Goal: Task Accomplishment & Management: Use online tool/utility

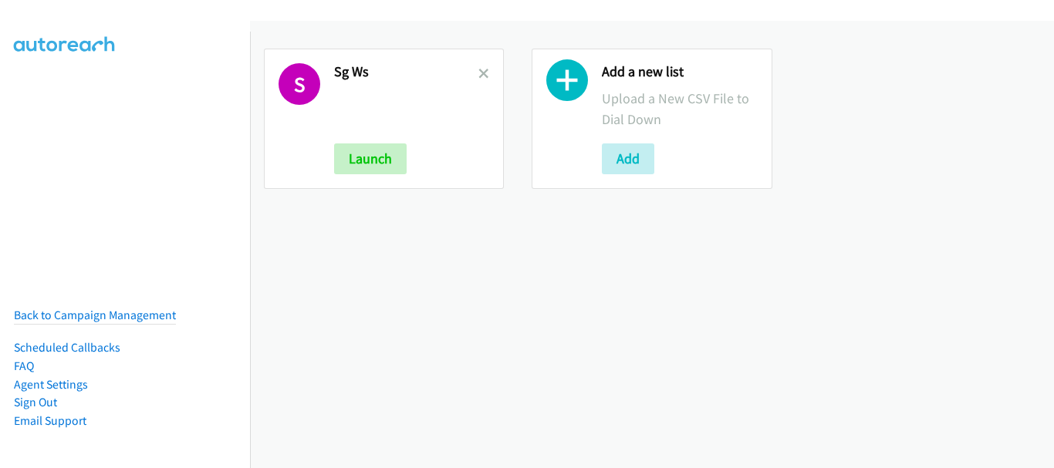
click at [487, 70] on div "S Sg Ws Launch" at bounding box center [384, 119] width 240 height 140
click at [480, 73] on icon at bounding box center [483, 74] width 11 height 11
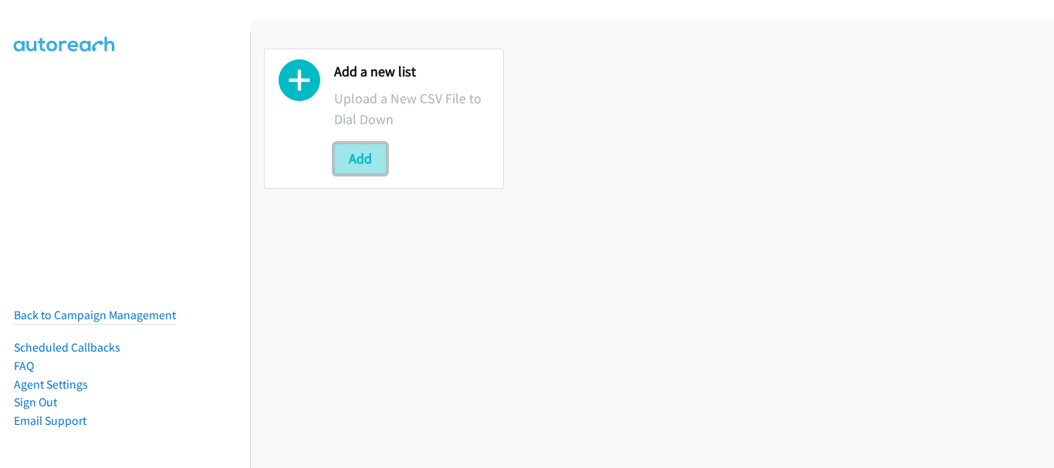
click at [370, 164] on button "Add" at bounding box center [360, 158] width 52 height 31
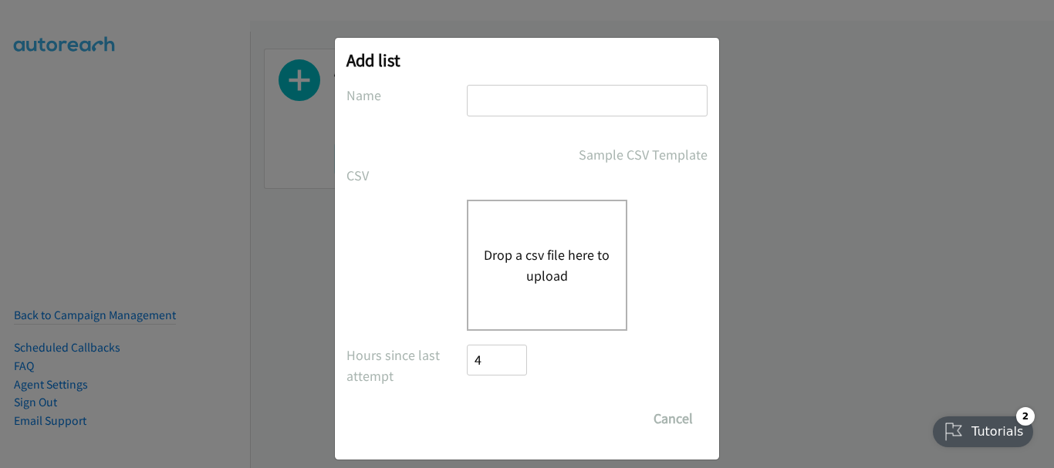
click at [519, 108] on input "text" at bounding box center [587, 101] width 241 height 32
type input "Thurs aft"
click at [523, 272] on button "Drop a csv file here to upload" at bounding box center [547, 266] width 126 height 42
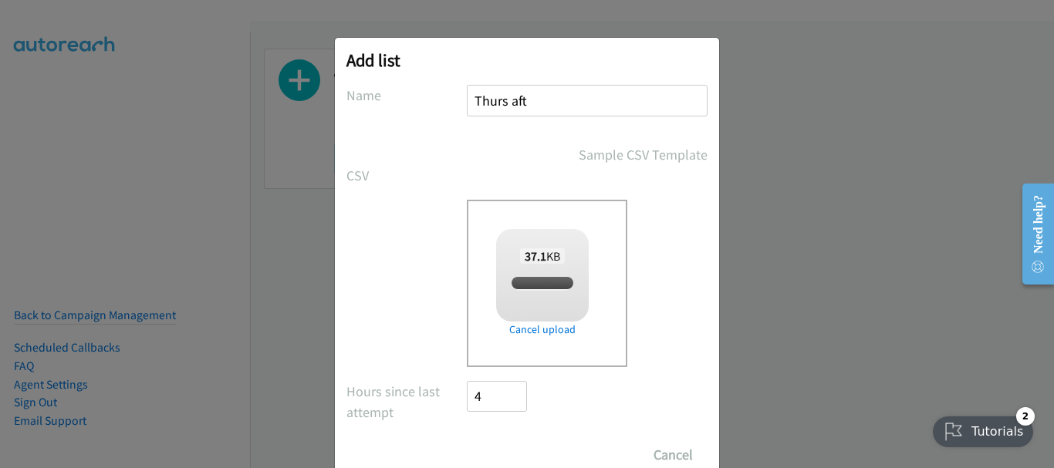
checkbox input "true"
click at [502, 445] on input "Save List" at bounding box center [507, 455] width 81 height 31
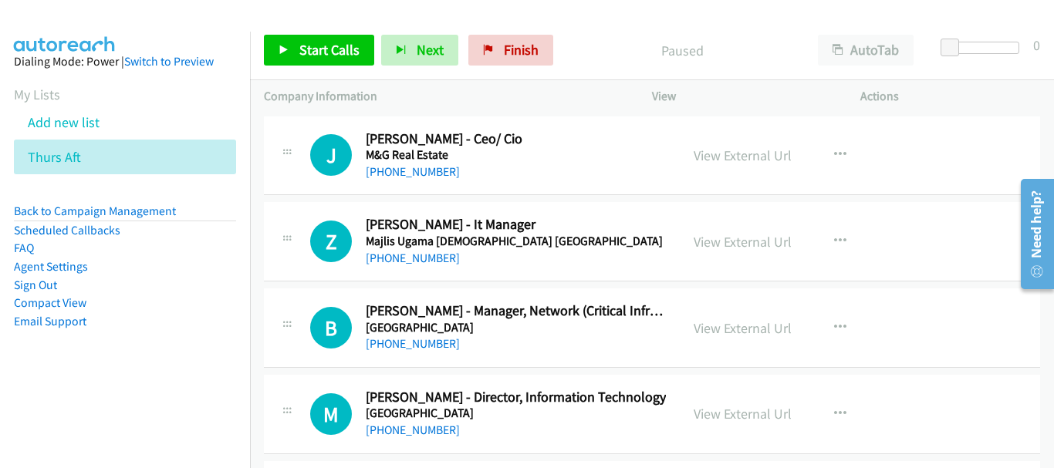
scroll to position [77, 0]
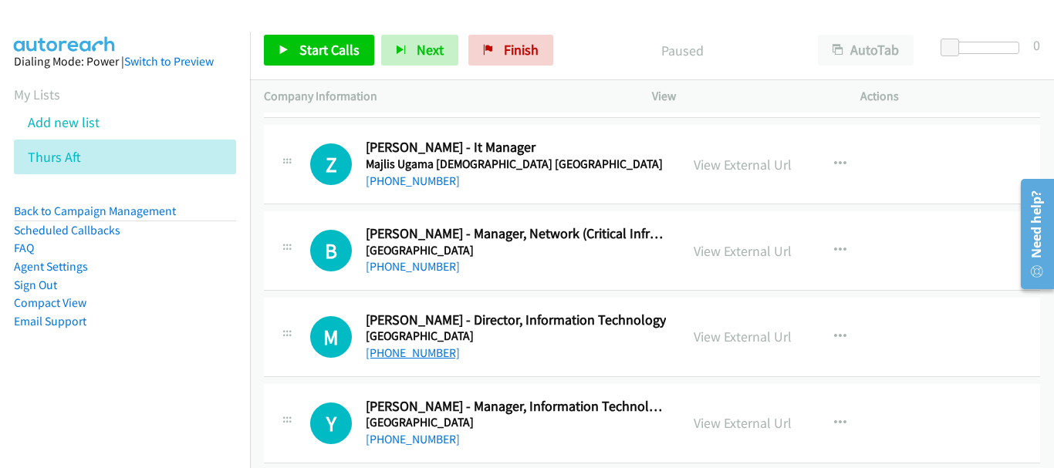
click at [416, 352] on link "+65 8468 6042" at bounding box center [413, 353] width 94 height 15
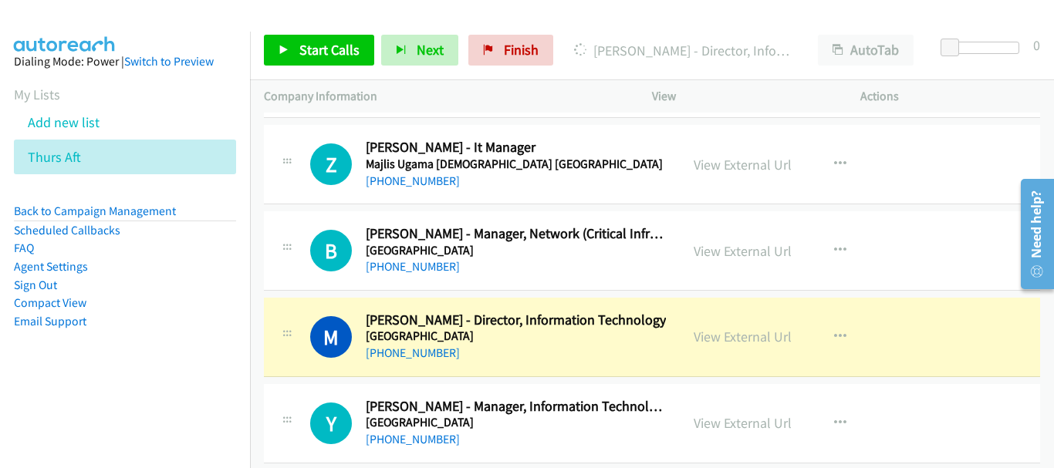
scroll to position [154, 0]
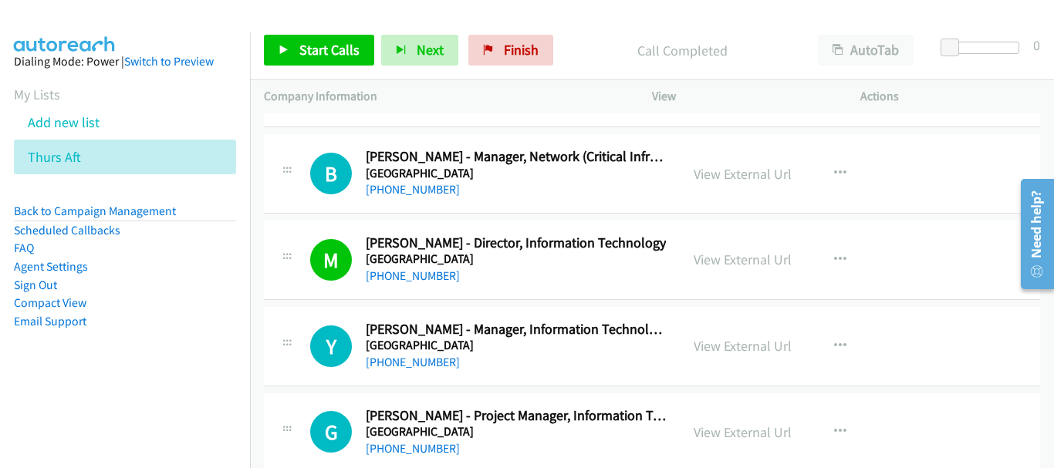
click at [410, 371] on div "+65 9181 8160" at bounding box center [516, 362] width 300 height 19
click at [411, 360] on link "+65 9181 8160" at bounding box center [413, 362] width 94 height 15
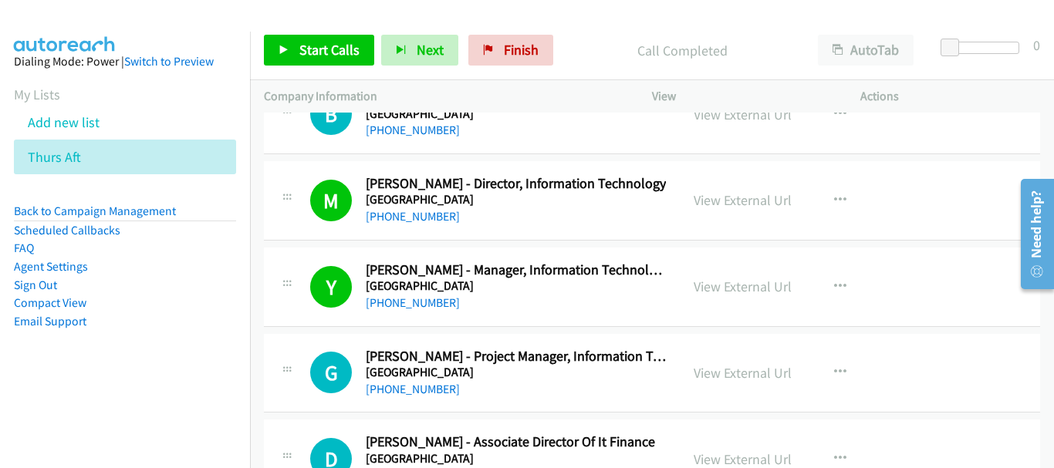
scroll to position [231, 0]
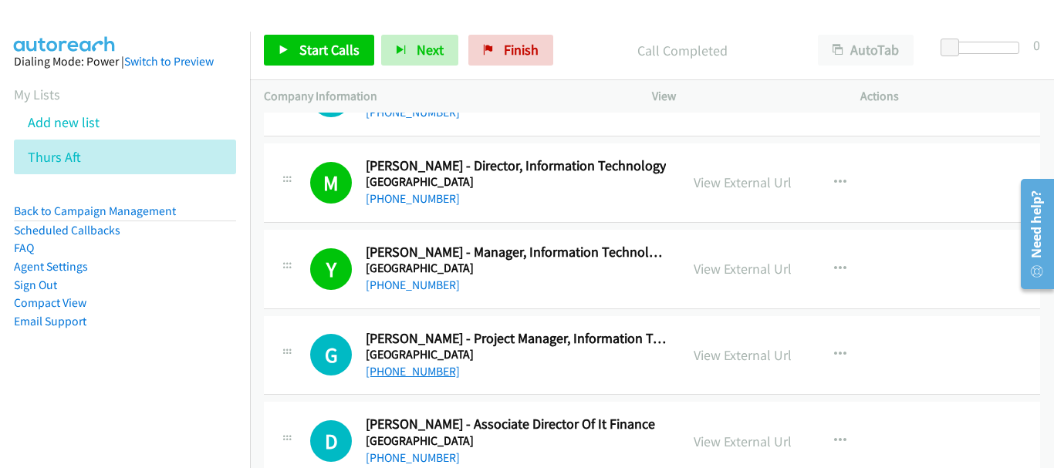
click at [398, 367] on link "+65 8601 0017" at bounding box center [413, 371] width 94 height 15
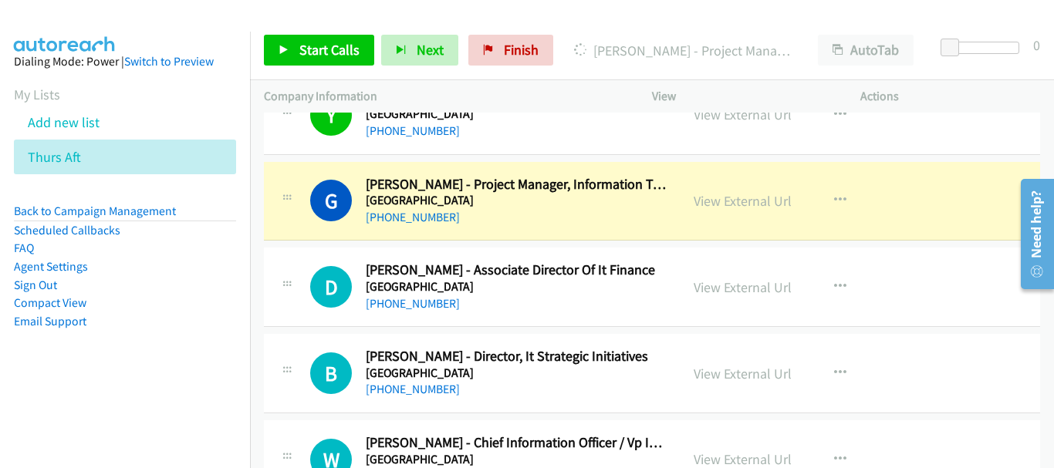
scroll to position [463, 0]
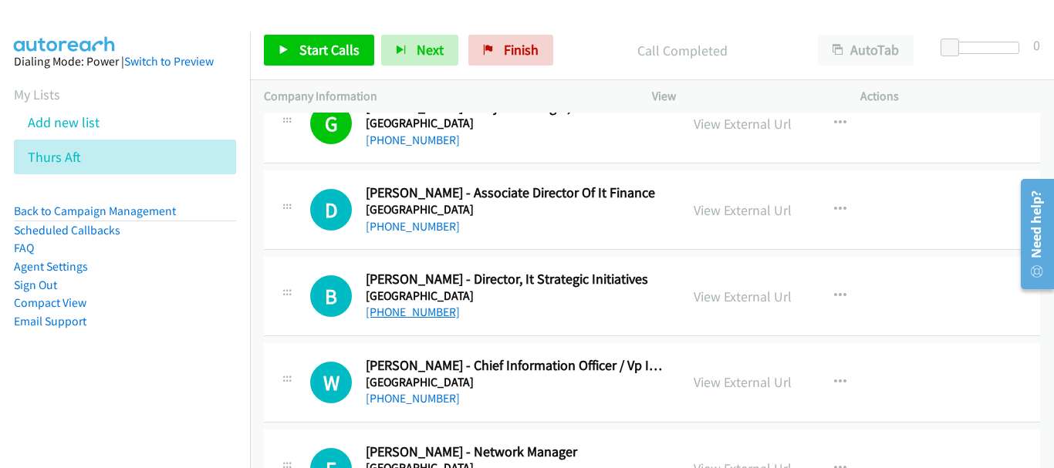
click at [421, 319] on link "+65 9297 6759" at bounding box center [413, 312] width 94 height 15
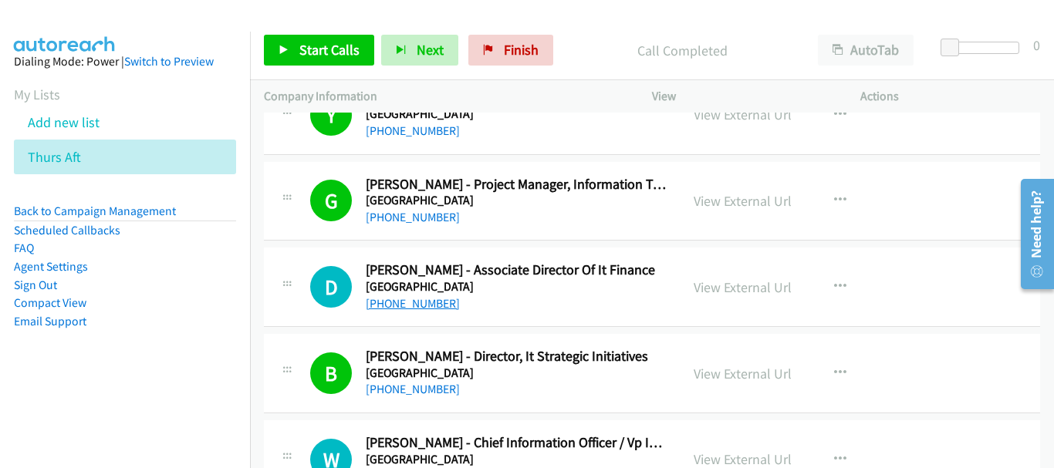
scroll to position [540, 0]
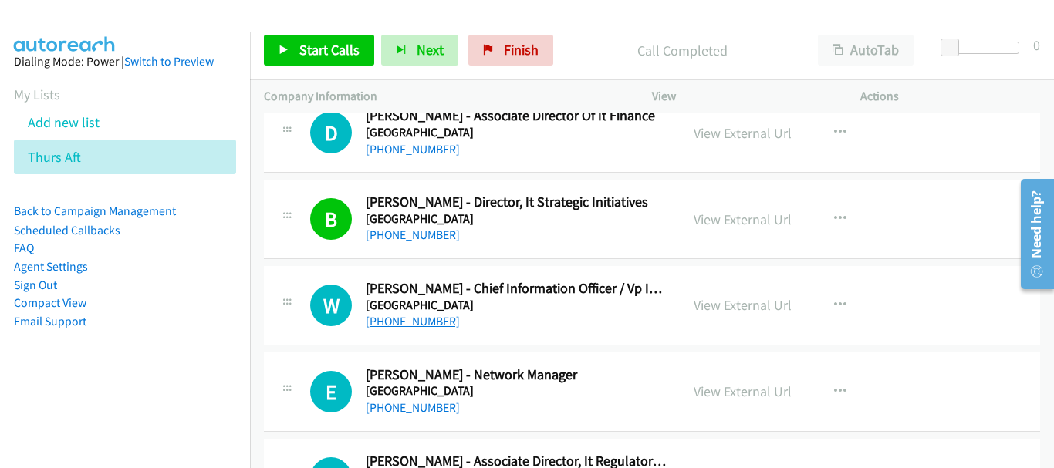
click at [413, 326] on link "+65 9189 7188" at bounding box center [413, 321] width 94 height 15
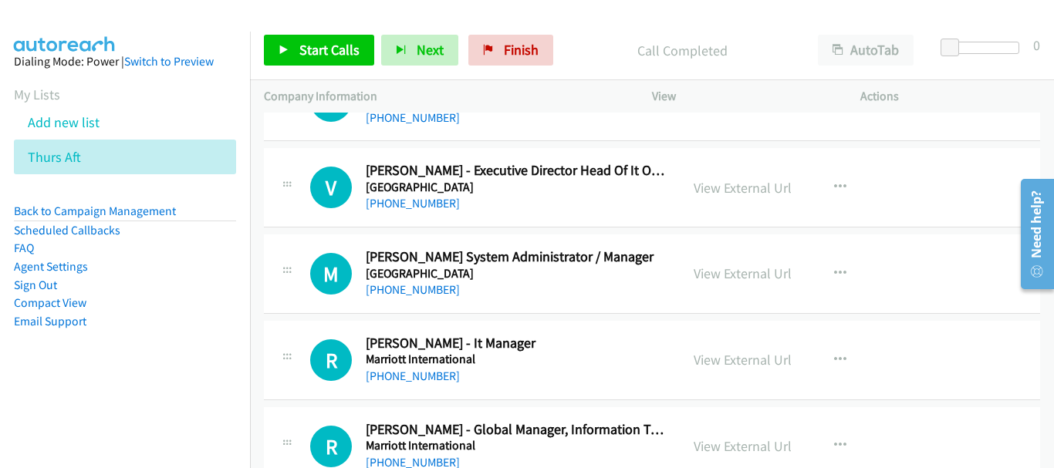
scroll to position [18293, 0]
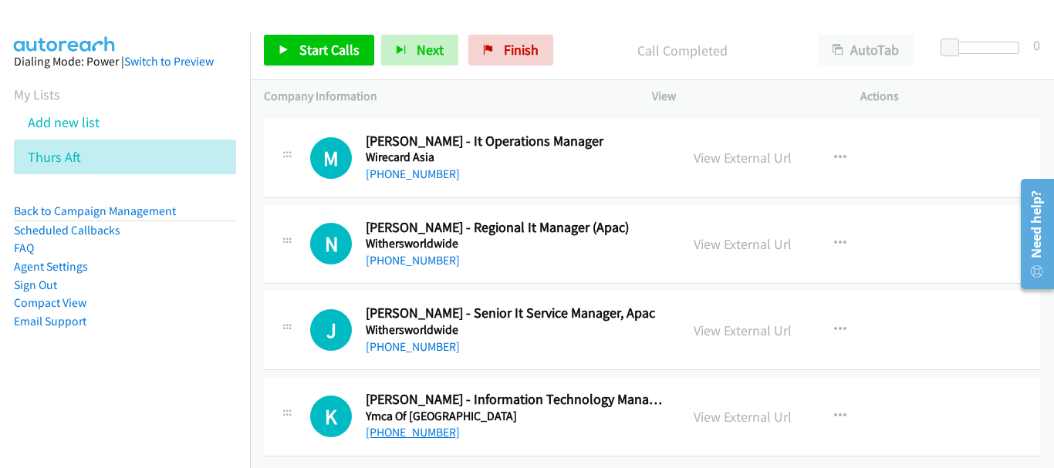
click at [433, 425] on link "+65 9679 6019" at bounding box center [413, 432] width 94 height 15
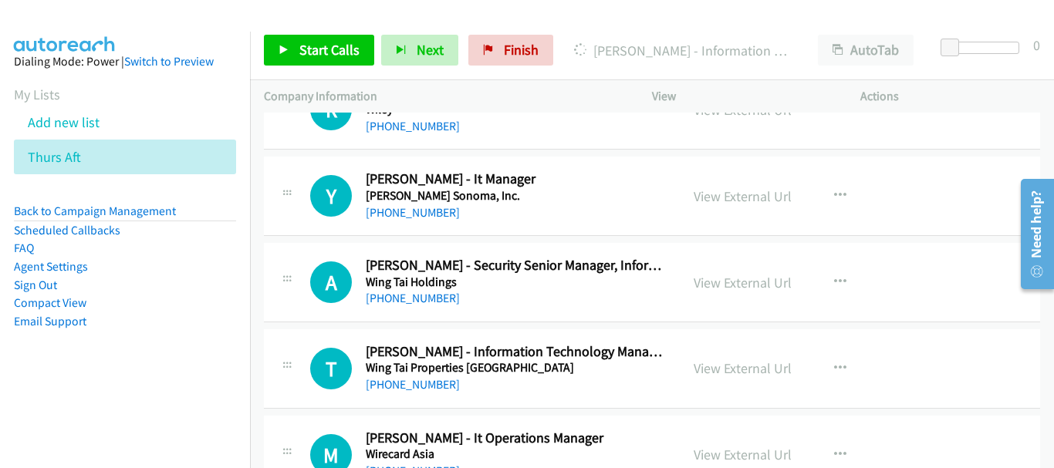
scroll to position [18061, 0]
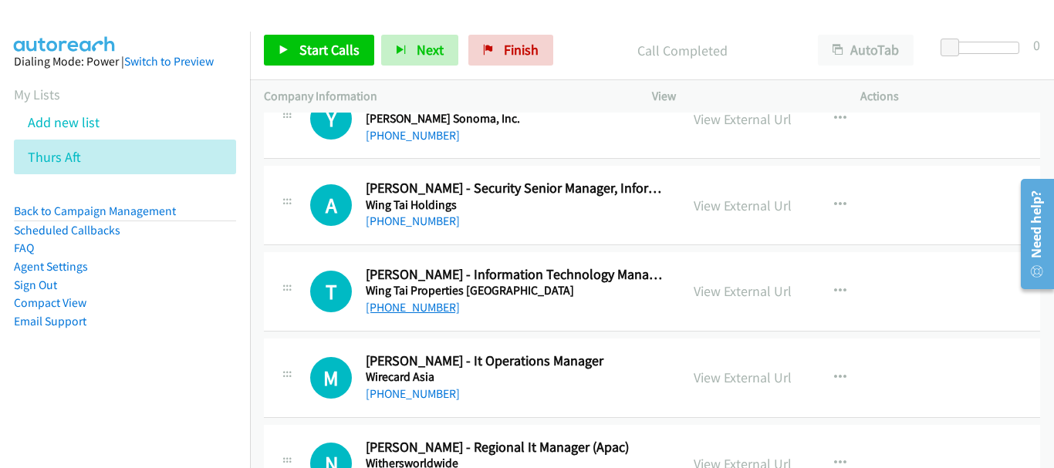
click at [420, 311] on link "+65 9855 9856" at bounding box center [413, 307] width 94 height 15
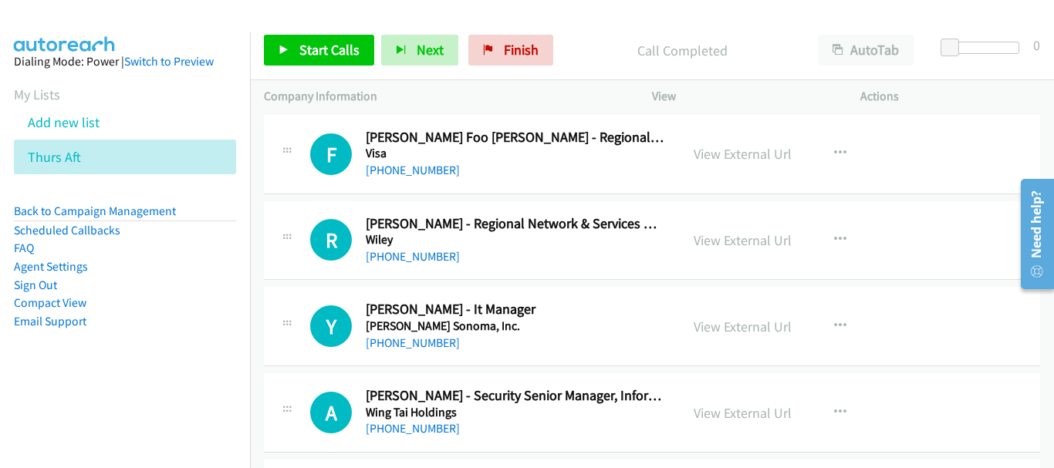
scroll to position [17830, 0]
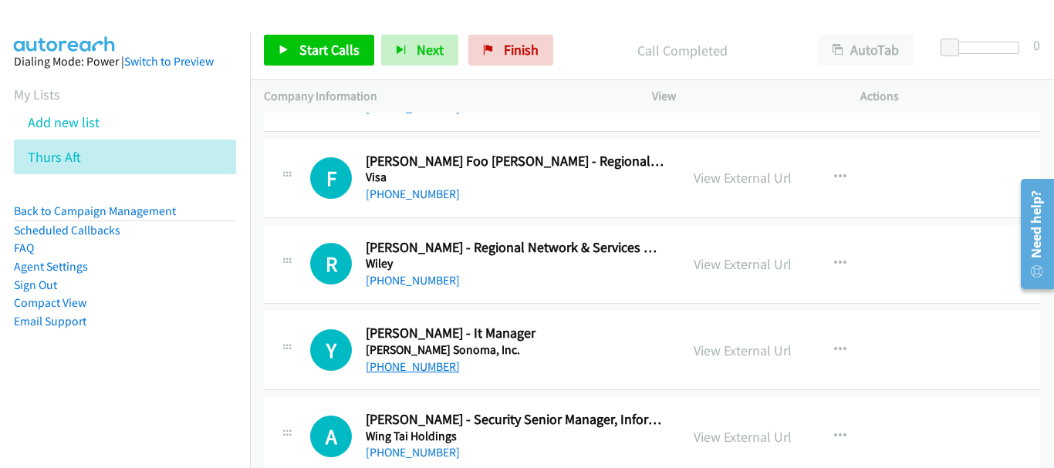
click at [425, 371] on link "+65 9791 6816" at bounding box center [413, 366] width 94 height 15
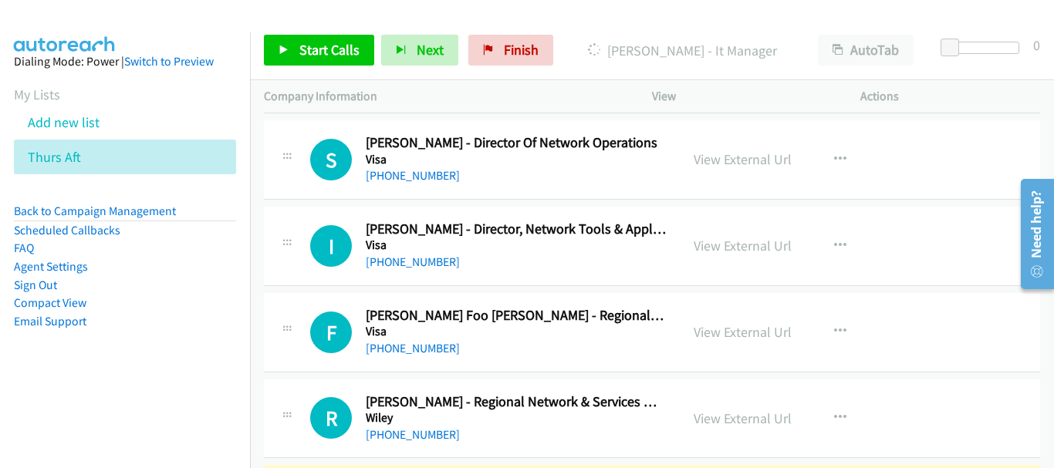
scroll to position [17907, 0]
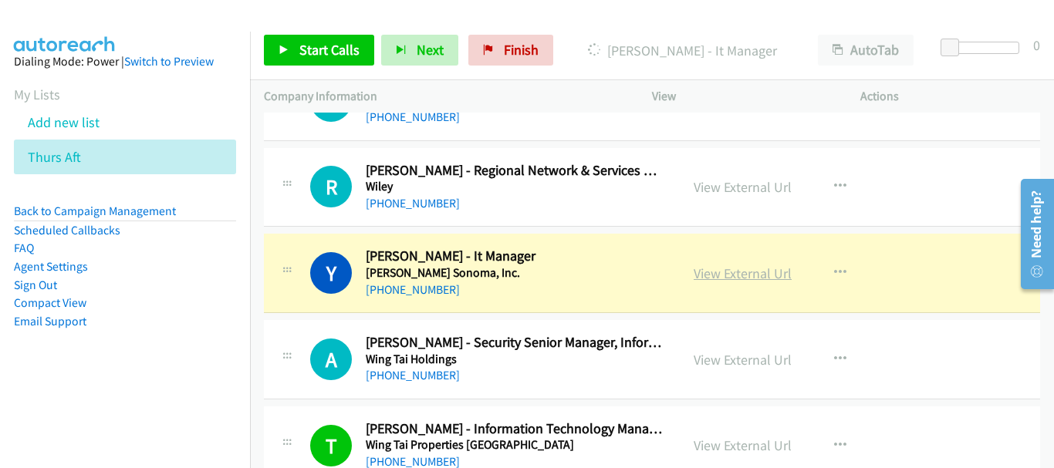
click at [757, 272] on link "View External Url" at bounding box center [742, 274] width 98 height 18
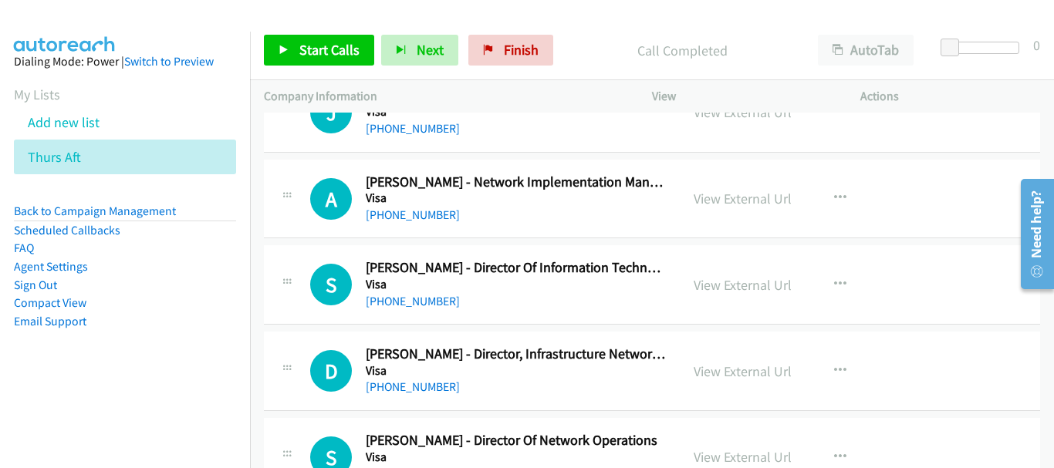
scroll to position [17367, 0]
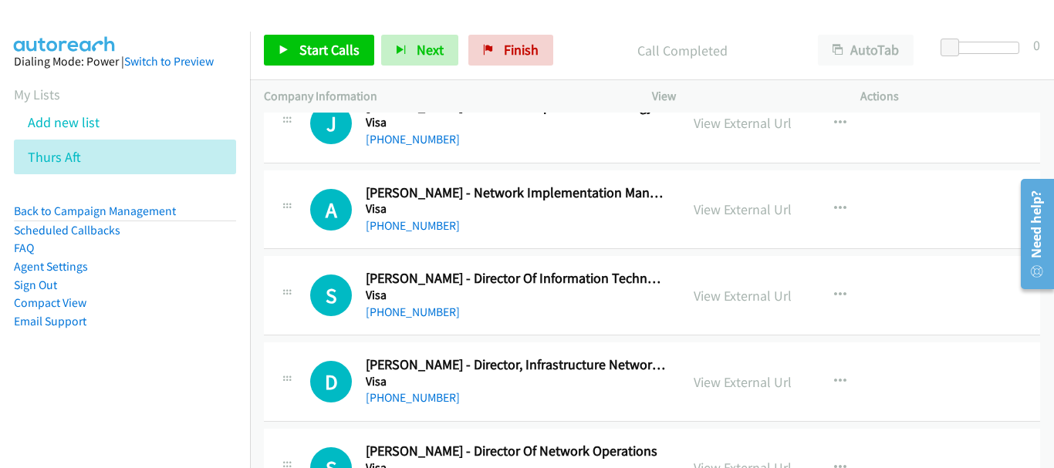
click at [441, 309] on div "+65 9337 9260" at bounding box center [516, 312] width 300 height 19
click at [421, 310] on link "+65 9337 9260" at bounding box center [413, 312] width 94 height 15
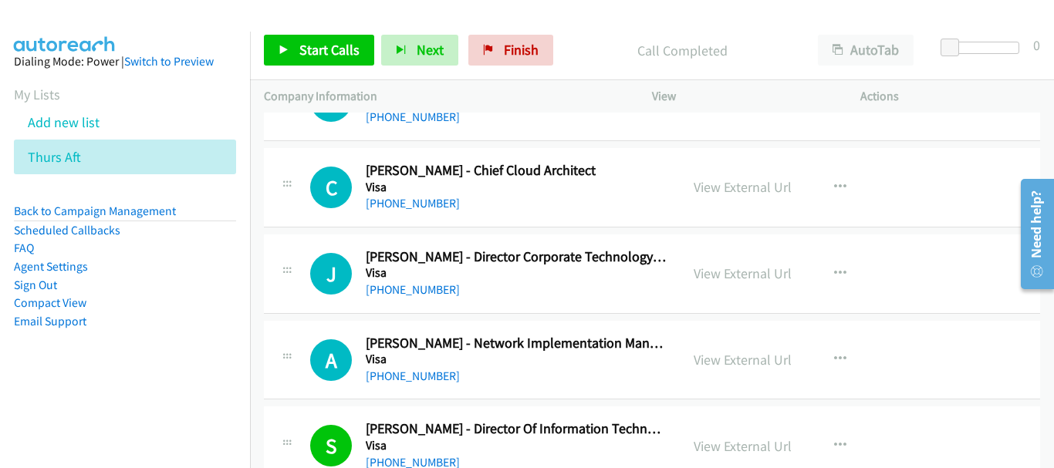
scroll to position [17213, 0]
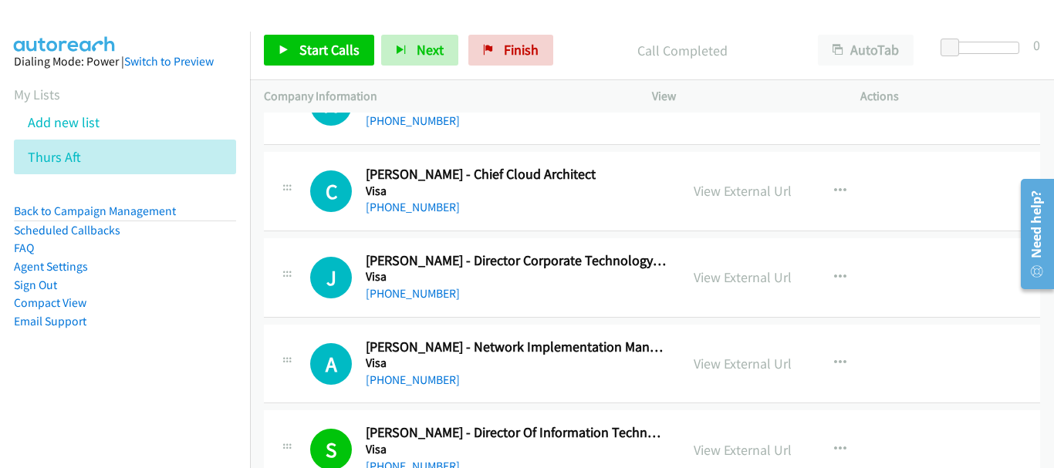
click at [431, 302] on div "+65 800 110 0344" at bounding box center [516, 294] width 300 height 19
click at [431, 299] on link "+65 800 110 0344" at bounding box center [413, 293] width 94 height 15
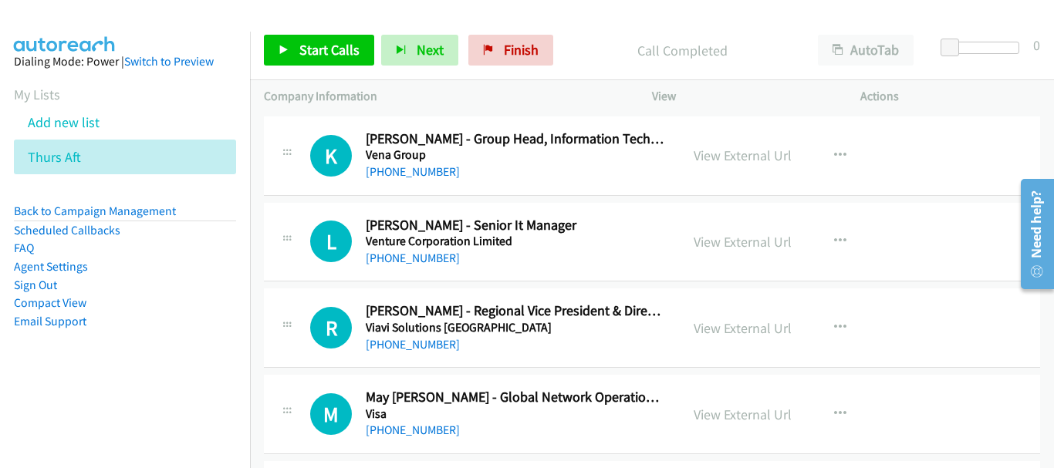
scroll to position [16827, 0]
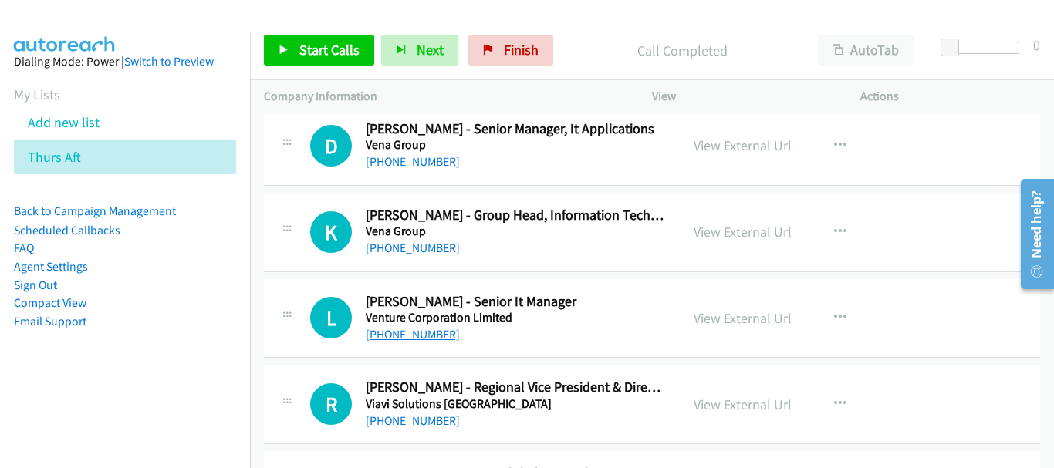
click at [420, 338] on link "+65 9467 4152" at bounding box center [413, 334] width 94 height 15
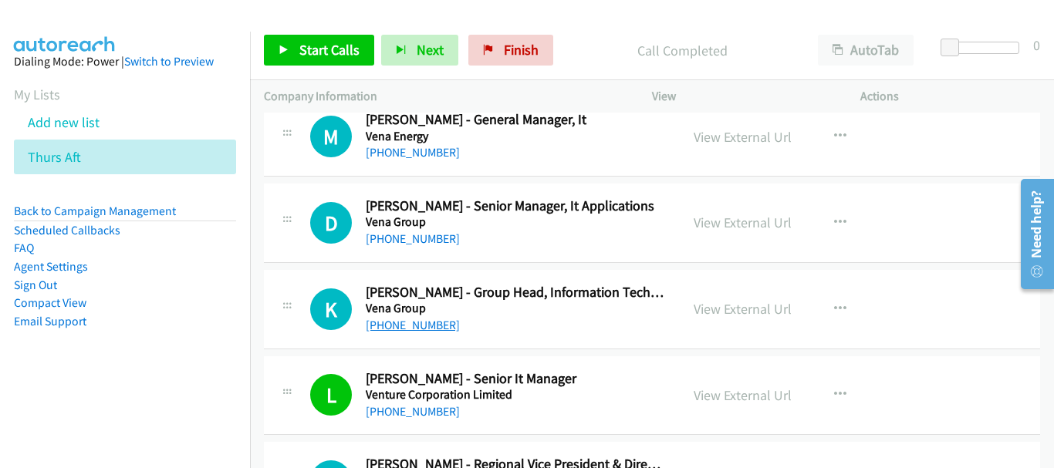
click at [406, 319] on link "+65 9387 2157" at bounding box center [413, 325] width 94 height 15
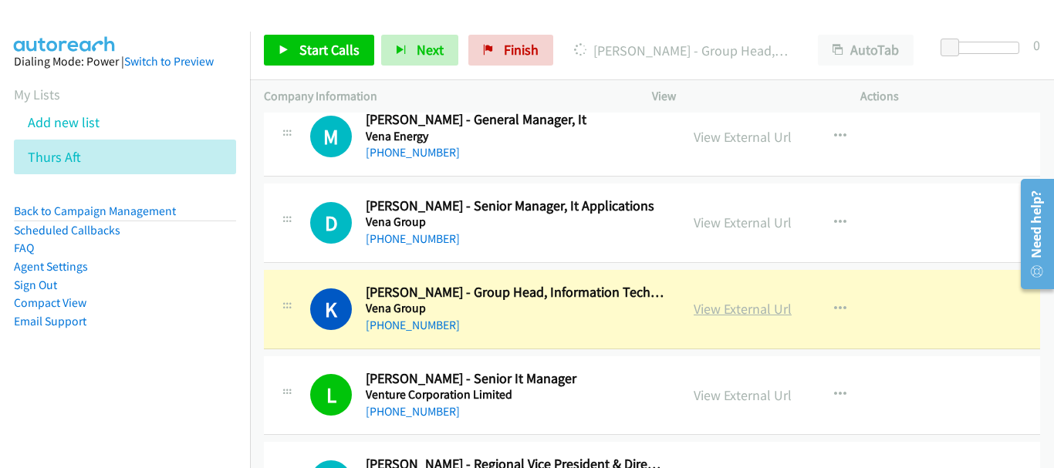
click at [728, 306] on link "View External Url" at bounding box center [742, 309] width 98 height 18
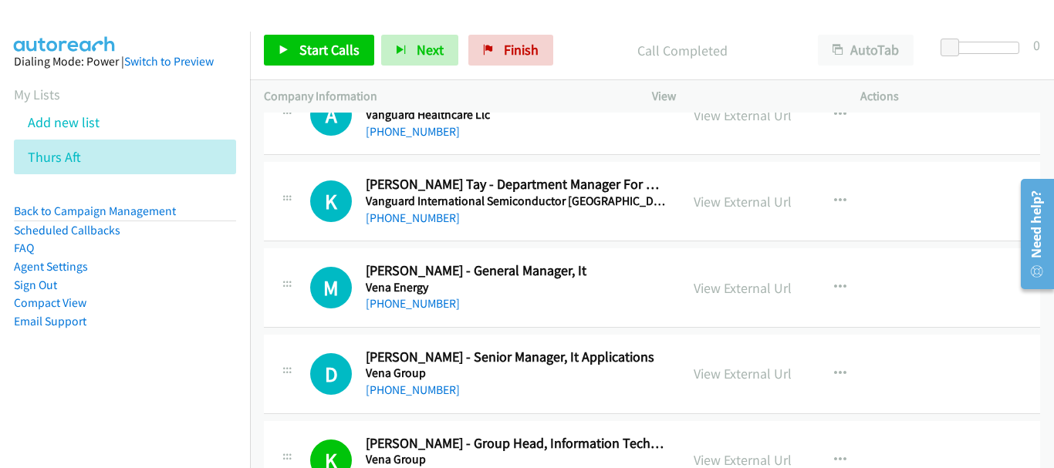
scroll to position [16596, 0]
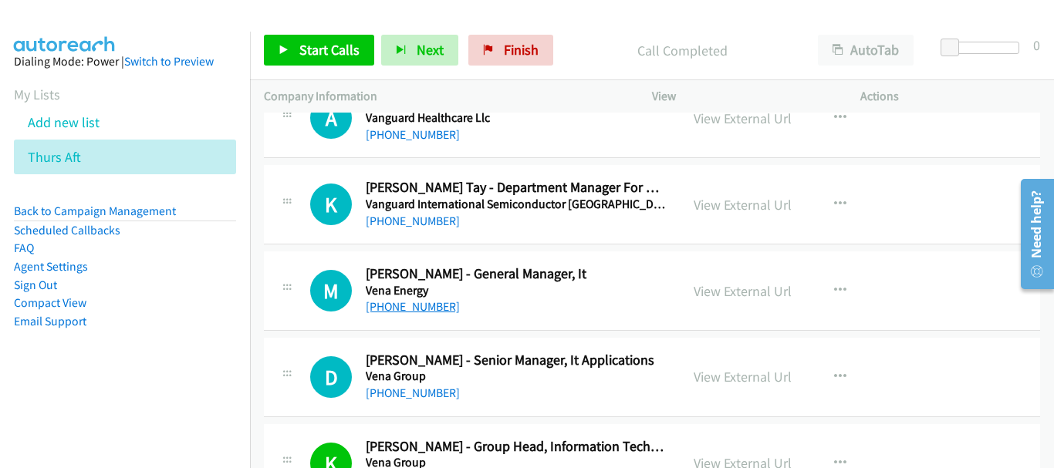
click at [406, 309] on link "+65 9859 3060" at bounding box center [413, 306] width 94 height 15
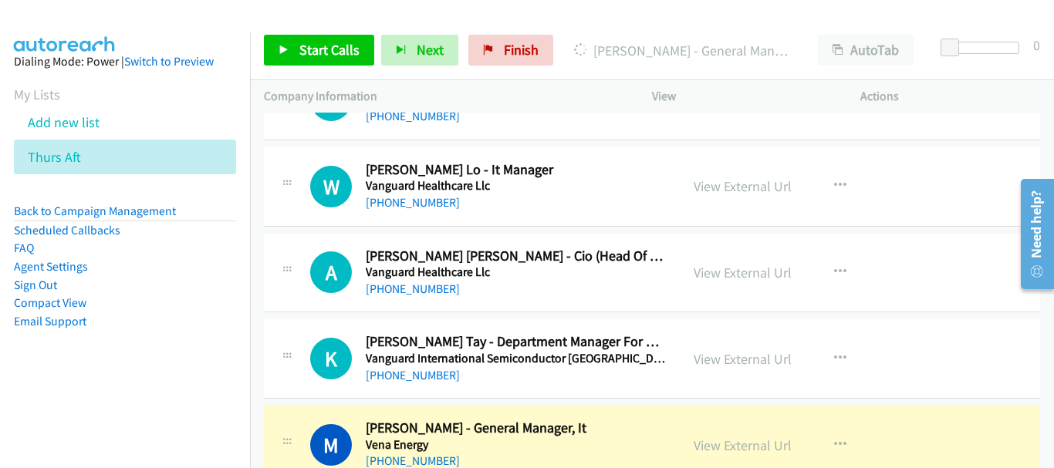
scroll to position [16364, 0]
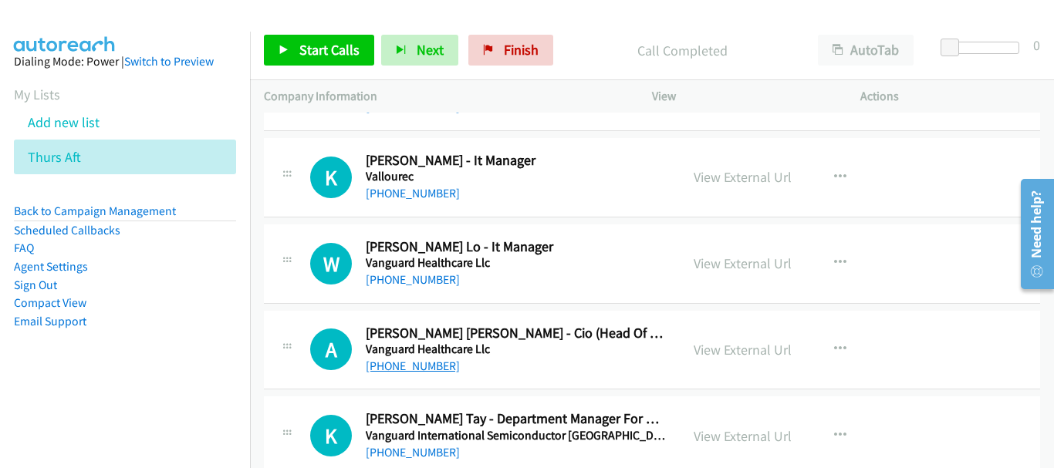
click at [405, 360] on link "+65 9238 9337" at bounding box center [413, 366] width 94 height 15
click at [393, 283] on link "+65 9655 5157" at bounding box center [413, 279] width 94 height 15
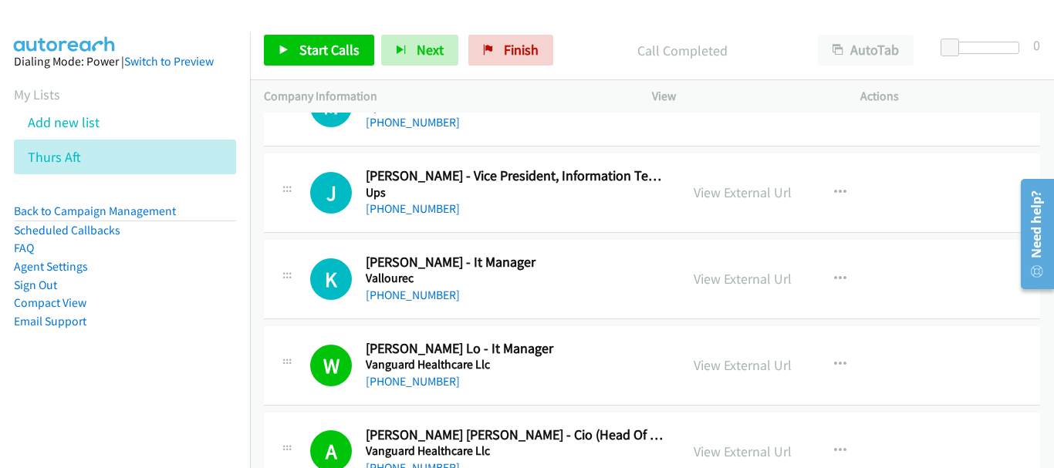
scroll to position [16210, 0]
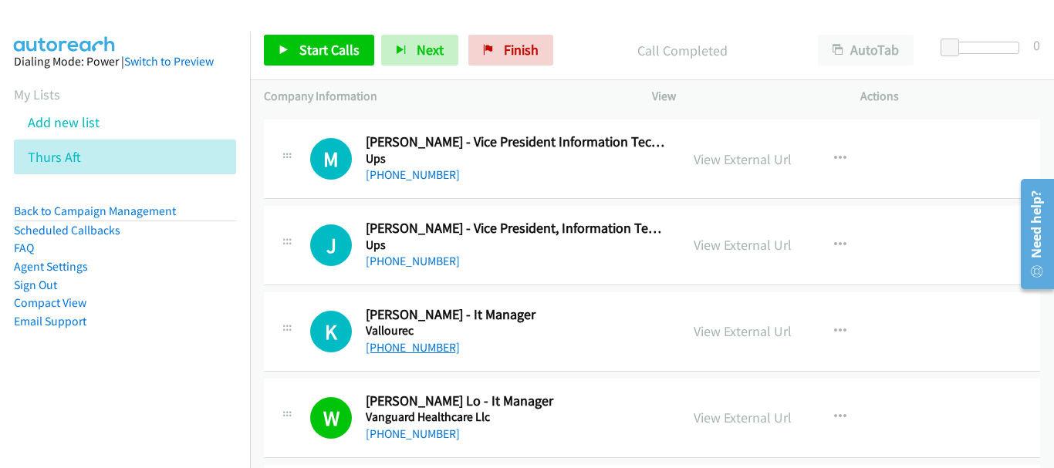
click at [384, 355] on link "+65 9822 2735" at bounding box center [413, 347] width 94 height 15
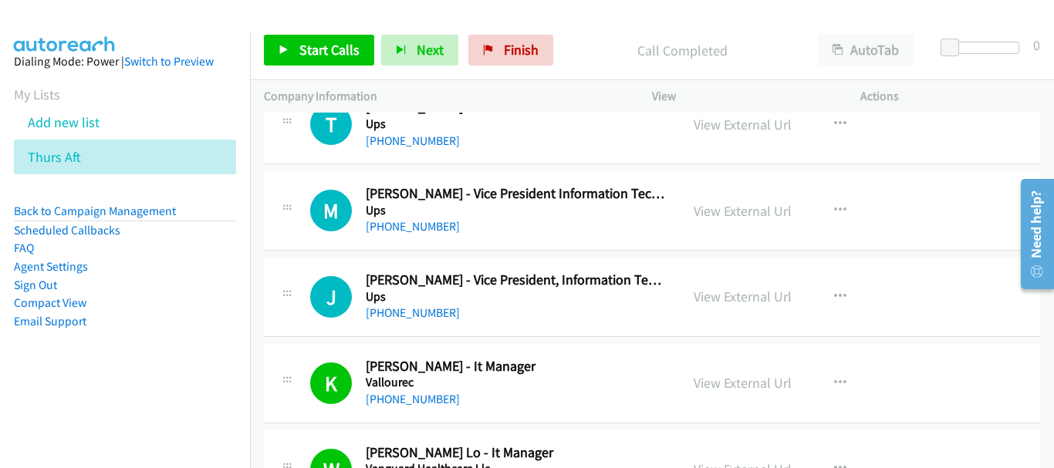
scroll to position [16133, 0]
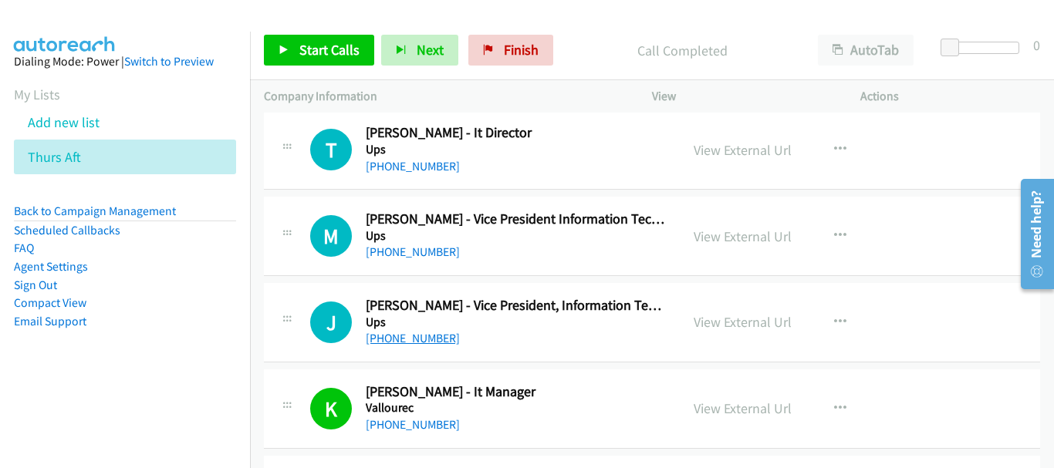
click at [415, 344] on link "+65 9835 9037" at bounding box center [413, 338] width 94 height 15
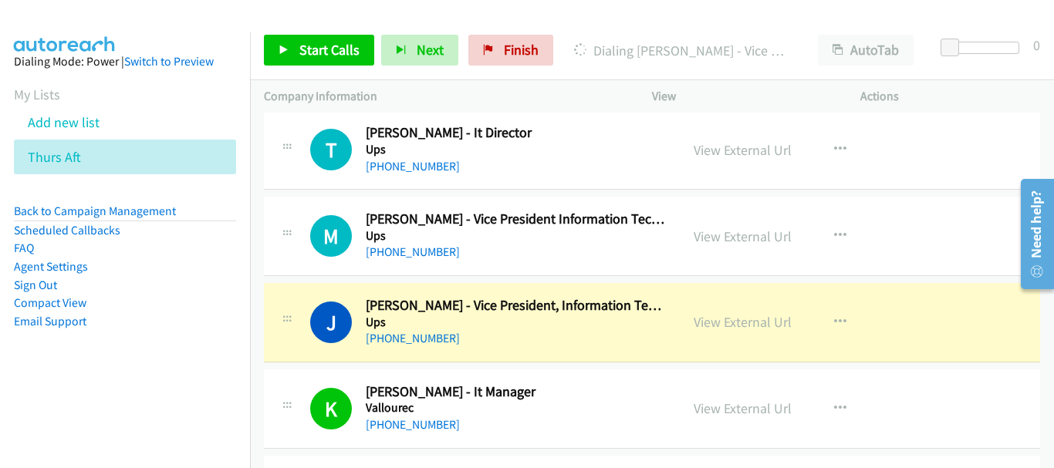
scroll to position [16056, 0]
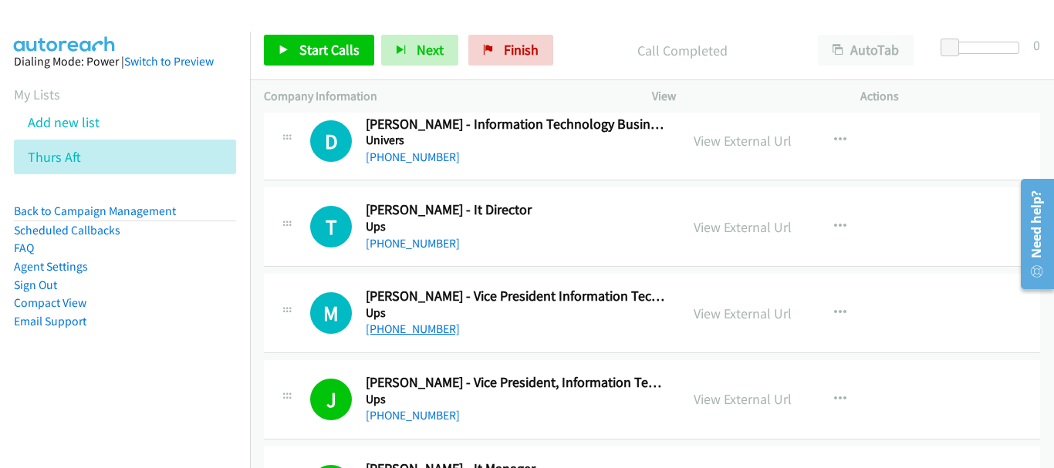
click at [406, 332] on link "+65 9457 5890" at bounding box center [413, 329] width 94 height 15
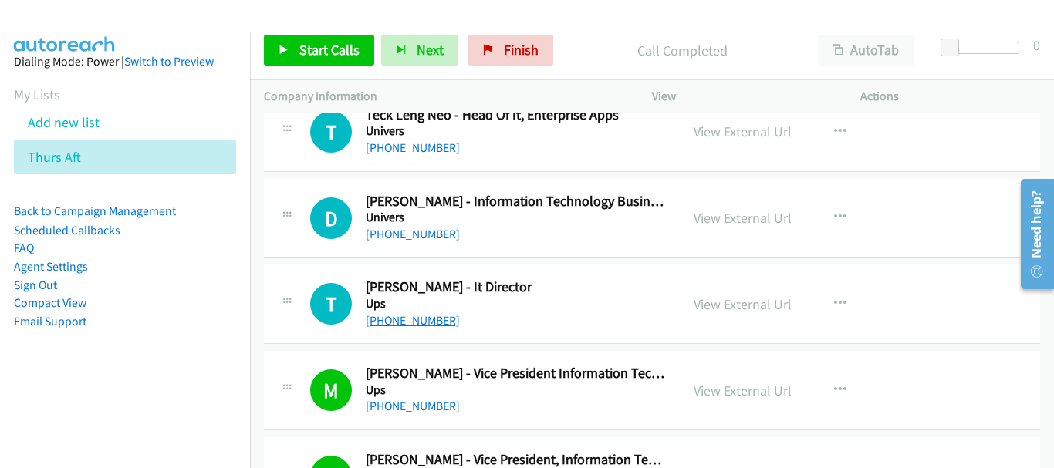
click at [414, 319] on link "+65 9626 3426" at bounding box center [413, 320] width 94 height 15
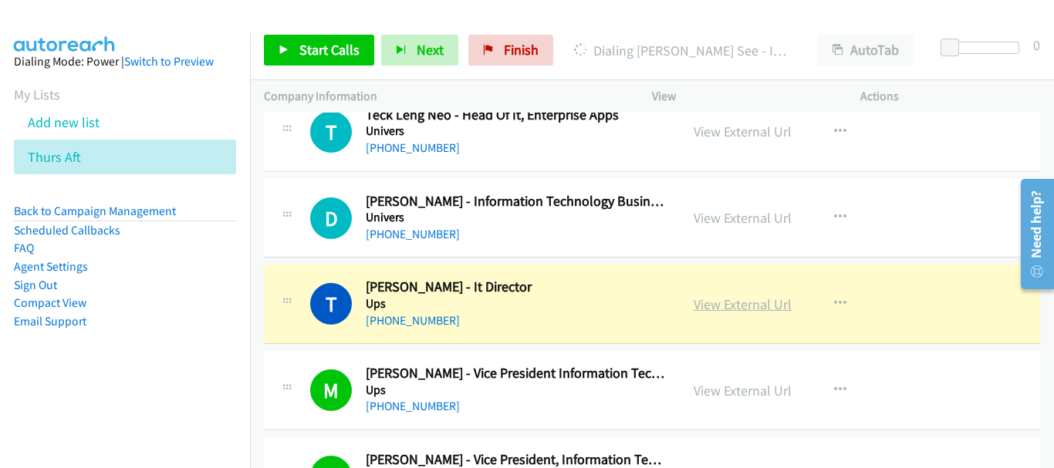
click at [716, 307] on link "View External Url" at bounding box center [742, 304] width 98 height 18
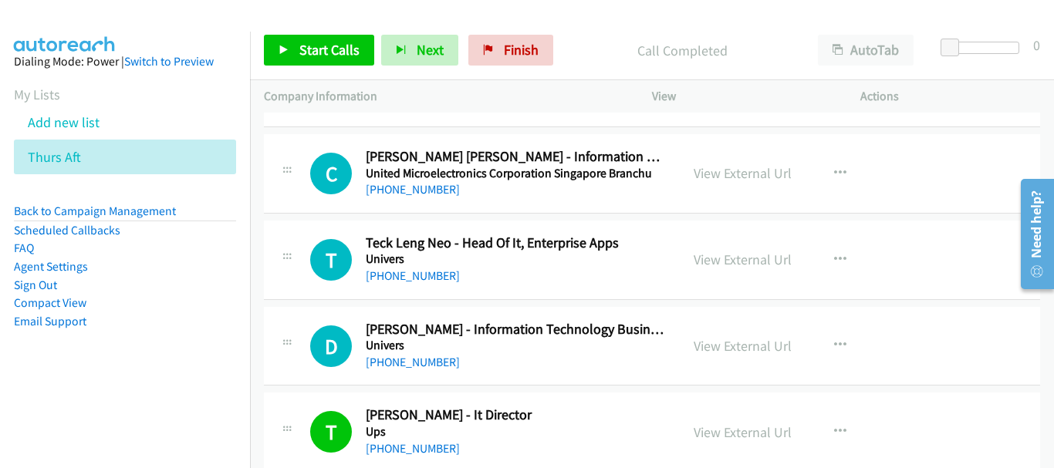
scroll to position [15824, 0]
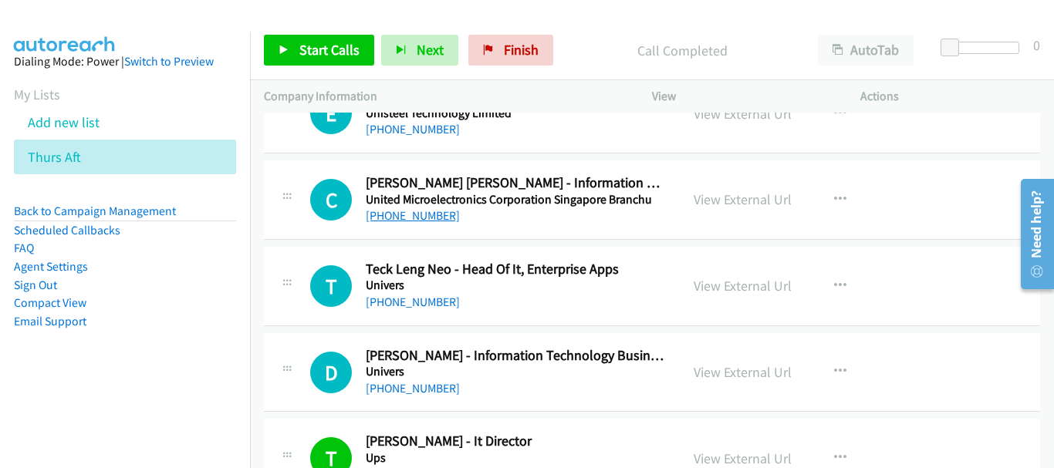
click at [399, 212] on link "+65 9793 7899" at bounding box center [413, 215] width 94 height 15
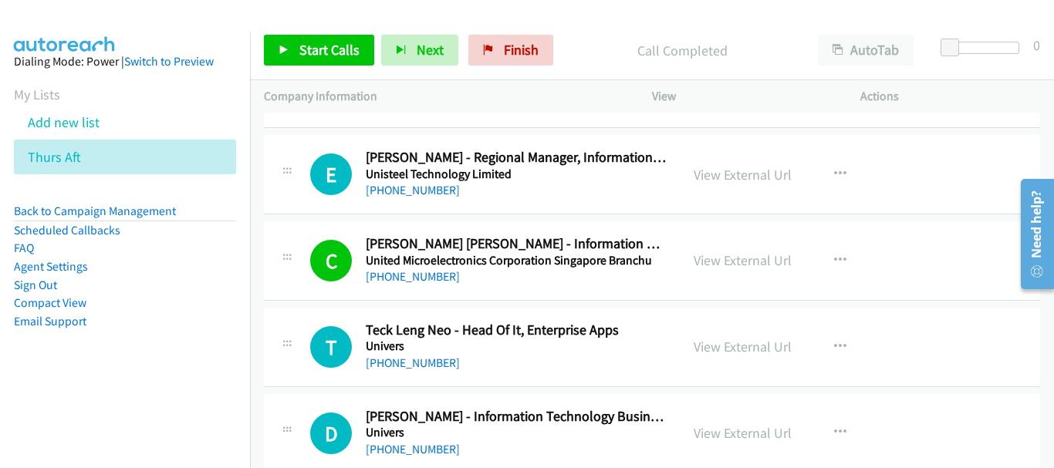
scroll to position [15747, 0]
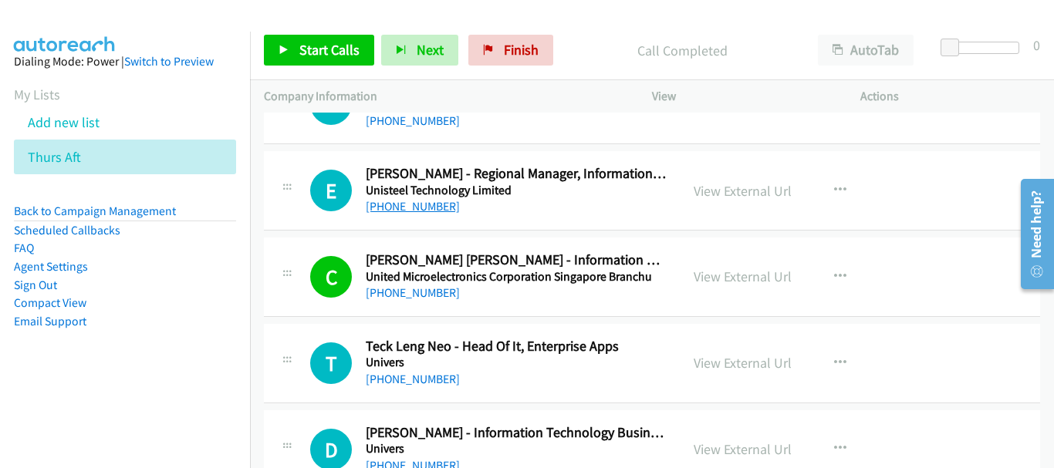
click at [415, 207] on link "+65 9061 1202" at bounding box center [413, 206] width 94 height 15
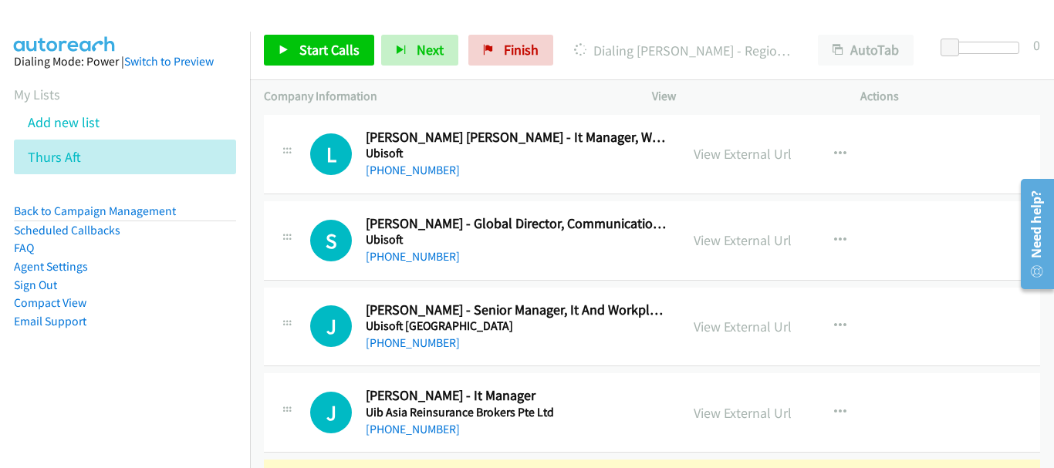
scroll to position [15516, 0]
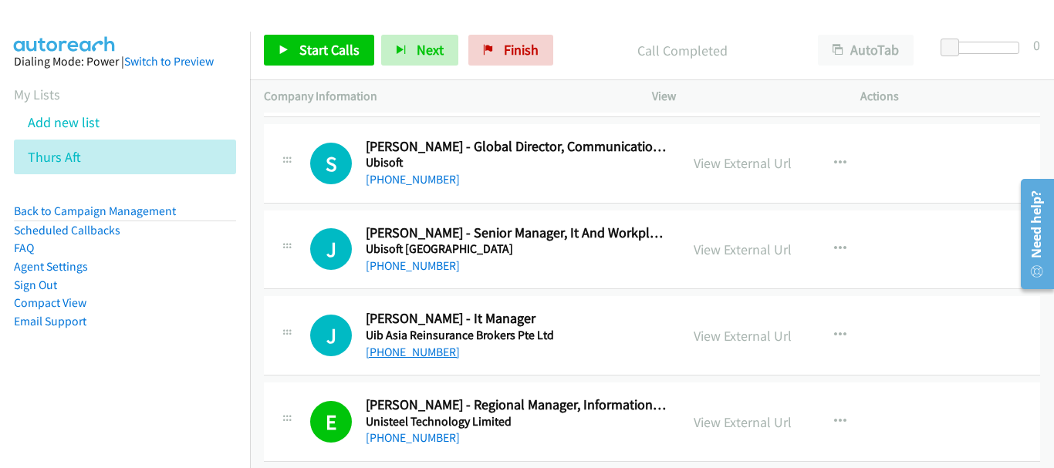
click at [423, 359] on link "+65 9828 8595" at bounding box center [413, 352] width 94 height 15
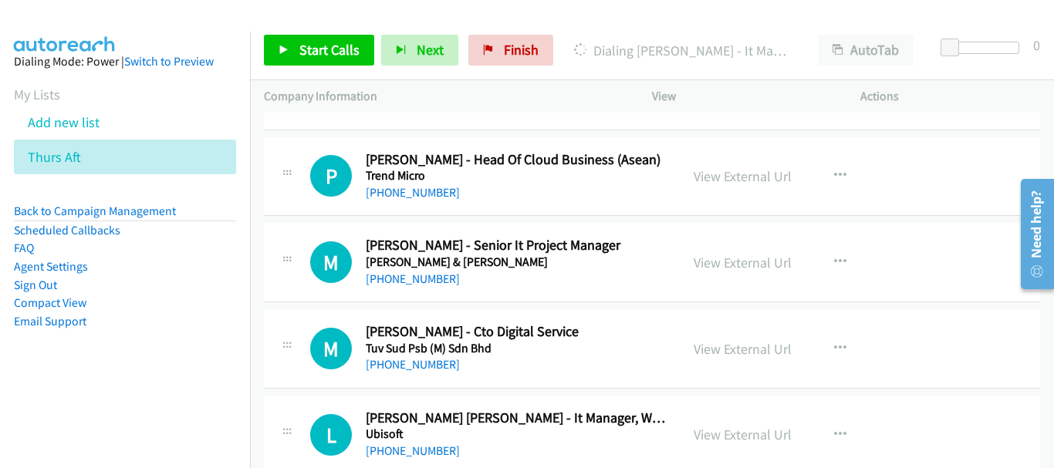
scroll to position [15130, 0]
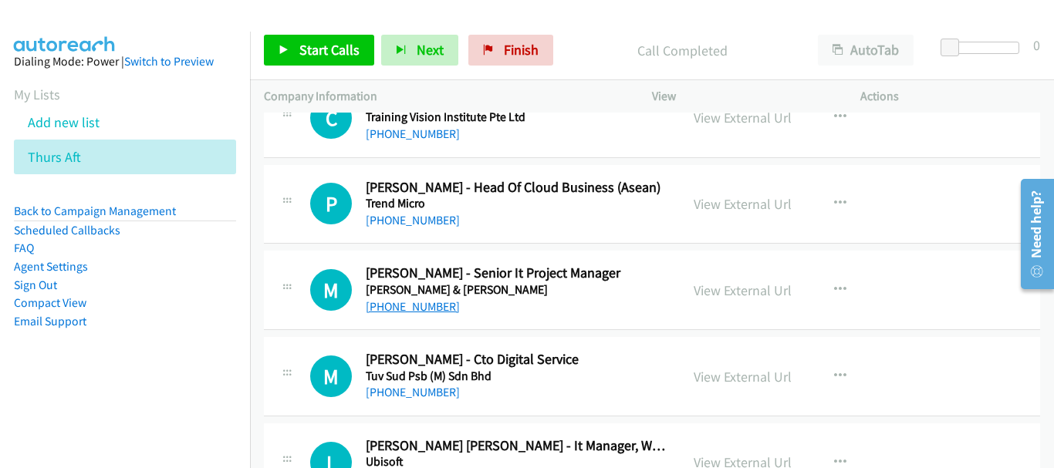
click at [406, 303] on link "+65 9084 0741" at bounding box center [413, 306] width 94 height 15
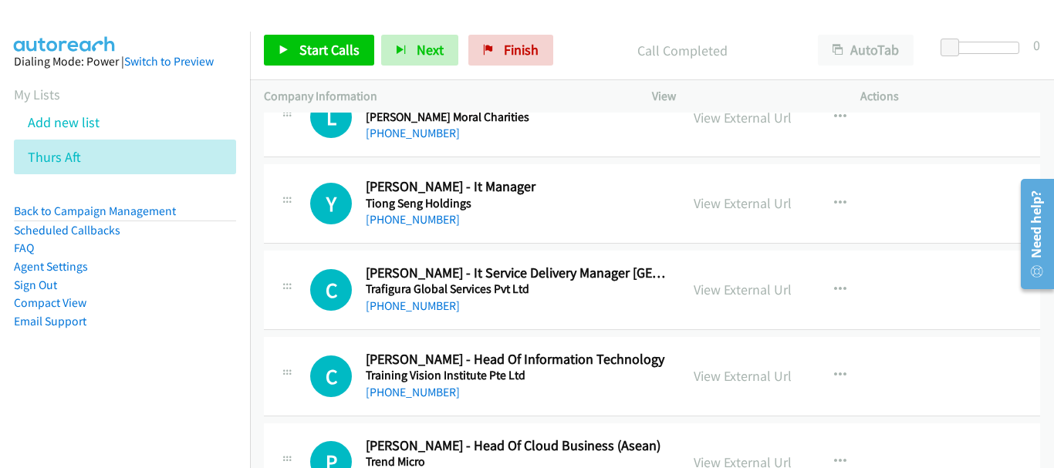
scroll to position [14899, 0]
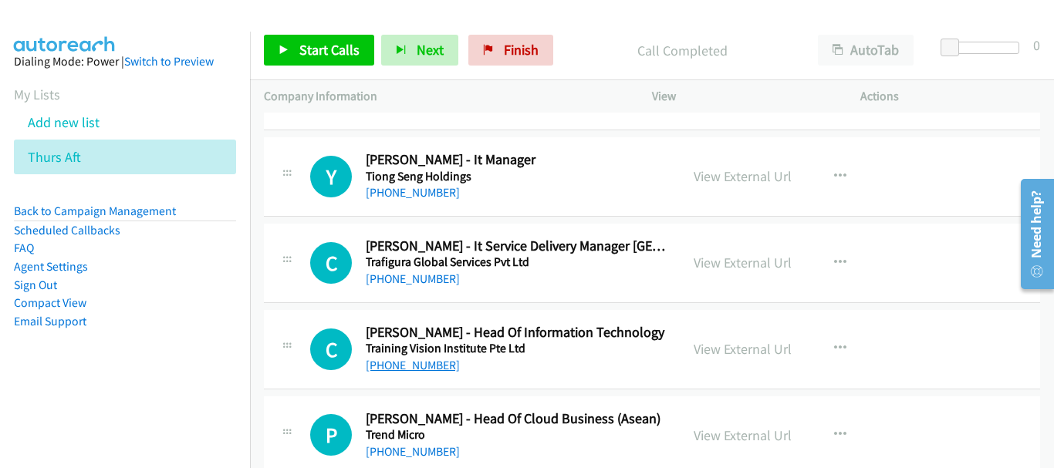
click at [407, 366] on link "+65 9179 7019" at bounding box center [413, 365] width 94 height 15
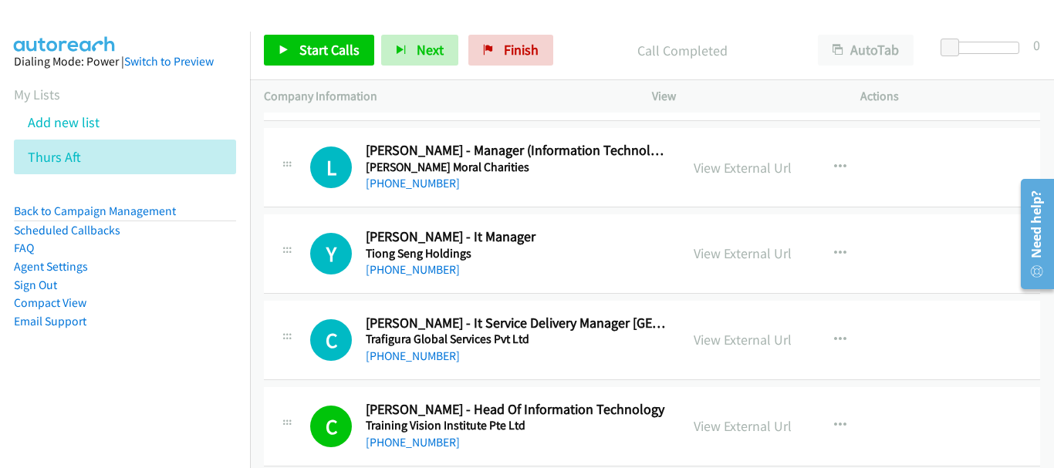
scroll to position [14745, 0]
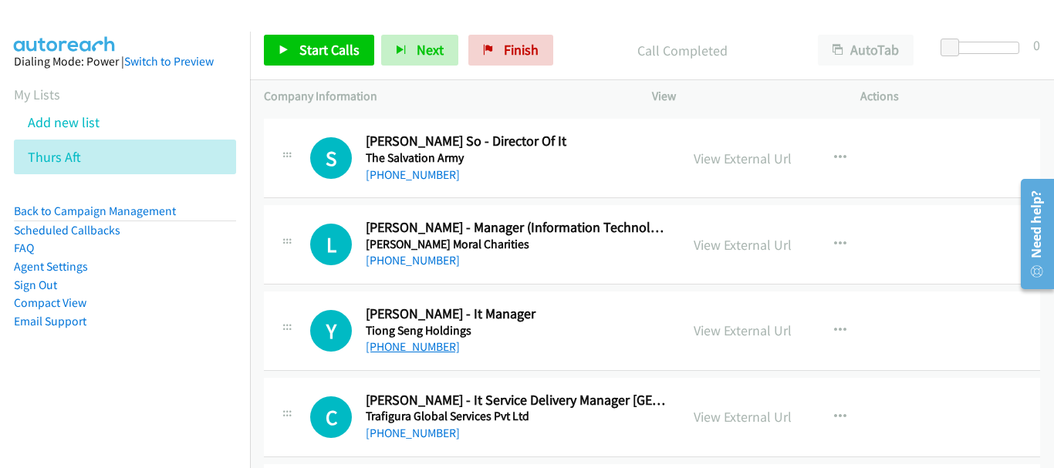
click at [416, 345] on link "+65 9834 6014" at bounding box center [413, 346] width 94 height 15
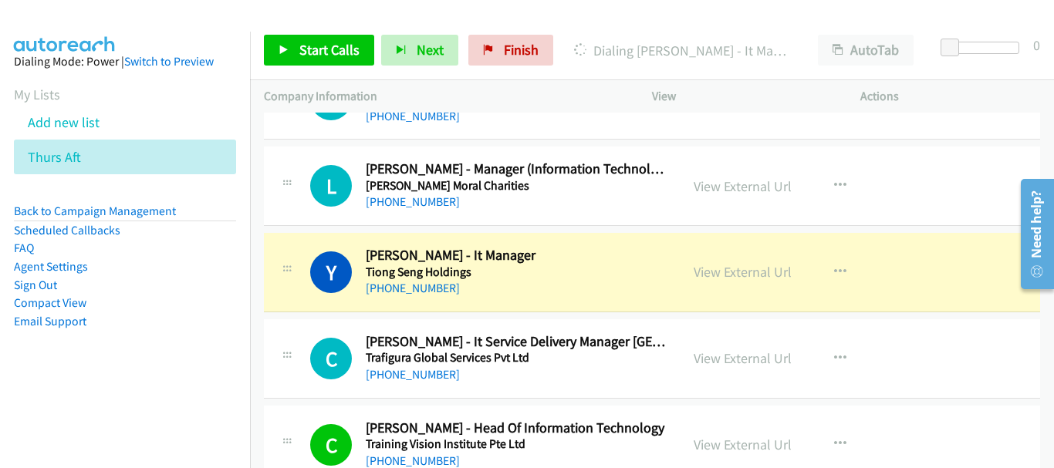
scroll to position [14822, 0]
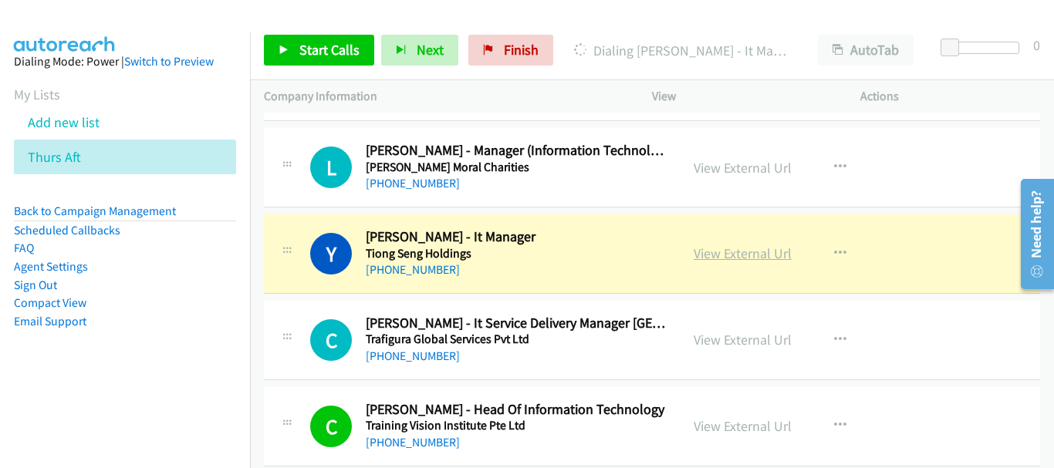
click at [761, 255] on link "View External Url" at bounding box center [742, 254] width 98 height 18
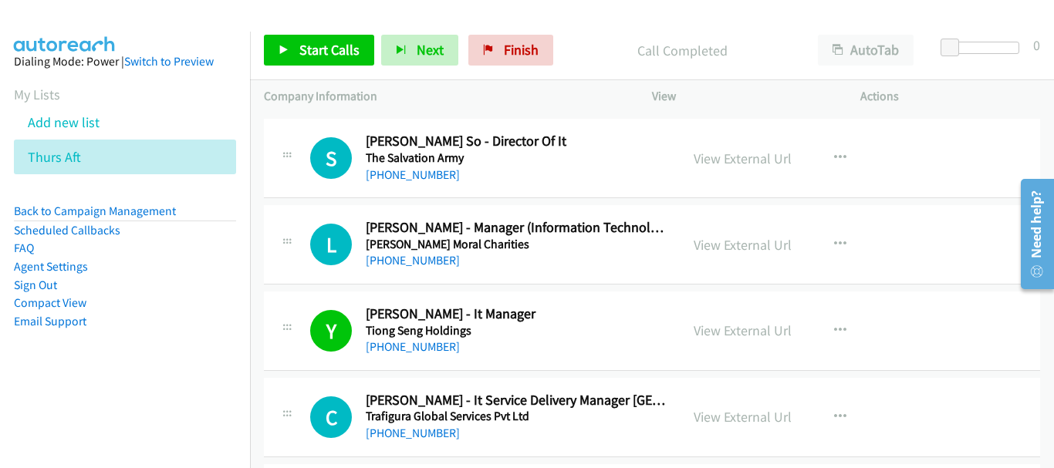
scroll to position [14667, 0]
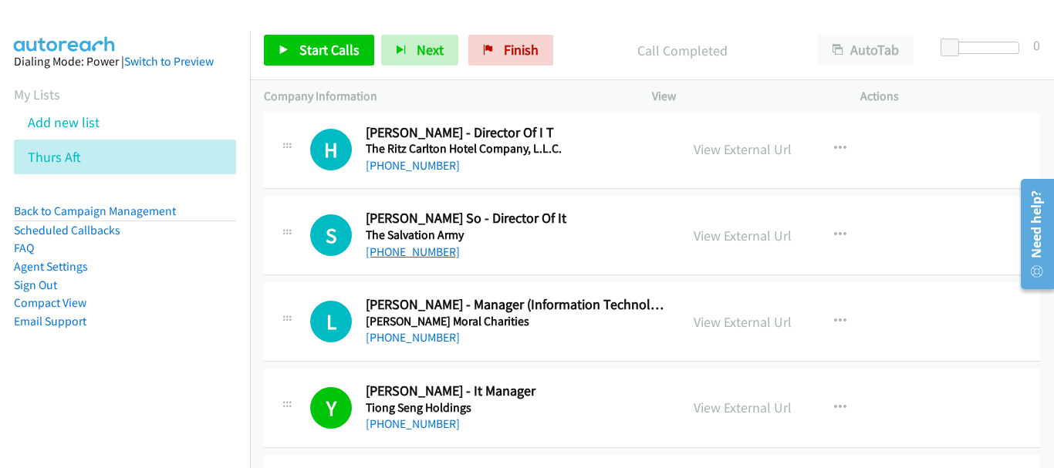
click at [422, 249] on link "+65 9841 1997" at bounding box center [413, 252] width 94 height 15
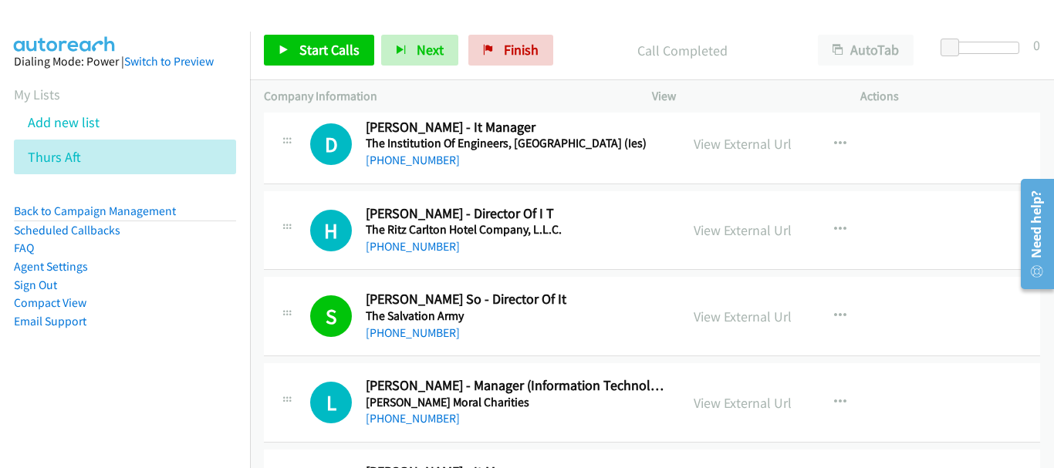
scroll to position [14436, 0]
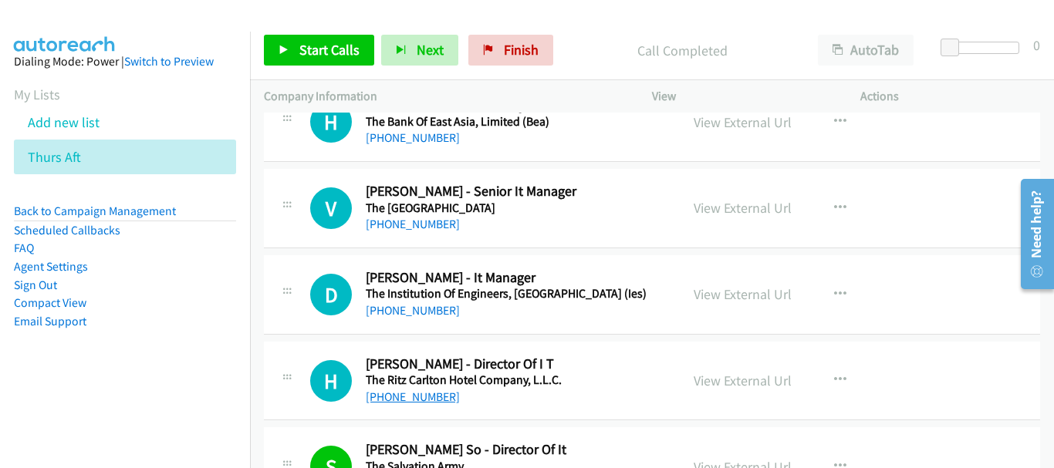
click at [420, 397] on link "+65 8112 9339" at bounding box center [413, 397] width 94 height 15
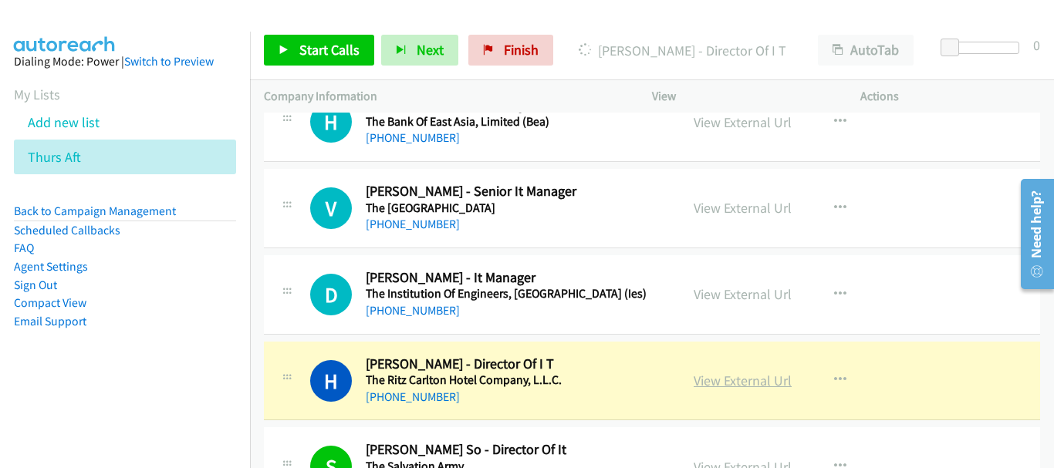
click at [736, 379] on link "View External Url" at bounding box center [742, 381] width 98 height 18
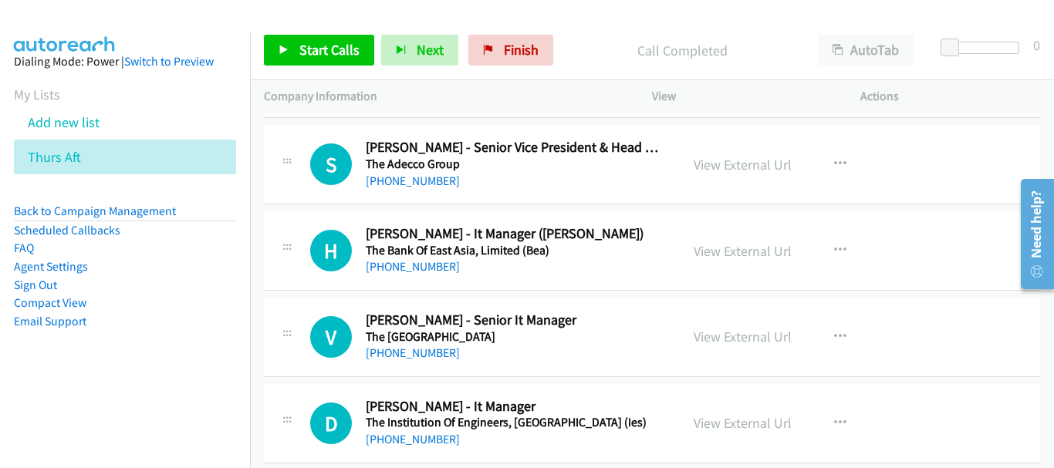
scroll to position [14282, 0]
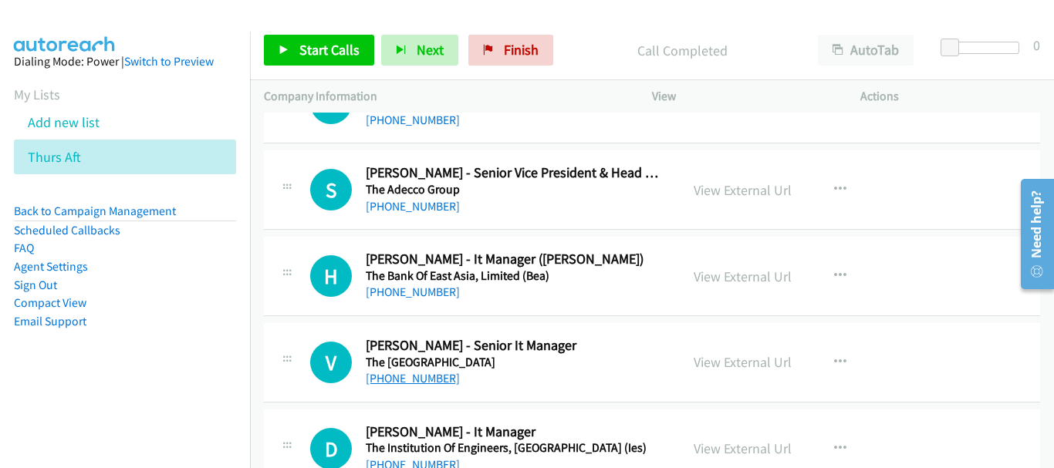
click at [404, 383] on link "+65 8100 0215" at bounding box center [413, 378] width 94 height 15
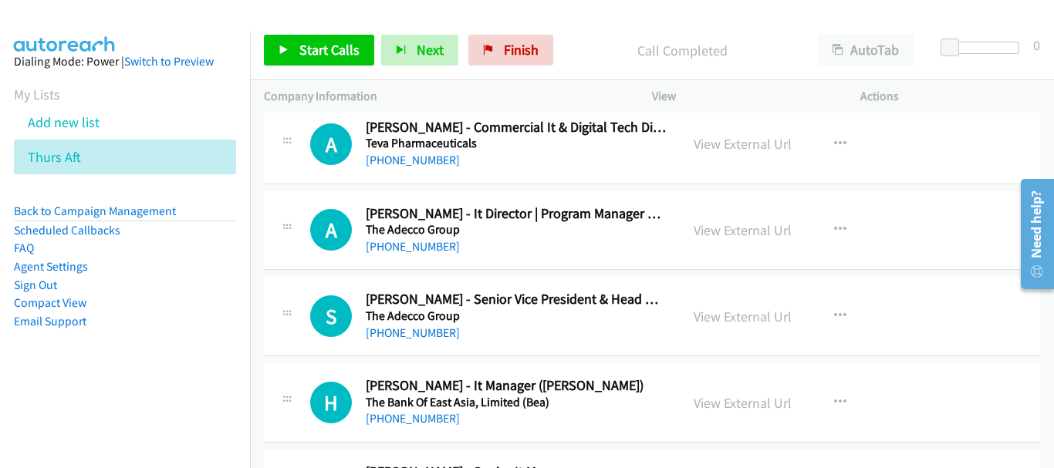
scroll to position [14128, 0]
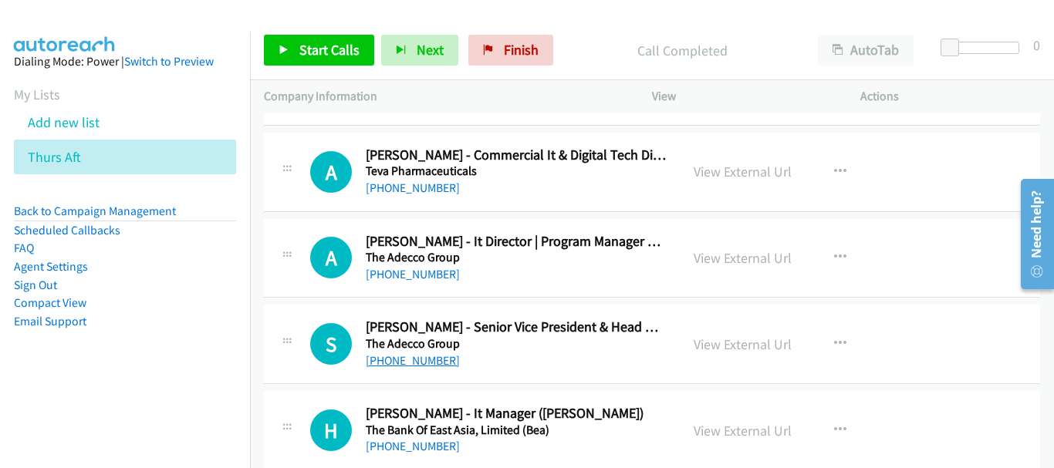
click at [407, 356] on link "+65 9824 3376" at bounding box center [413, 360] width 94 height 15
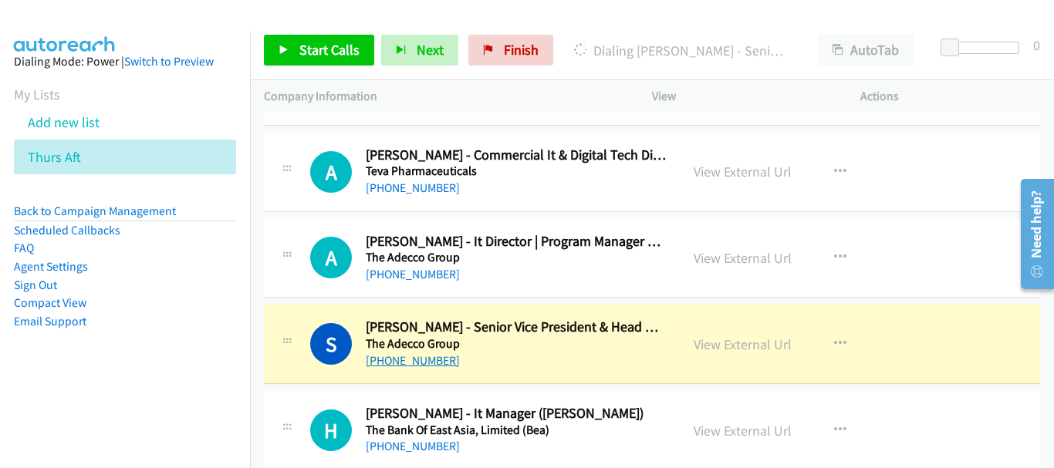
click at [425, 360] on link "+65 9824 3376" at bounding box center [413, 360] width 94 height 15
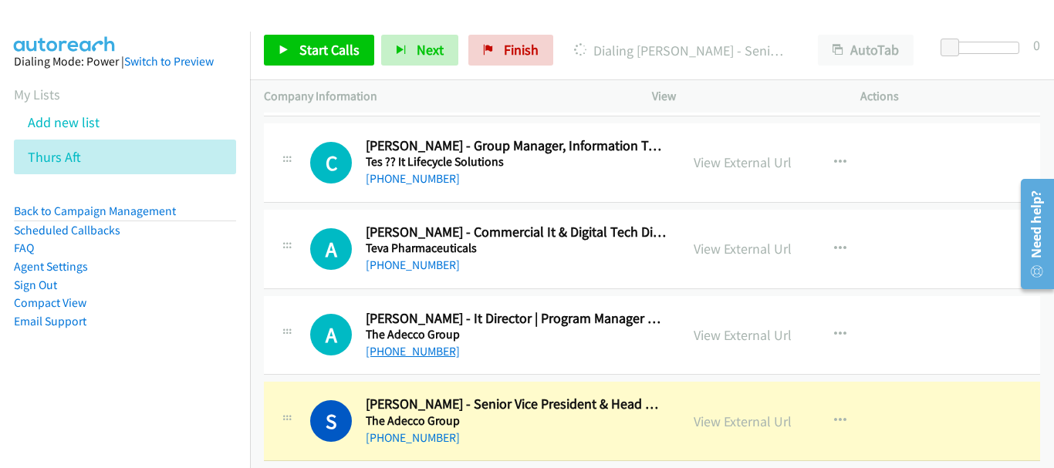
click at [413, 352] on link "+65 9089 1373" at bounding box center [413, 351] width 94 height 15
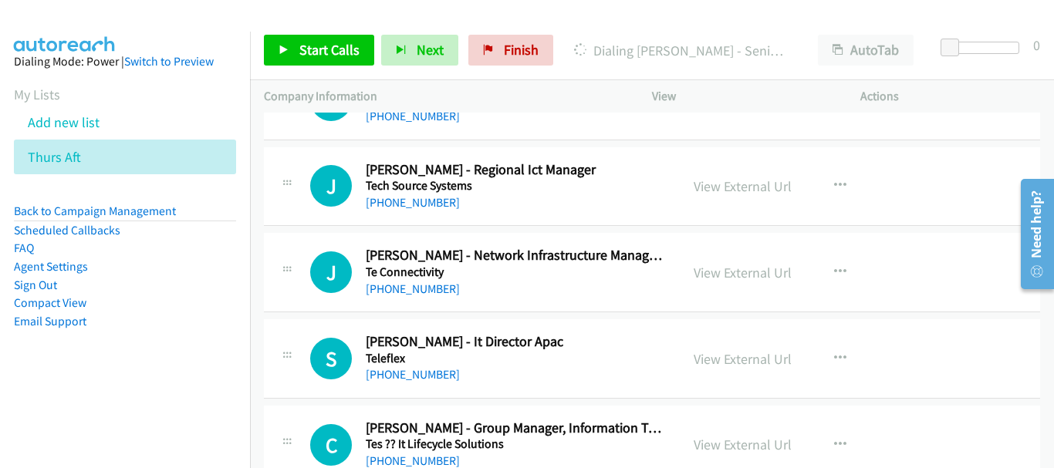
scroll to position [13742, 0]
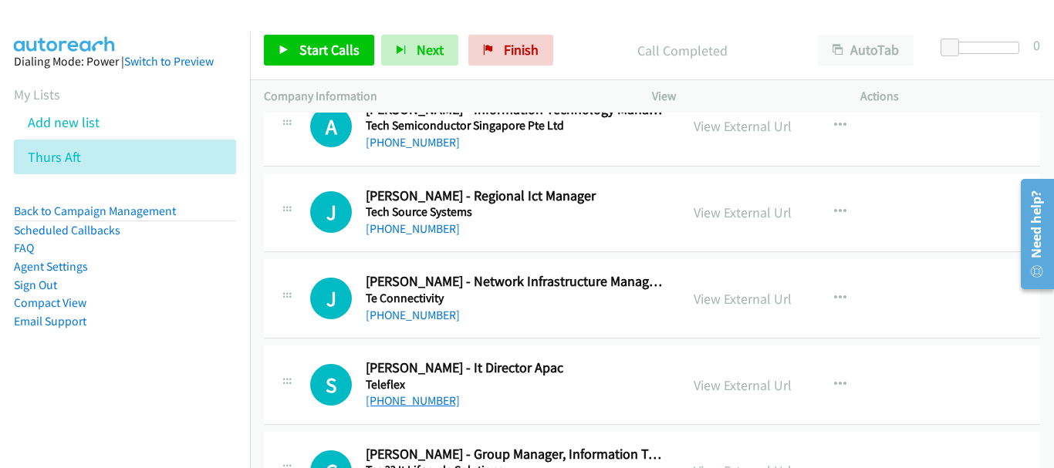
click at [420, 401] on link "+65 9794 0372" at bounding box center [413, 400] width 94 height 15
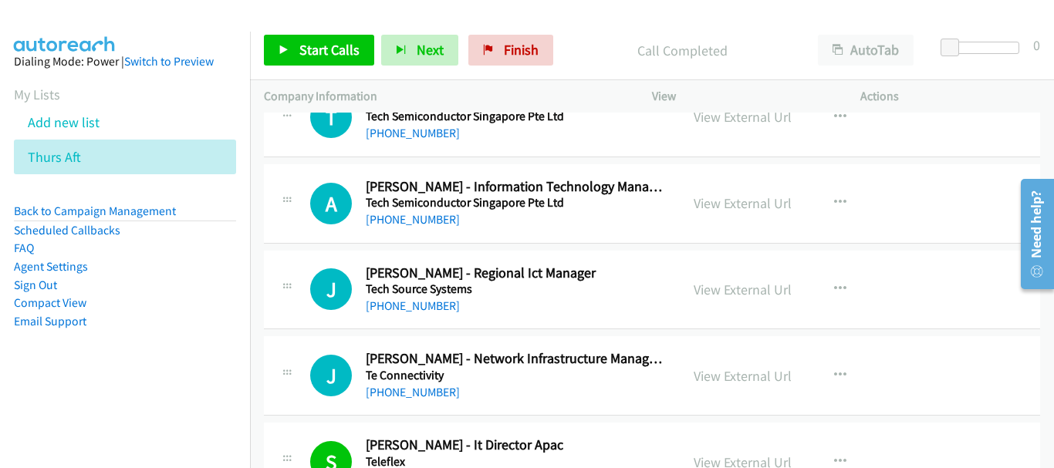
scroll to position [13588, 0]
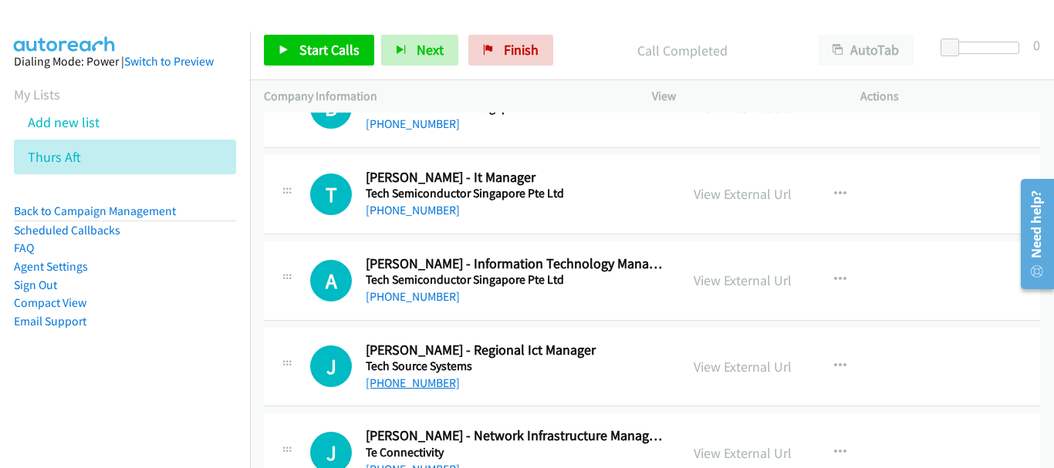
click at [404, 379] on link "+65 9067 2418" at bounding box center [413, 383] width 94 height 15
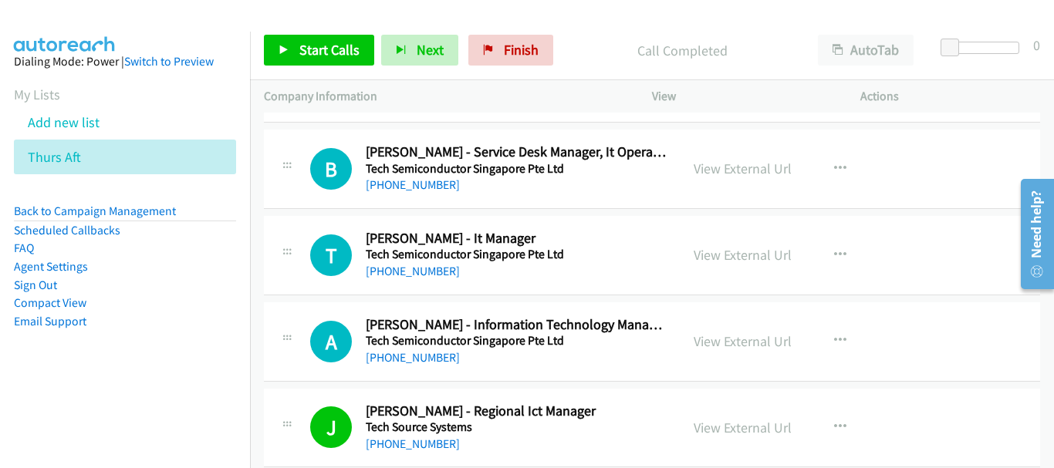
scroll to position [13510, 0]
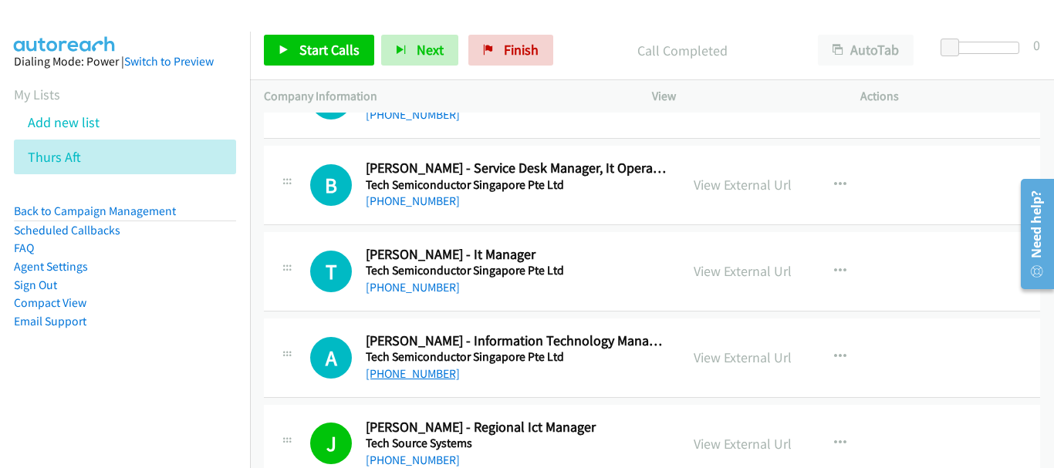
click at [429, 377] on link "+65 9611 2109" at bounding box center [413, 373] width 94 height 15
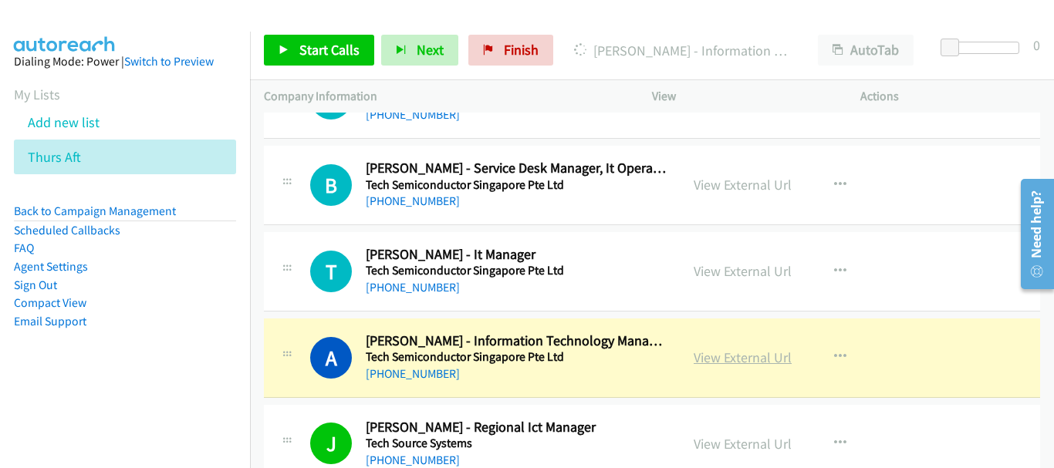
click at [764, 353] on link "View External Url" at bounding box center [742, 358] width 98 height 18
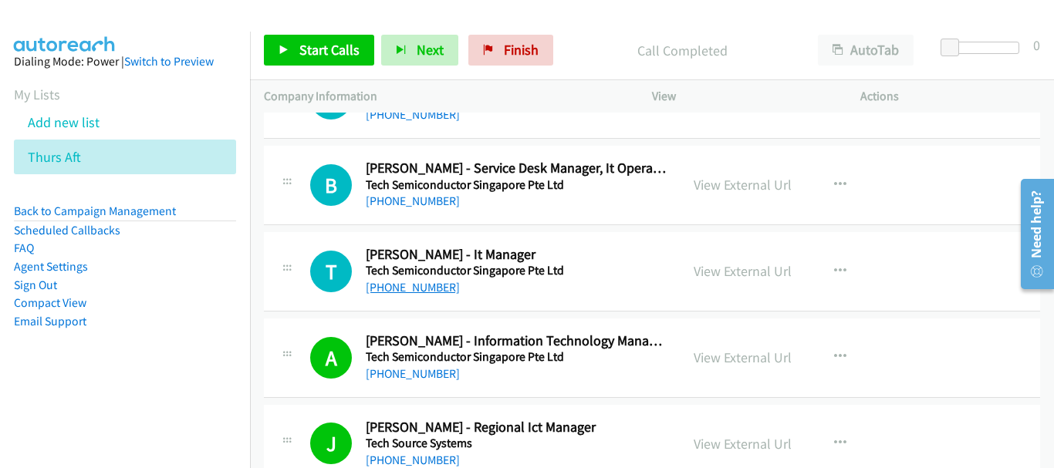
click at [417, 291] on link "+65 9180 8589" at bounding box center [413, 287] width 94 height 15
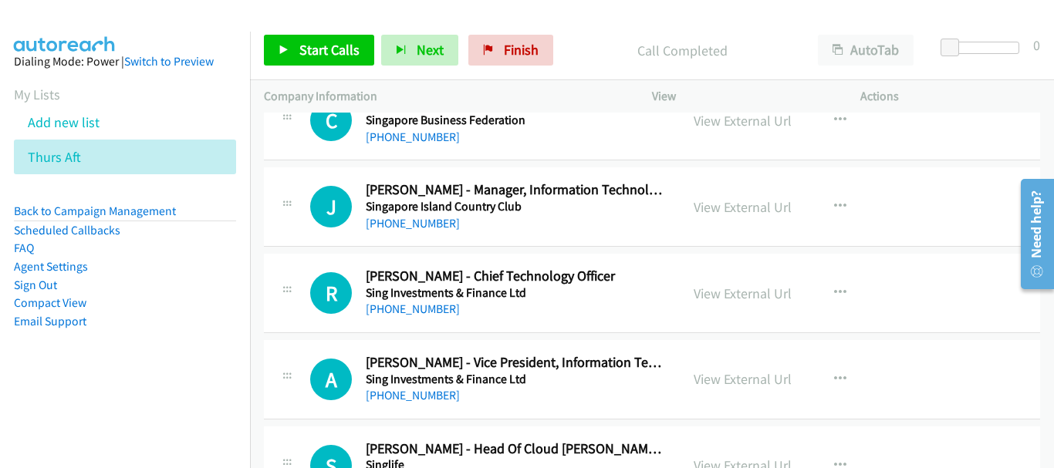
scroll to position [11428, 0]
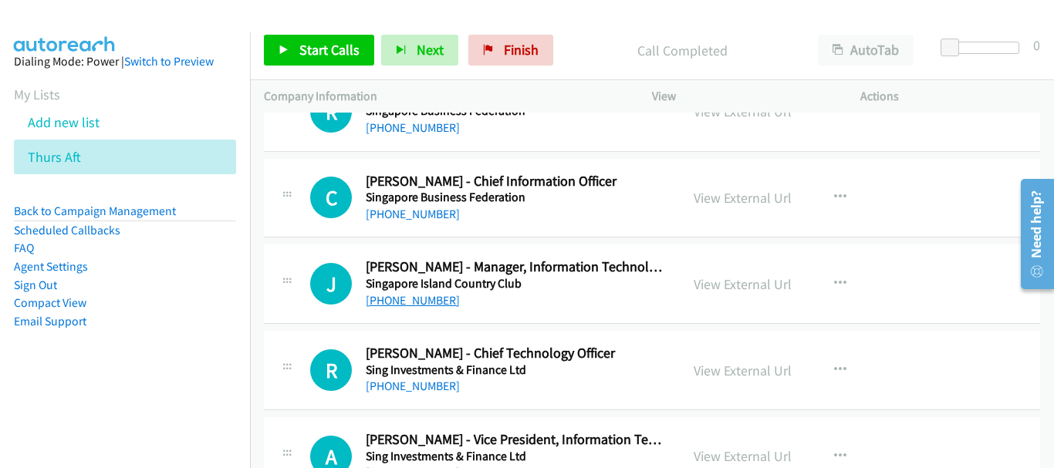
click at [404, 295] on link "+65 9652 4490" at bounding box center [413, 300] width 94 height 15
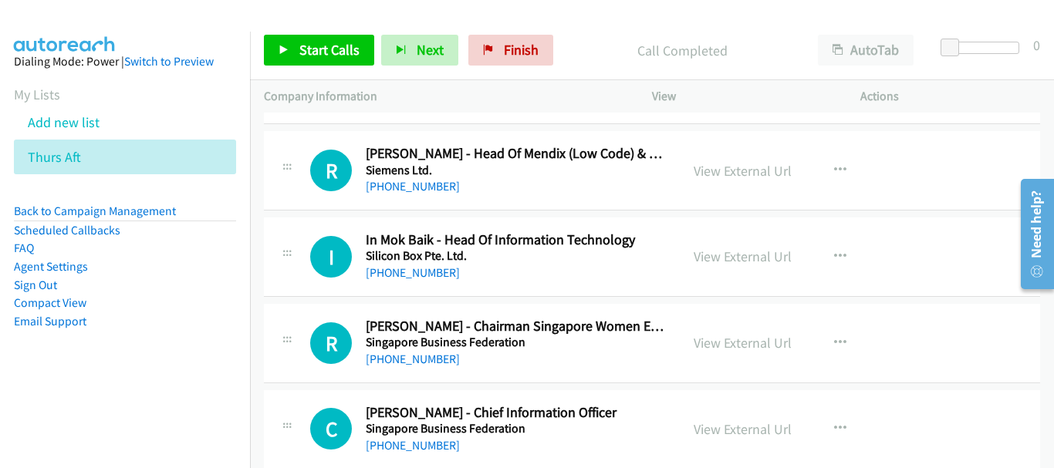
scroll to position [11274, 0]
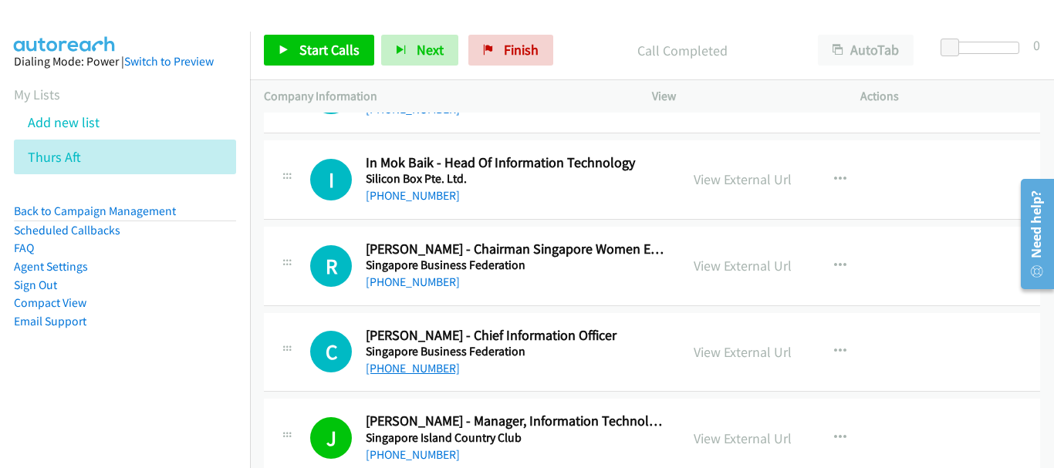
click at [413, 374] on link "+65 9459 7062" at bounding box center [413, 368] width 94 height 15
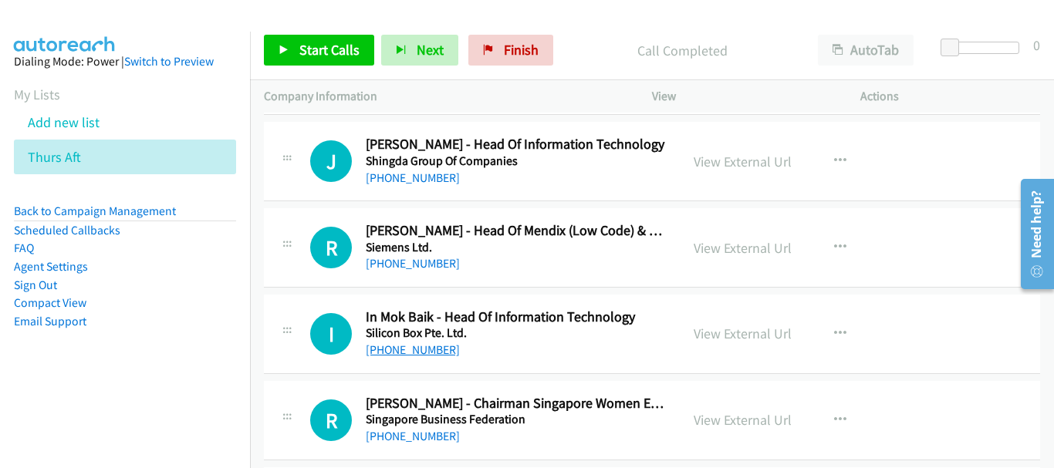
click at [412, 349] on link "+65 9337 0255" at bounding box center [413, 349] width 94 height 15
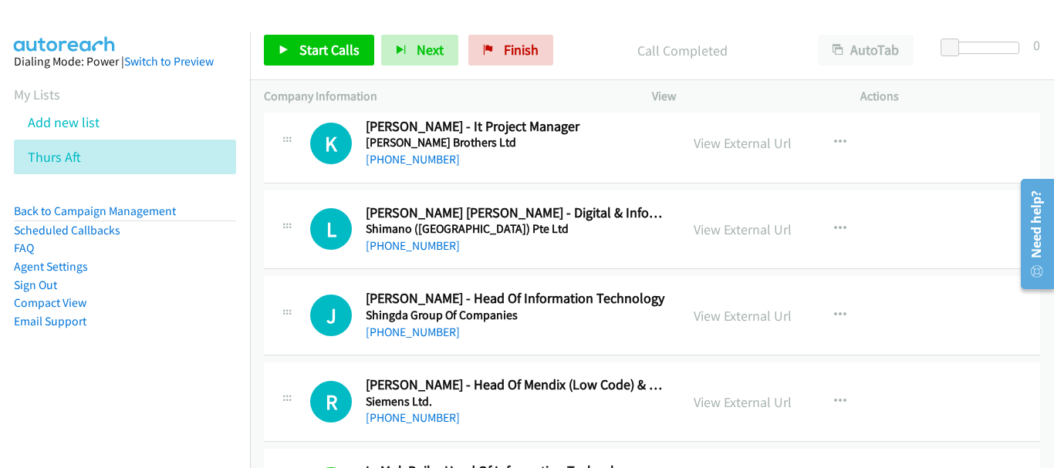
scroll to position [11042, 0]
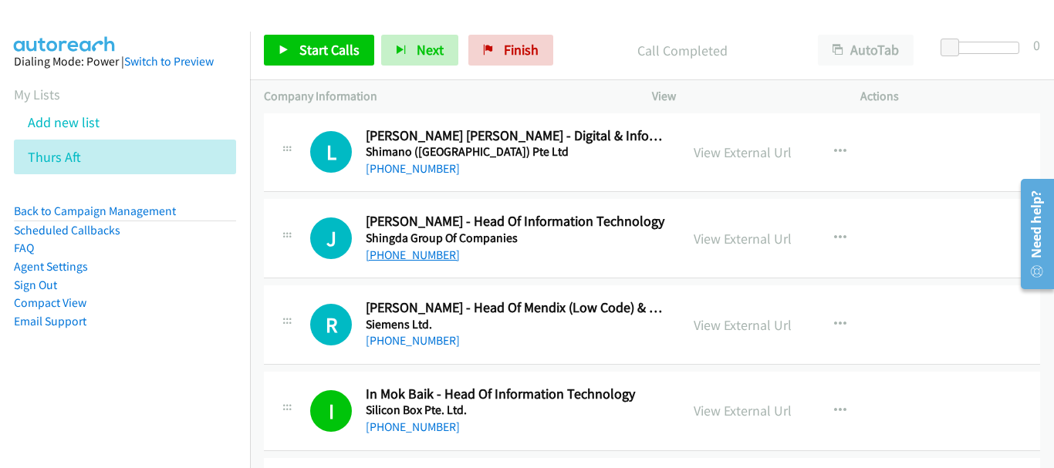
click at [391, 253] on link "+65 8299 5672" at bounding box center [413, 255] width 94 height 15
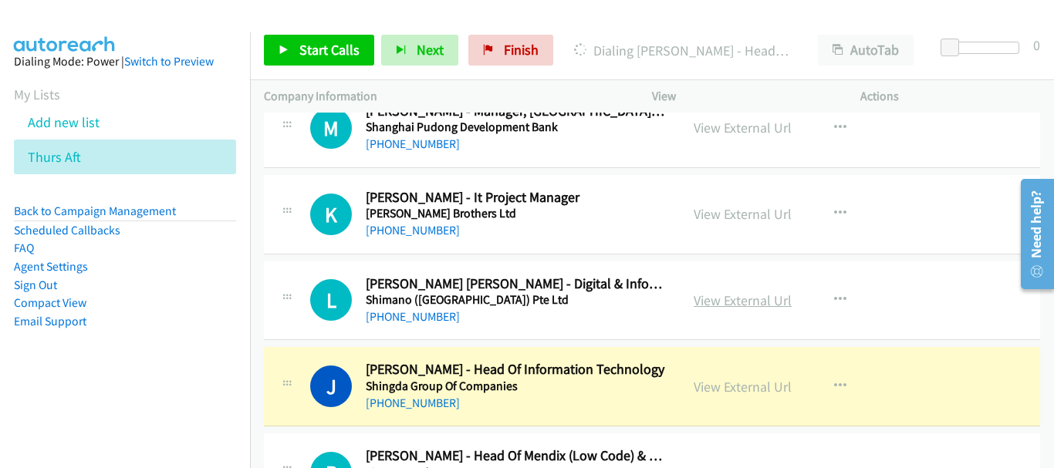
scroll to position [10888, 0]
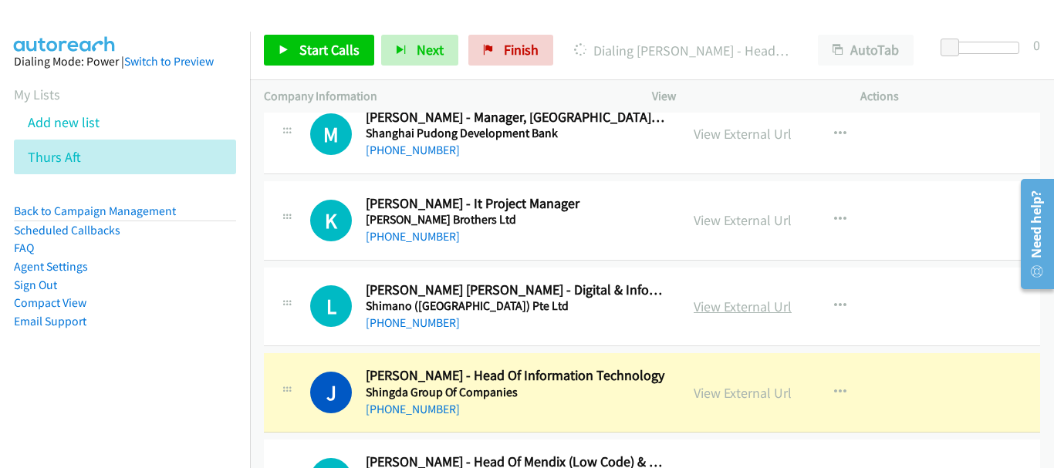
click at [779, 298] on link "View External Url" at bounding box center [742, 307] width 98 height 18
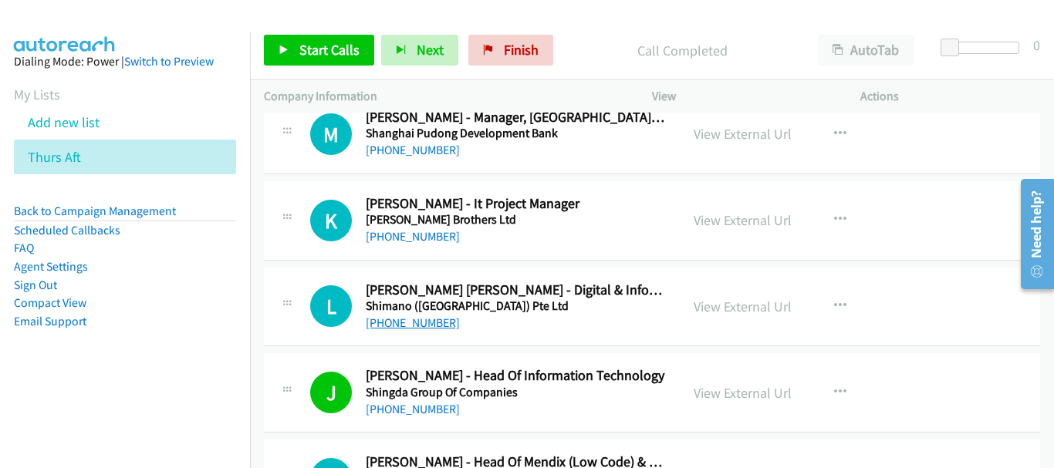
click at [391, 322] on link "+65 9748 4442" at bounding box center [413, 322] width 94 height 15
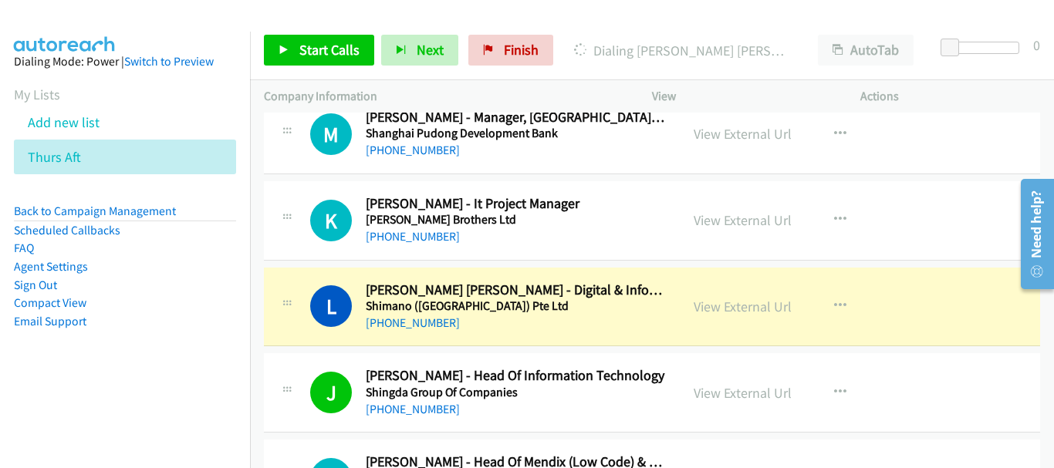
scroll to position [10811, 0]
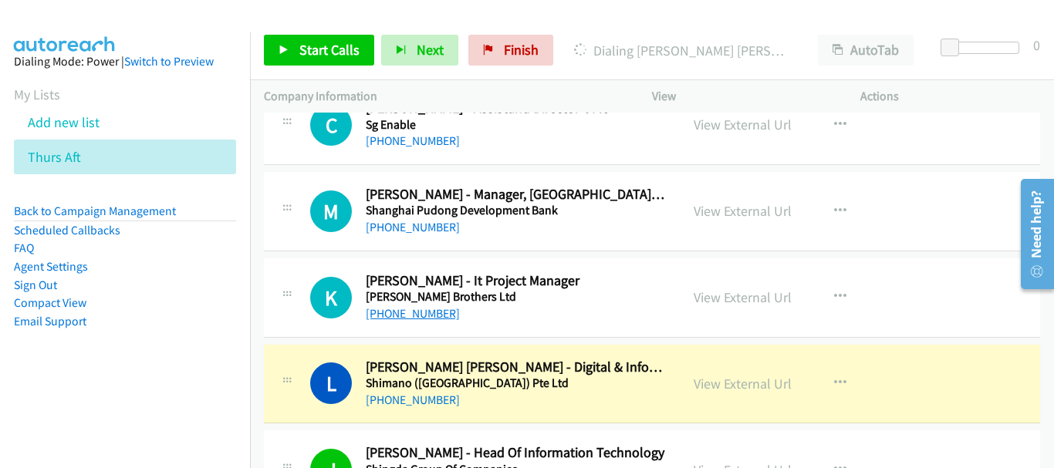
click at [425, 313] on link "+65 8407 3401" at bounding box center [413, 313] width 94 height 15
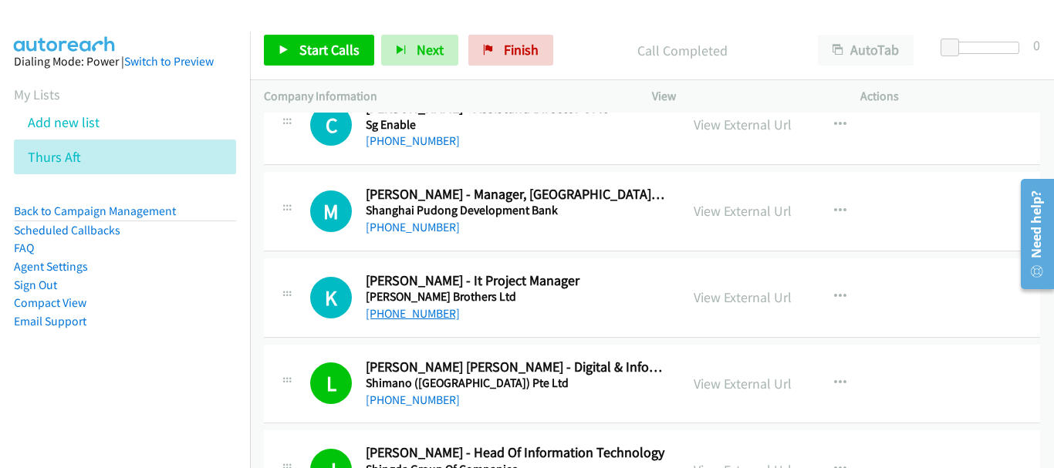
click at [427, 310] on link "+65 8407 3401" at bounding box center [413, 313] width 94 height 15
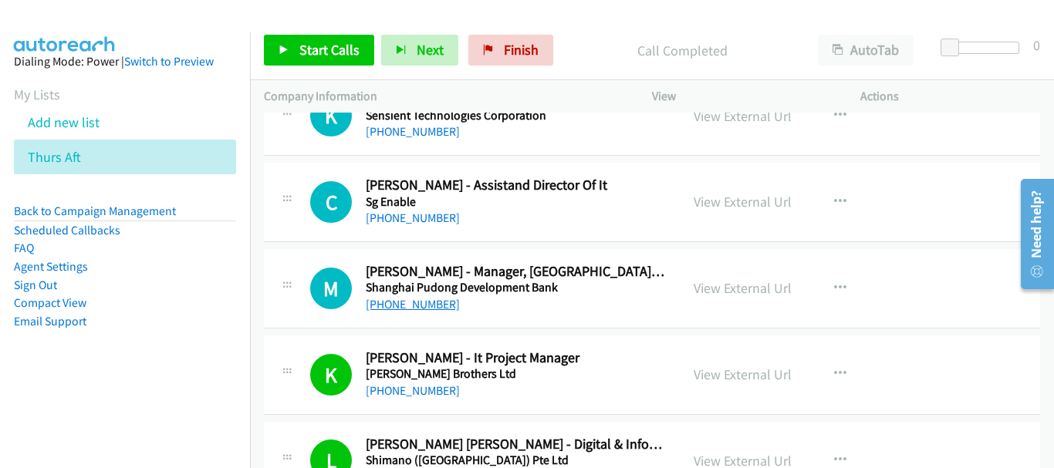
click at [402, 305] on link "+65 9116 5832" at bounding box center [413, 304] width 94 height 15
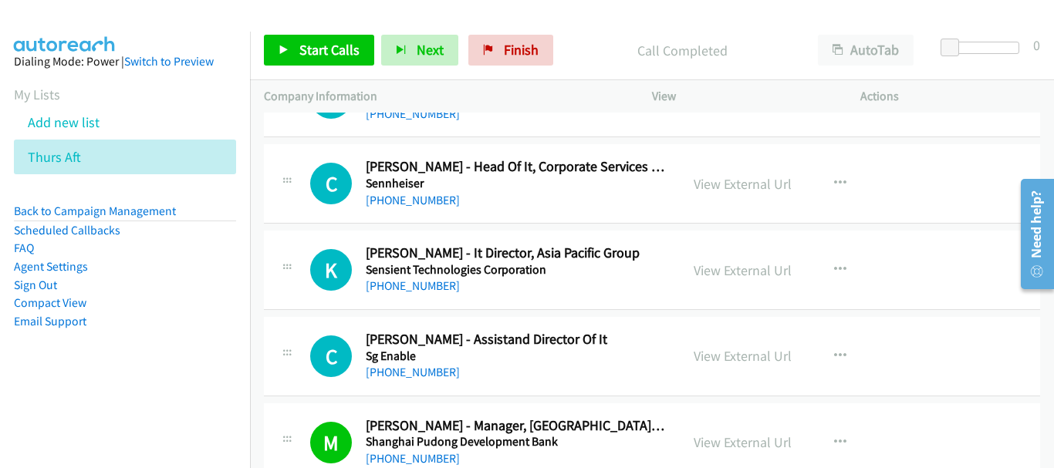
scroll to position [10657, 0]
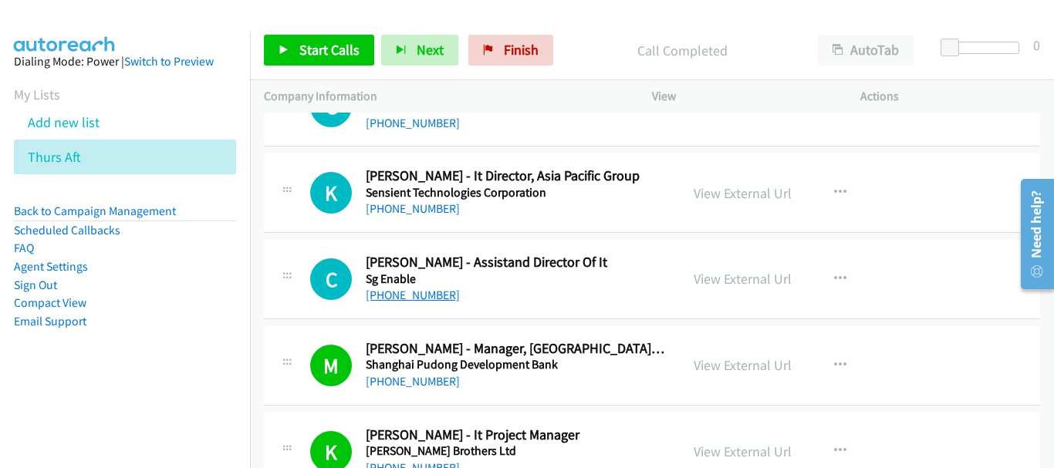
click at [424, 291] on link "+65 9188 8302" at bounding box center [413, 295] width 94 height 15
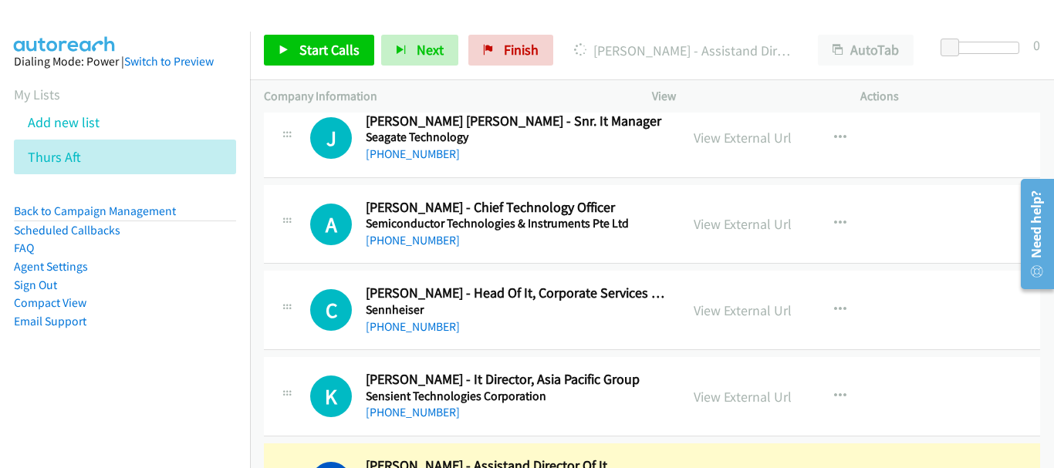
scroll to position [10425, 0]
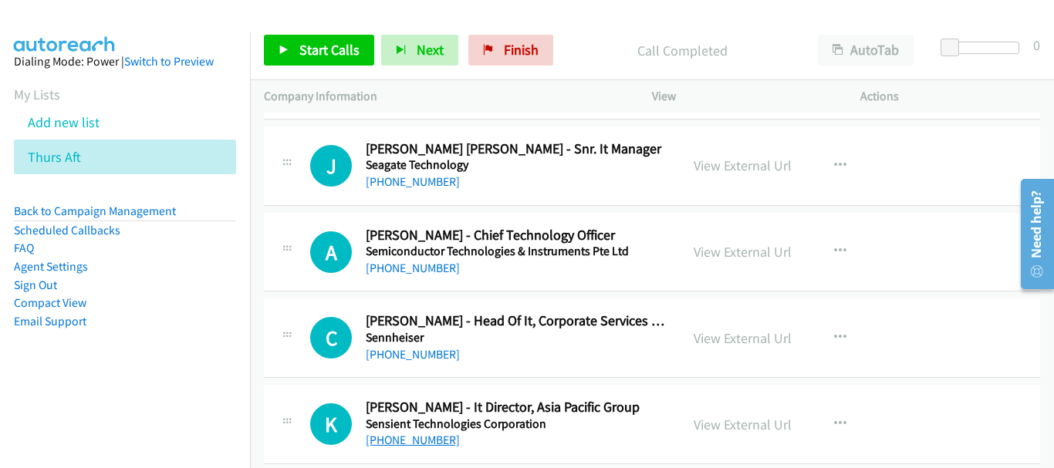
click at [395, 447] on link "+65 8777 8606" at bounding box center [413, 440] width 94 height 15
click at [407, 352] on link "+65 9173 6924" at bounding box center [413, 354] width 94 height 15
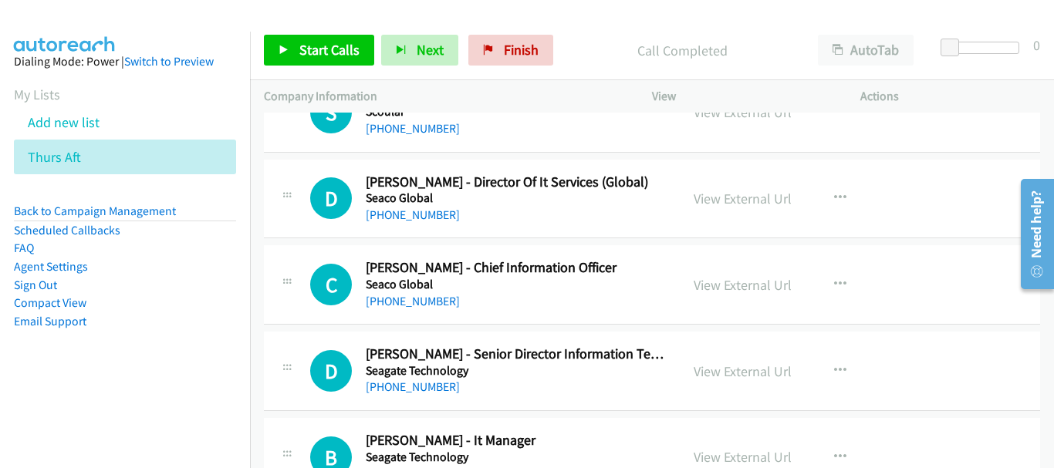
scroll to position [10040, 0]
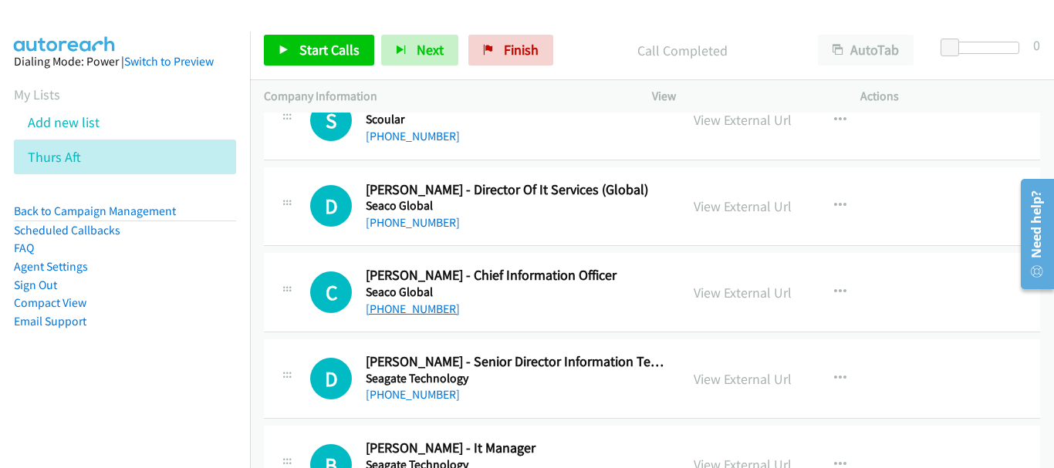
click at [413, 307] on link "+65 9223 8693" at bounding box center [413, 309] width 94 height 15
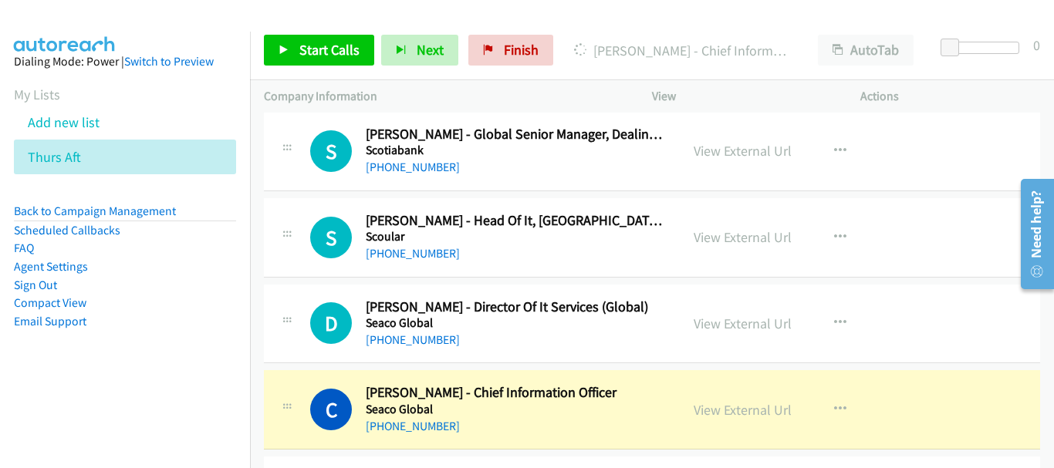
scroll to position [9885, 0]
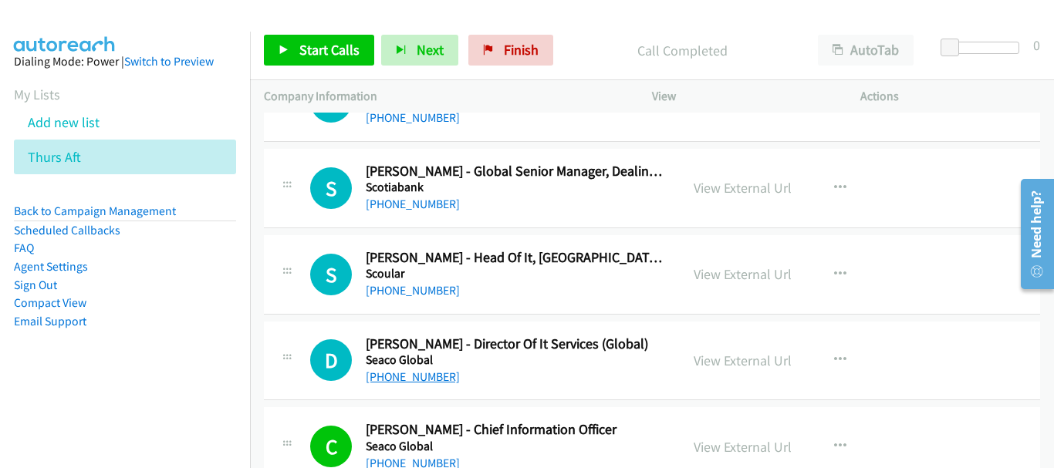
click at [420, 375] on link "+65 9783 0291" at bounding box center [413, 376] width 94 height 15
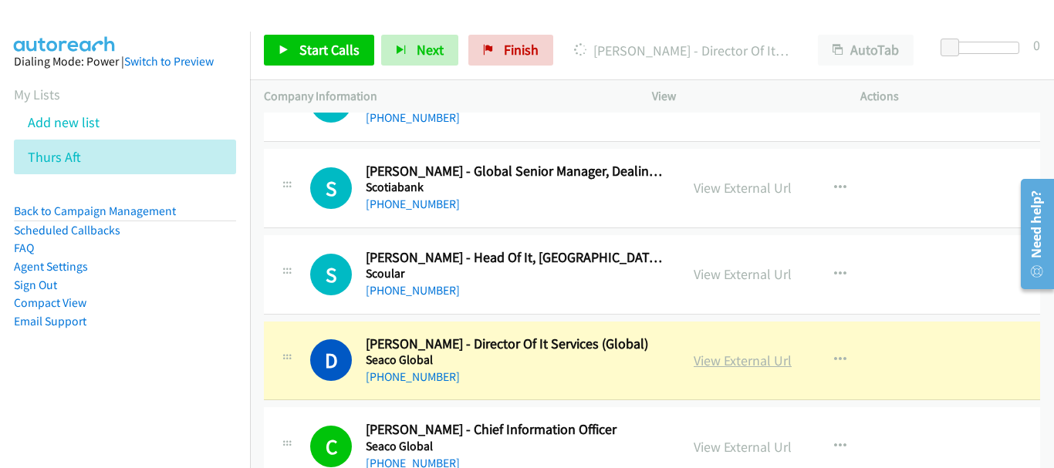
click at [753, 358] on link "View External Url" at bounding box center [742, 361] width 98 height 18
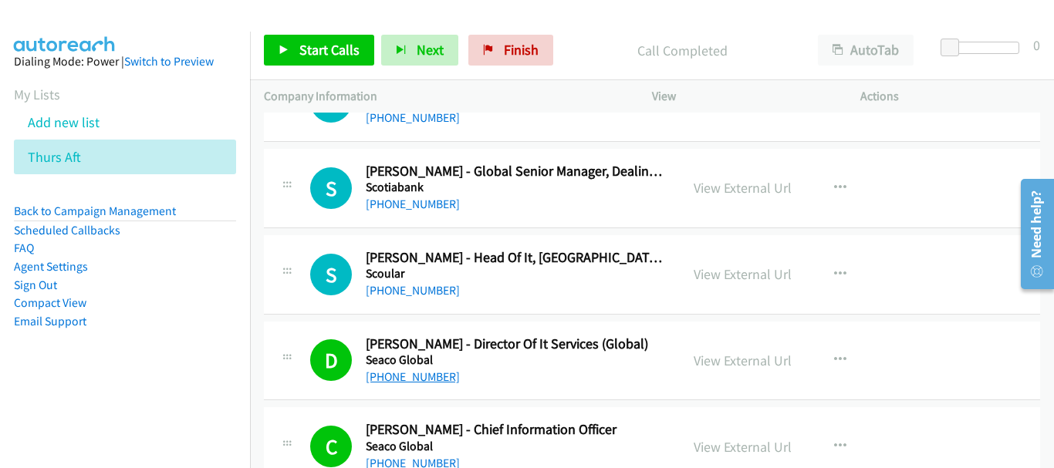
click at [402, 376] on link "+65 9783 0291" at bounding box center [413, 376] width 94 height 15
click at [383, 297] on link "+65 9813 5041" at bounding box center [413, 290] width 94 height 15
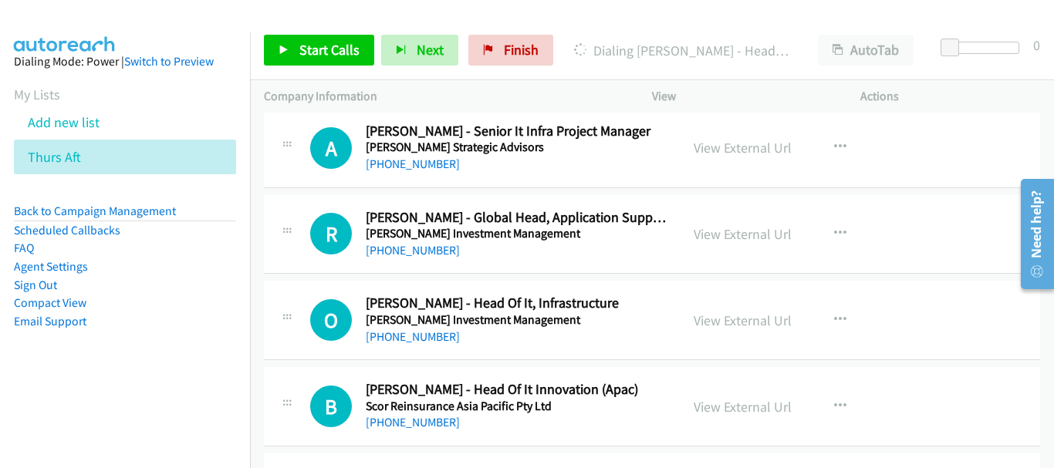
scroll to position [9577, 0]
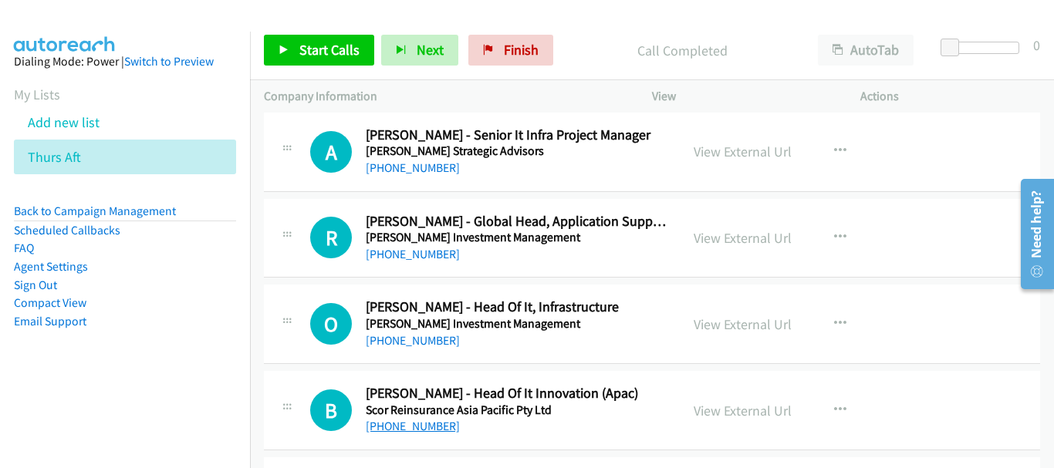
click at [413, 427] on link "+65 9363 2349" at bounding box center [413, 426] width 94 height 15
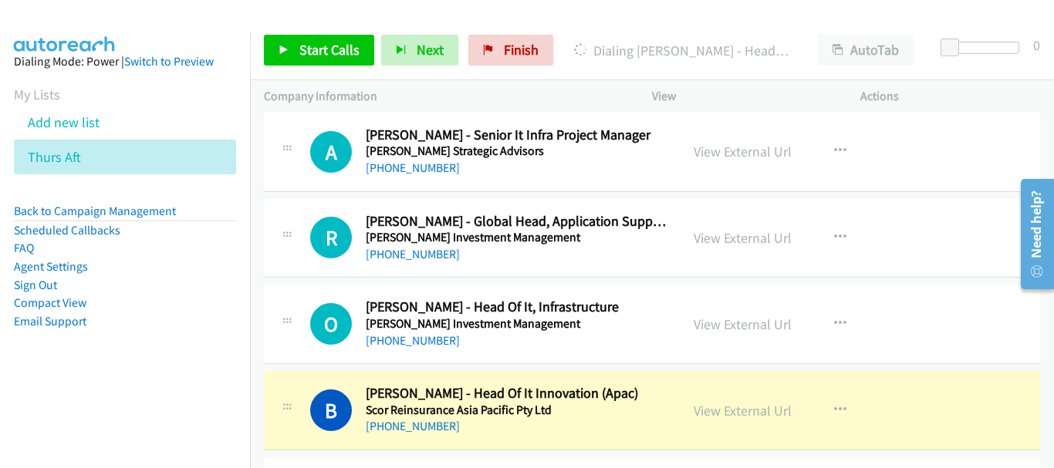
scroll to position [9654, 0]
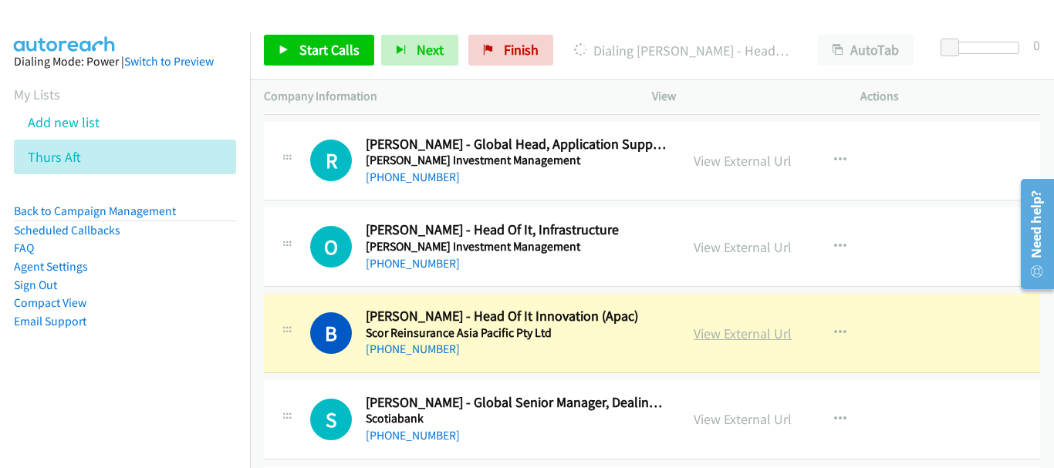
click at [761, 330] on link "View External Url" at bounding box center [742, 334] width 98 height 18
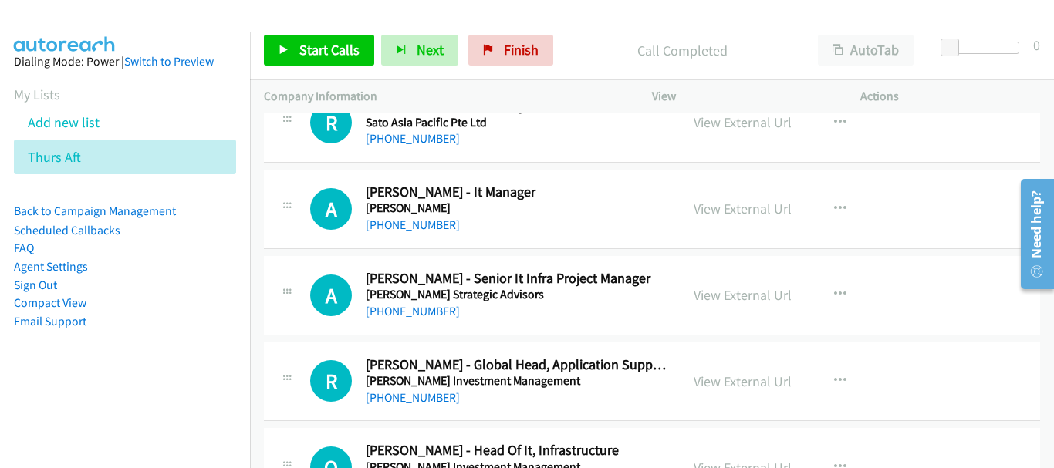
scroll to position [9422, 0]
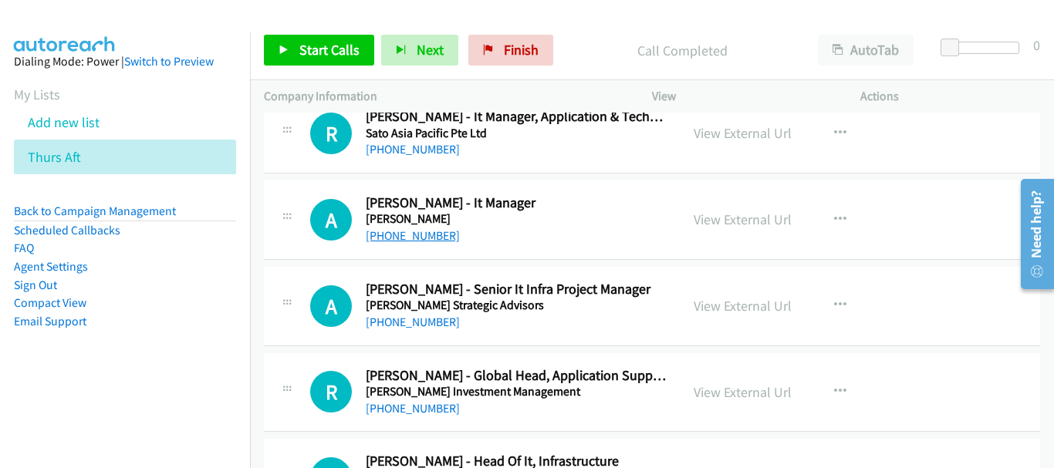
click at [407, 240] on link "+65 9850 3670" at bounding box center [413, 235] width 94 height 15
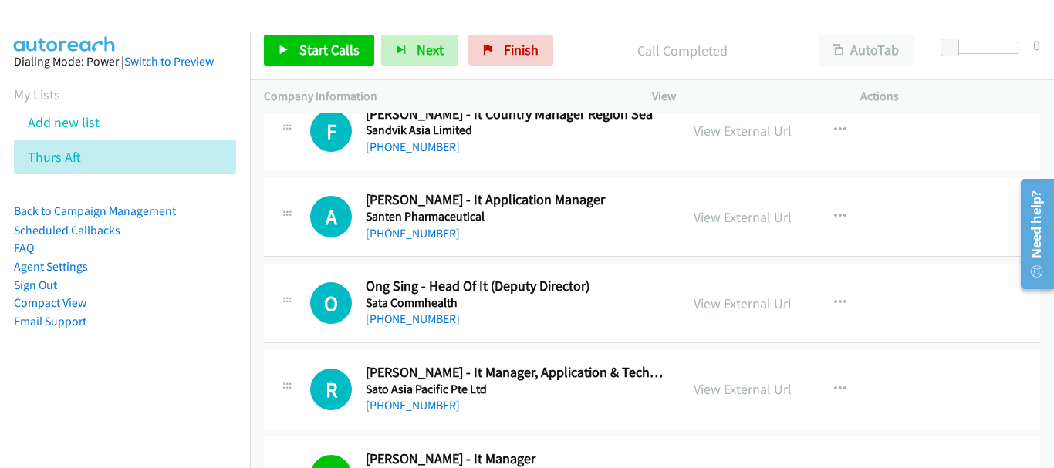
scroll to position [9191, 0]
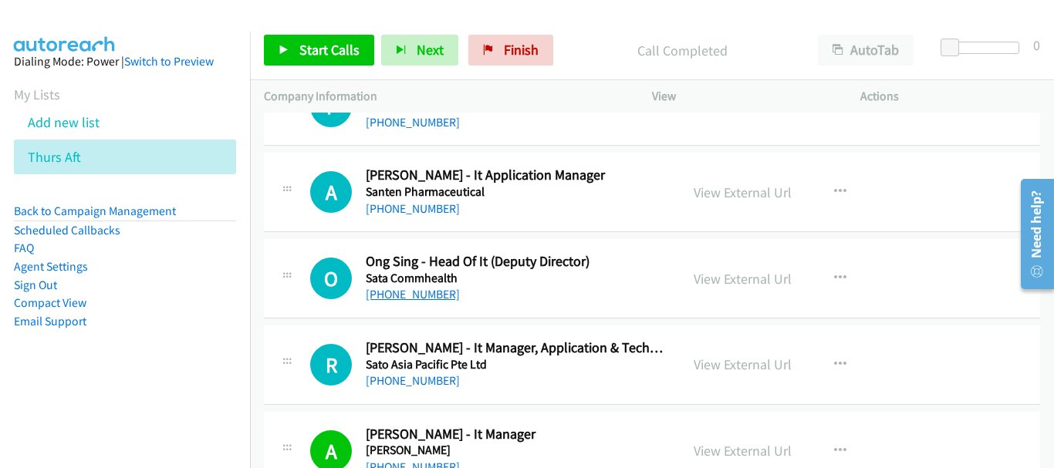
click at [428, 295] on link "+65 8183 6794" at bounding box center [413, 294] width 94 height 15
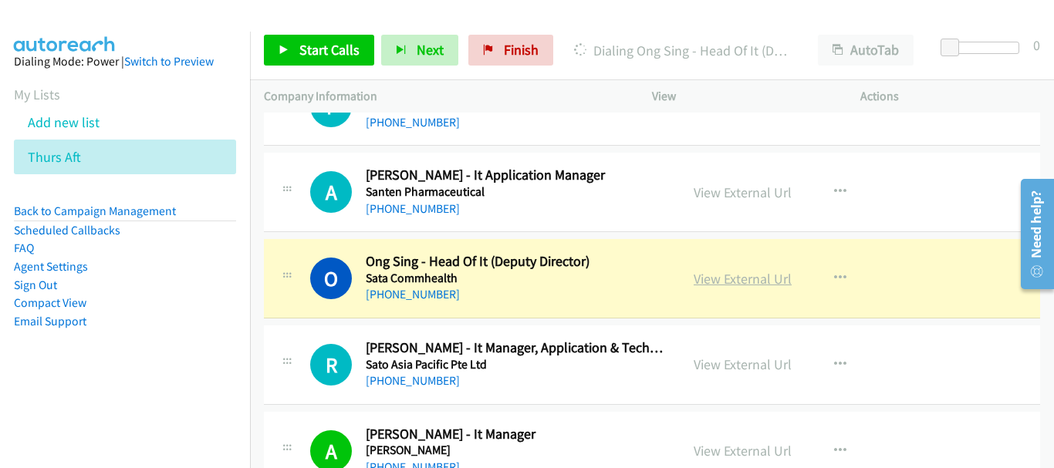
click at [699, 278] on link "View External Url" at bounding box center [742, 279] width 98 height 18
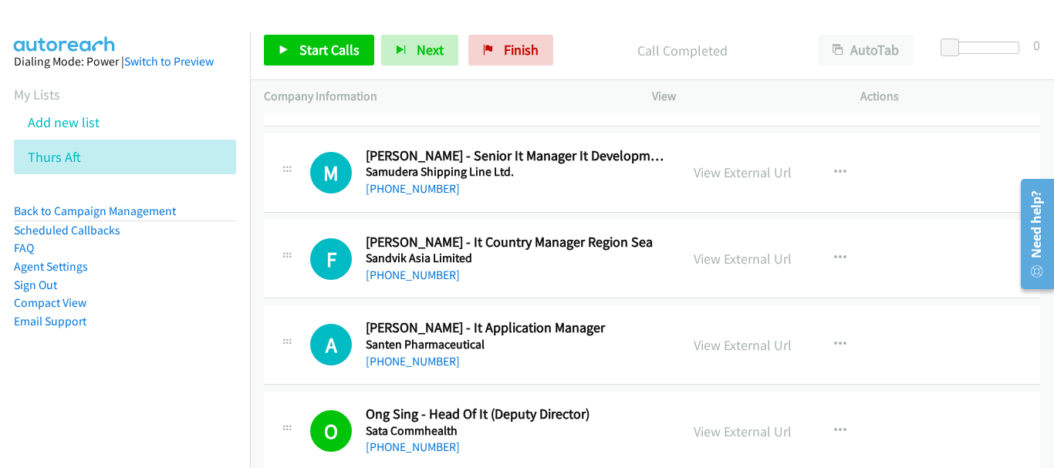
scroll to position [9037, 0]
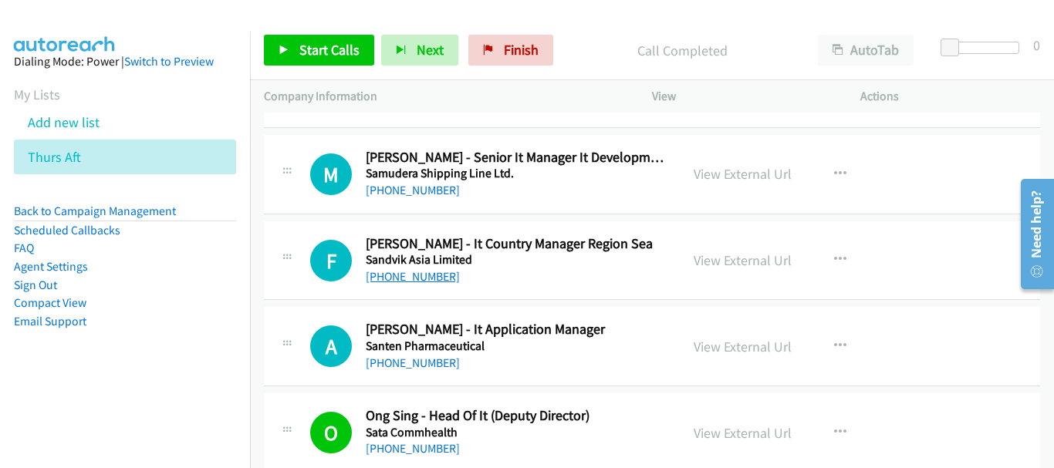
click at [430, 273] on link "+65 9003 4880" at bounding box center [413, 276] width 94 height 15
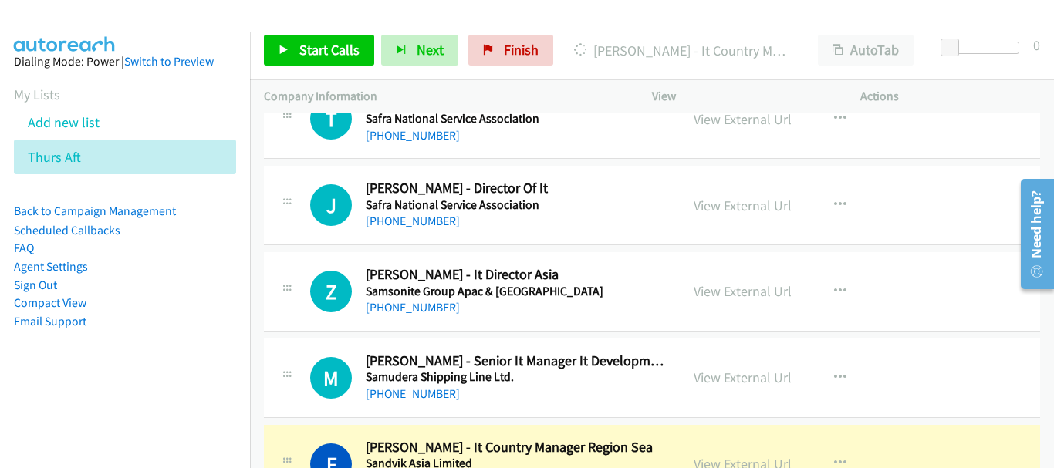
scroll to position [8805, 0]
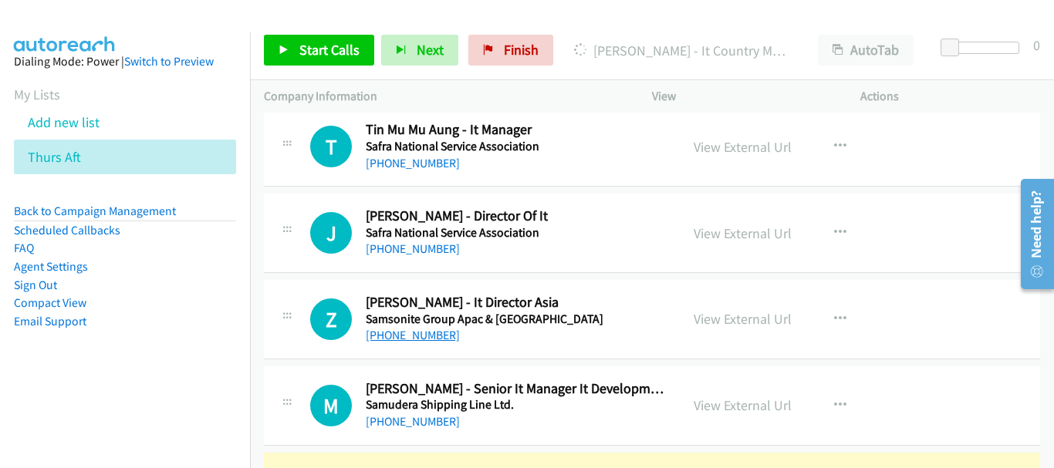
click at [435, 334] on link "+65 8750 1055" at bounding box center [413, 335] width 94 height 15
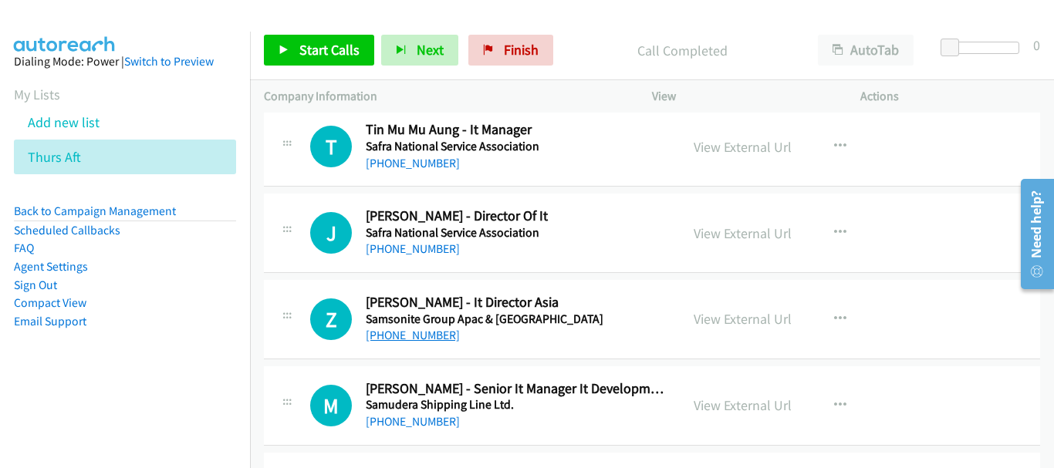
click at [413, 333] on link "+65 8750 1055" at bounding box center [413, 335] width 94 height 15
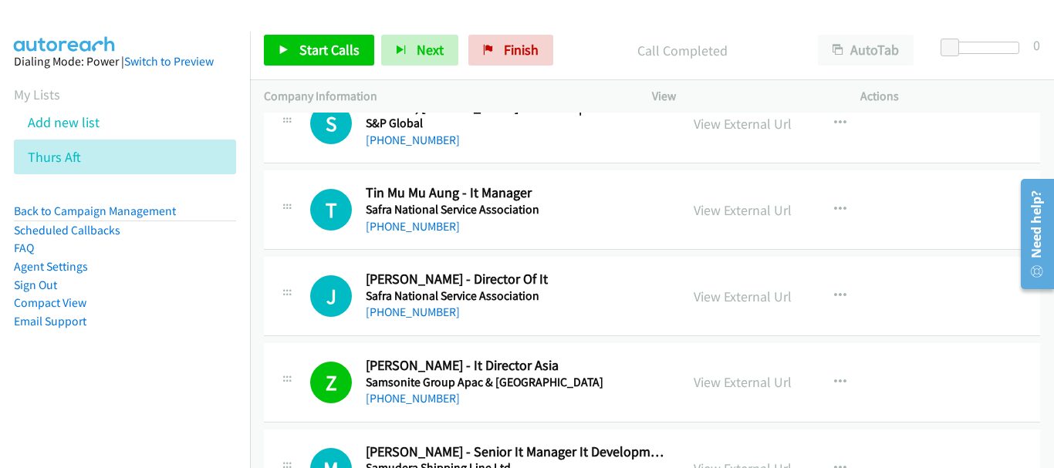
scroll to position [8651, 0]
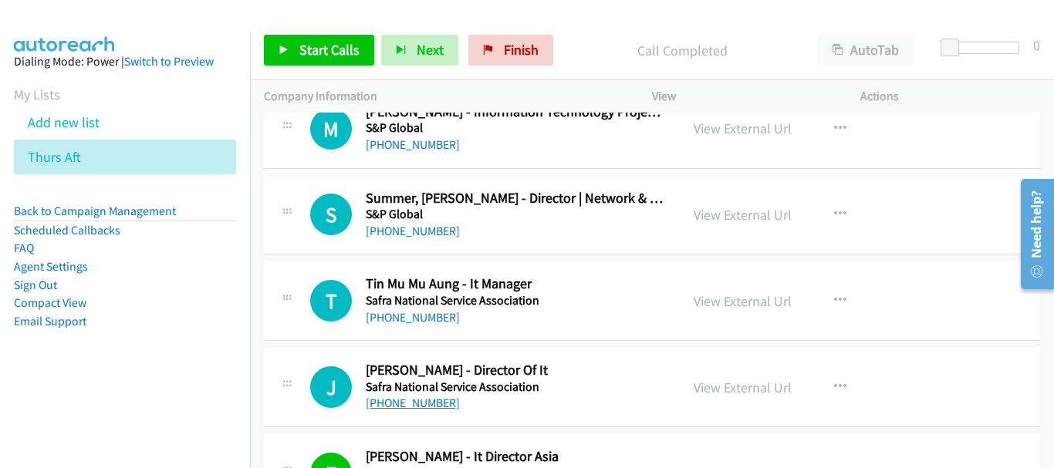
click at [413, 408] on link "+65 9680 3040" at bounding box center [413, 403] width 94 height 15
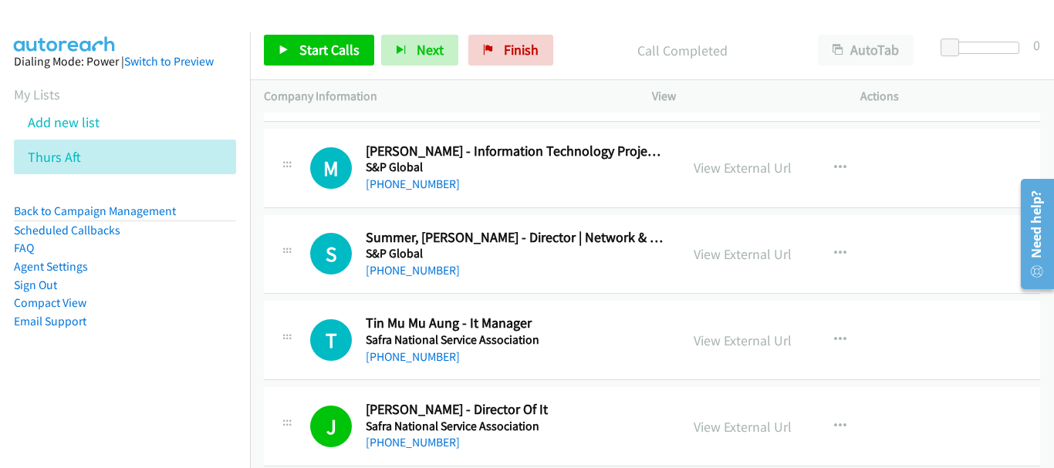
scroll to position [8574, 0]
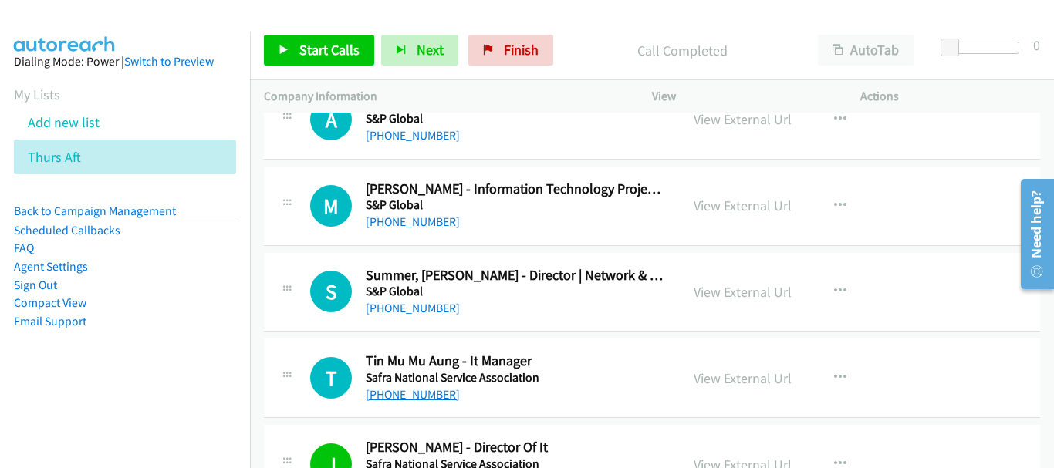
click at [431, 395] on link "+65 9423 9718" at bounding box center [413, 394] width 94 height 15
click at [384, 393] on link "+65 9423 9718" at bounding box center [413, 394] width 94 height 15
click at [726, 375] on link "View External Url" at bounding box center [742, 378] width 98 height 18
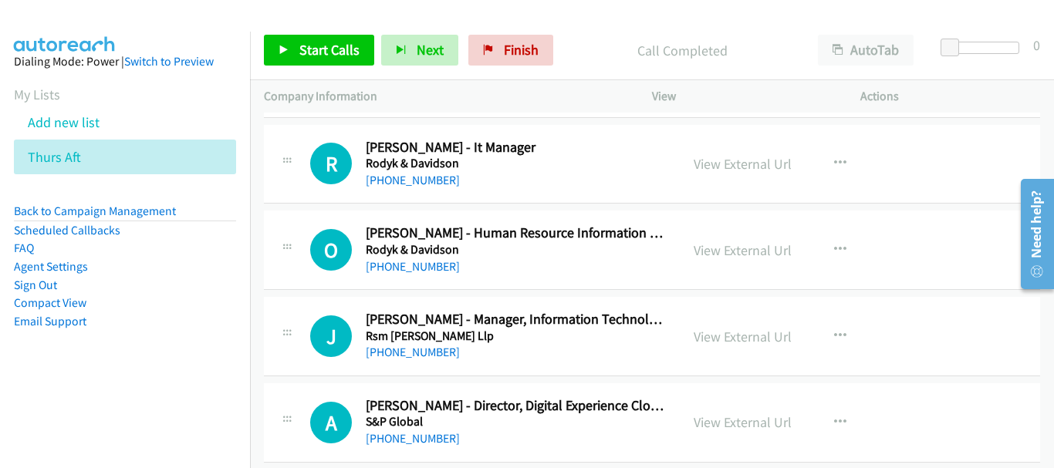
scroll to position [8265, 0]
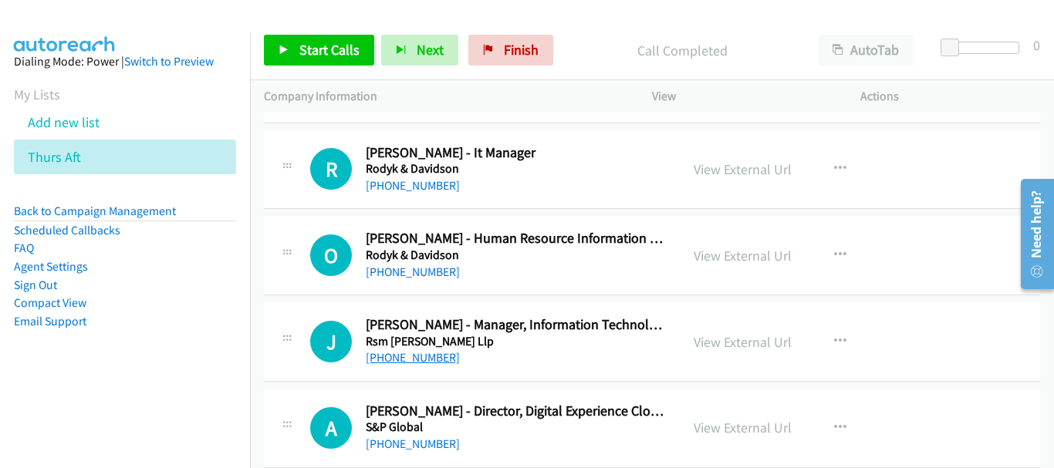
click at [433, 356] on link "+65 9199 0622" at bounding box center [413, 357] width 94 height 15
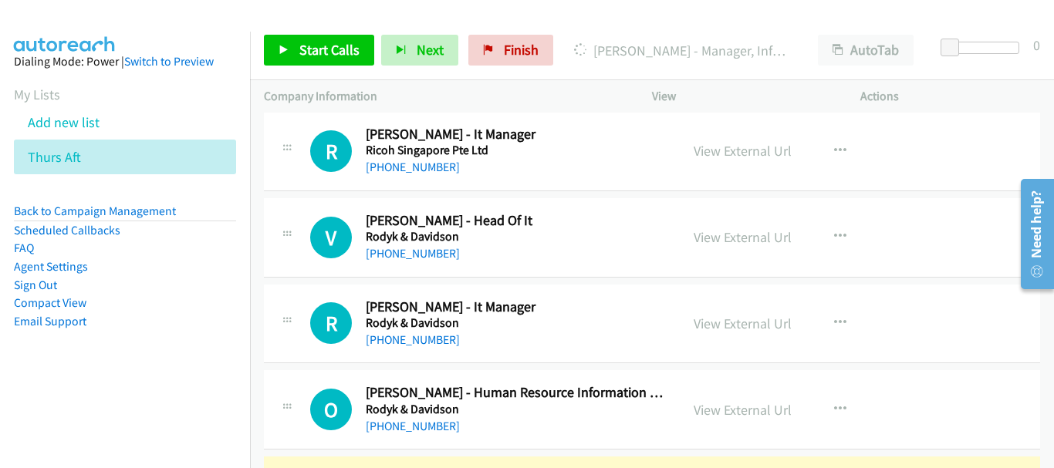
scroll to position [8034, 0]
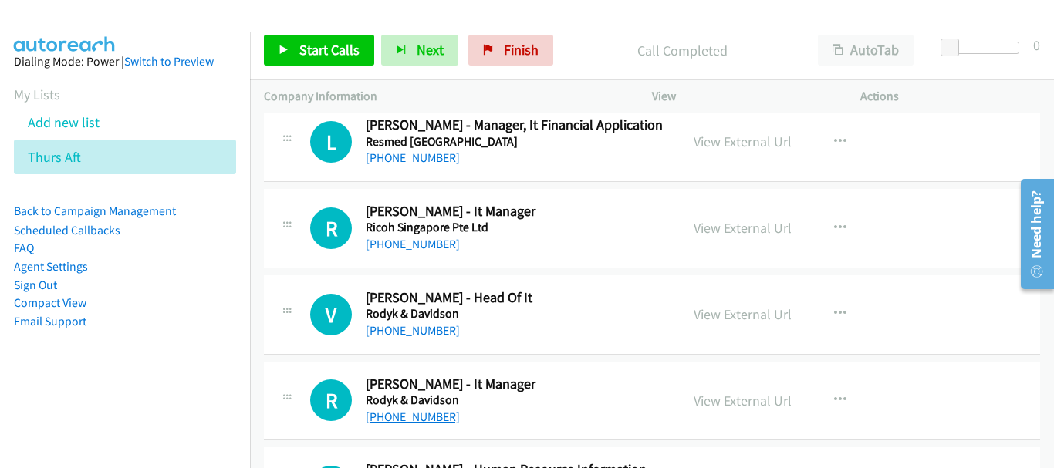
click at [420, 417] on link "+65 9189 3852" at bounding box center [413, 417] width 94 height 15
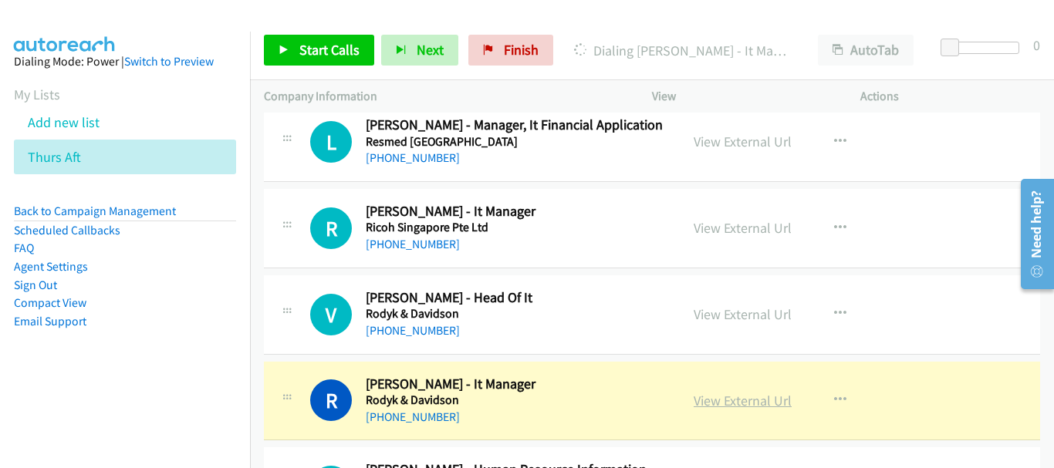
click at [721, 398] on link "View External Url" at bounding box center [742, 401] width 98 height 18
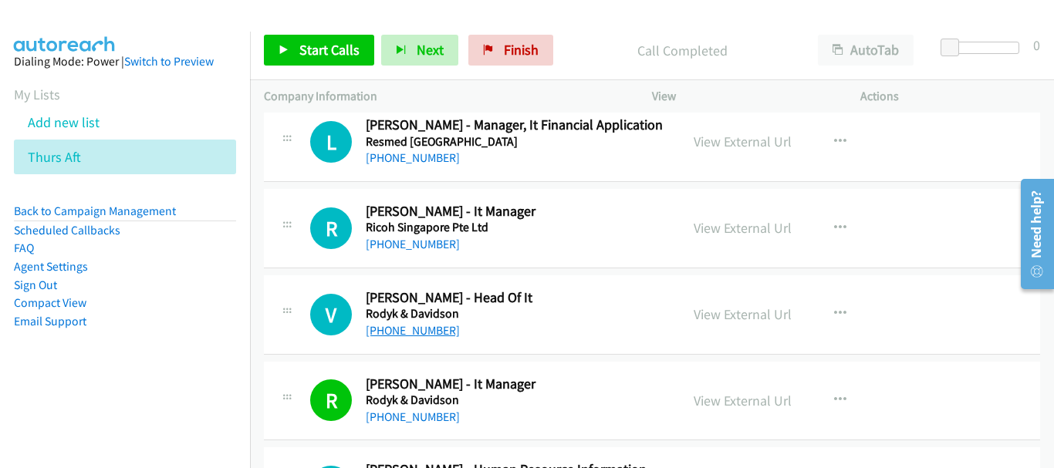
click at [419, 326] on link "+65 9180 7167" at bounding box center [413, 330] width 94 height 15
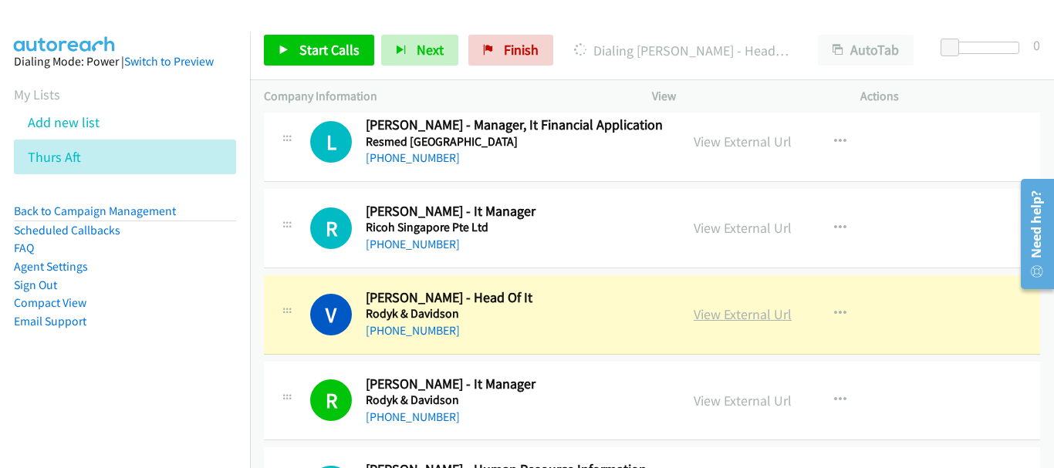
click at [747, 319] on link "View External Url" at bounding box center [742, 314] width 98 height 18
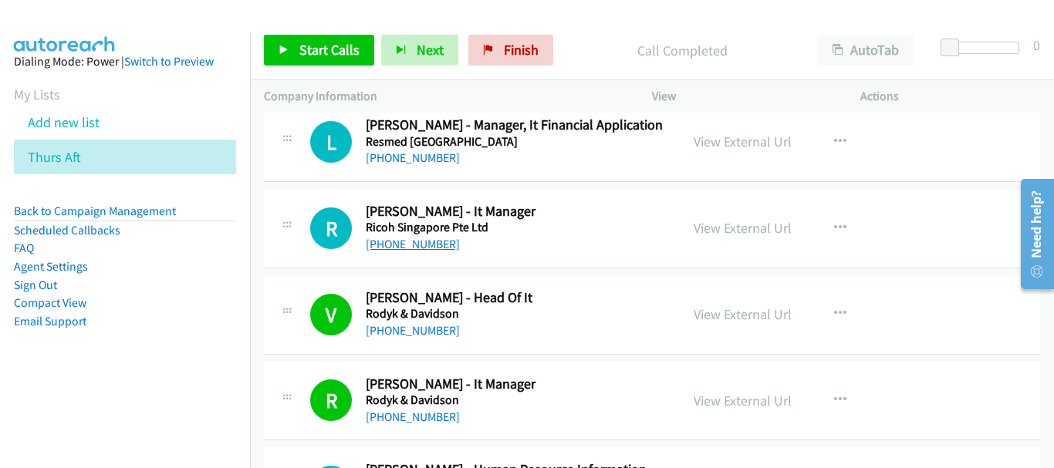
click at [413, 240] on link "+65 9233 4277" at bounding box center [413, 244] width 94 height 15
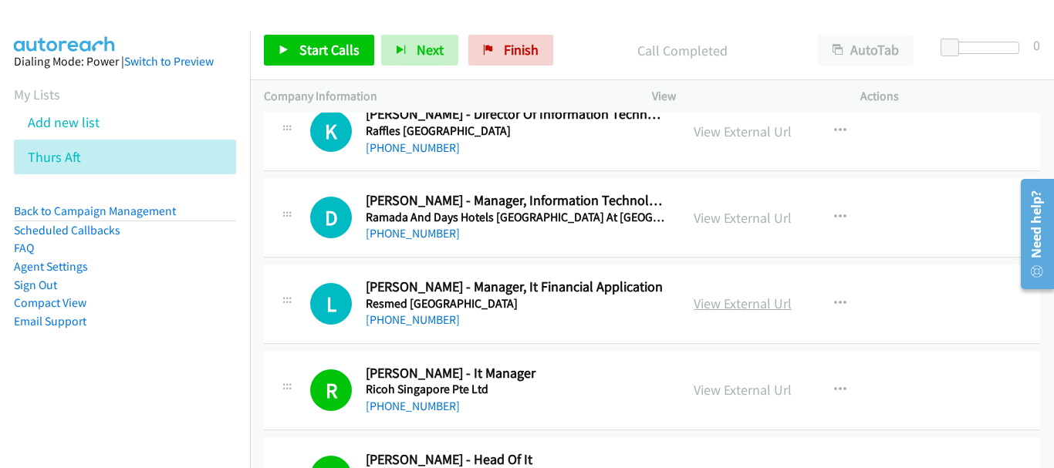
scroll to position [7726, 0]
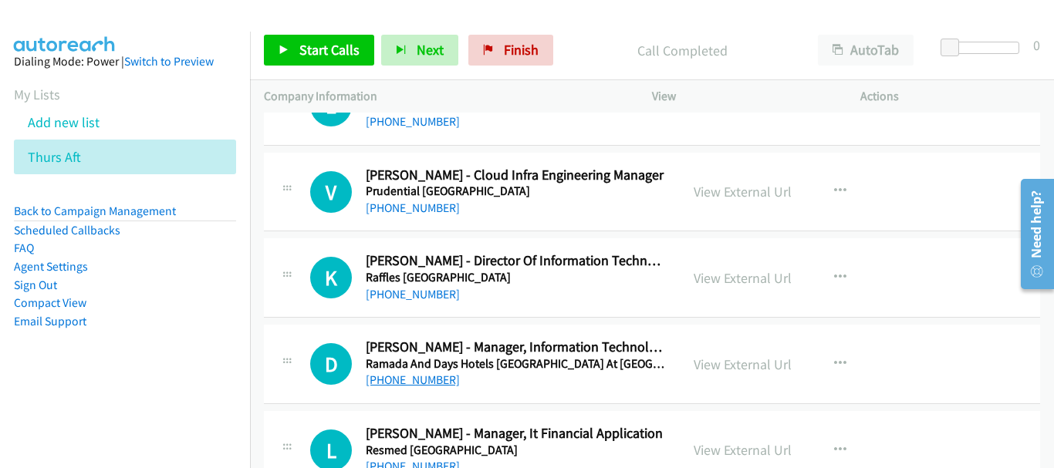
click at [405, 386] on link "+65 8322 0573" at bounding box center [413, 380] width 94 height 15
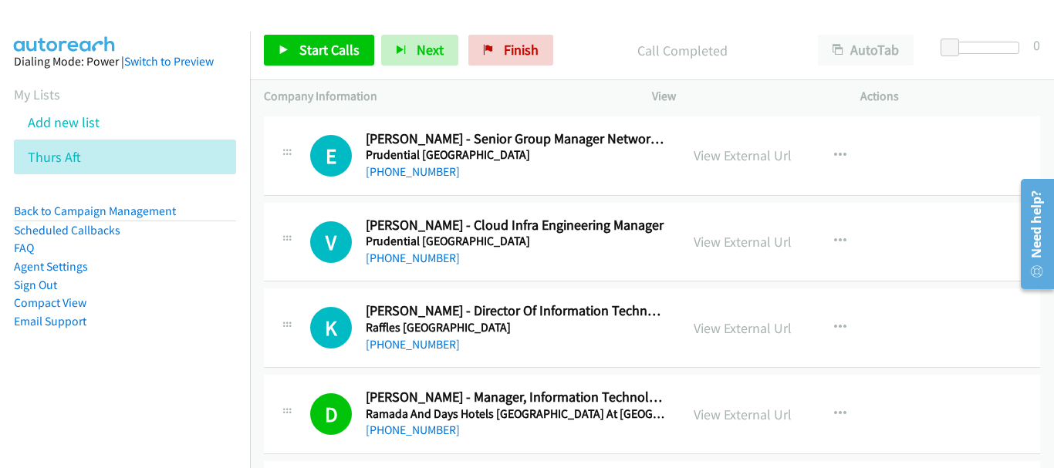
scroll to position [7648, 0]
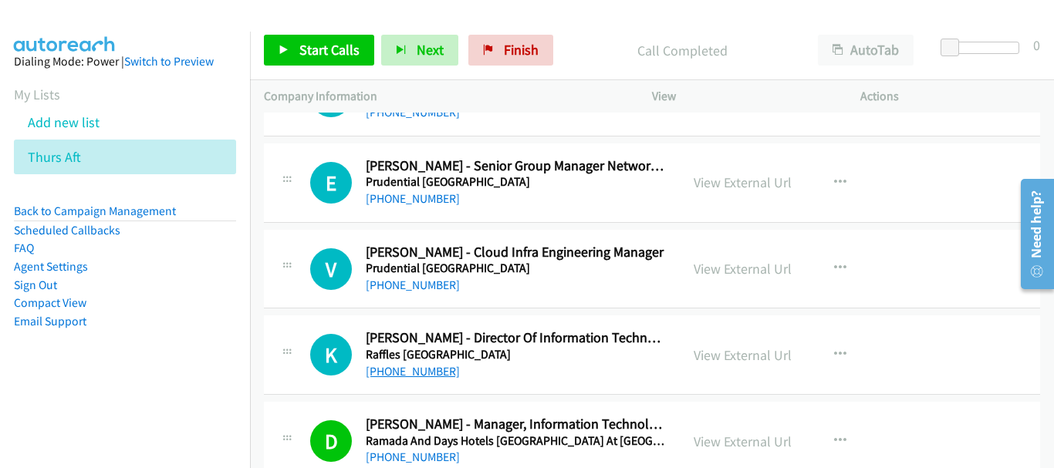
click at [413, 370] on link "+65 9228 0221" at bounding box center [413, 371] width 94 height 15
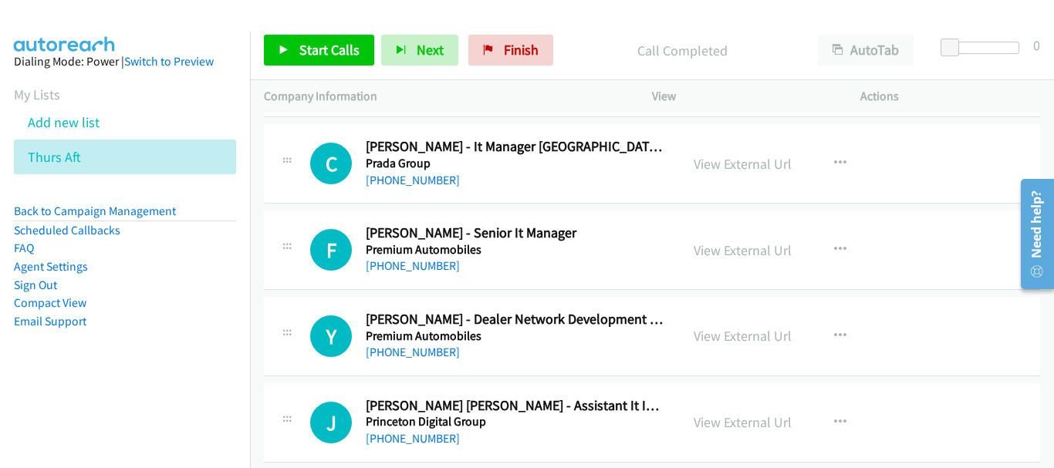
scroll to position [5952, 0]
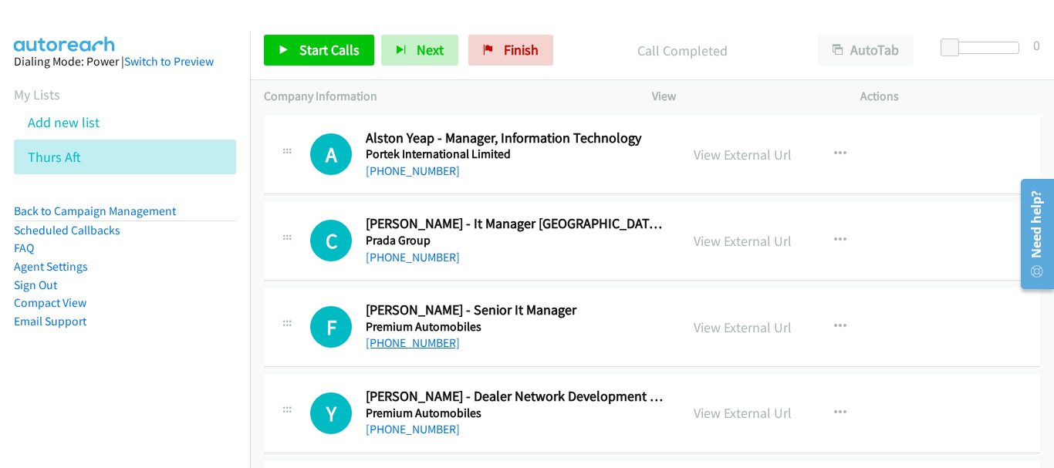
click at [417, 339] on link "+65 9018 0006" at bounding box center [413, 343] width 94 height 15
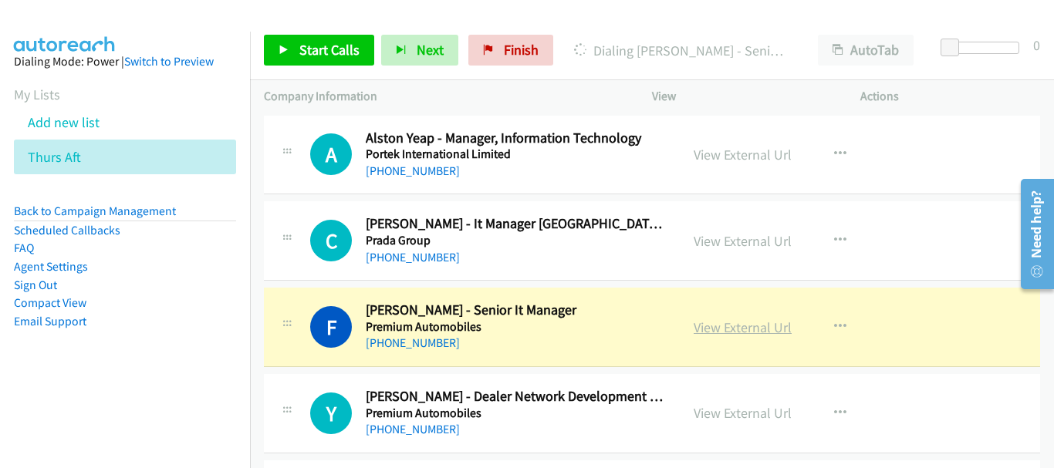
click at [735, 325] on link "View External Url" at bounding box center [742, 328] width 98 height 18
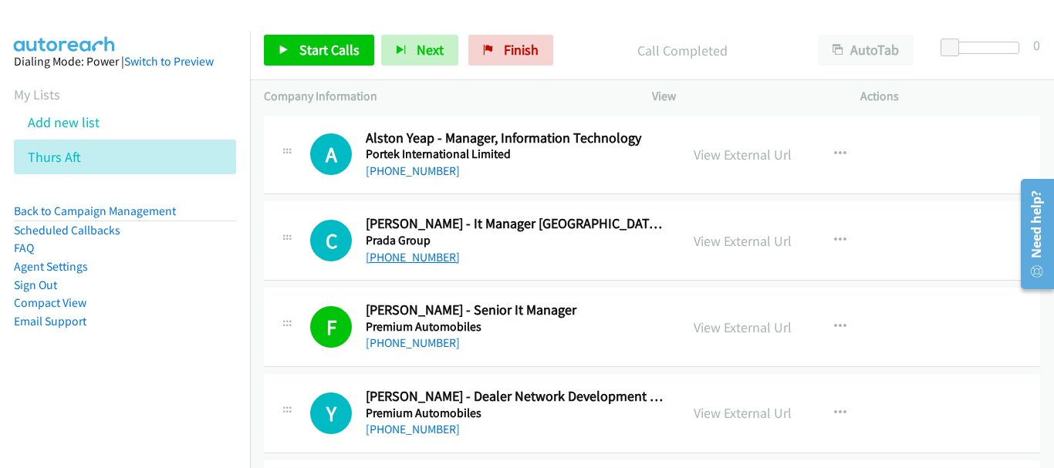
click at [423, 255] on link "+65 9627 5366" at bounding box center [413, 257] width 94 height 15
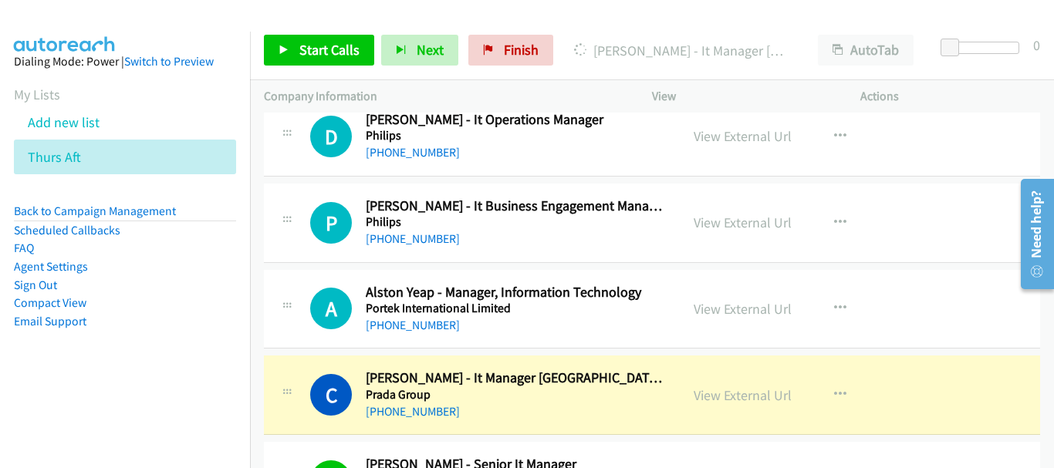
scroll to position [5720, 0]
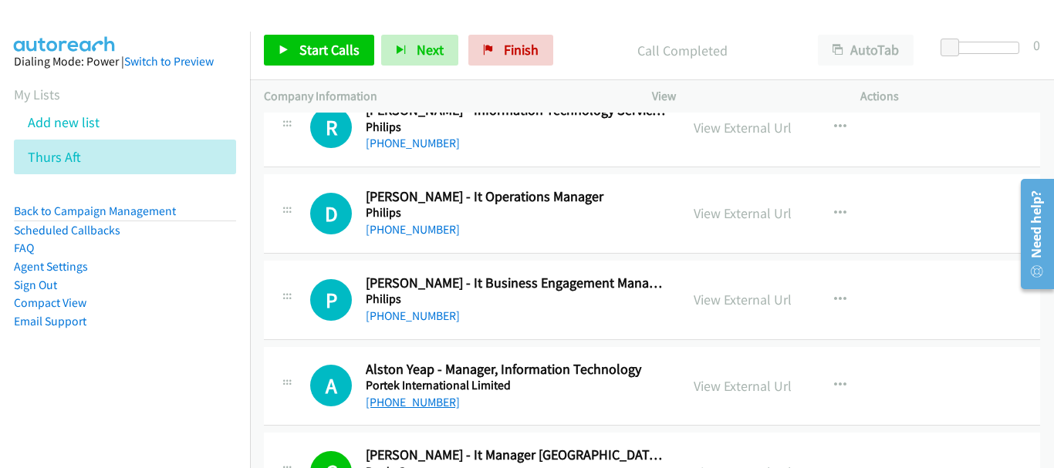
click at [419, 401] on link "+65 9430 5322" at bounding box center [413, 402] width 94 height 15
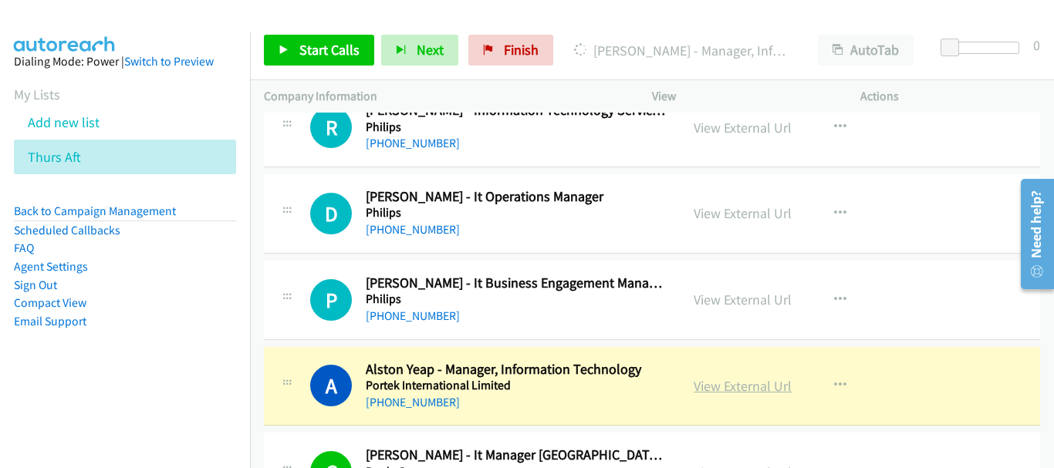
click at [749, 392] on link "View External Url" at bounding box center [742, 386] width 98 height 18
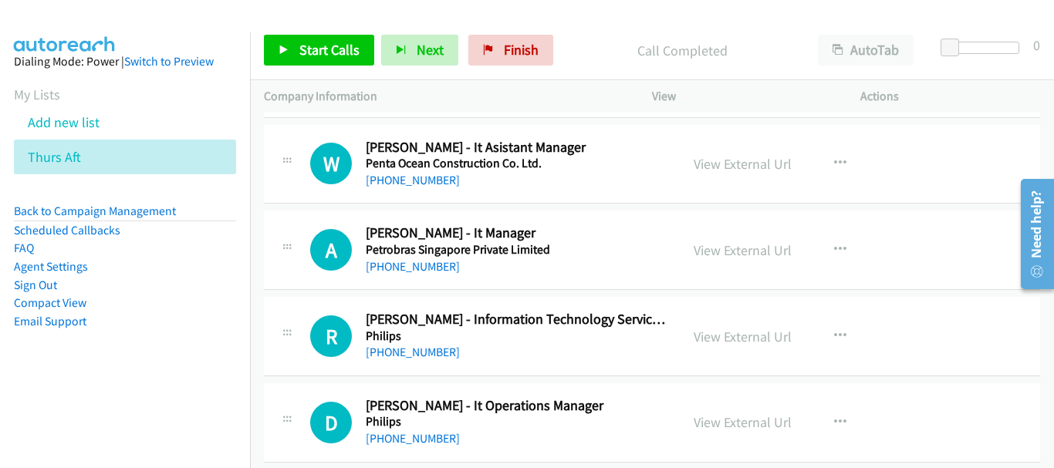
scroll to position [5489, 0]
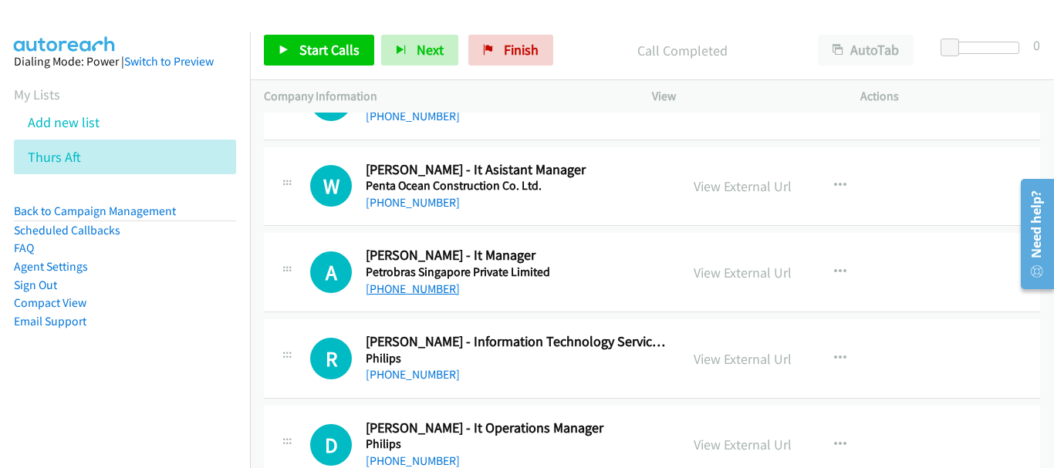
click at [421, 289] on link "+65 9675 4891" at bounding box center [413, 289] width 94 height 15
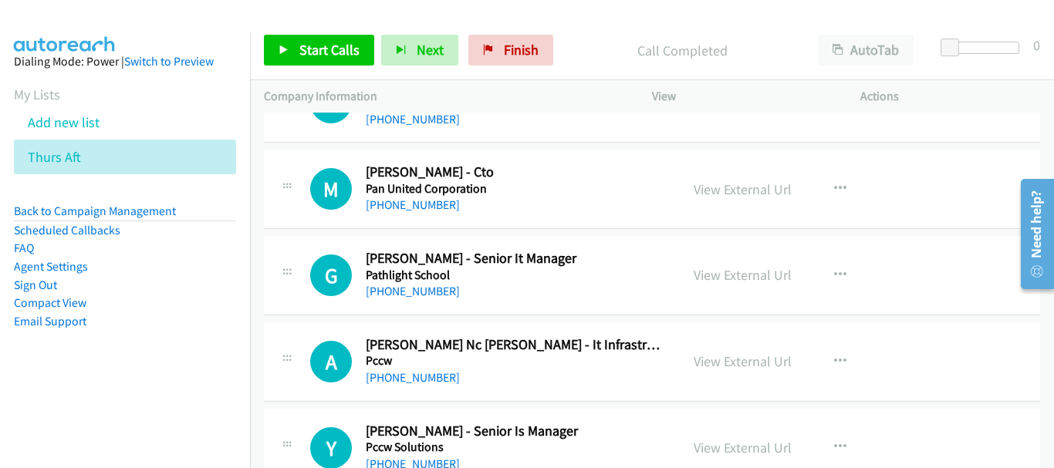
scroll to position [5103, 0]
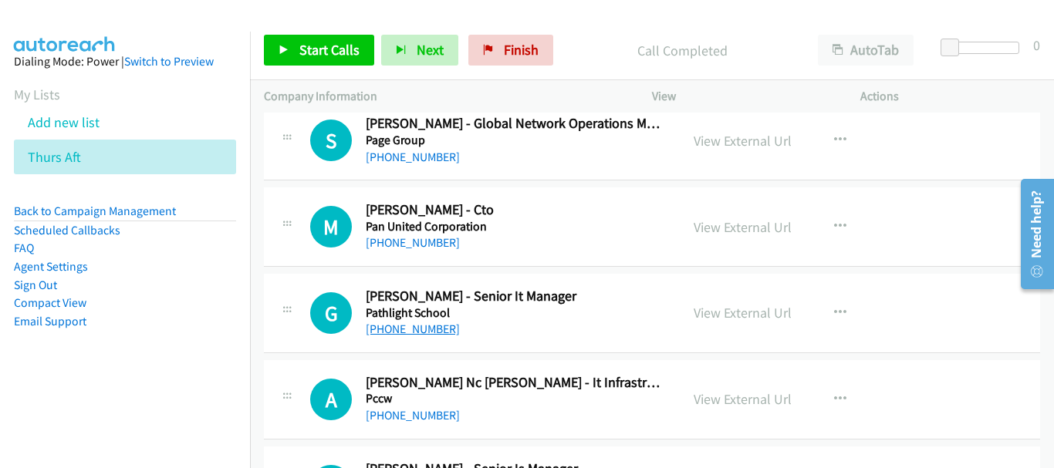
click at [433, 329] on link "+65 9877 7955" at bounding box center [413, 329] width 94 height 15
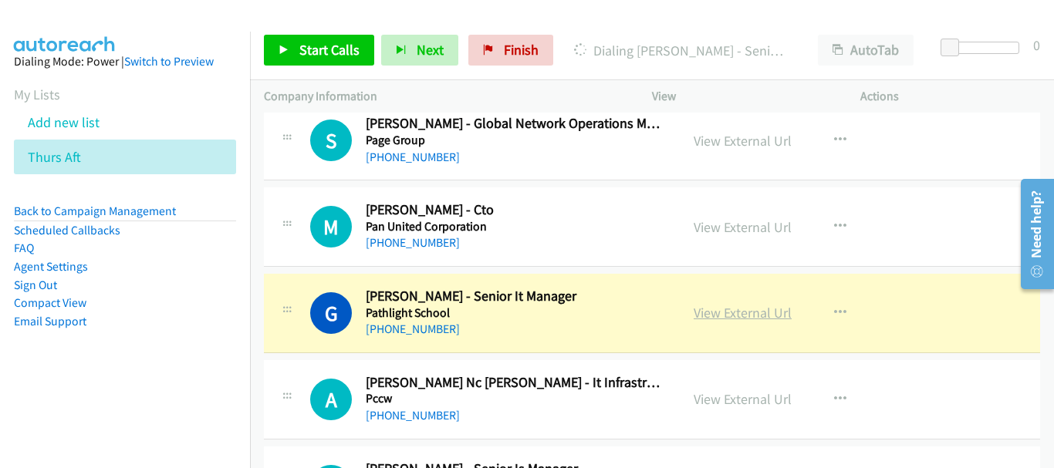
click at [732, 319] on link "View External Url" at bounding box center [742, 313] width 98 height 18
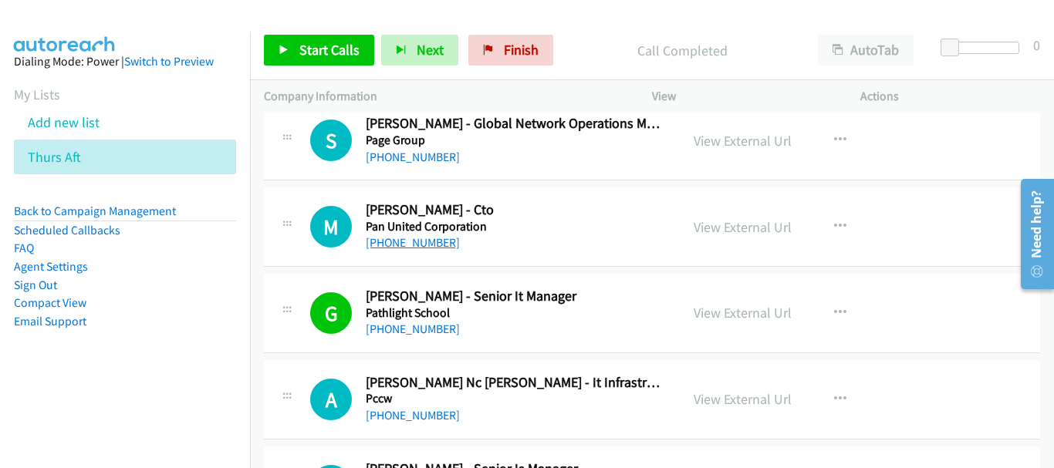
click at [398, 235] on link "+65 8133 4639" at bounding box center [413, 242] width 94 height 15
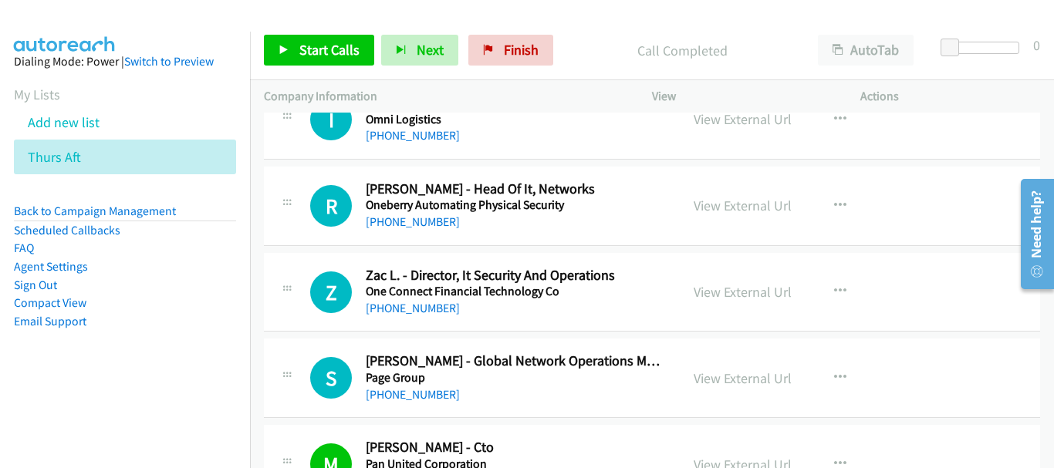
scroll to position [4949, 0]
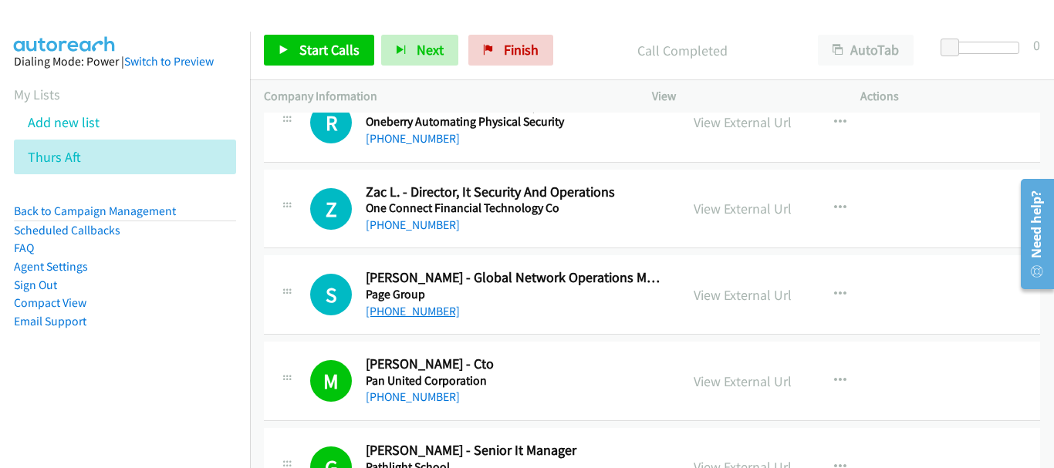
click at [392, 314] on link "+65 9488 8684" at bounding box center [413, 311] width 94 height 15
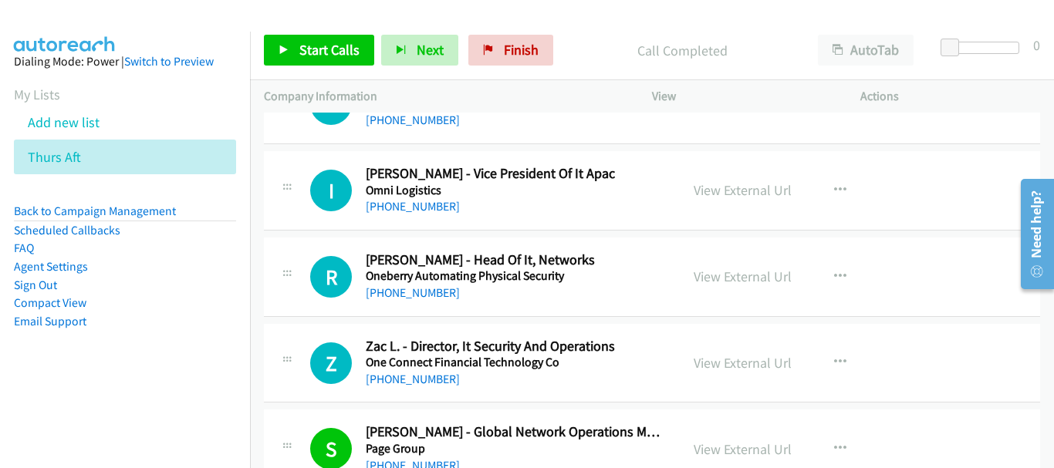
scroll to position [4640, 0]
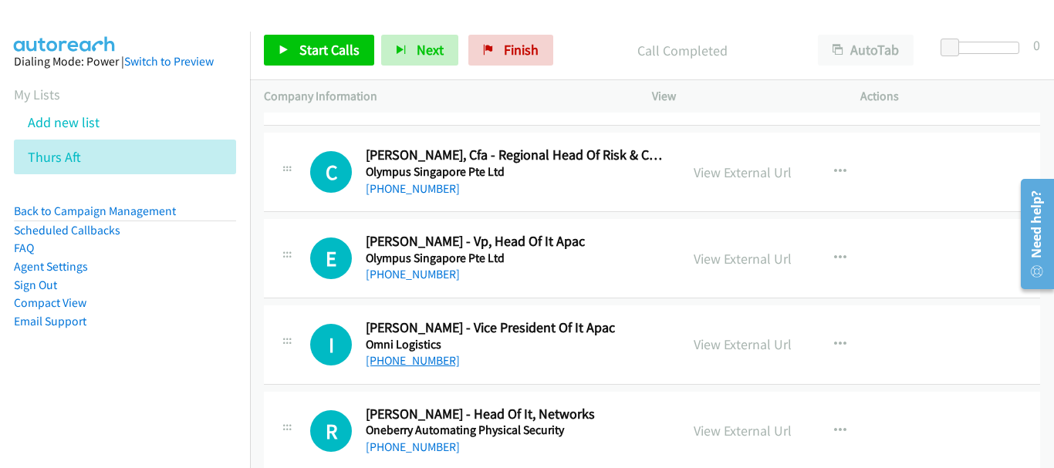
click at [412, 360] on link "+65 9003 7960" at bounding box center [413, 360] width 94 height 15
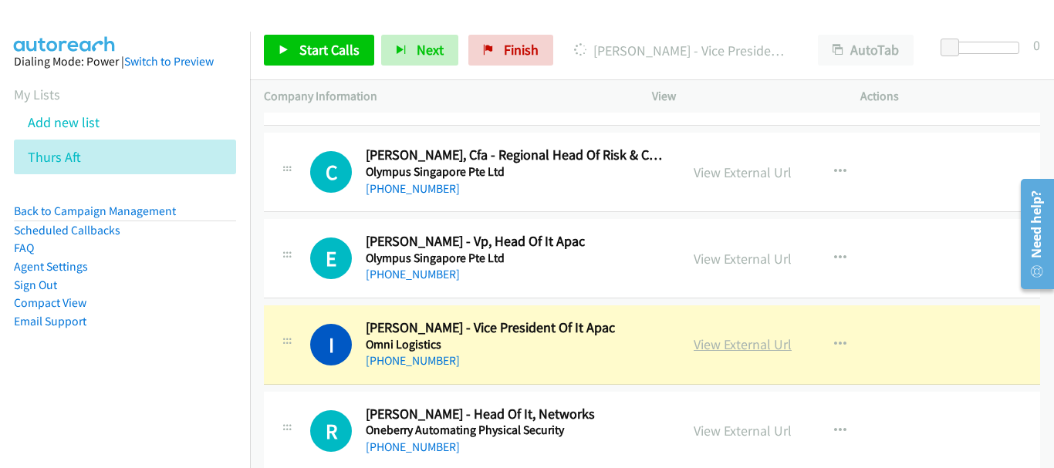
click at [751, 347] on link "View External Url" at bounding box center [742, 345] width 98 height 18
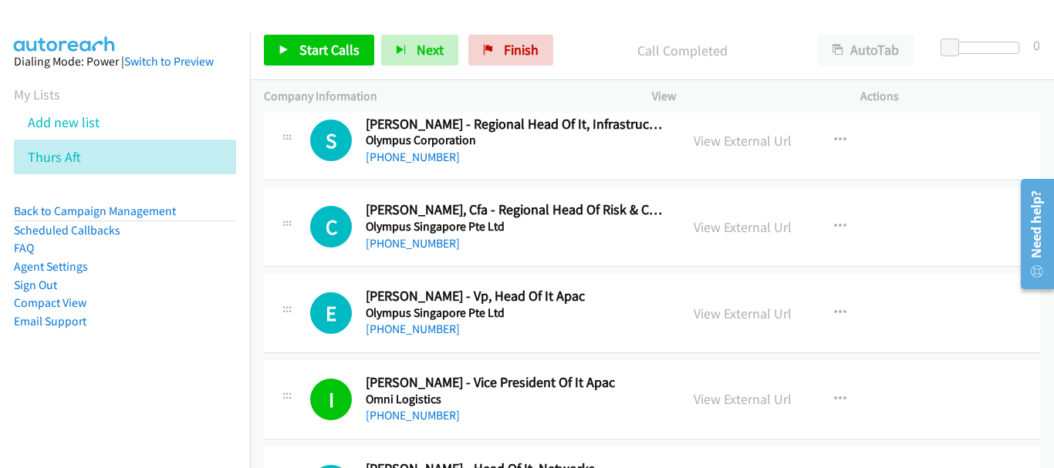
scroll to position [4563, 0]
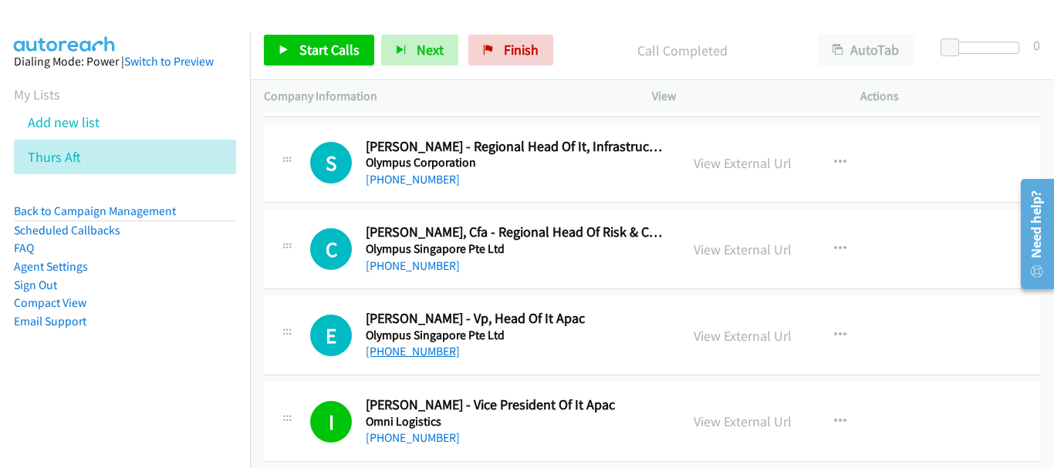
click at [427, 349] on link "+65 8339 9887" at bounding box center [413, 351] width 94 height 15
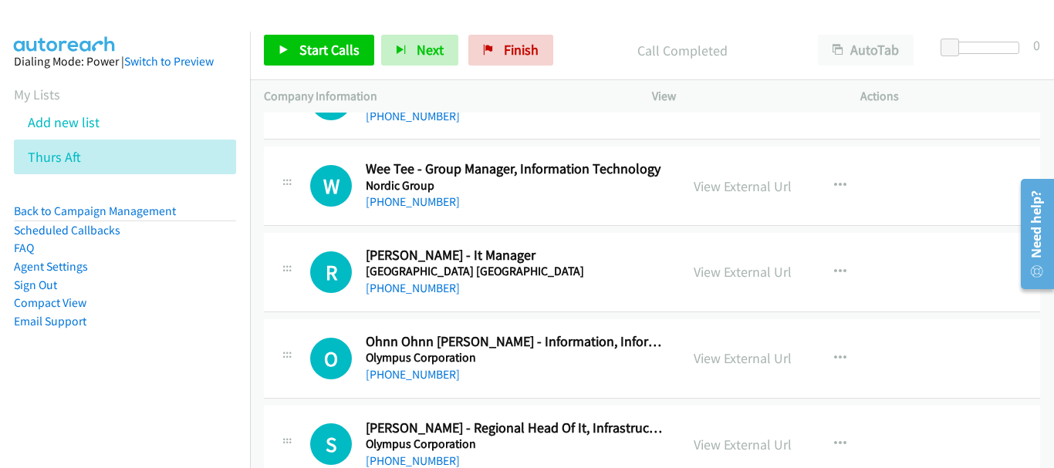
scroll to position [4255, 0]
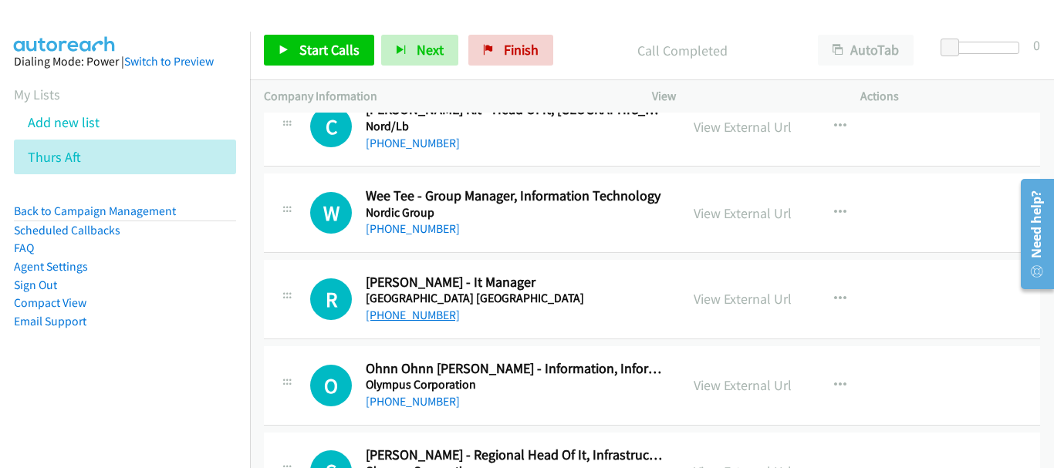
click at [427, 316] on link "+65 8127 2496" at bounding box center [413, 315] width 94 height 15
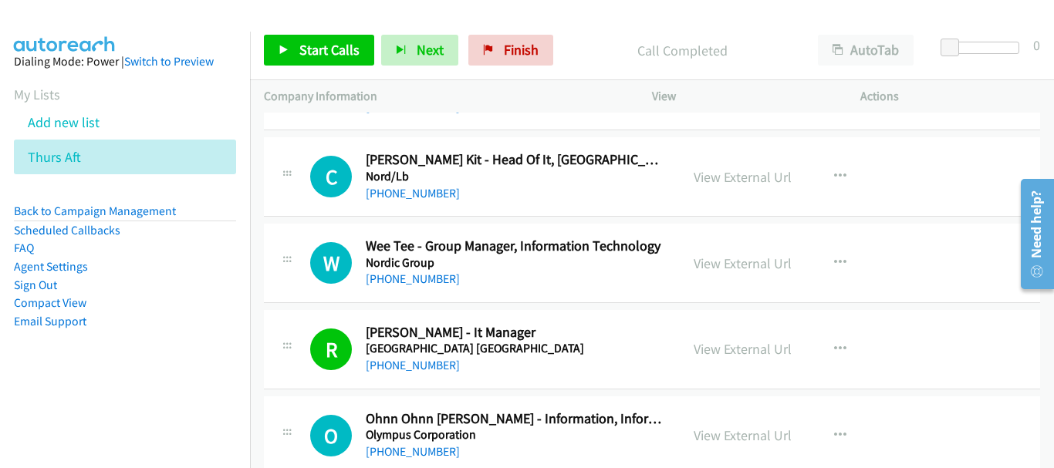
scroll to position [4177, 0]
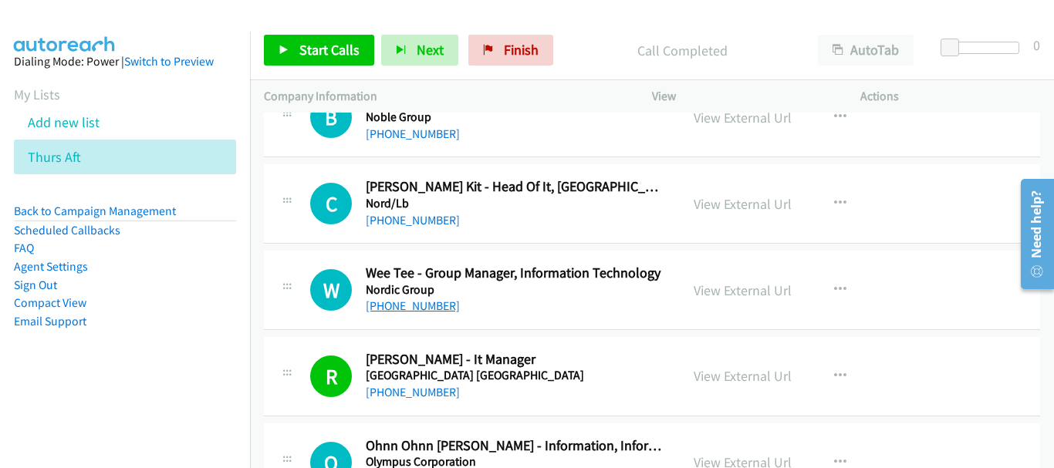
click at [405, 309] on link "+65 9388 5494" at bounding box center [413, 306] width 94 height 15
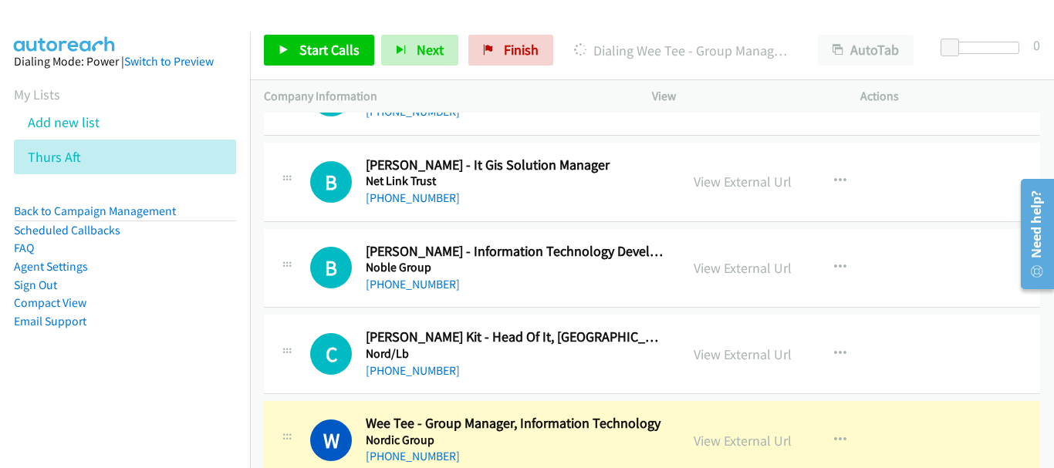
scroll to position [4023, 0]
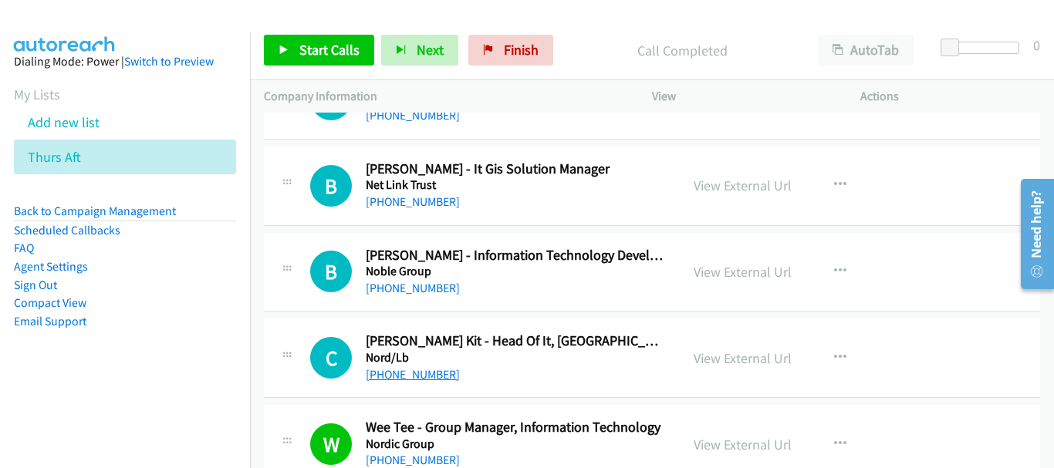
click at [433, 374] on link "+65 8399 0183" at bounding box center [413, 374] width 94 height 15
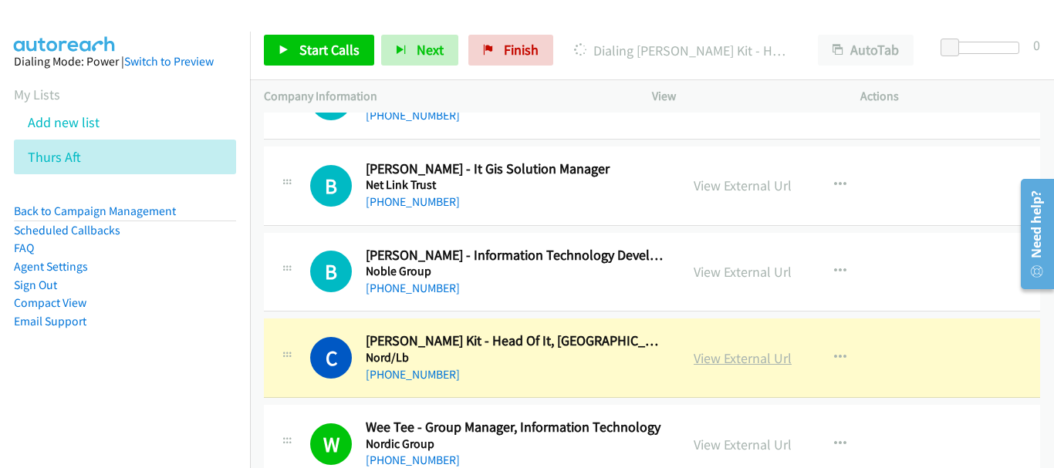
click at [755, 361] on link "View External Url" at bounding box center [742, 358] width 98 height 18
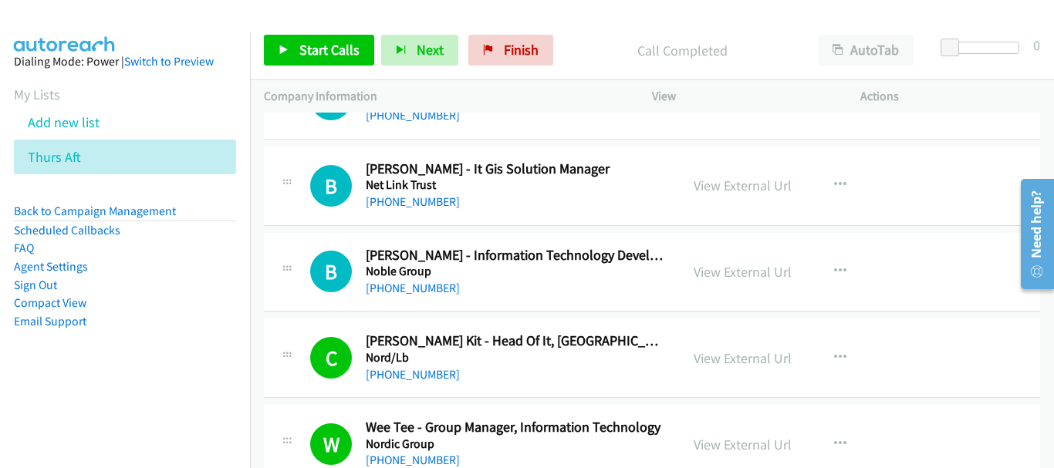
scroll to position [3946, 0]
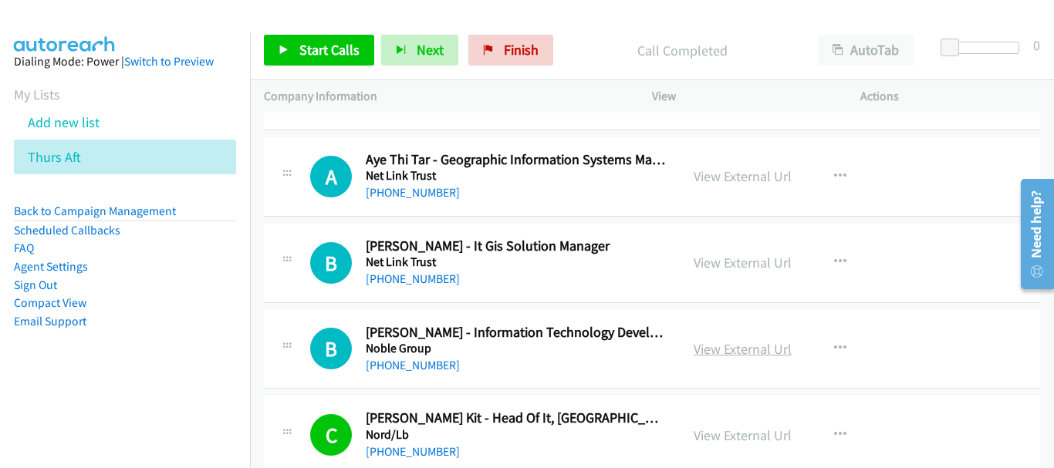
click at [697, 350] on link "View External Url" at bounding box center [742, 349] width 98 height 18
click at [403, 358] on link "+65 9631 8040" at bounding box center [413, 365] width 94 height 15
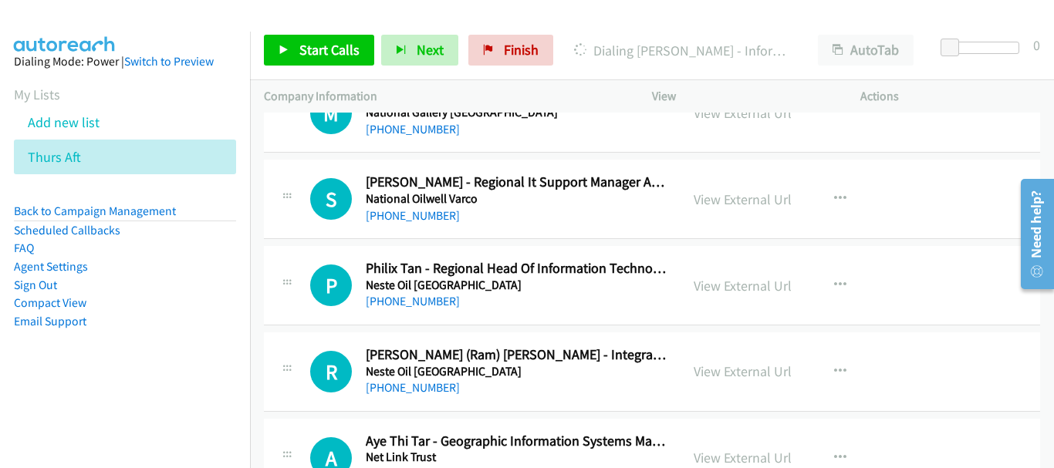
scroll to position [3638, 0]
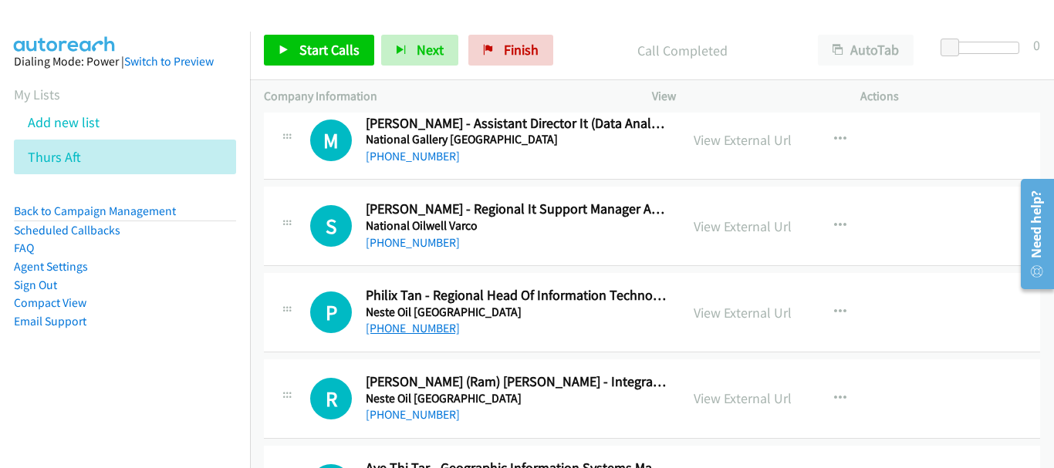
click at [424, 330] on link "+65 9387 0871" at bounding box center [413, 328] width 94 height 15
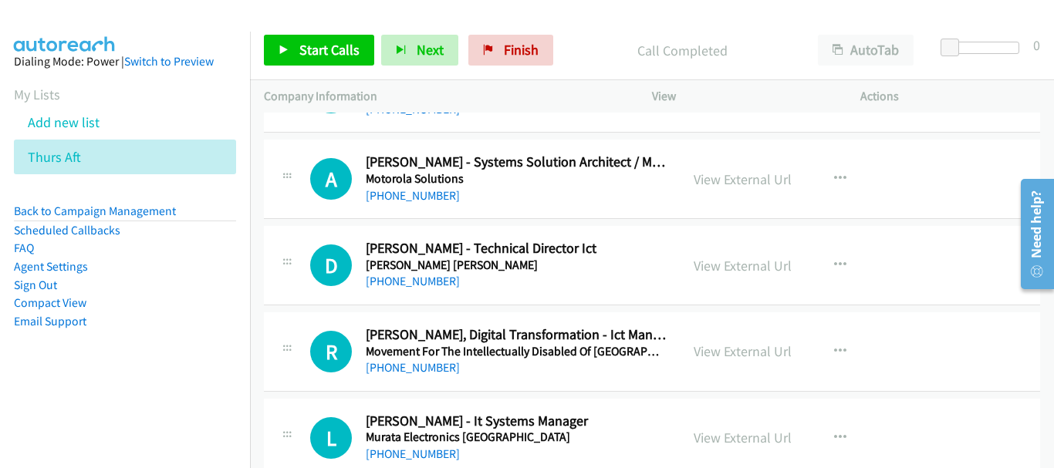
scroll to position [3252, 0]
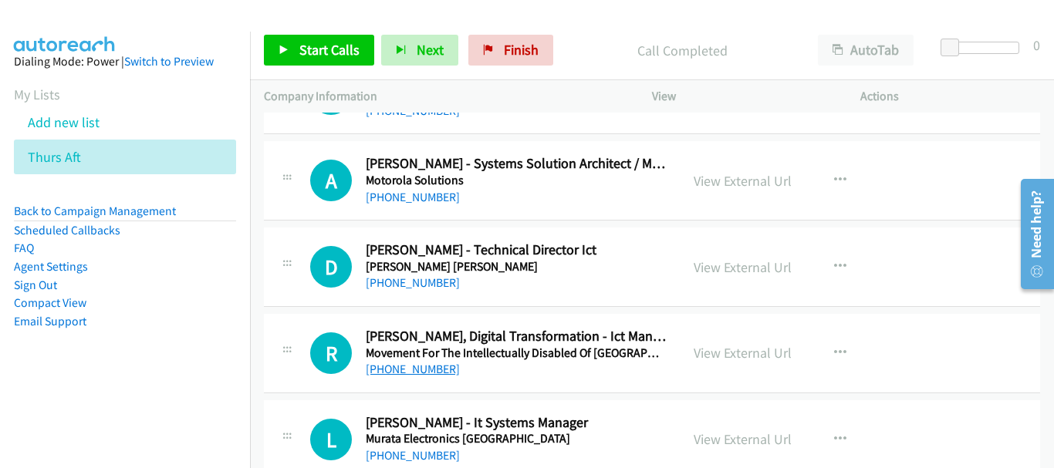
click at [401, 363] on link "+65 9151 8358" at bounding box center [413, 369] width 94 height 15
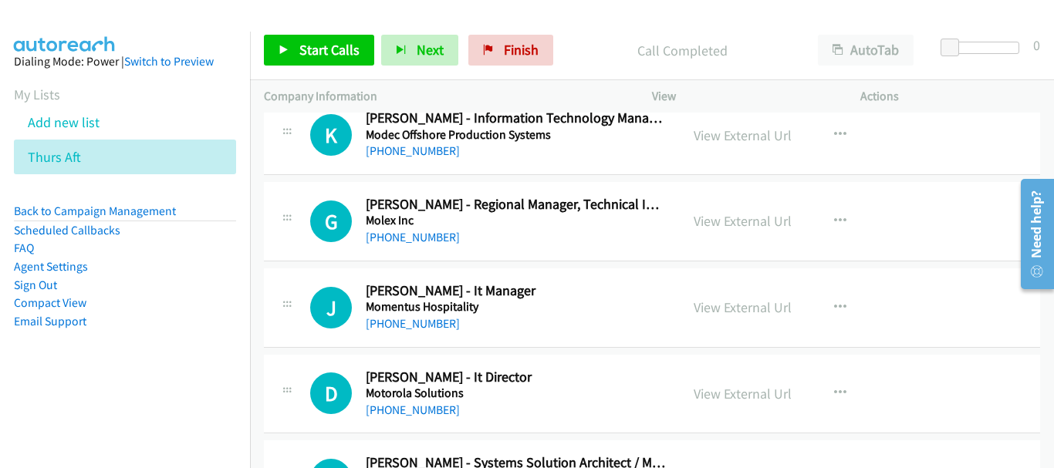
scroll to position [2943, 0]
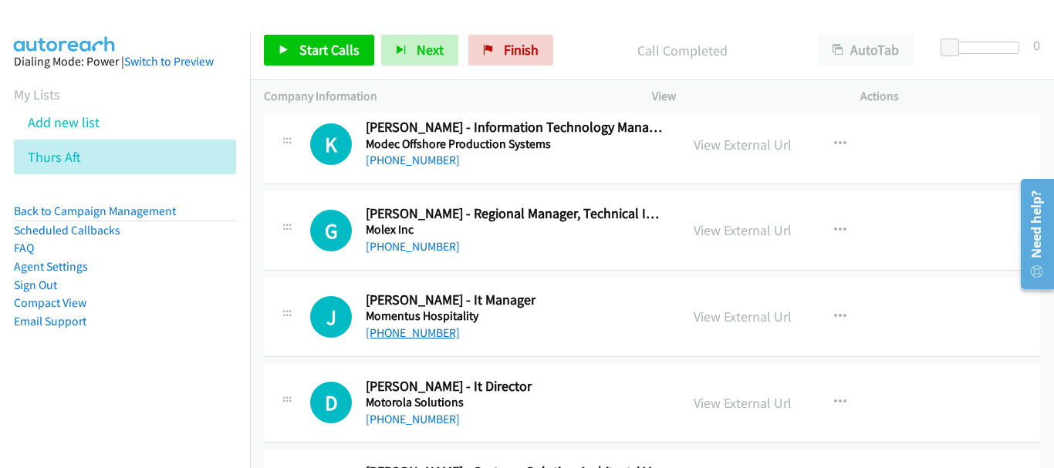
click at [422, 329] on link "+65 9721 0880" at bounding box center [413, 332] width 94 height 15
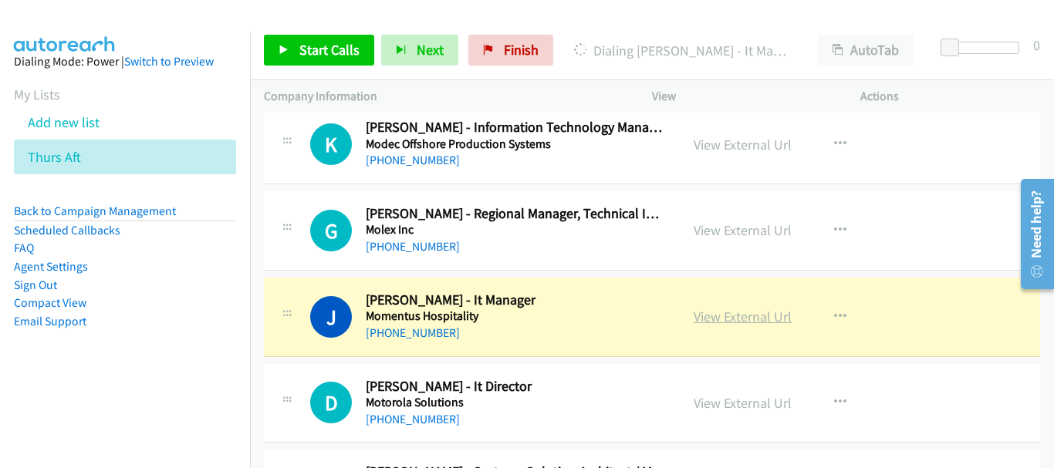
click at [710, 318] on link "View External Url" at bounding box center [742, 317] width 98 height 18
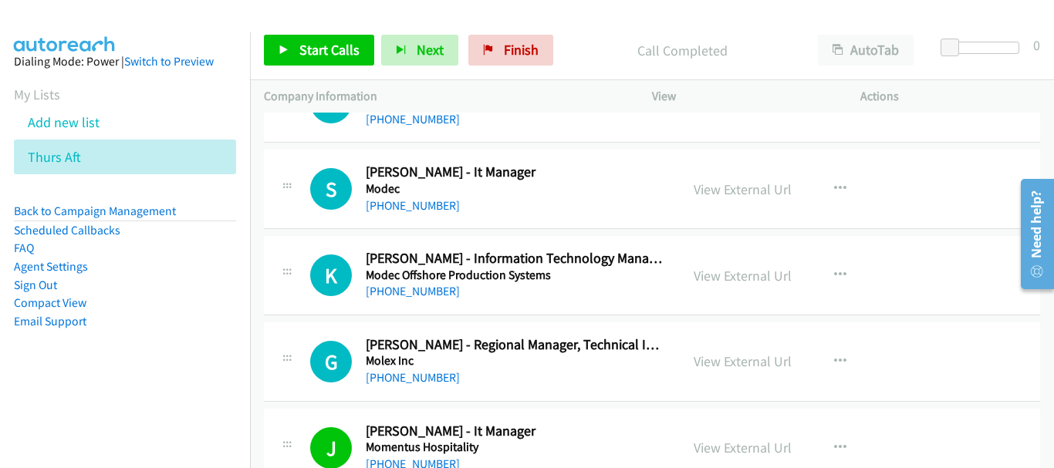
scroll to position [2789, 0]
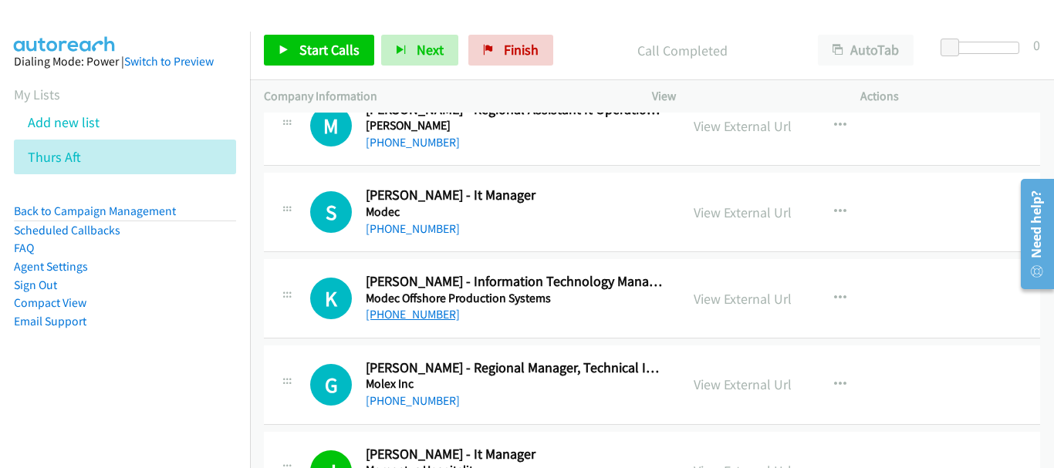
click at [410, 312] on link "+65 9183 7960" at bounding box center [413, 314] width 94 height 15
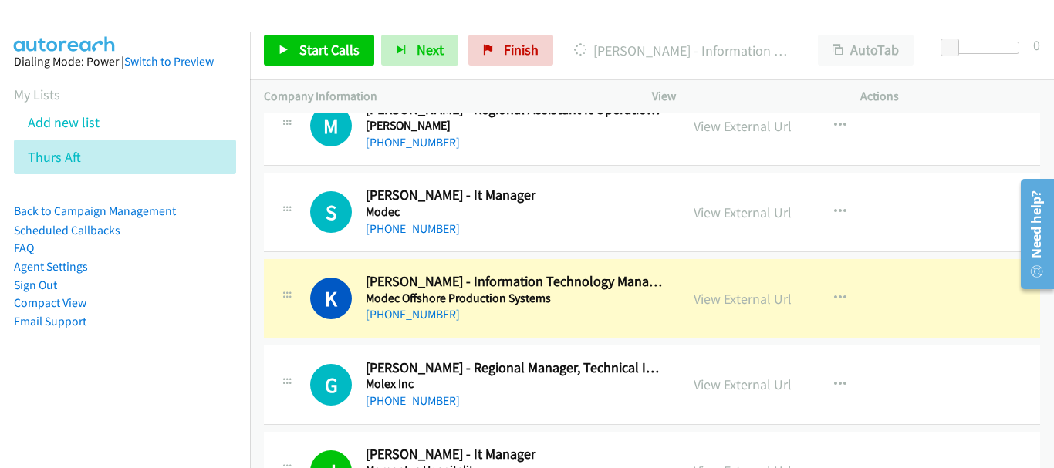
click at [741, 302] on link "View External Url" at bounding box center [742, 299] width 98 height 18
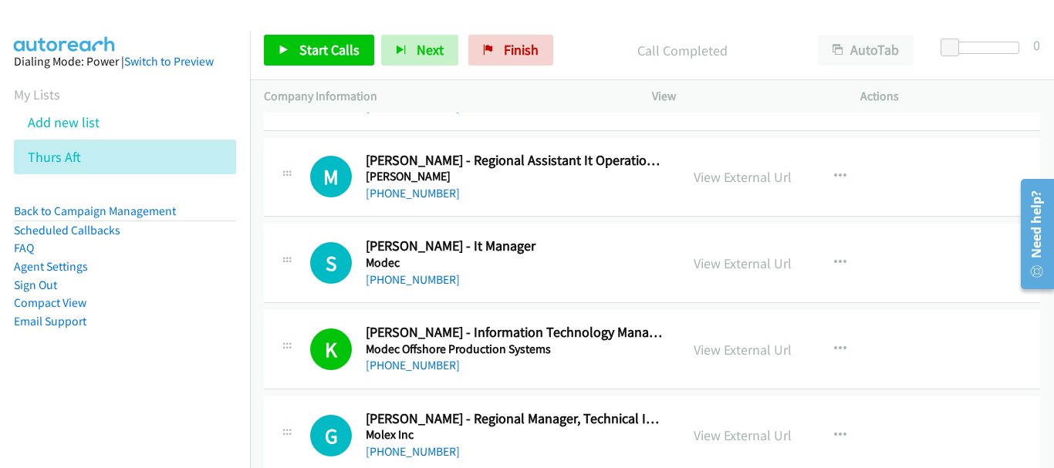
scroll to position [2712, 0]
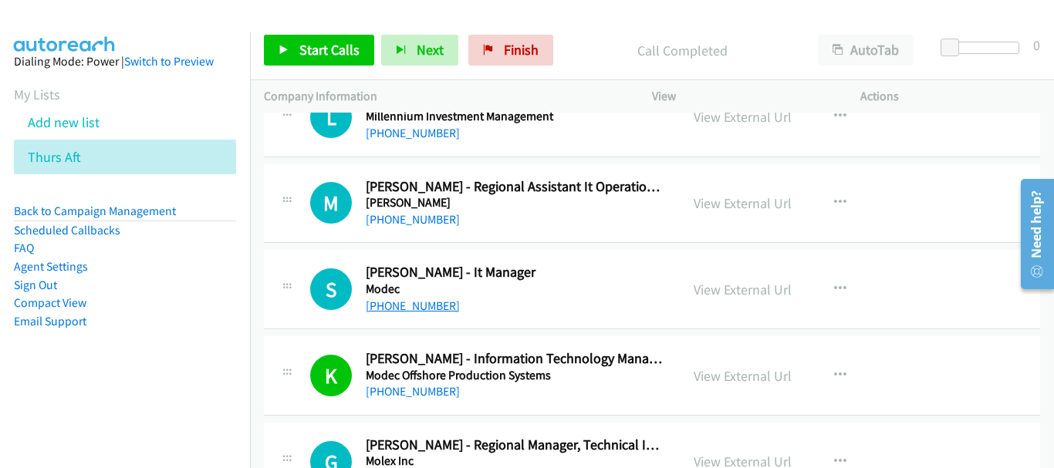
click at [403, 299] on link "+65 9791 5969" at bounding box center [413, 306] width 94 height 15
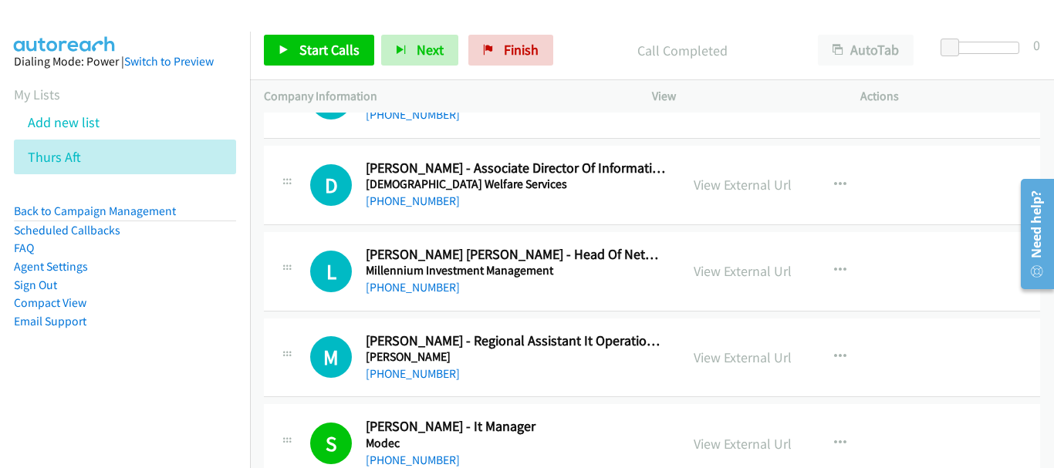
scroll to position [2481, 0]
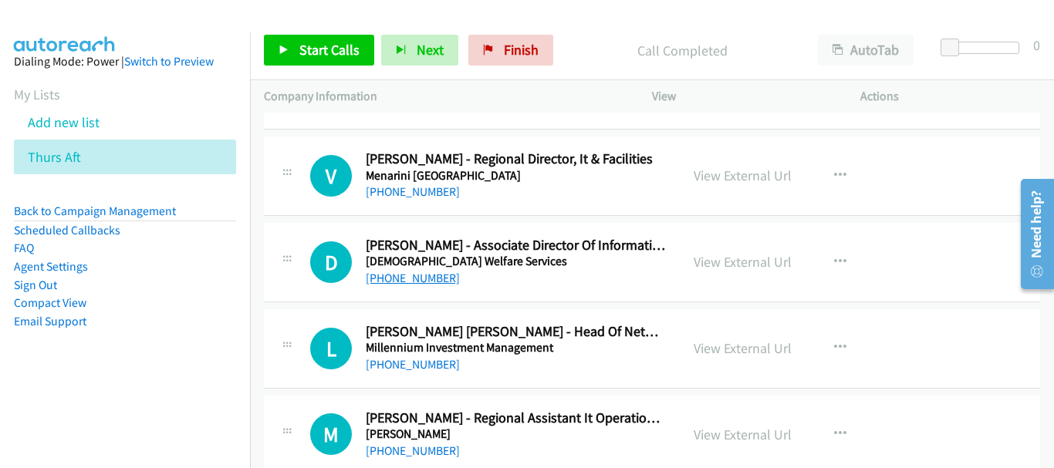
click at [406, 277] on link "+65 9088 7763" at bounding box center [413, 278] width 94 height 15
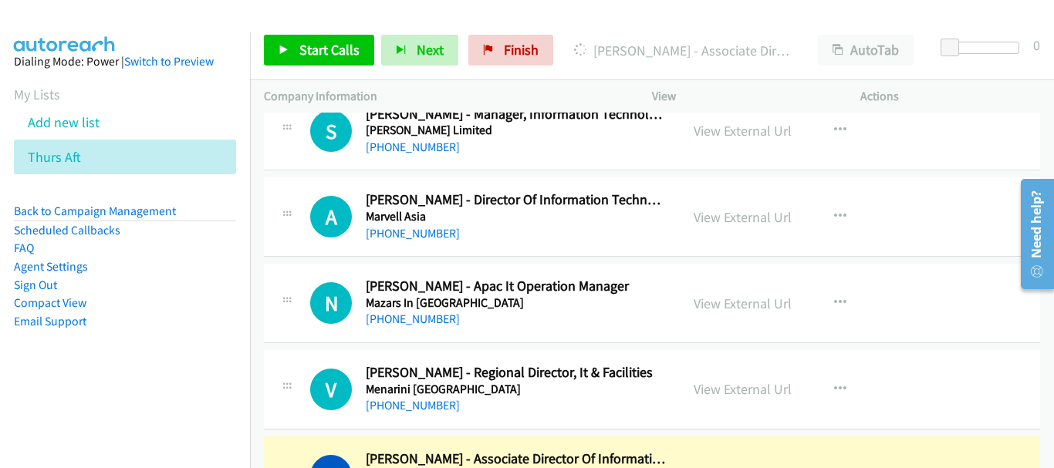
scroll to position [2249, 0]
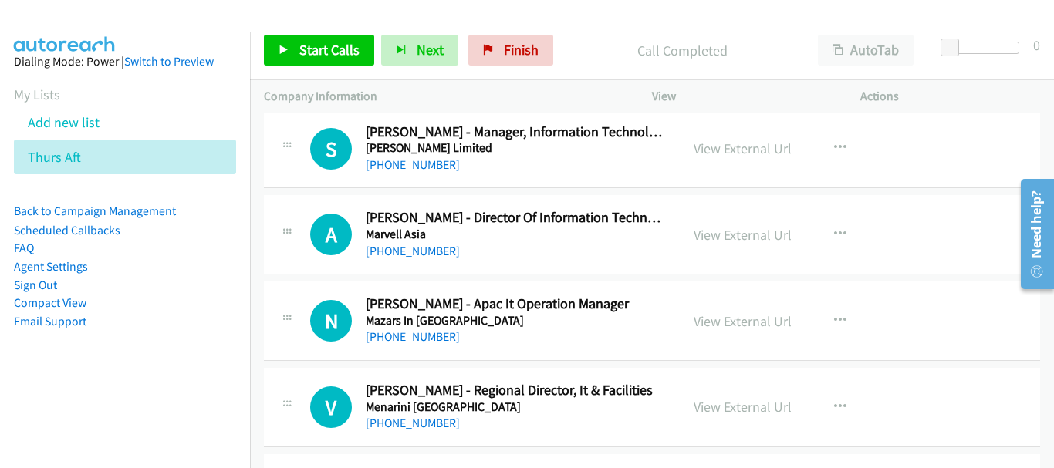
click at [400, 337] on link "+65 8161 4982" at bounding box center [413, 336] width 94 height 15
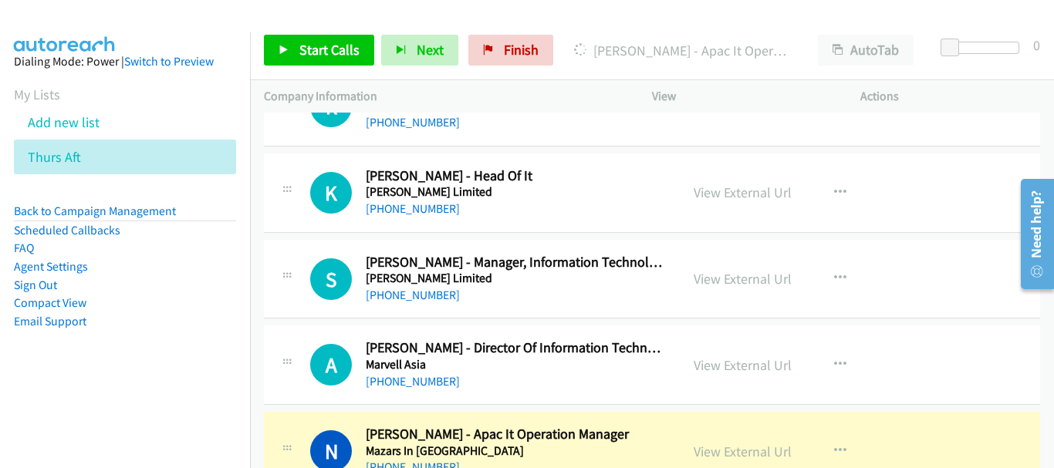
scroll to position [2095, 0]
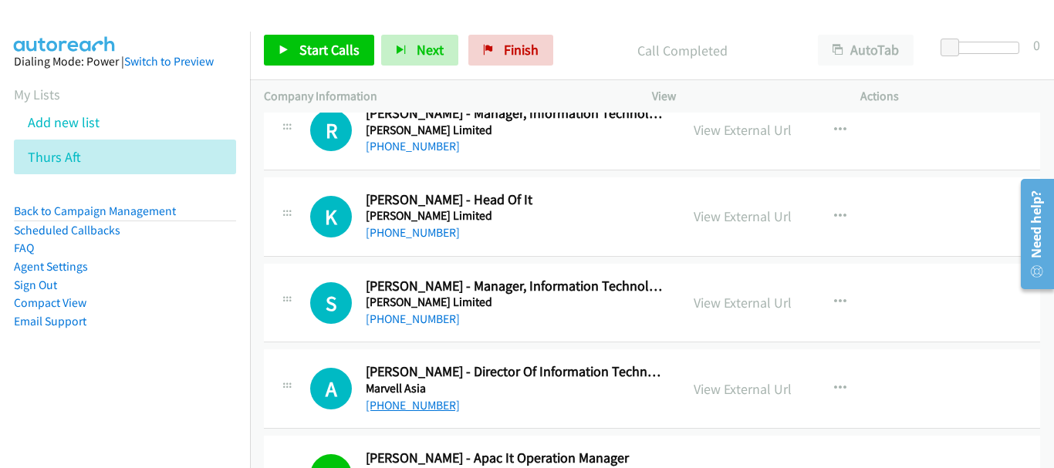
click at [393, 406] on link "+65 9237 6007" at bounding box center [413, 405] width 94 height 15
click at [412, 325] on link "+65 8468 9890" at bounding box center [413, 319] width 94 height 15
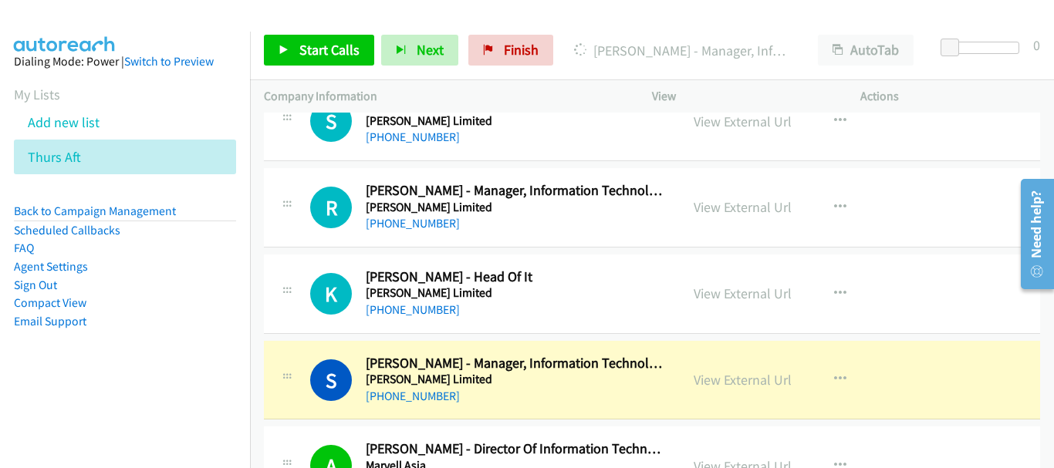
scroll to position [1941, 0]
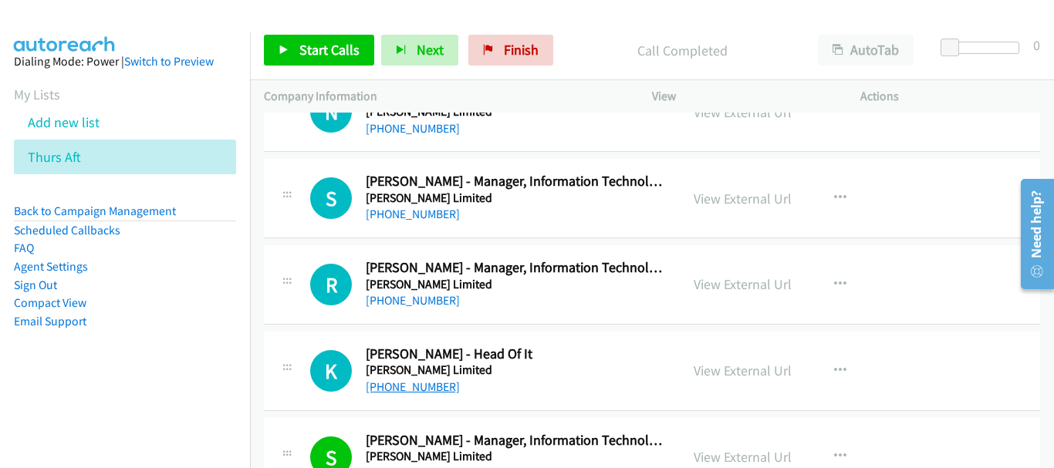
click at [413, 390] on link "+65 9383 9578" at bounding box center [413, 386] width 94 height 15
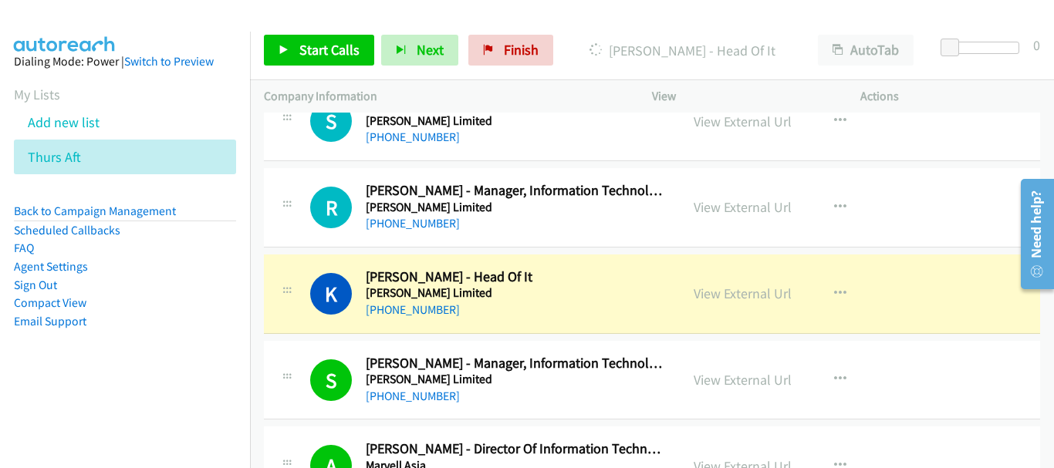
scroll to position [2172, 0]
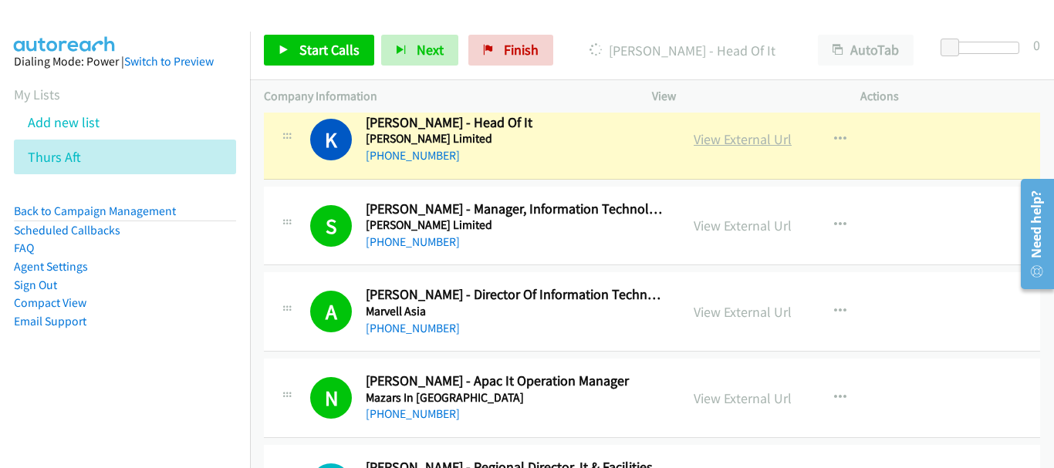
click at [720, 137] on link "View External Url" at bounding box center [742, 139] width 98 height 18
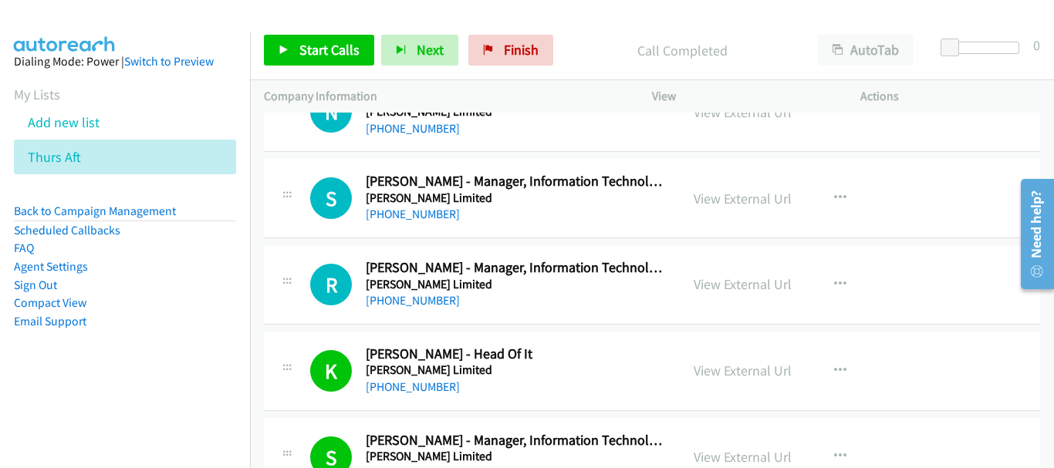
scroll to position [1864, 0]
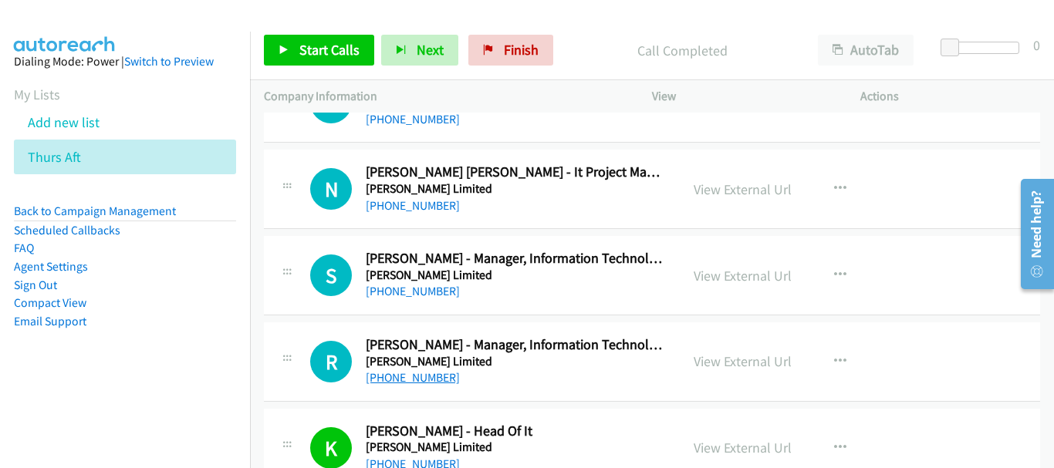
click at [422, 372] on link "+65 8112 3409" at bounding box center [413, 377] width 94 height 15
click at [425, 292] on link "+65 9628 6052" at bounding box center [413, 291] width 94 height 15
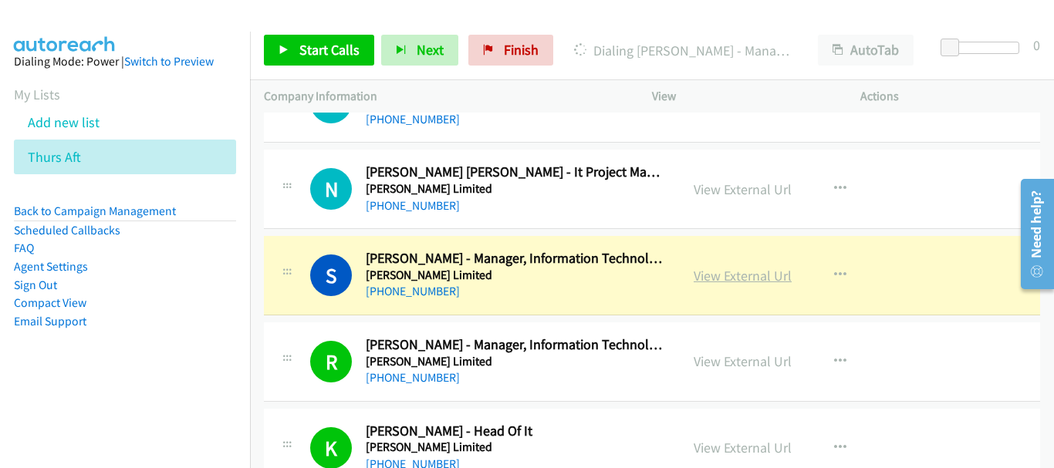
click at [767, 281] on link "View External Url" at bounding box center [742, 276] width 98 height 18
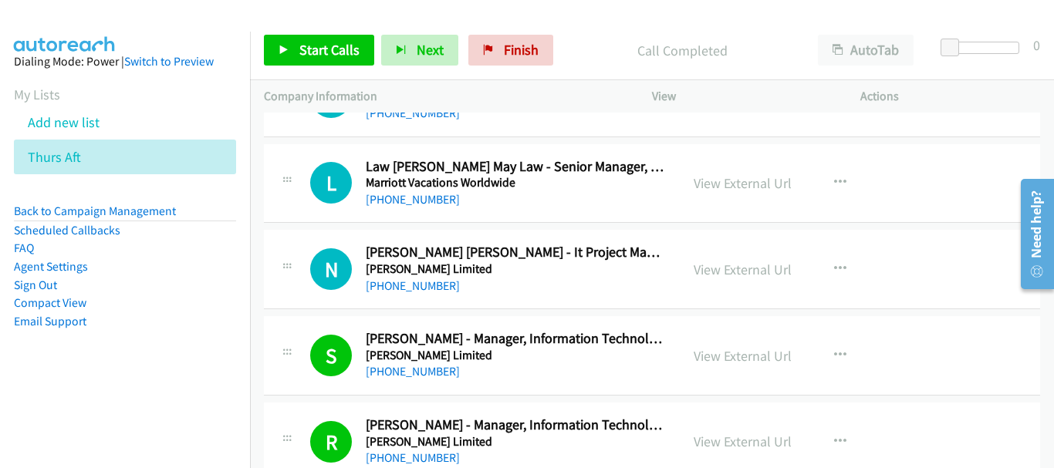
scroll to position [1709, 0]
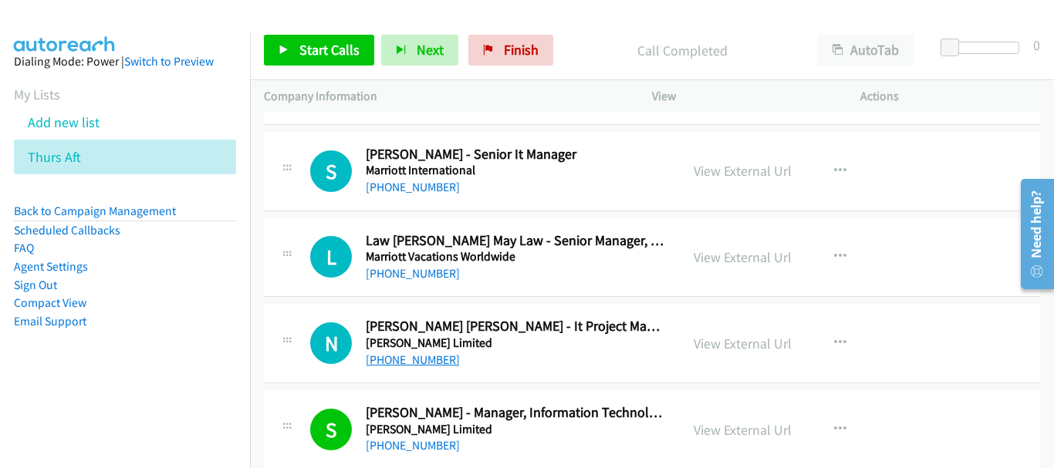
click at [409, 361] on link "+65 9199 7105" at bounding box center [413, 359] width 94 height 15
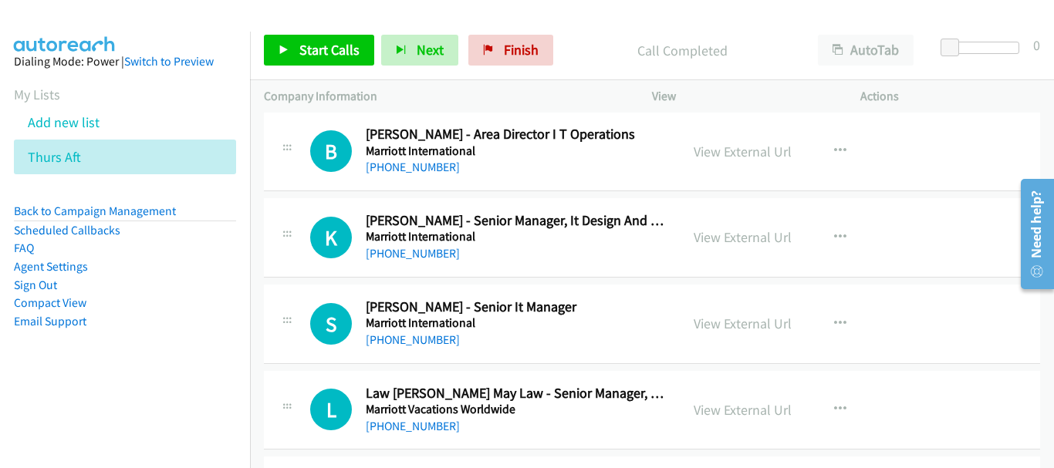
scroll to position [1555, 0]
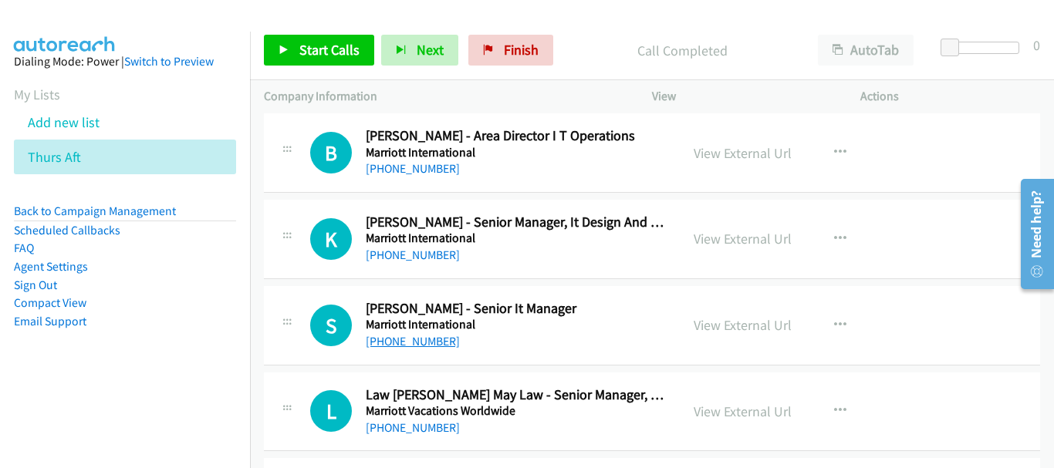
click at [424, 343] on link "+65 9061 0969" at bounding box center [413, 341] width 94 height 15
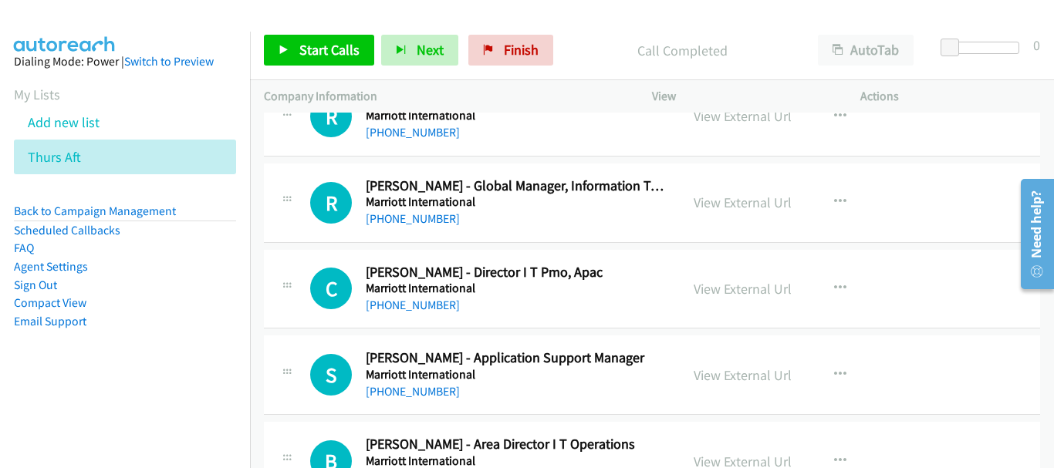
scroll to position [1169, 0]
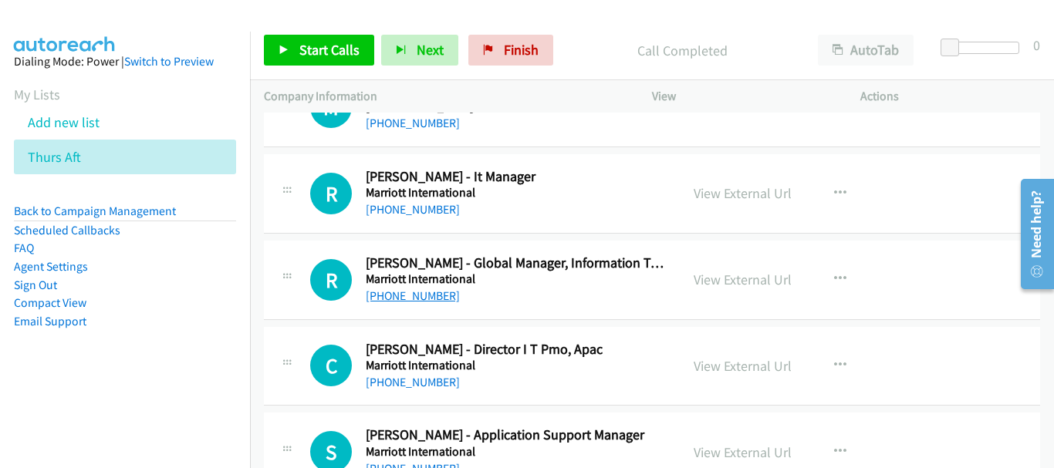
click at [410, 294] on link "+65 8468 5409" at bounding box center [413, 295] width 94 height 15
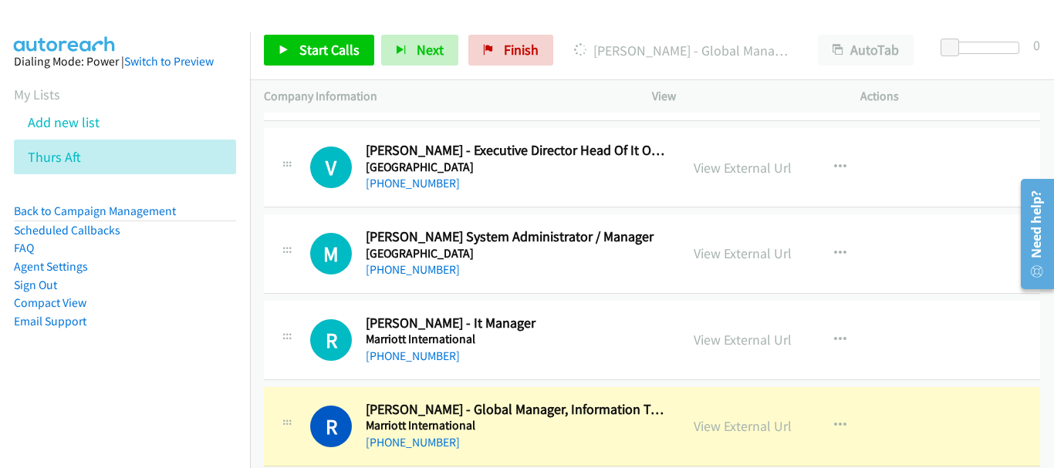
scroll to position [1015, 0]
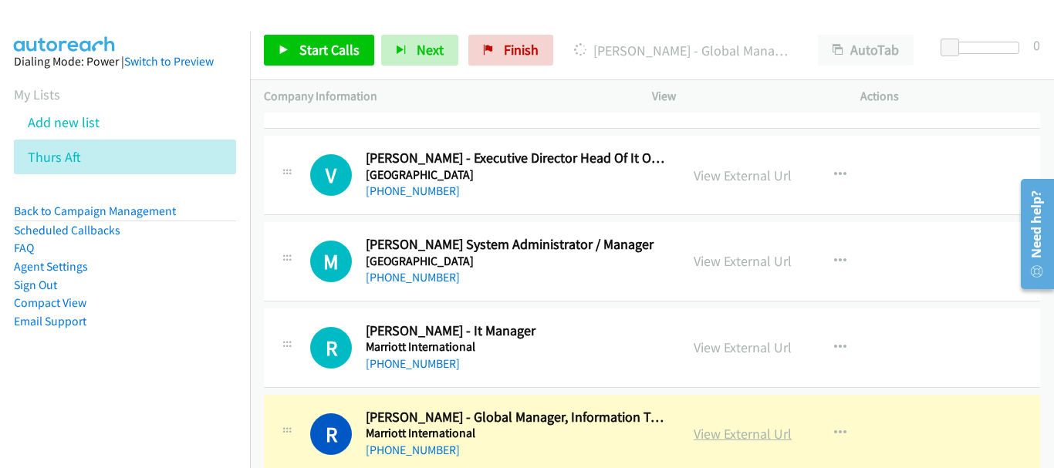
click at [763, 433] on link "View External Url" at bounding box center [742, 434] width 98 height 18
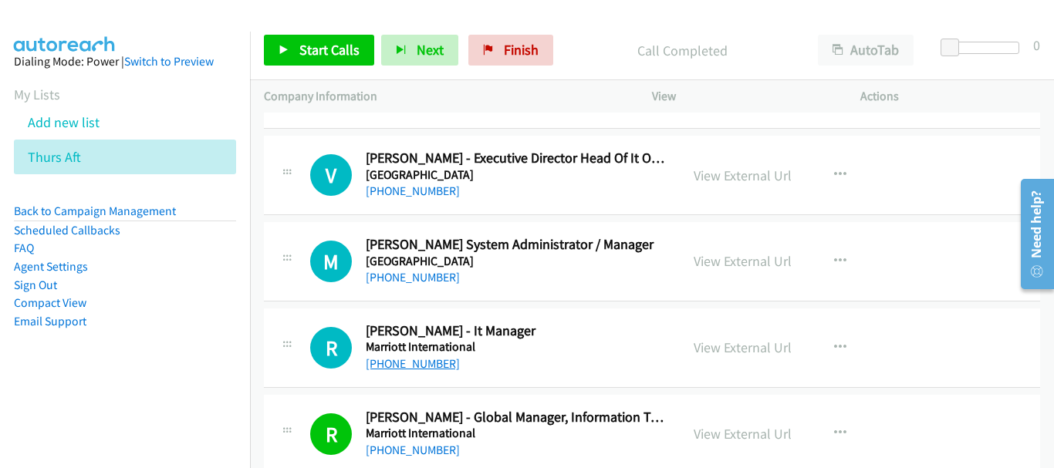
click at [405, 361] on link "+65 8292 1677" at bounding box center [413, 363] width 94 height 15
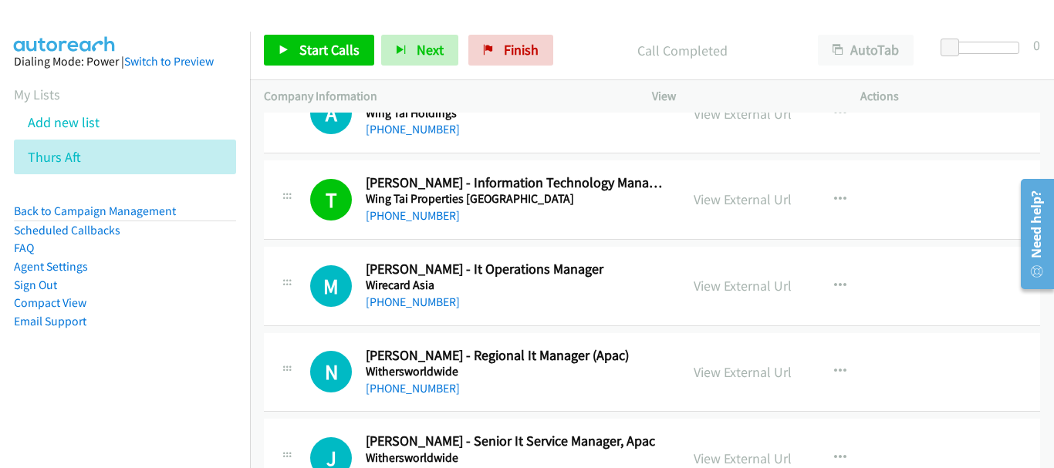
scroll to position [18293, 0]
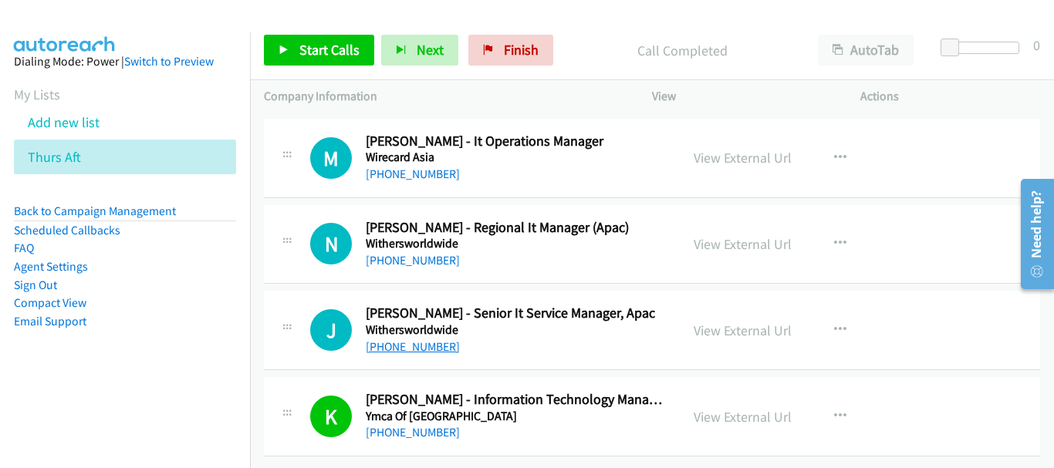
click at [425, 339] on link "+65 9816 4903" at bounding box center [413, 346] width 94 height 15
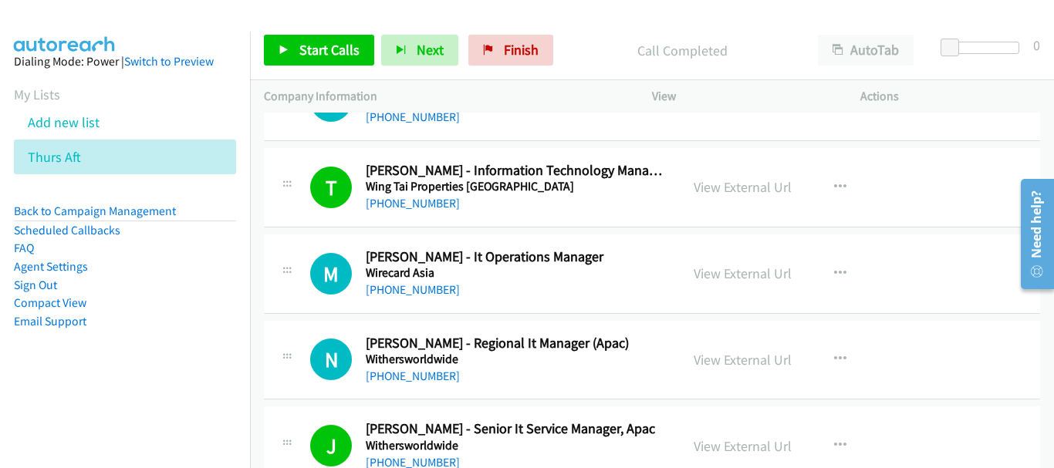
scroll to position [18138, 0]
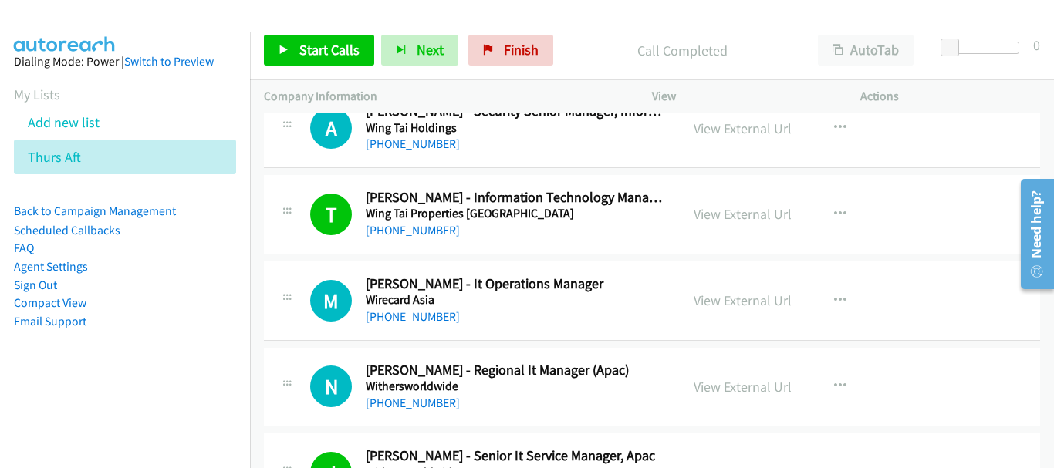
click at [405, 310] on link "+65 8218 5400" at bounding box center [413, 316] width 94 height 15
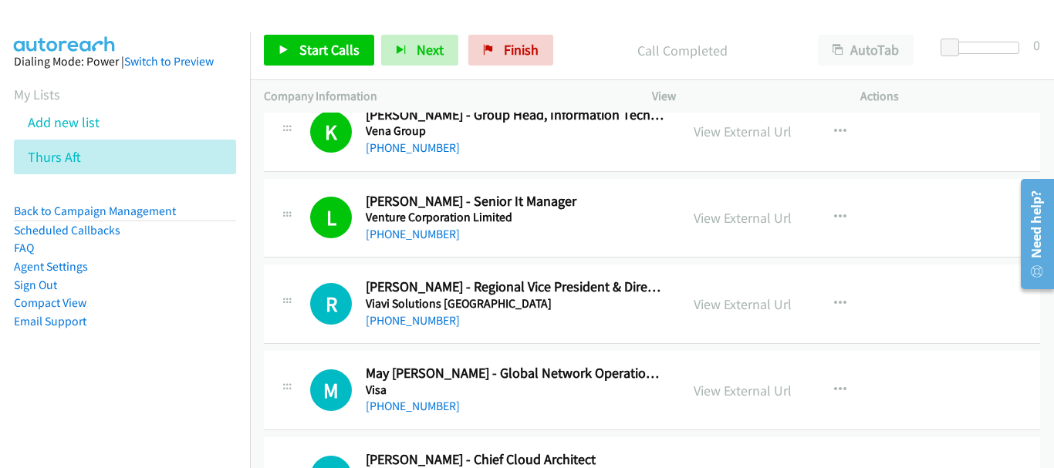
scroll to position [16904, 0]
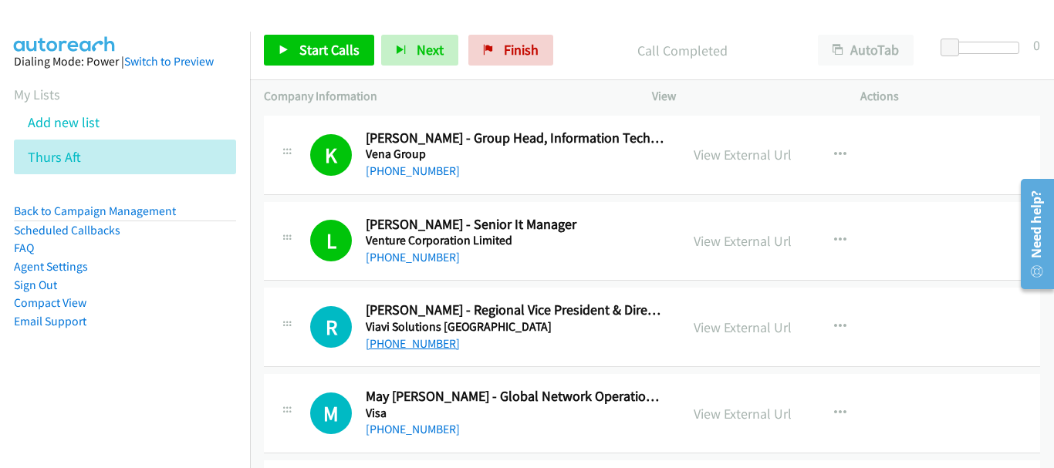
click at [421, 348] on link "+65 9783 8061" at bounding box center [413, 343] width 94 height 15
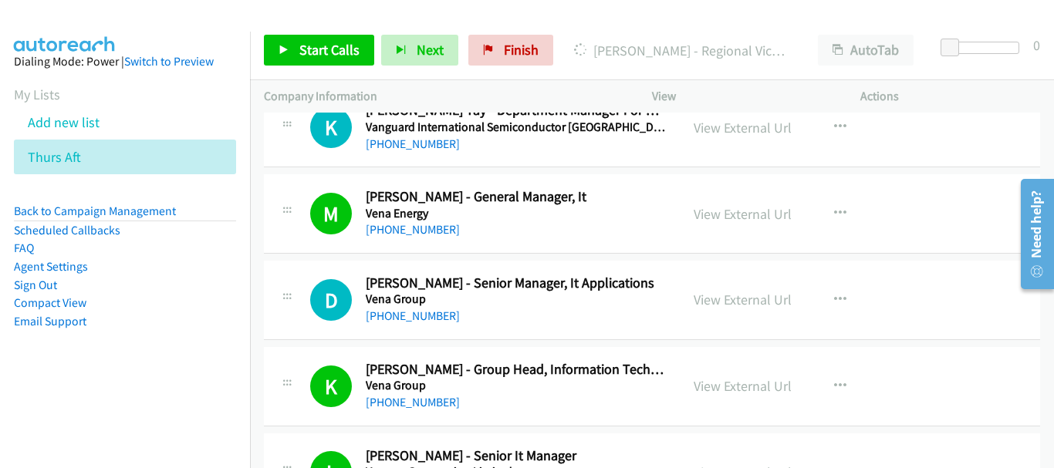
scroll to position [16596, 0]
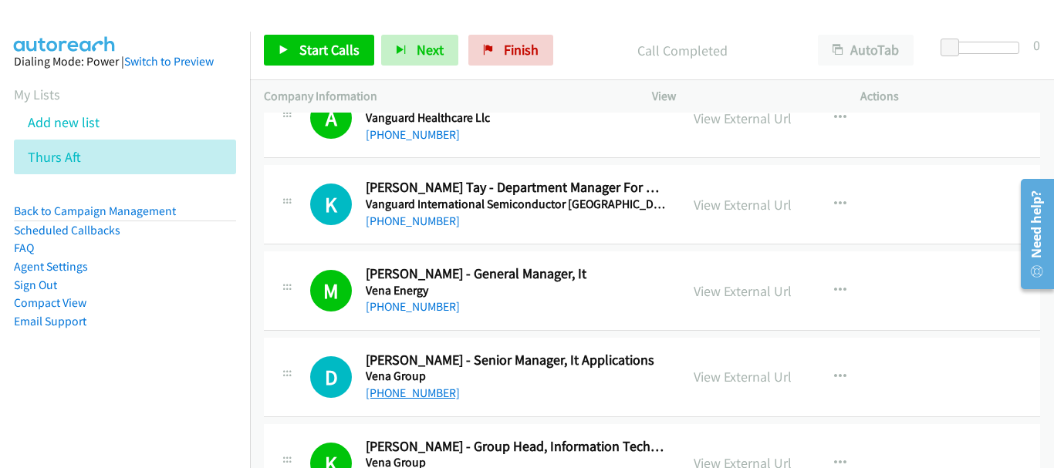
click at [408, 396] on link "+65 9119 9860" at bounding box center [413, 393] width 94 height 15
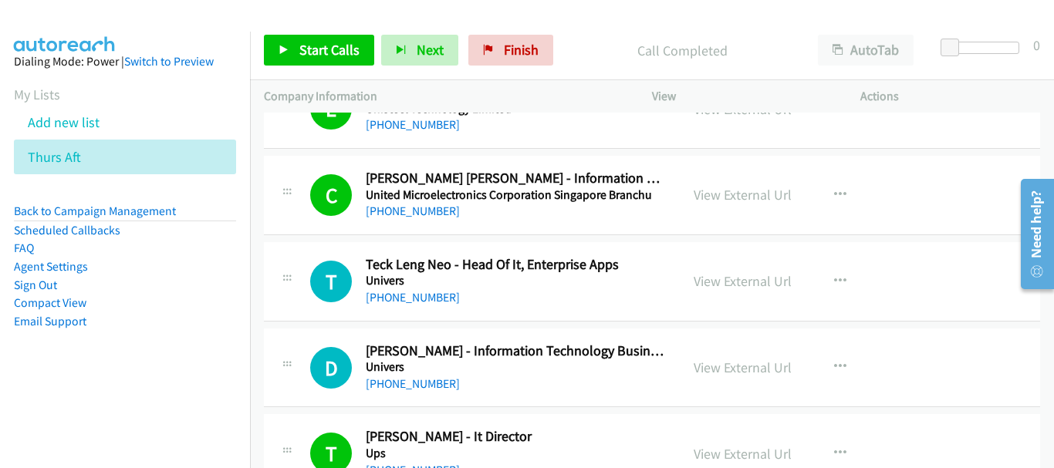
scroll to position [15824, 0]
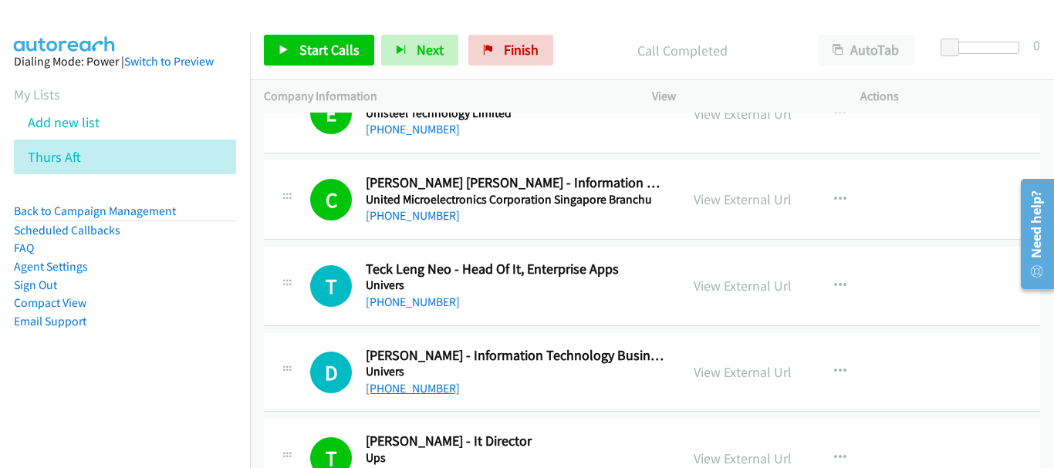
click at [423, 387] on link "+65 9641 0812" at bounding box center [413, 388] width 94 height 15
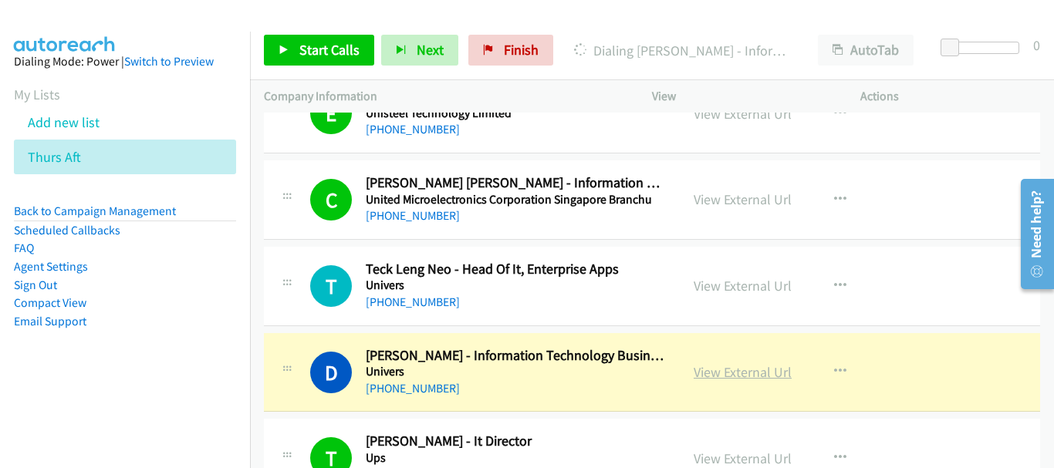
click at [738, 370] on link "View External Url" at bounding box center [742, 372] width 98 height 18
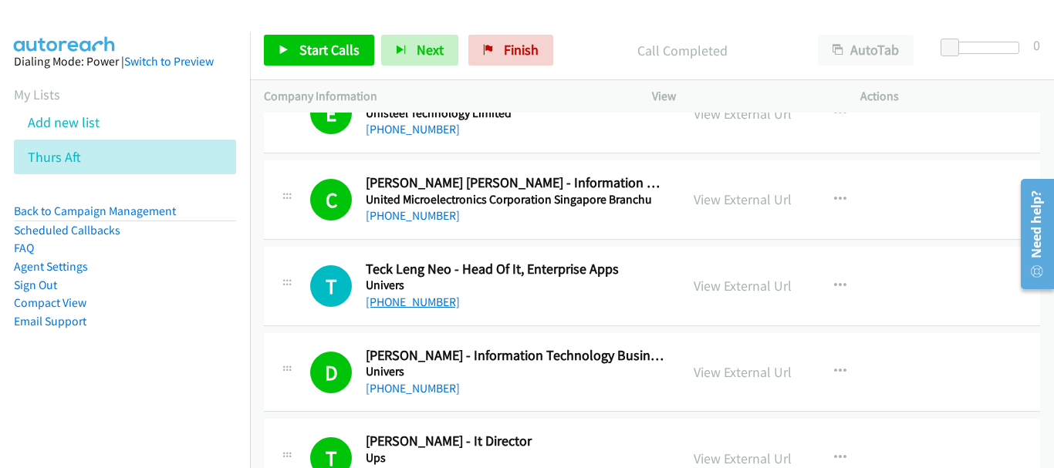
click at [402, 303] on link "+65 9635 4907" at bounding box center [413, 302] width 94 height 15
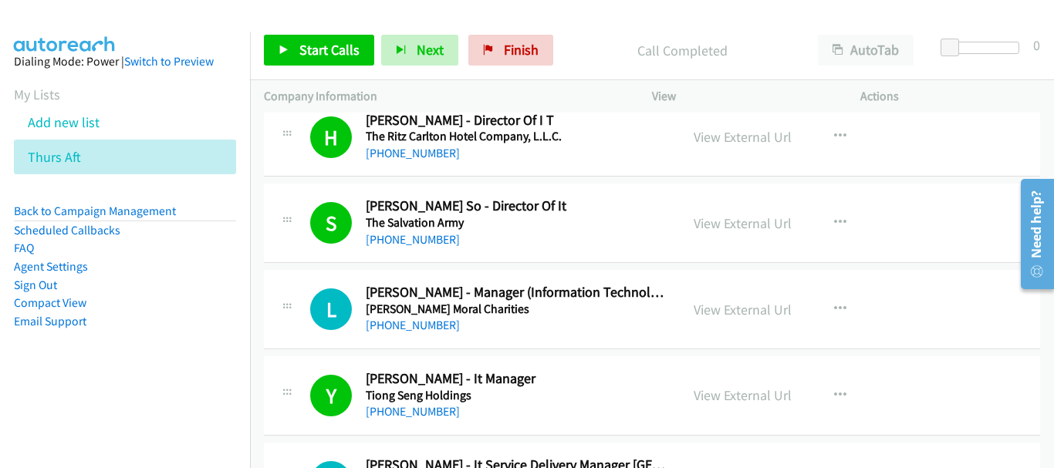
scroll to position [14667, 0]
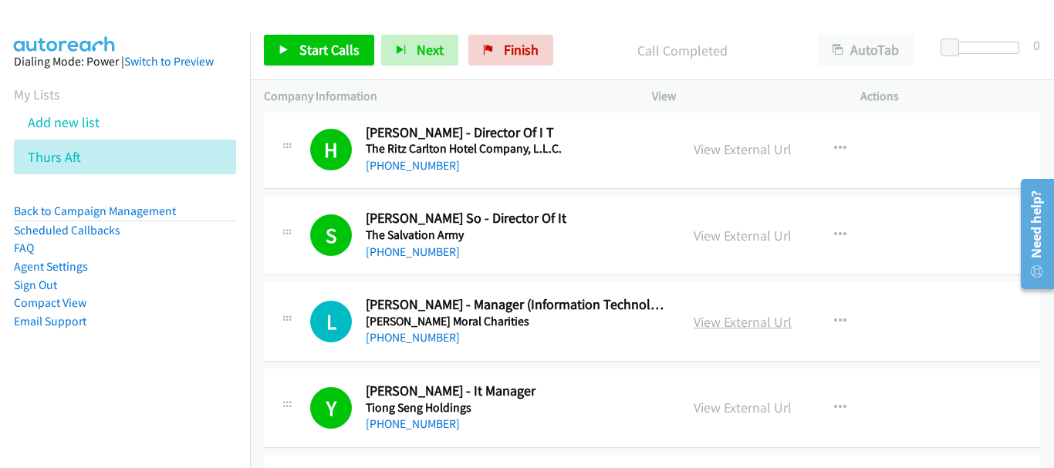
click at [743, 327] on link "View External Url" at bounding box center [742, 322] width 98 height 18
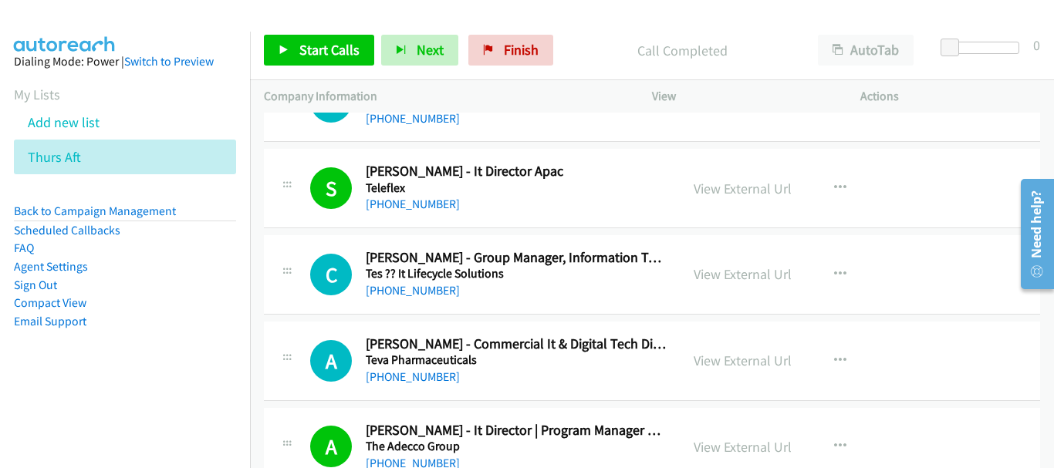
scroll to position [13973, 0]
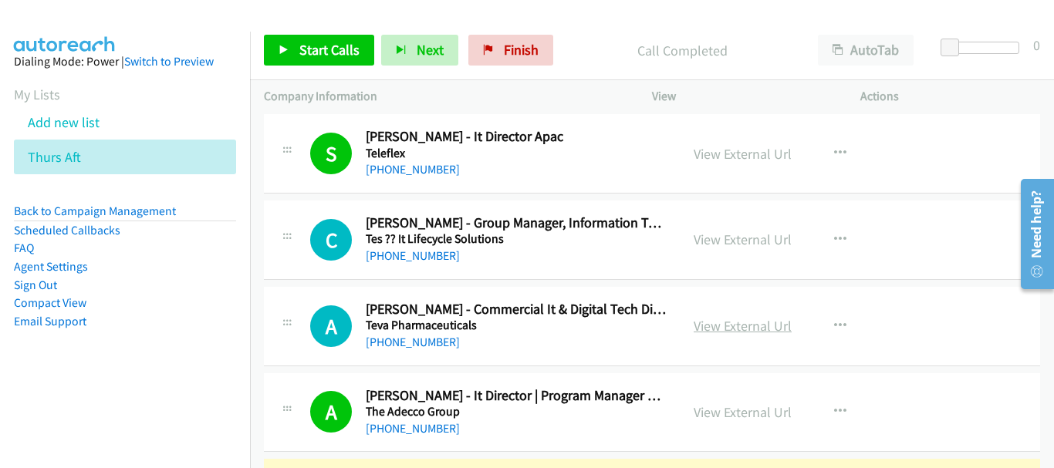
click at [732, 325] on link "View External Url" at bounding box center [742, 326] width 98 height 18
click at [384, 348] on link "+65 9855 6321" at bounding box center [413, 342] width 94 height 15
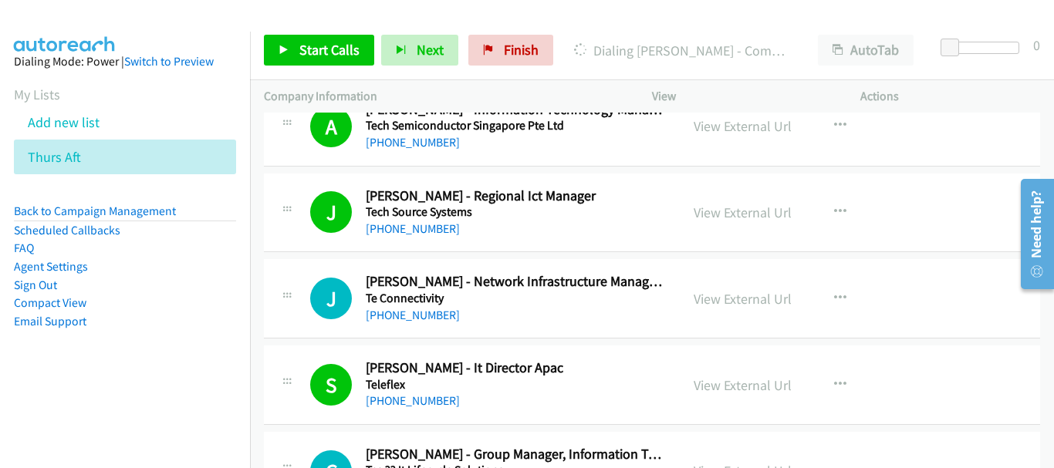
scroll to position [13665, 0]
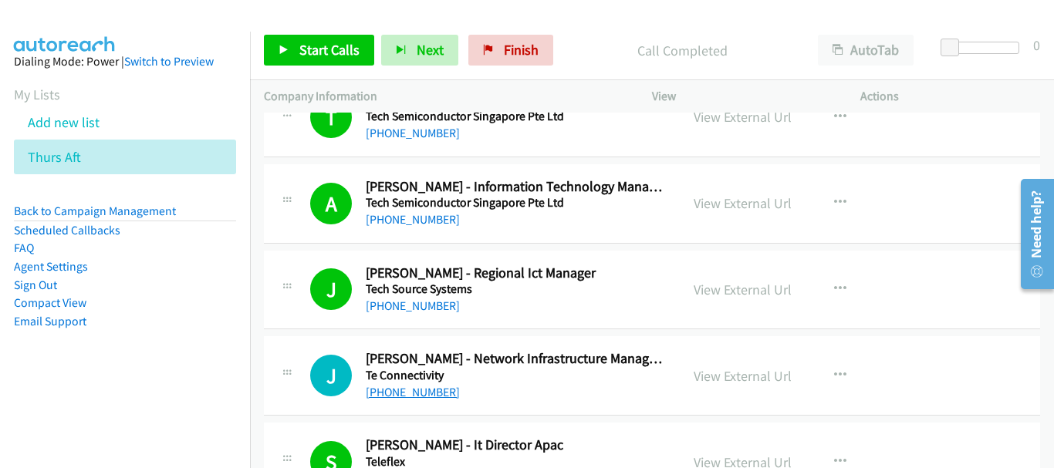
click at [403, 396] on link "+65 9431 3252" at bounding box center [413, 392] width 94 height 15
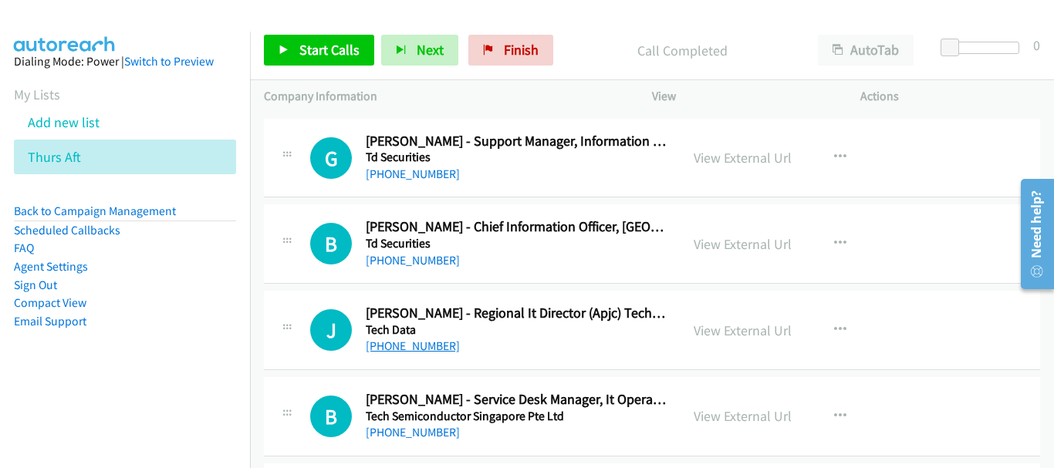
scroll to position [13202, 0]
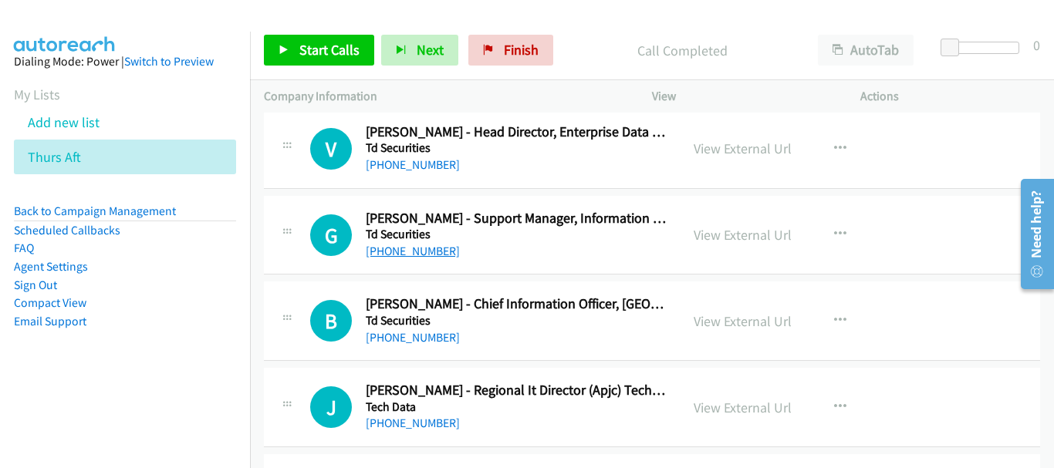
click at [418, 247] on link "+65 9181 6994" at bounding box center [413, 251] width 94 height 15
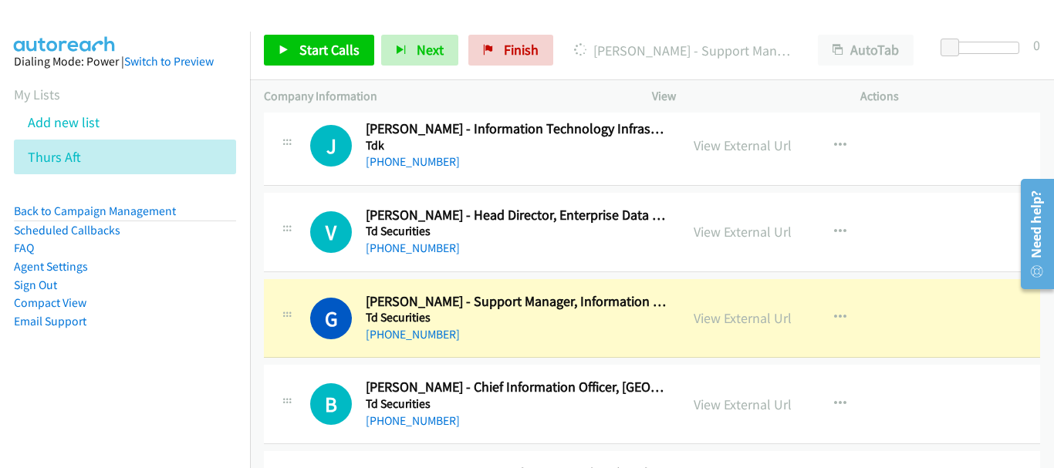
scroll to position [13125, 0]
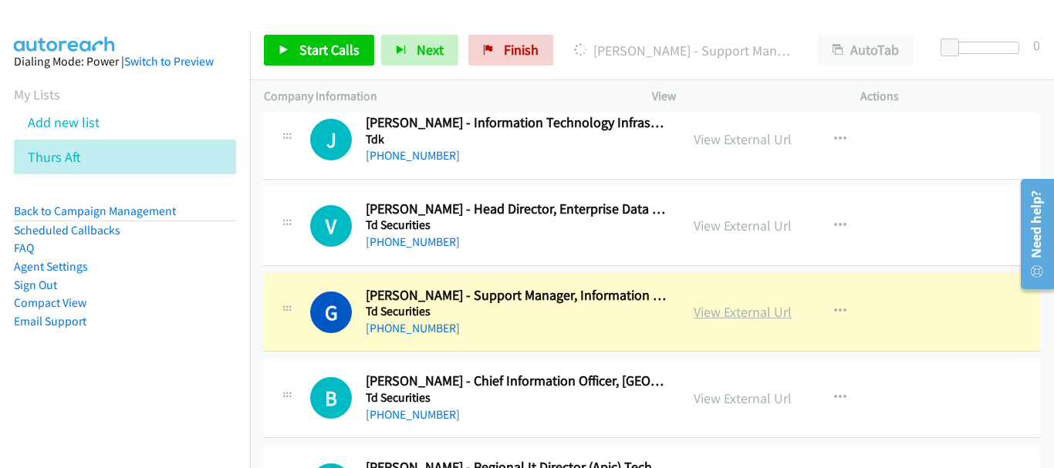
click at [750, 315] on link "View External Url" at bounding box center [742, 312] width 98 height 18
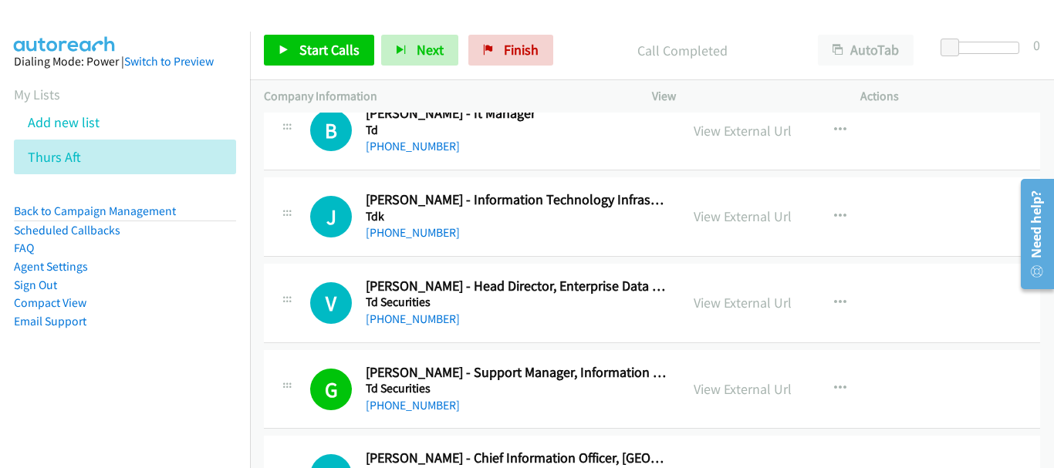
scroll to position [12971, 0]
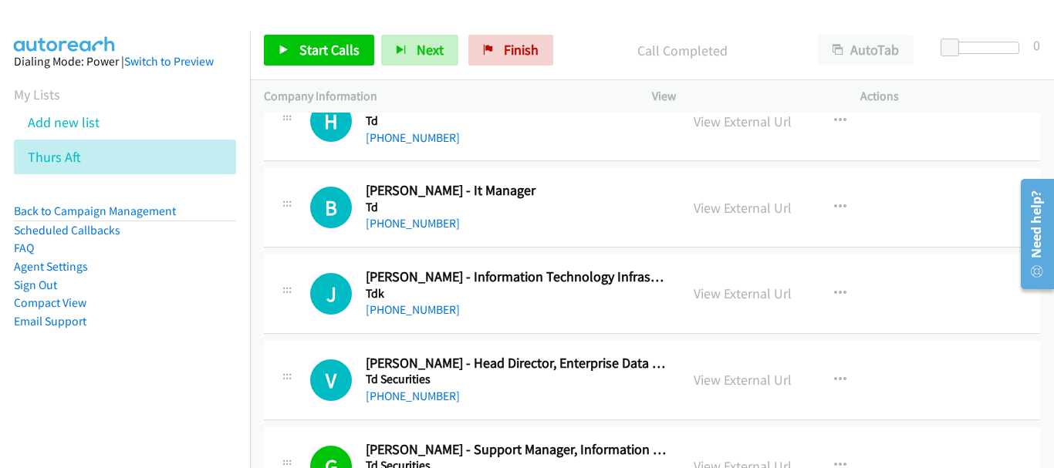
click at [423, 319] on div "+65 9088 8865" at bounding box center [516, 310] width 300 height 19
click at [423, 312] on link "+65 9088 8865" at bounding box center [413, 309] width 94 height 15
click at [387, 233] on div "B Callback Scheduled Biswajit Khatua - It Manager Td Asia/Singapore +65 9010 98…" at bounding box center [652, 207] width 776 height 79
click at [390, 225] on link "+65 9010 9816" at bounding box center [413, 223] width 94 height 15
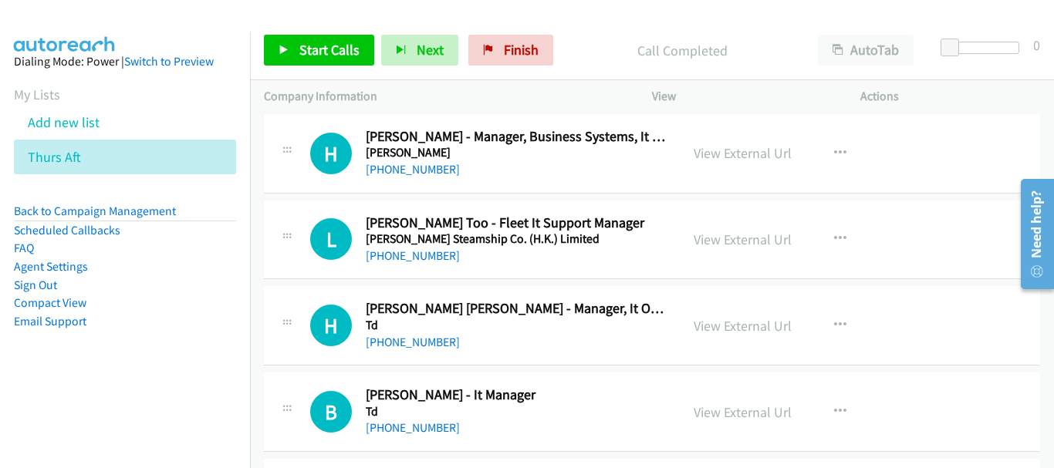
scroll to position [12739, 0]
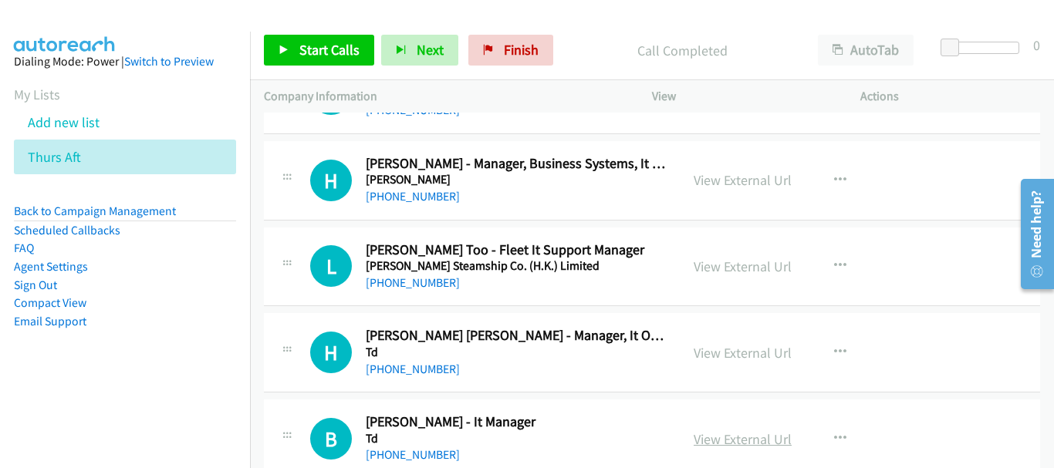
click at [763, 436] on link "View External Url" at bounding box center [742, 439] width 98 height 18
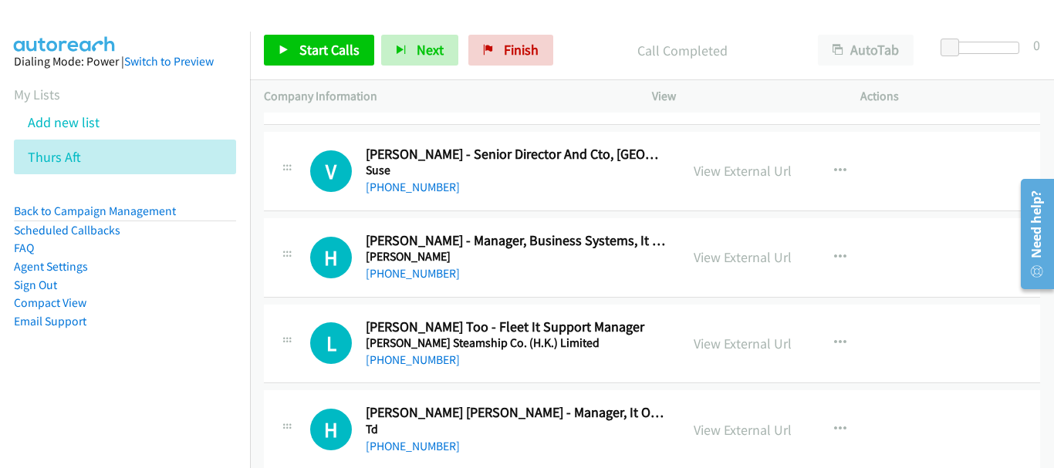
scroll to position [12585, 0]
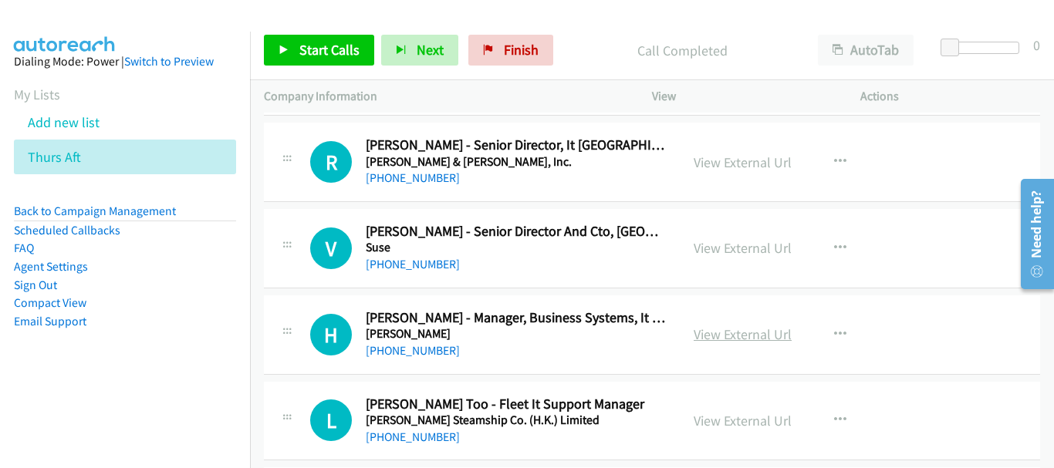
click at [731, 337] on link "View External Url" at bounding box center [742, 334] width 98 height 18
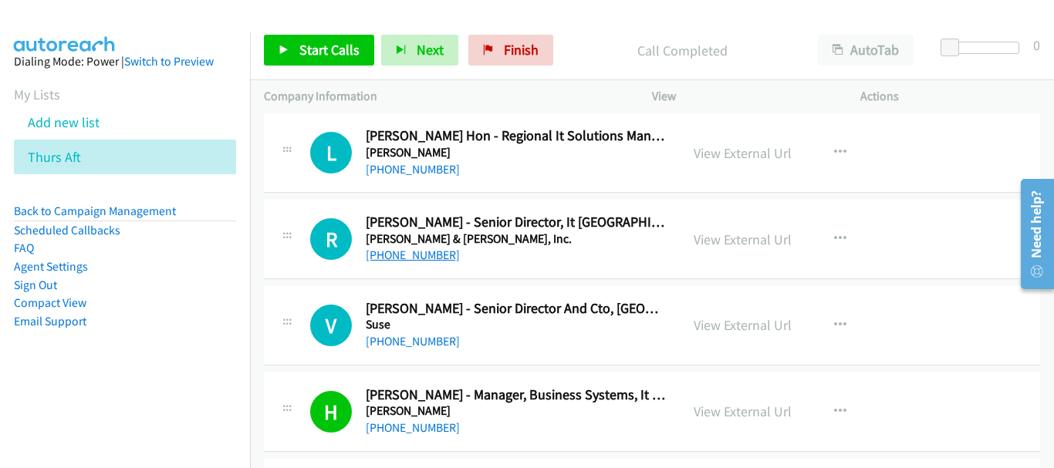
click at [426, 255] on link "+65 9622 1104" at bounding box center [413, 255] width 94 height 15
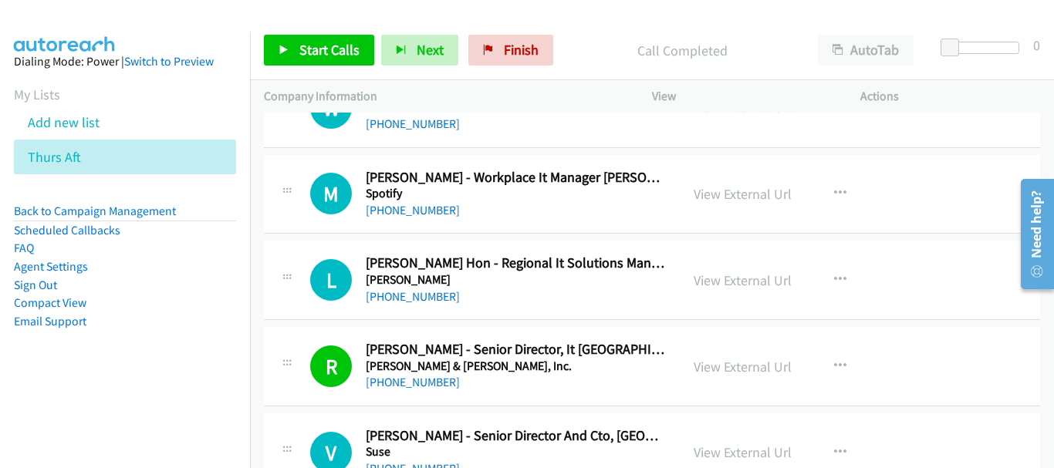
scroll to position [12354, 0]
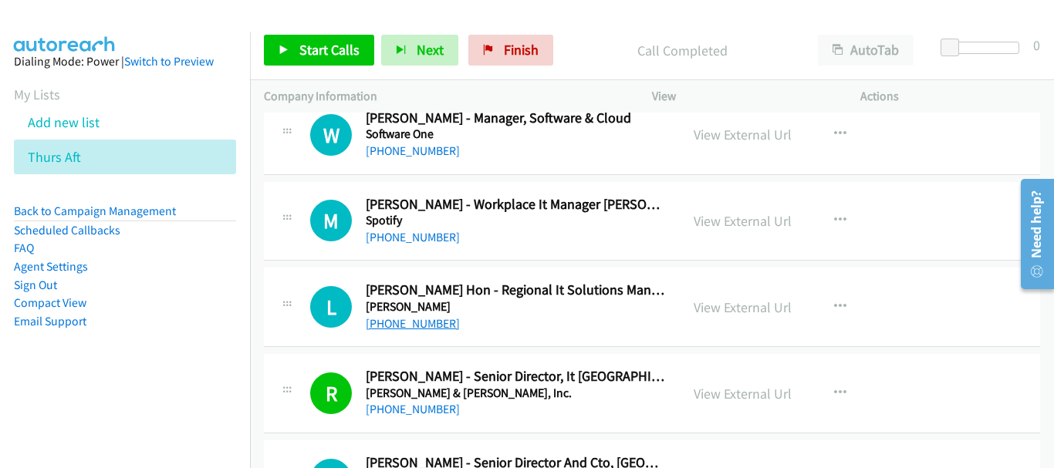
click at [406, 325] on link "+65 9880 8438" at bounding box center [413, 323] width 94 height 15
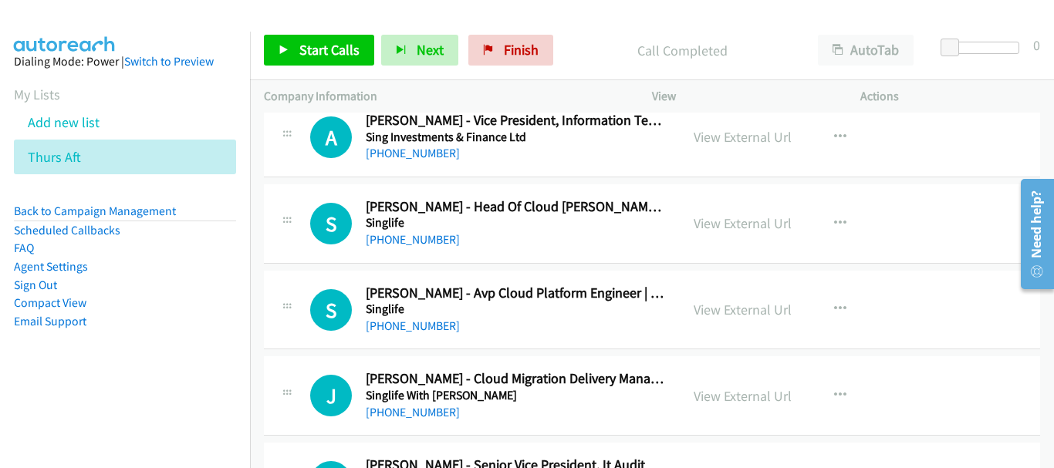
scroll to position [11659, 0]
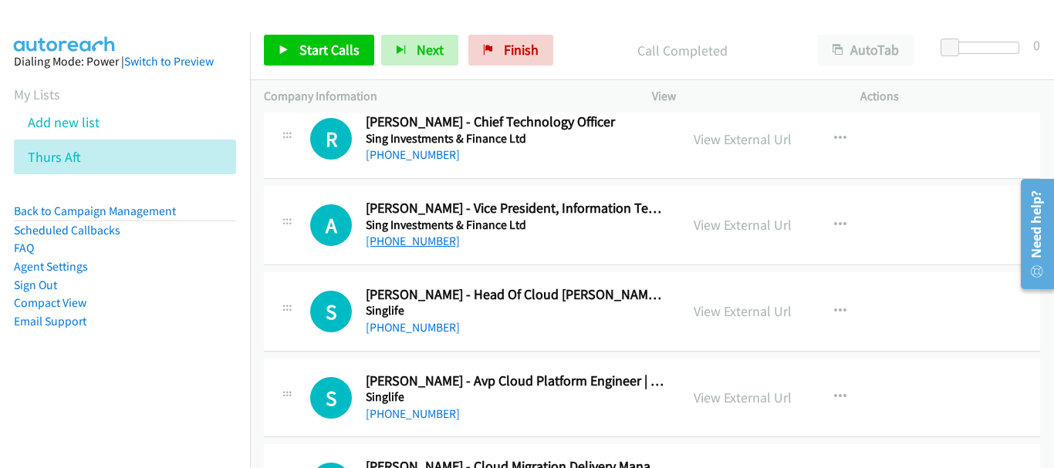
click at [417, 243] on link "+65 9470 8301" at bounding box center [413, 241] width 94 height 15
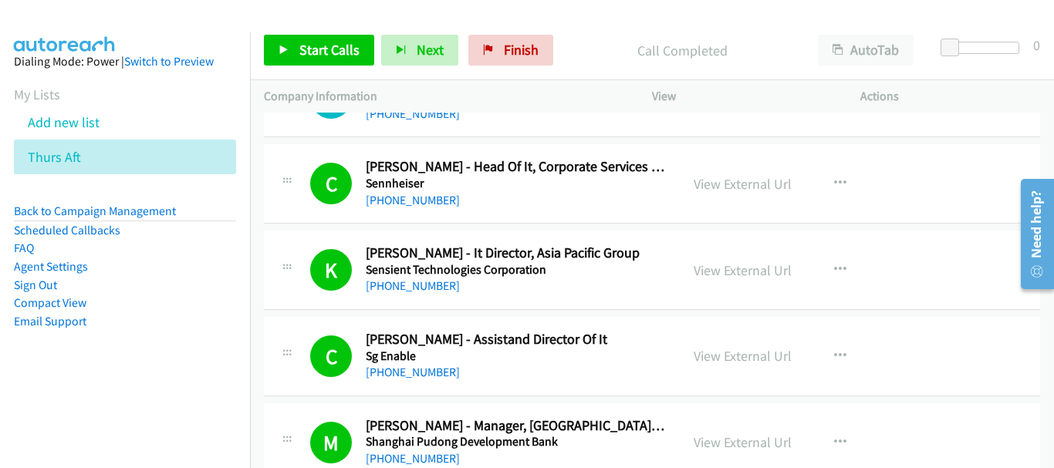
scroll to position [10425, 0]
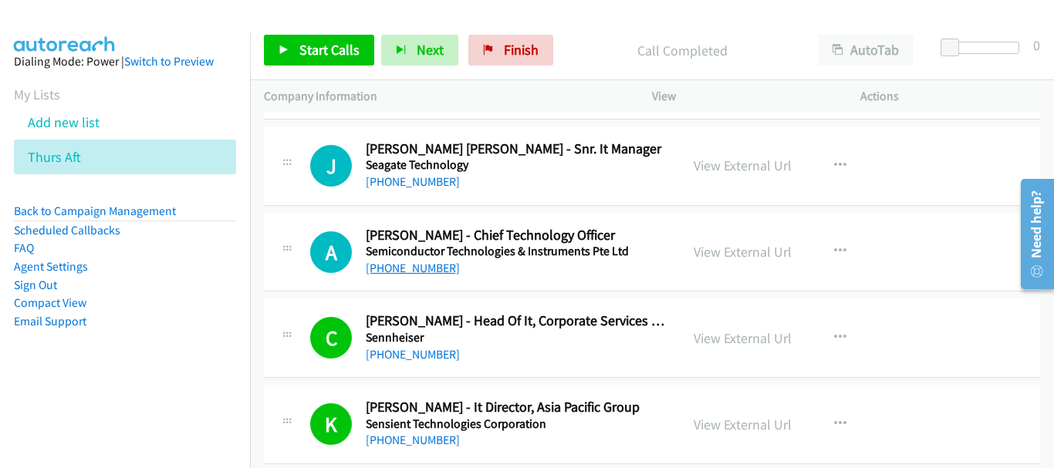
click at [383, 266] on link "+65 9863 2327" at bounding box center [413, 268] width 94 height 15
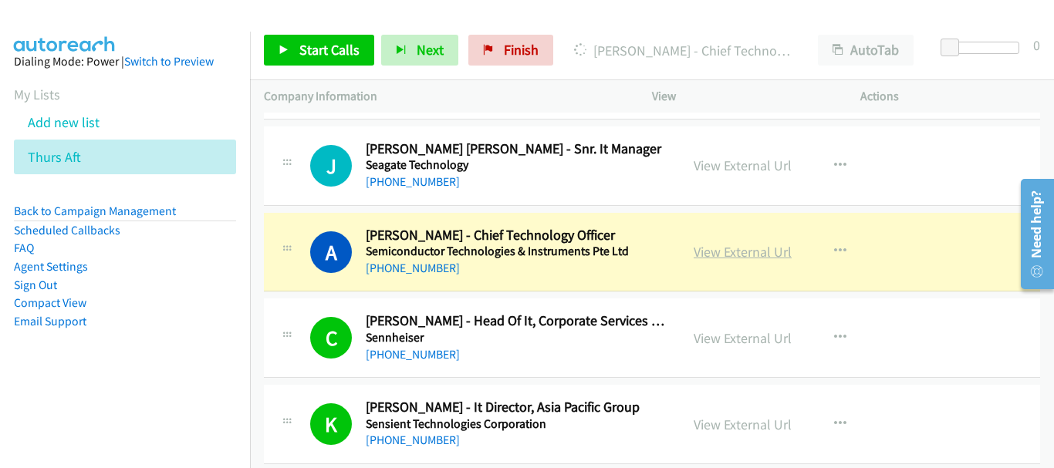
click at [764, 255] on link "View External Url" at bounding box center [742, 252] width 98 height 18
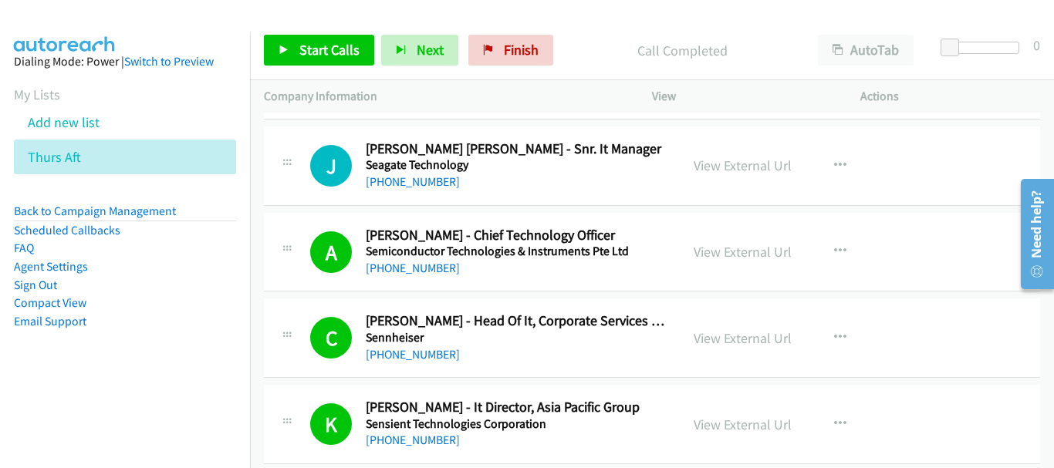
scroll to position [10271, 0]
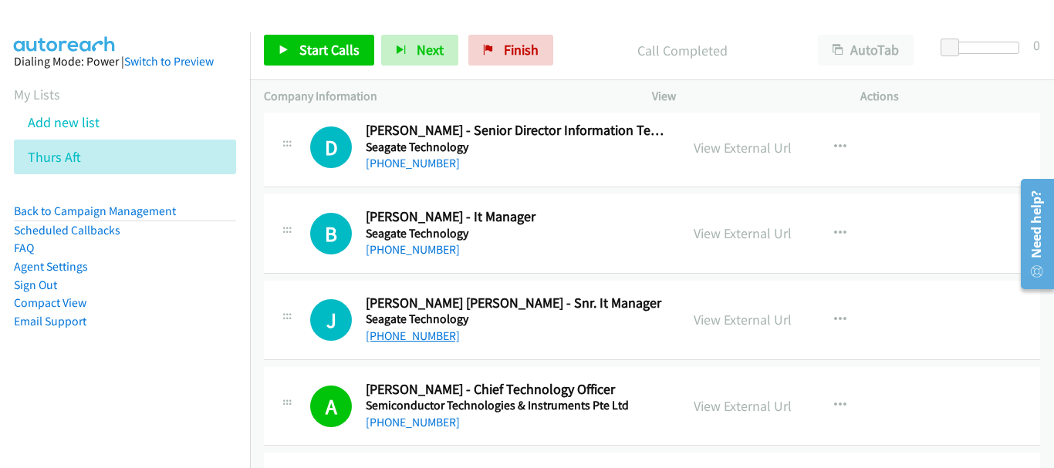
click at [417, 342] on link "+65 9637 5100" at bounding box center [413, 336] width 94 height 15
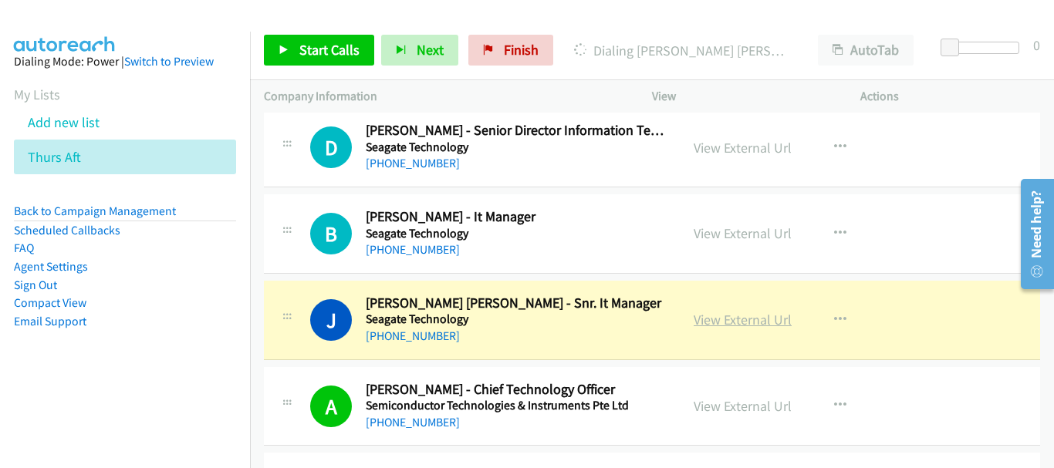
click at [754, 318] on link "View External Url" at bounding box center [742, 320] width 98 height 18
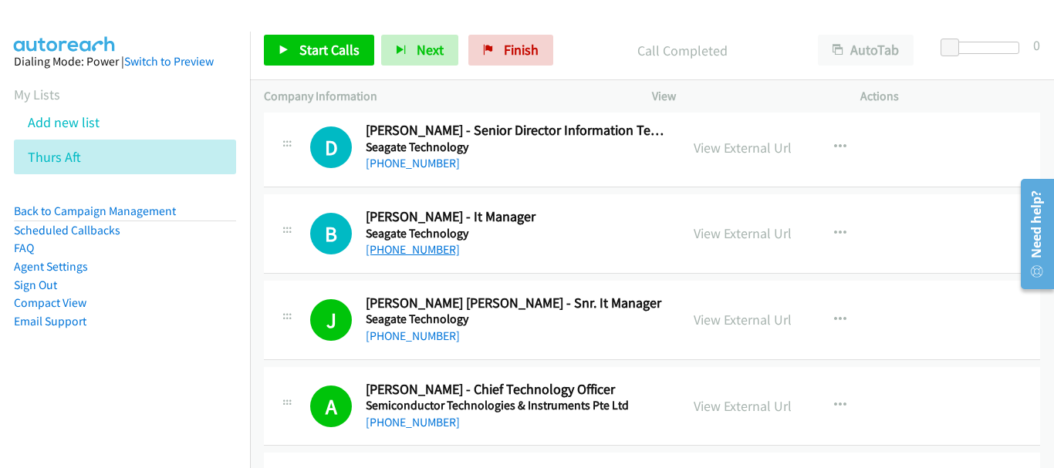
click at [413, 249] on link "+65 9762 0381" at bounding box center [413, 249] width 94 height 15
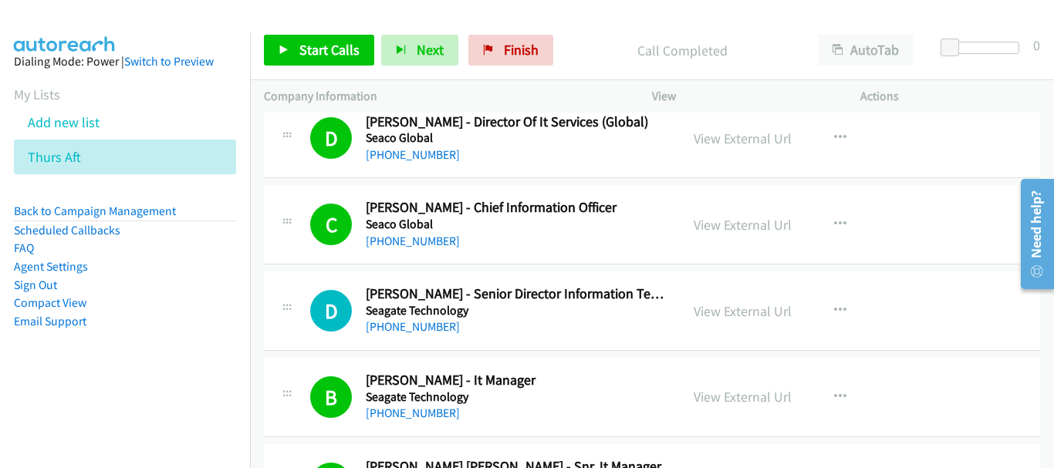
scroll to position [10040, 0]
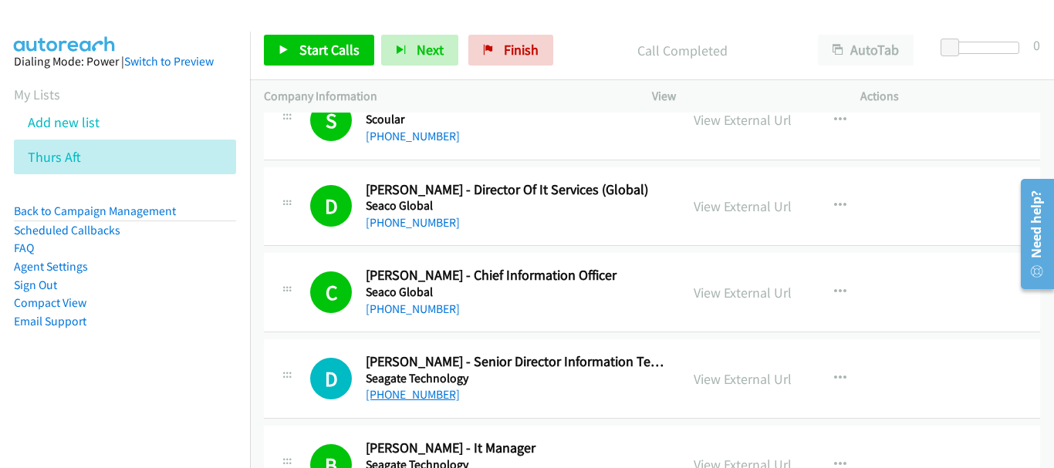
click at [401, 393] on link "+65 9639 5698" at bounding box center [413, 394] width 94 height 15
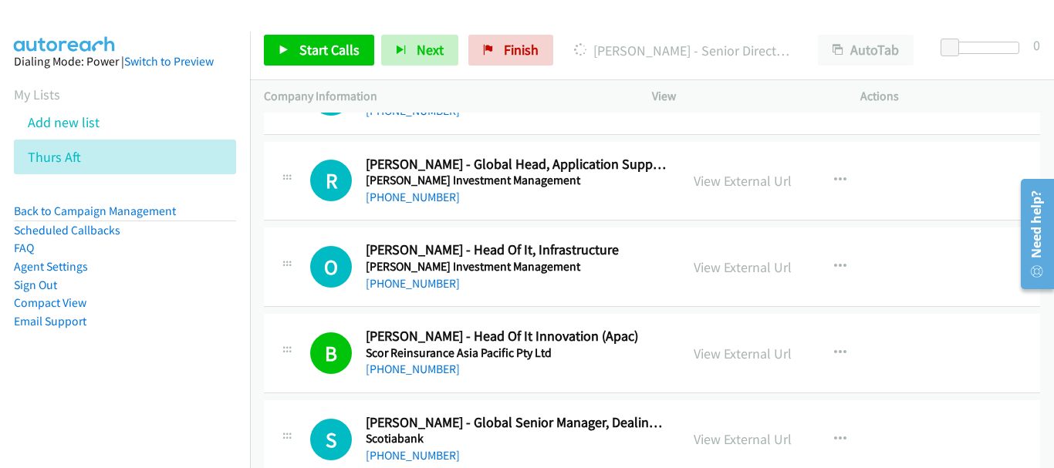
scroll to position [9577, 0]
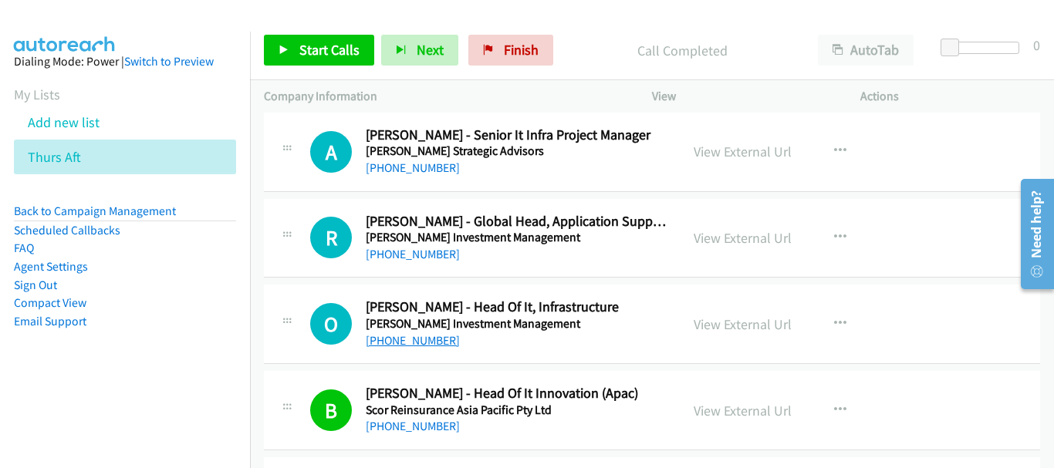
click at [426, 342] on link "+65 8511 5237" at bounding box center [413, 340] width 94 height 15
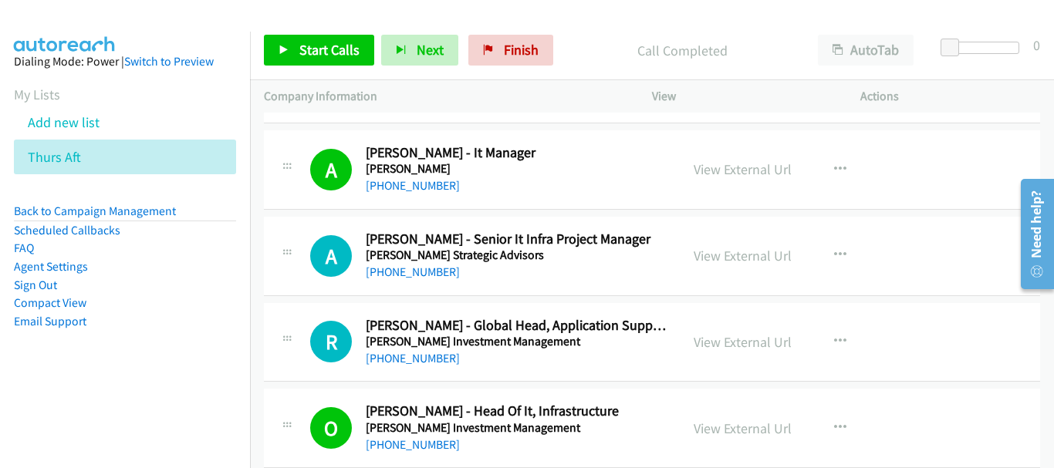
scroll to position [9500, 0]
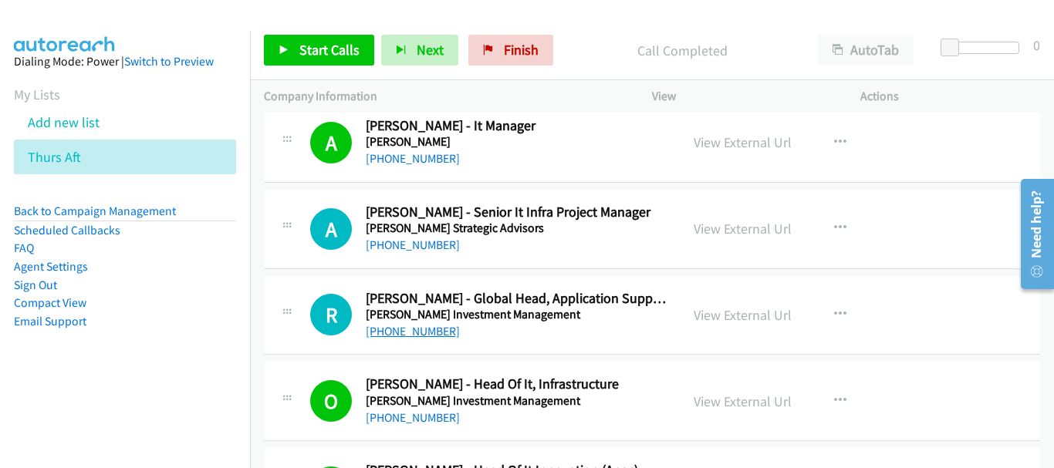
click at [400, 327] on link "+65 9469 4991" at bounding box center [413, 331] width 94 height 15
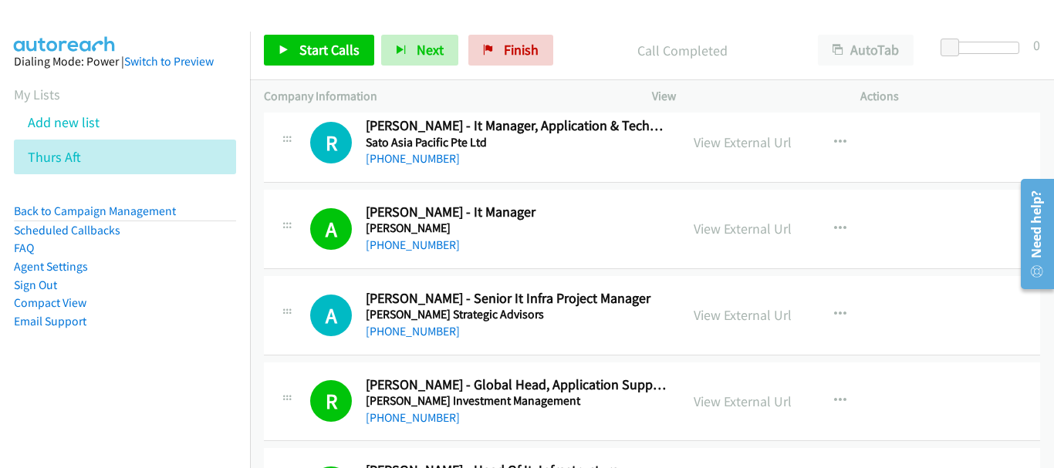
scroll to position [9422, 0]
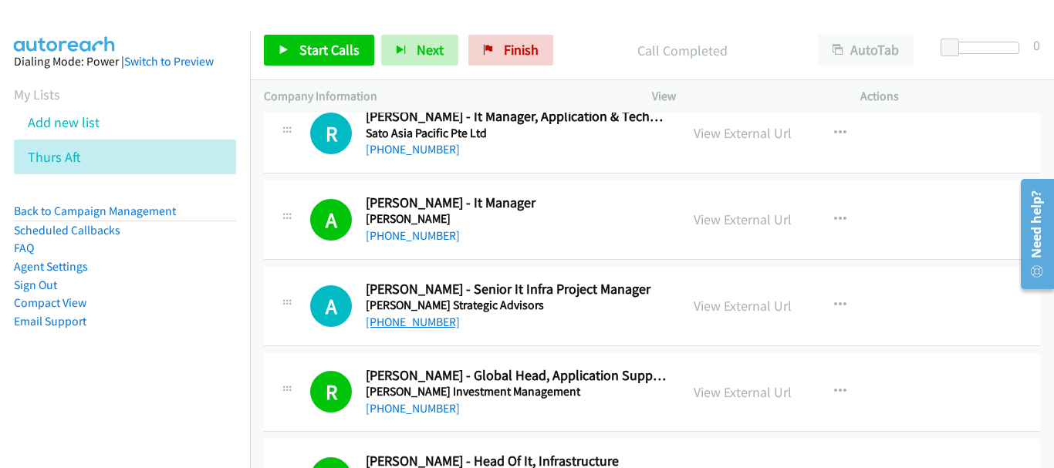
click at [409, 322] on link "+65 9145 1494" at bounding box center [413, 322] width 94 height 15
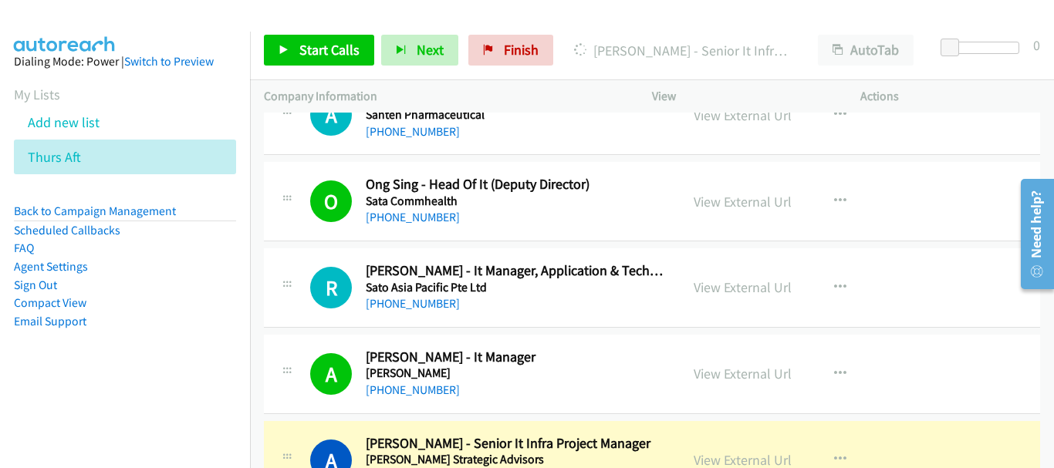
scroll to position [9191, 0]
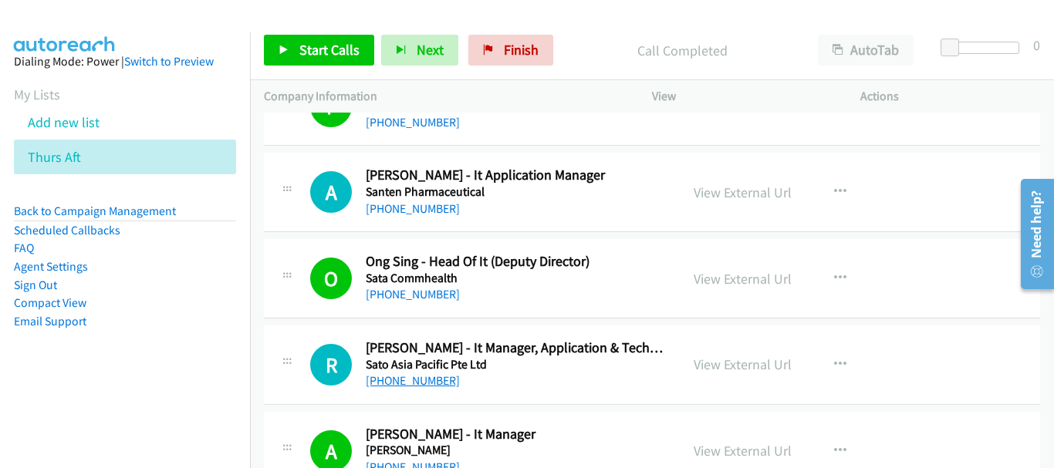
click at [424, 376] on link "+65 9154 1285" at bounding box center [413, 380] width 94 height 15
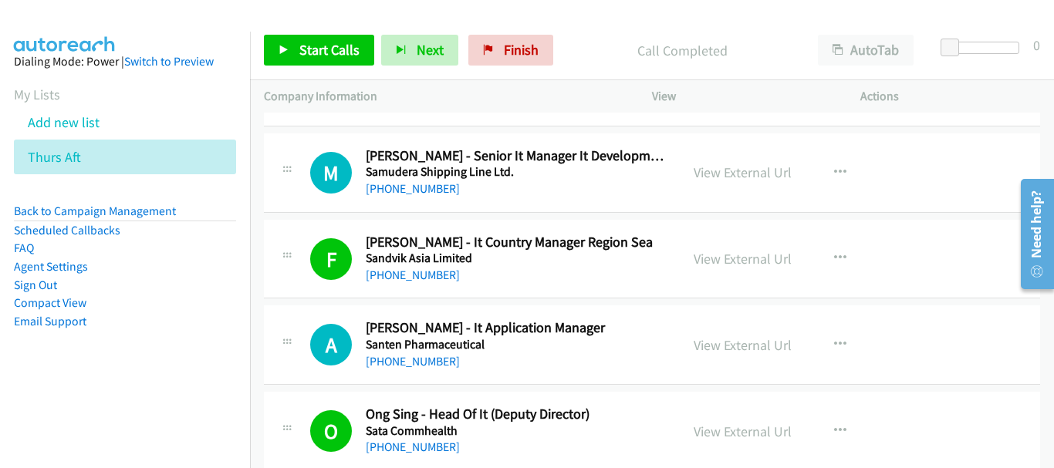
scroll to position [9037, 0]
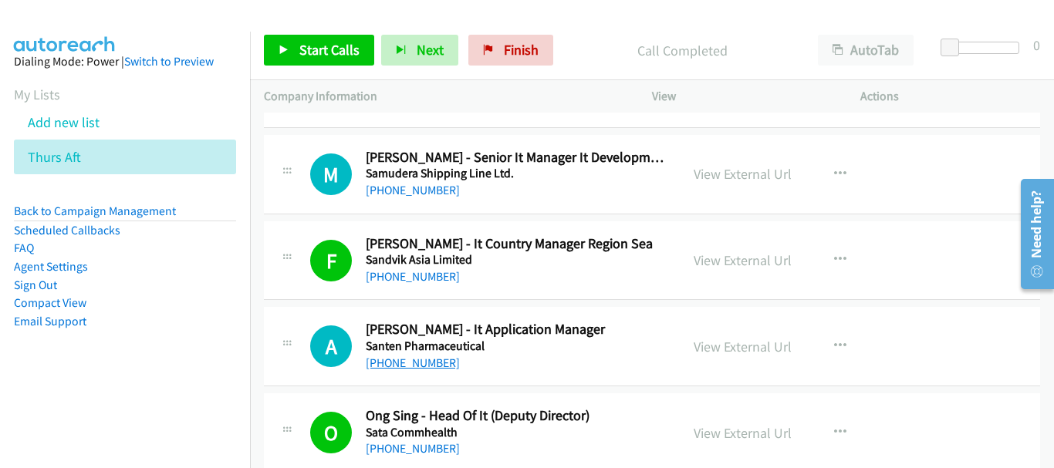
click at [402, 366] on link "+65 9738 2440" at bounding box center [413, 363] width 94 height 15
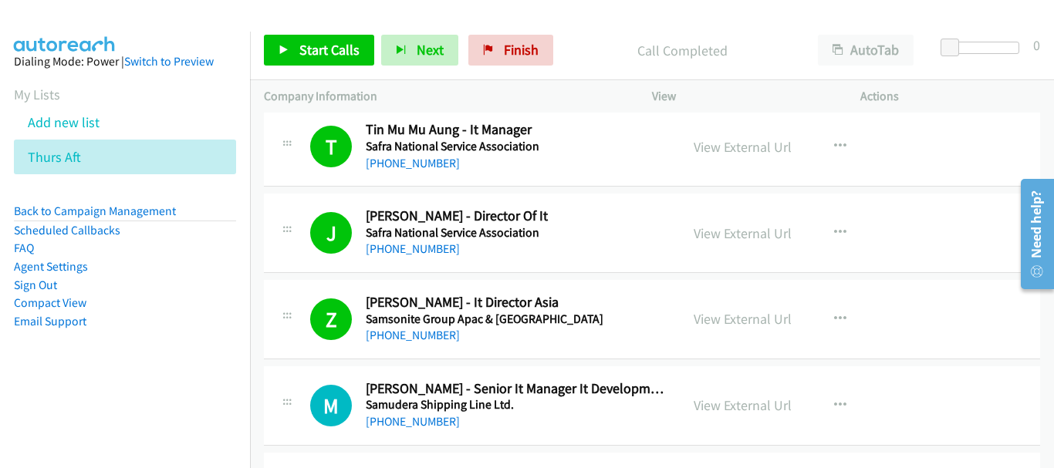
scroll to position [8883, 0]
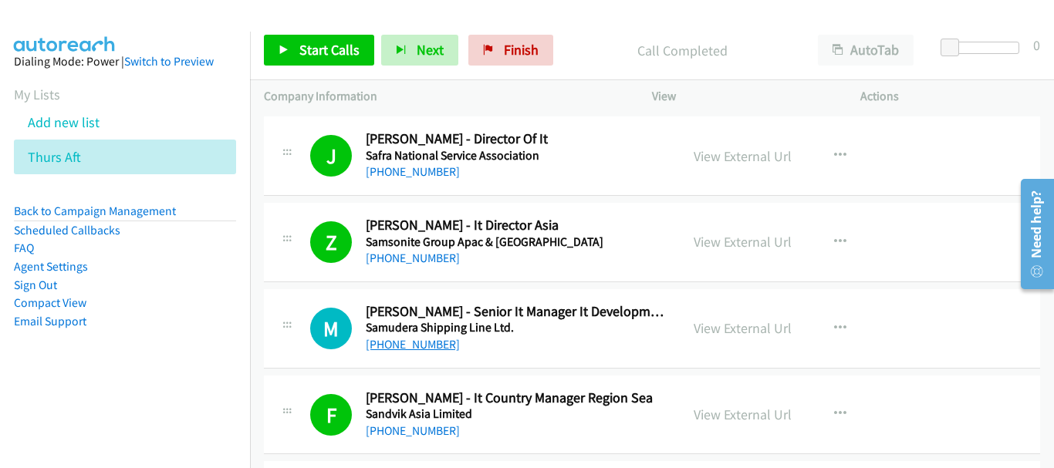
click at [405, 338] on link "+65 9338 4513" at bounding box center [413, 344] width 94 height 15
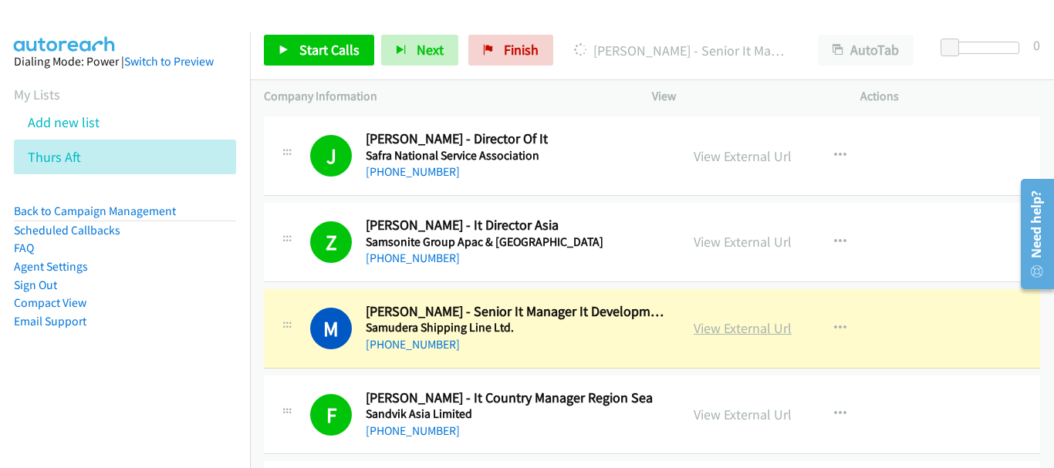
click at [739, 327] on link "View External Url" at bounding box center [742, 328] width 98 height 18
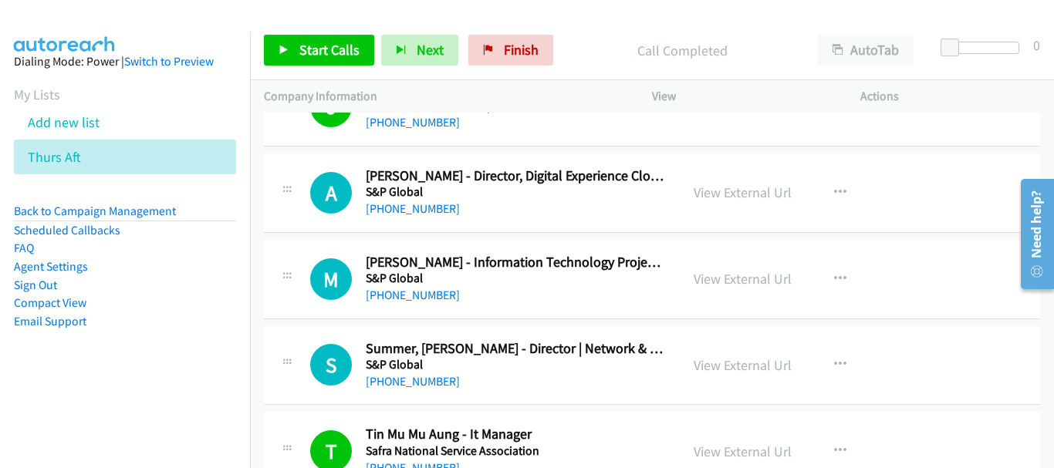
scroll to position [8497, 0]
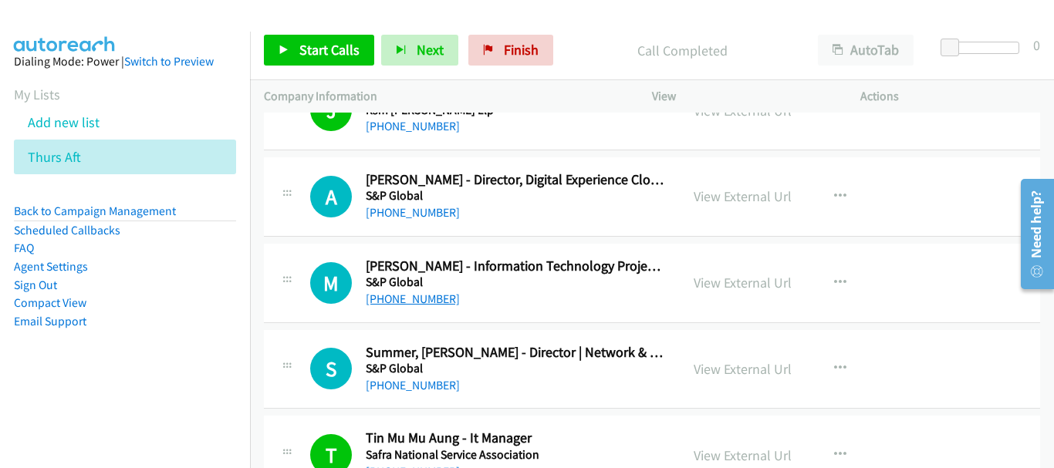
click at [419, 302] on link "+65 8111 4143" at bounding box center [413, 299] width 94 height 15
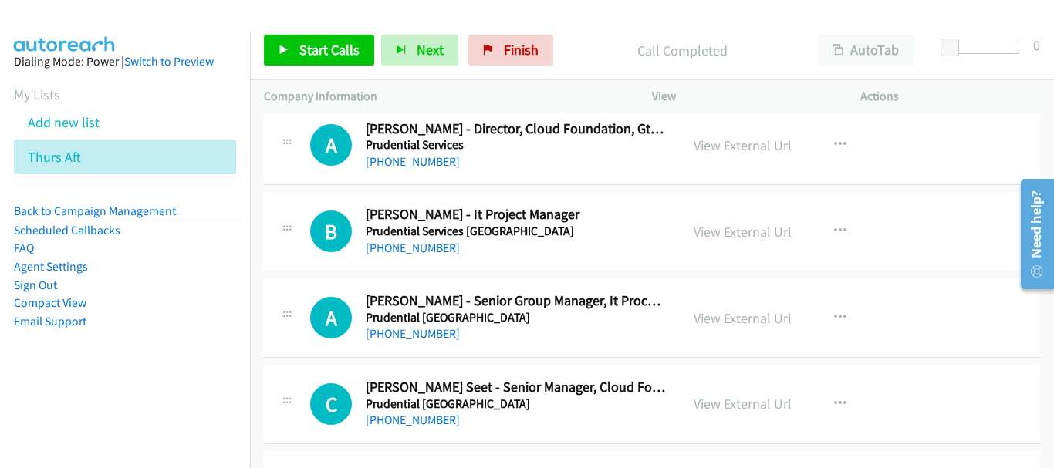
scroll to position [7340, 0]
click at [423, 339] on link "+65 9106 4524" at bounding box center [413, 334] width 94 height 15
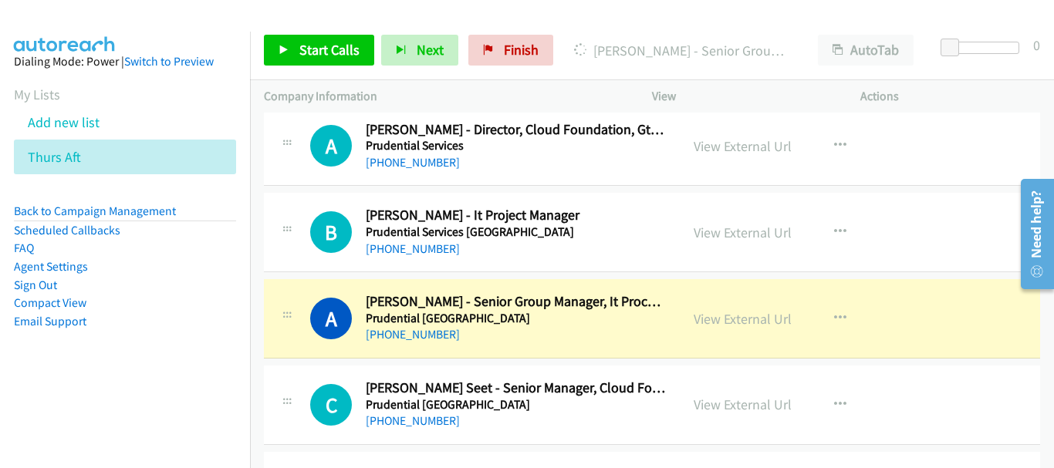
scroll to position [7186, 0]
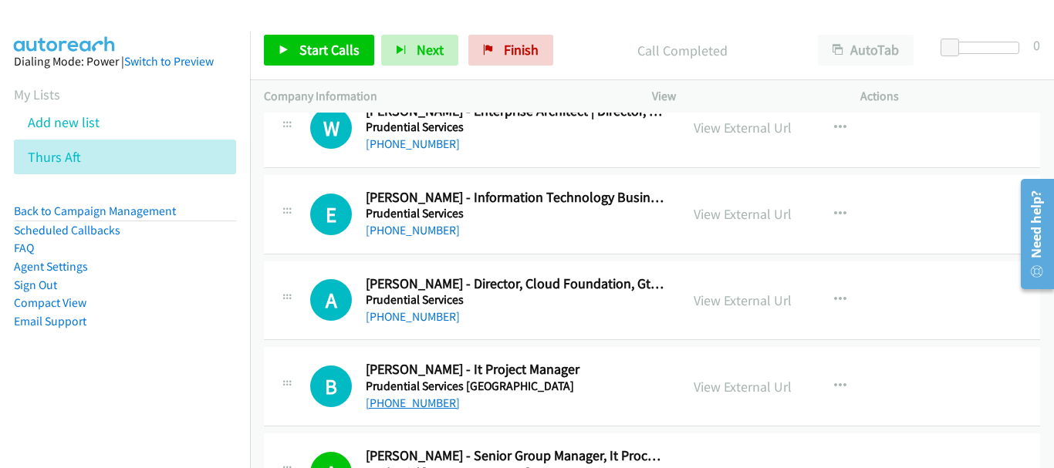
click at [427, 404] on link "+65 9650 3066" at bounding box center [413, 403] width 94 height 15
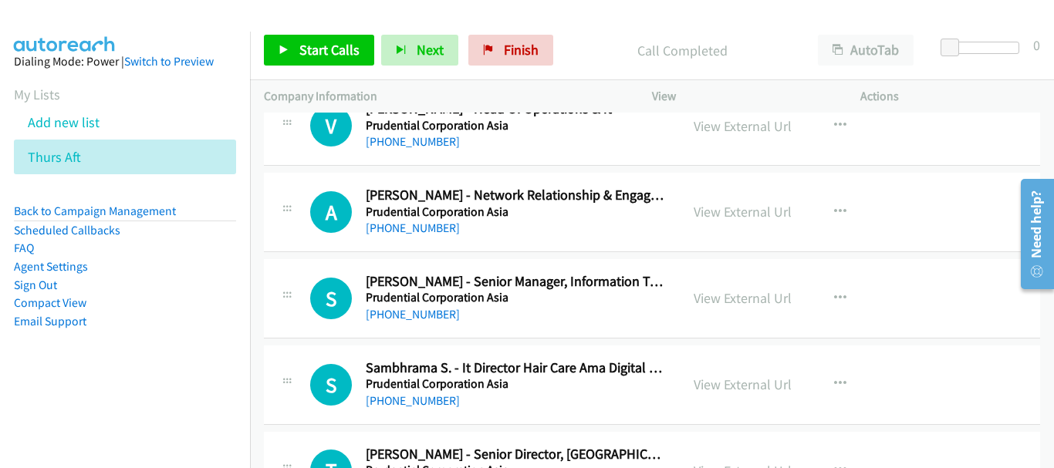
scroll to position [6569, 0]
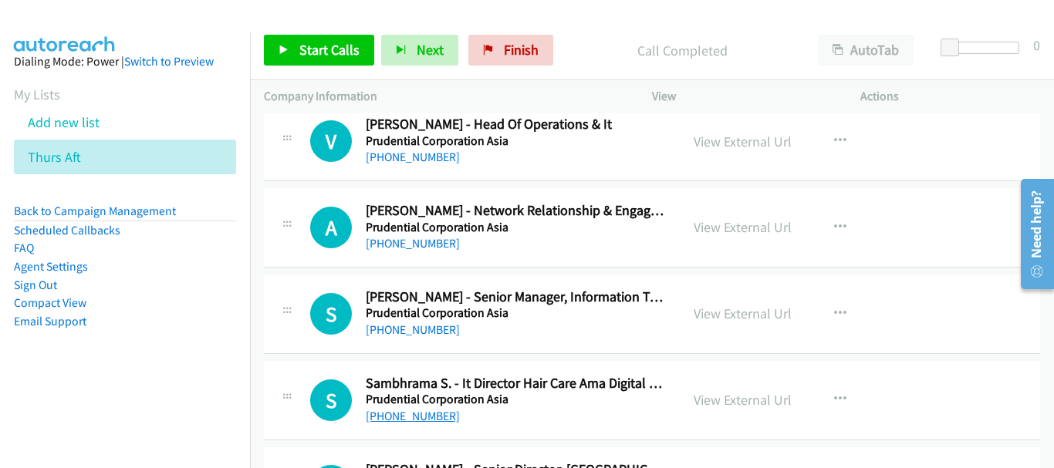
click at [407, 413] on link "+65 9656 7978" at bounding box center [413, 416] width 94 height 15
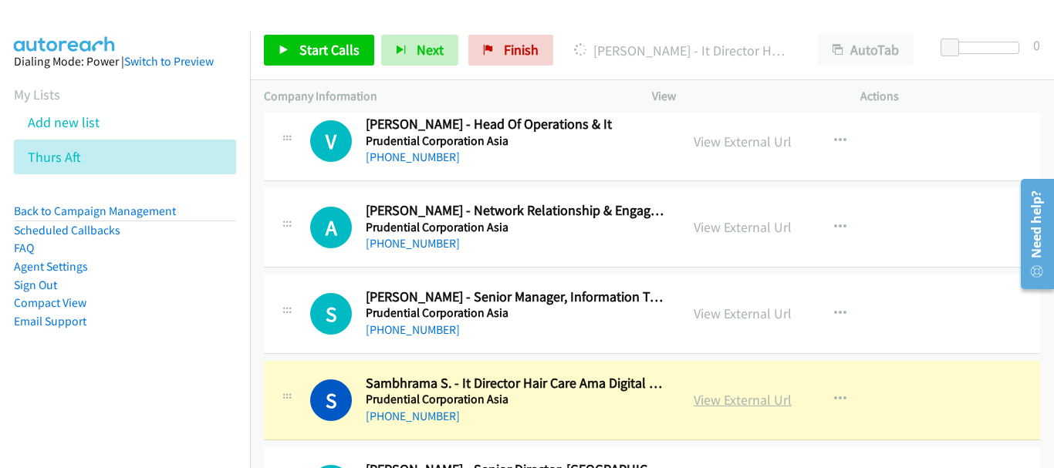
click at [742, 398] on link "View External Url" at bounding box center [742, 400] width 98 height 18
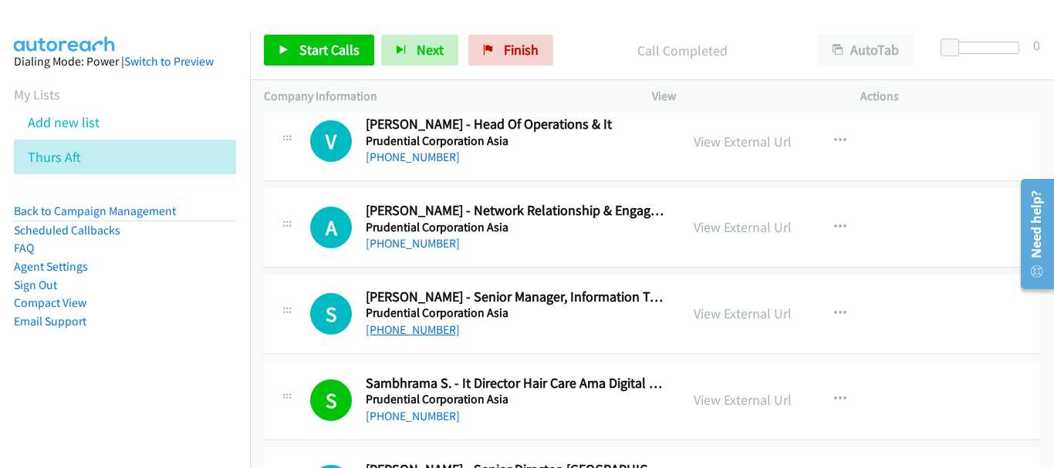
click at [427, 332] on link "+65 9438 9475" at bounding box center [413, 329] width 94 height 15
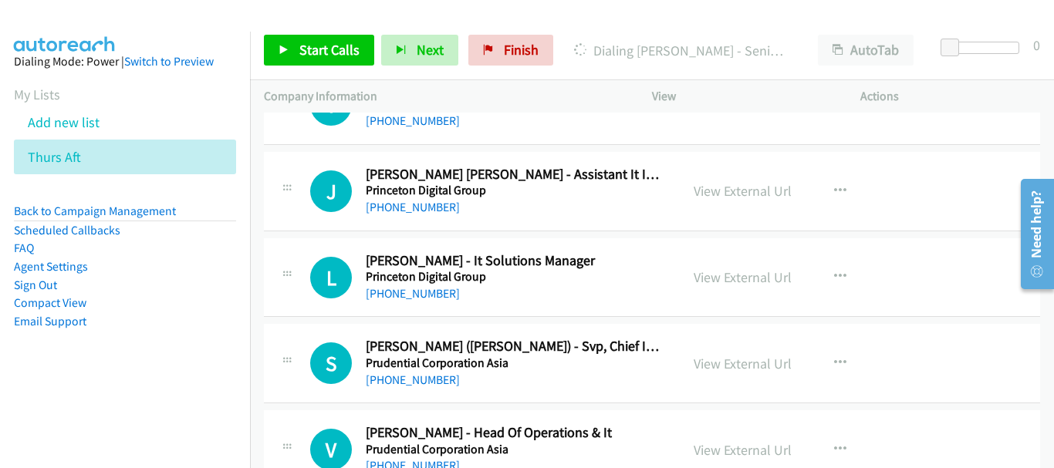
scroll to position [6337, 0]
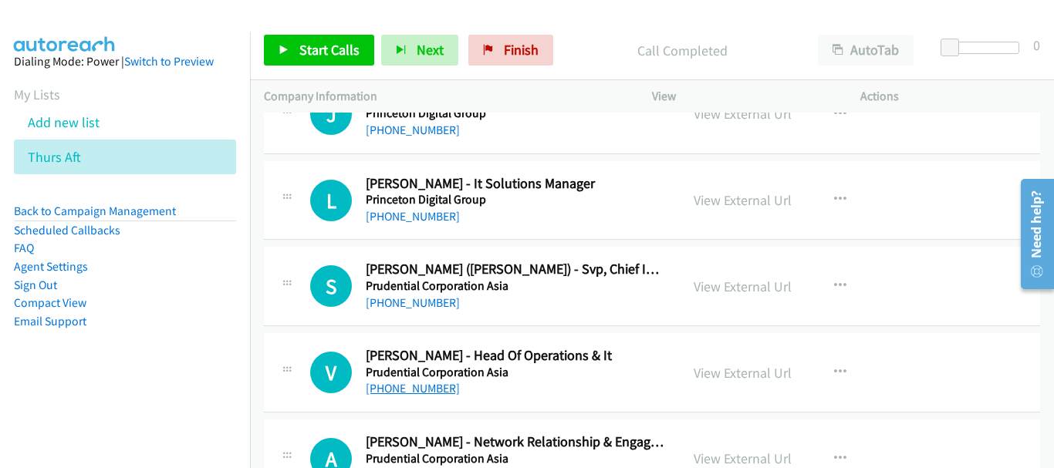
click at [420, 392] on link "+65 8820 0711" at bounding box center [413, 388] width 94 height 15
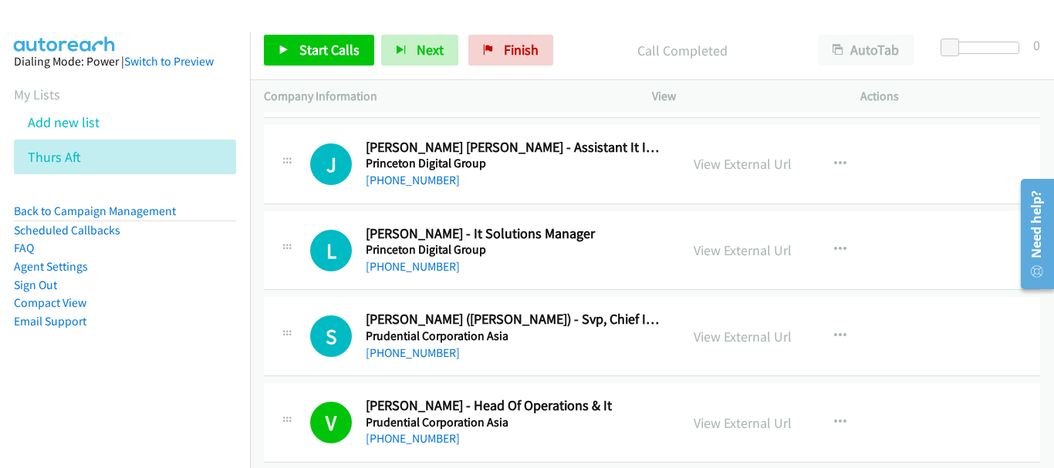
scroll to position [6260, 0]
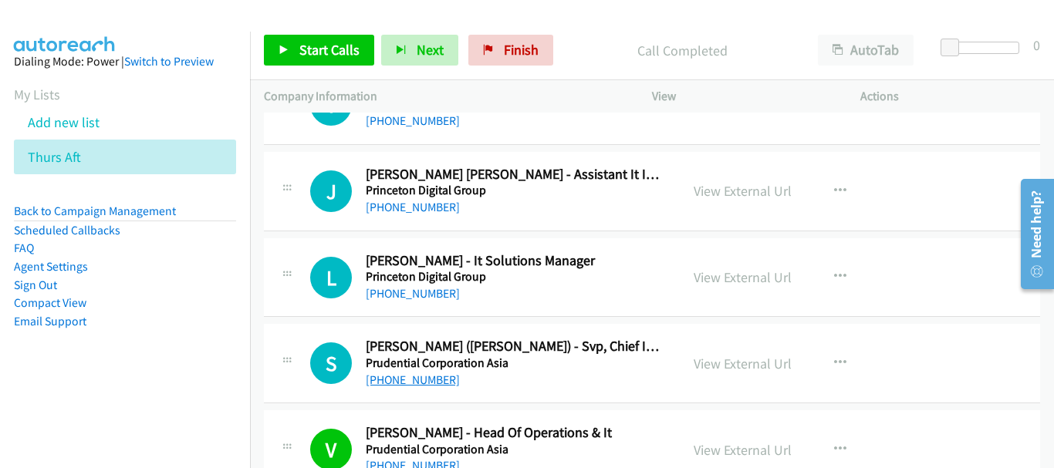
click at [414, 377] on link "+65 8111 0065" at bounding box center [413, 380] width 94 height 15
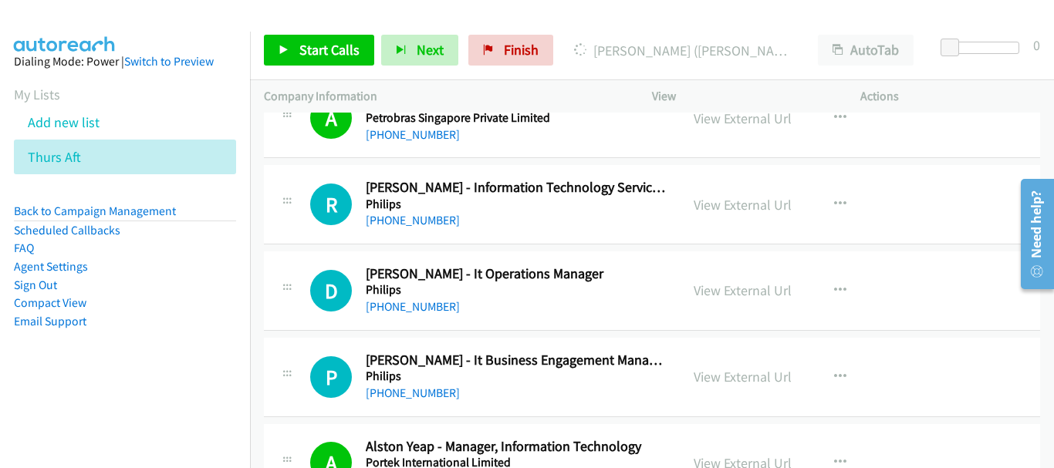
scroll to position [5566, 0]
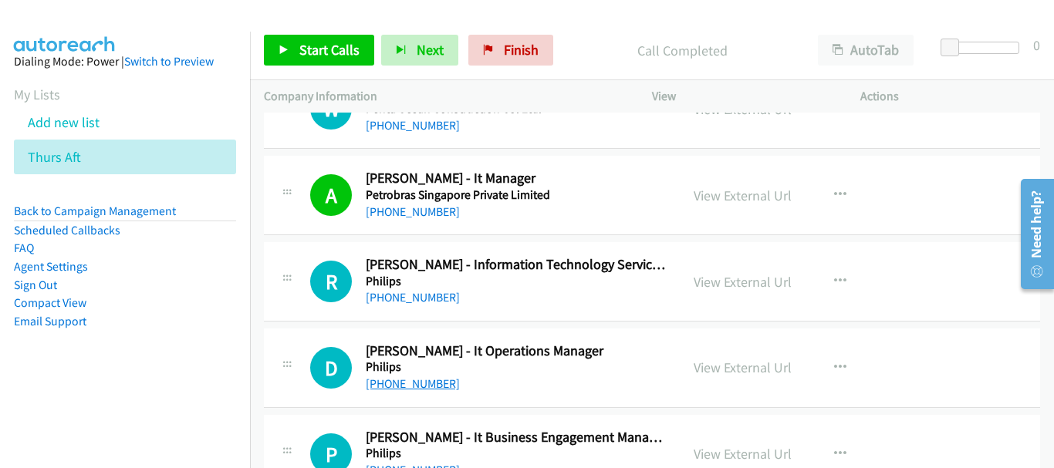
click at [435, 390] on link "+65 9795 7200" at bounding box center [413, 383] width 94 height 15
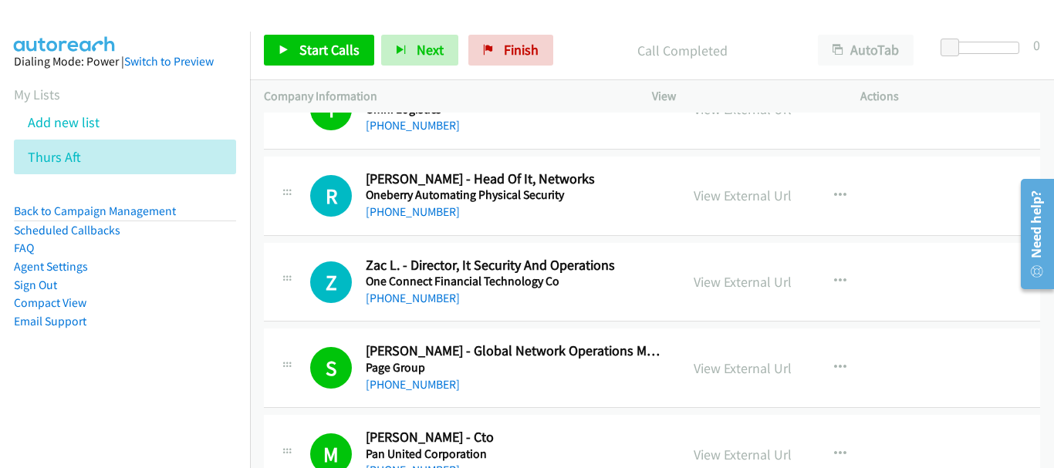
scroll to position [4872, 0]
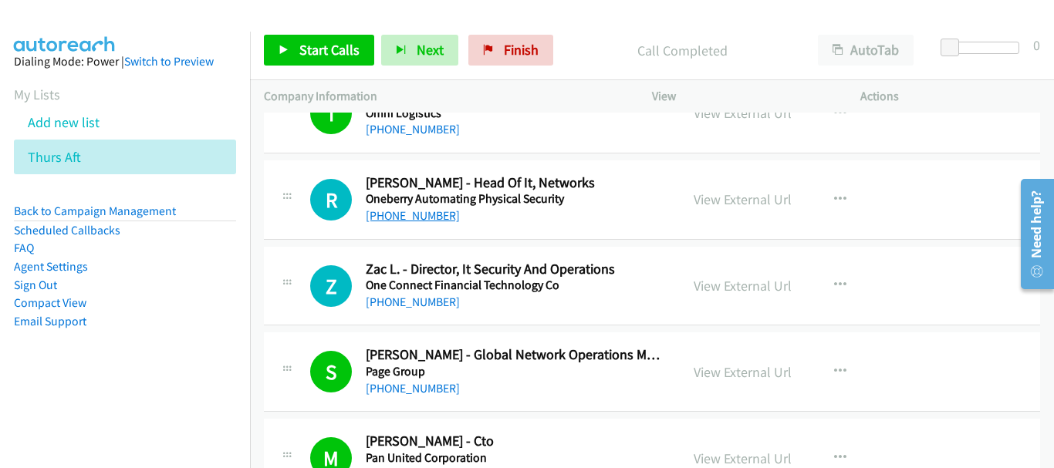
click at [424, 218] on link "+65 9771 5387" at bounding box center [413, 215] width 94 height 15
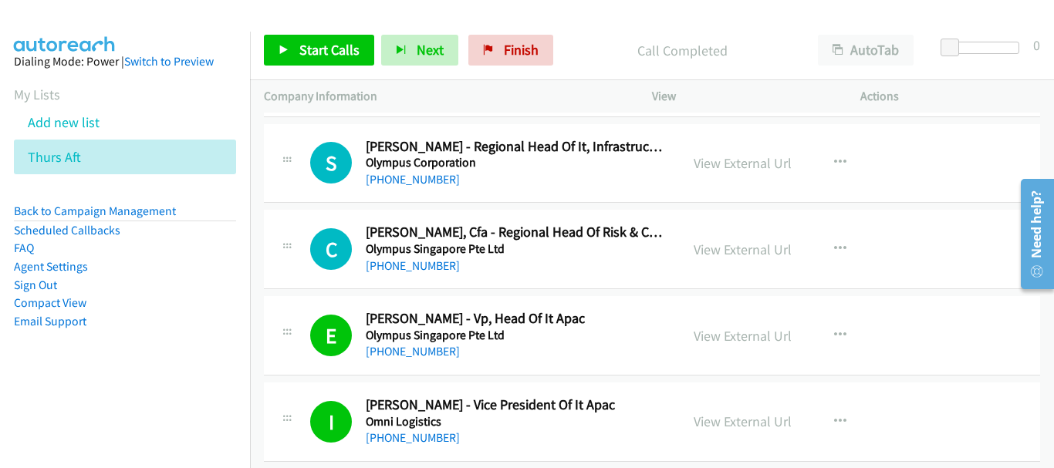
scroll to position [4486, 0]
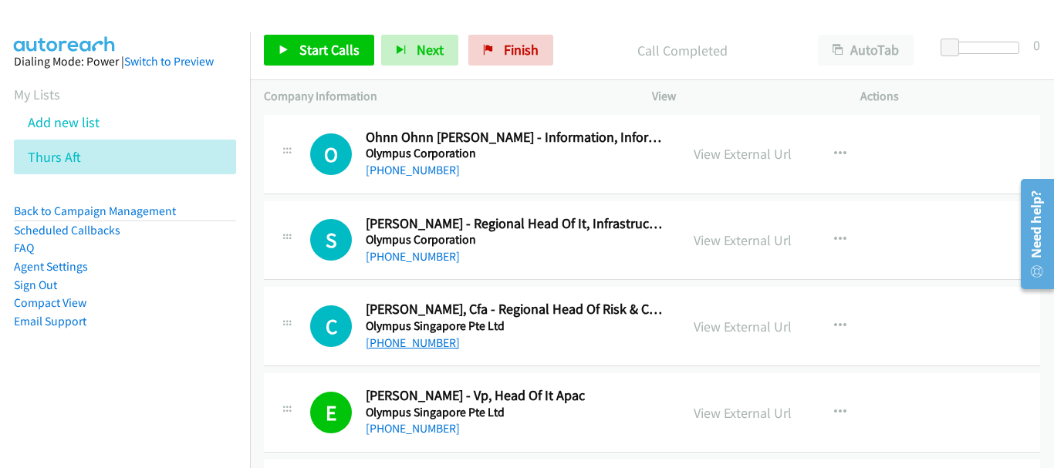
click at [412, 342] on link "+65 9728 8005" at bounding box center [413, 343] width 94 height 15
click at [400, 249] on link "+65 8841 2670" at bounding box center [413, 256] width 94 height 15
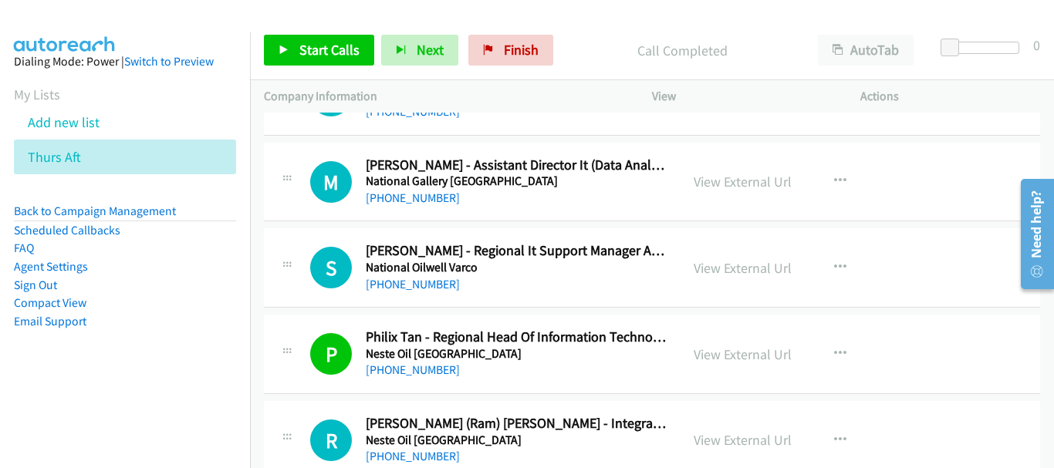
scroll to position [3560, 0]
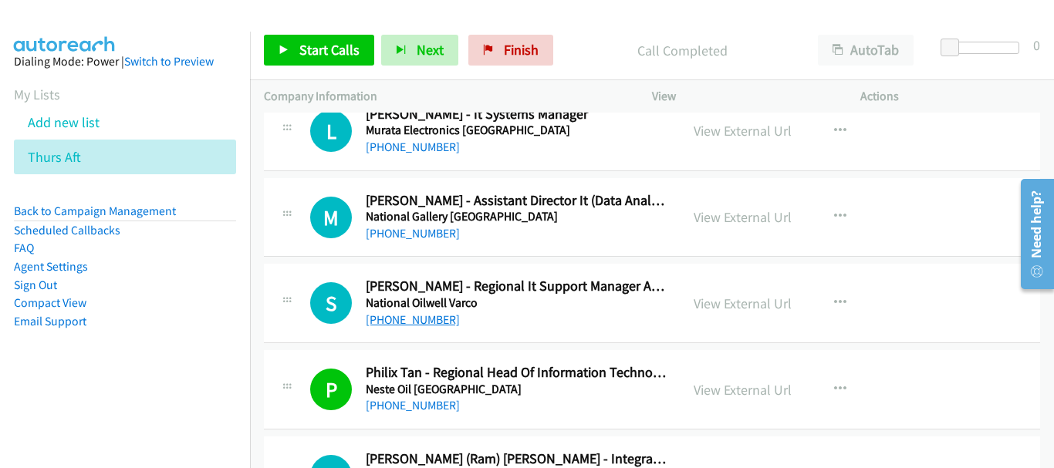
click at [410, 322] on link "+65 9817 6556" at bounding box center [413, 319] width 94 height 15
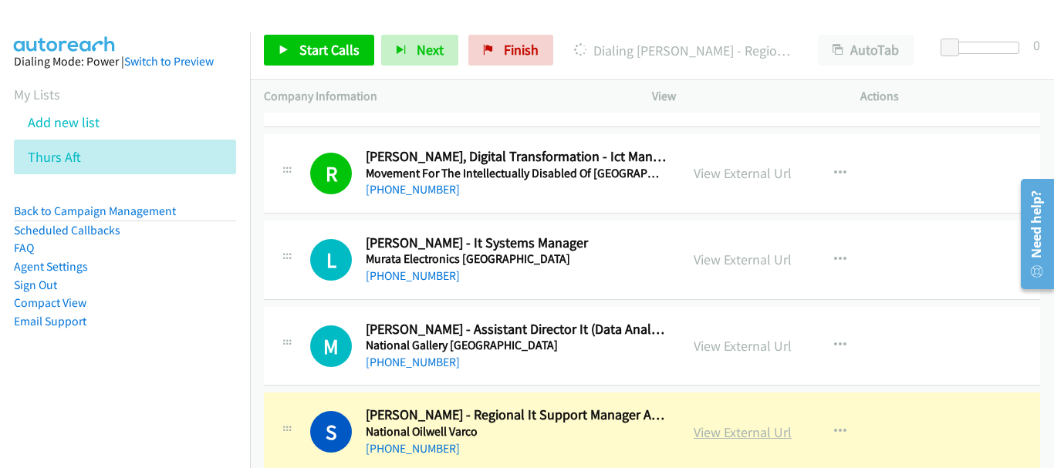
scroll to position [3406, 0]
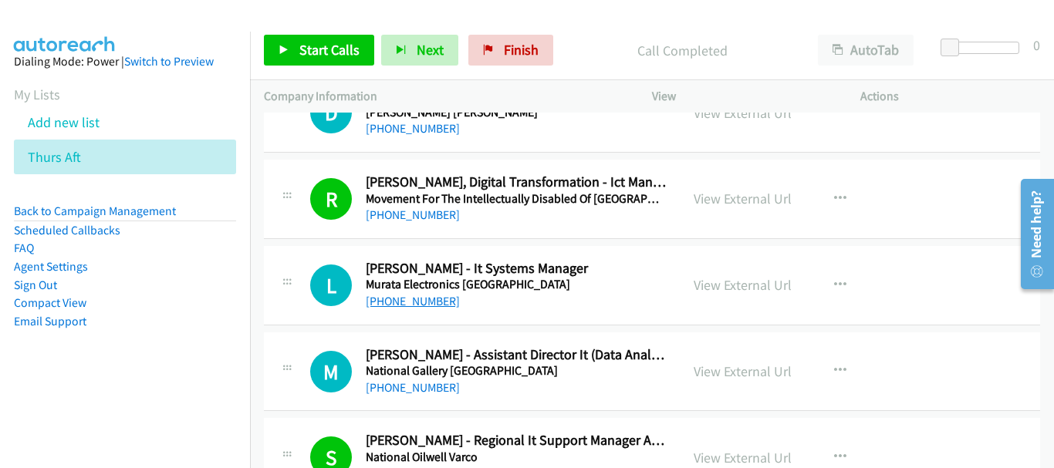
click at [419, 303] on link "+65 8182 5802" at bounding box center [413, 301] width 94 height 15
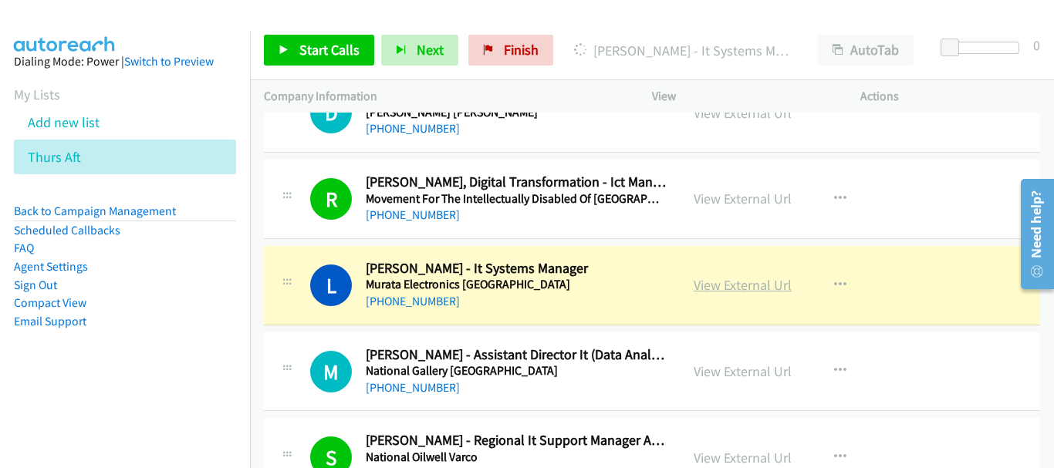
click at [732, 289] on link "View External Url" at bounding box center [742, 285] width 98 height 18
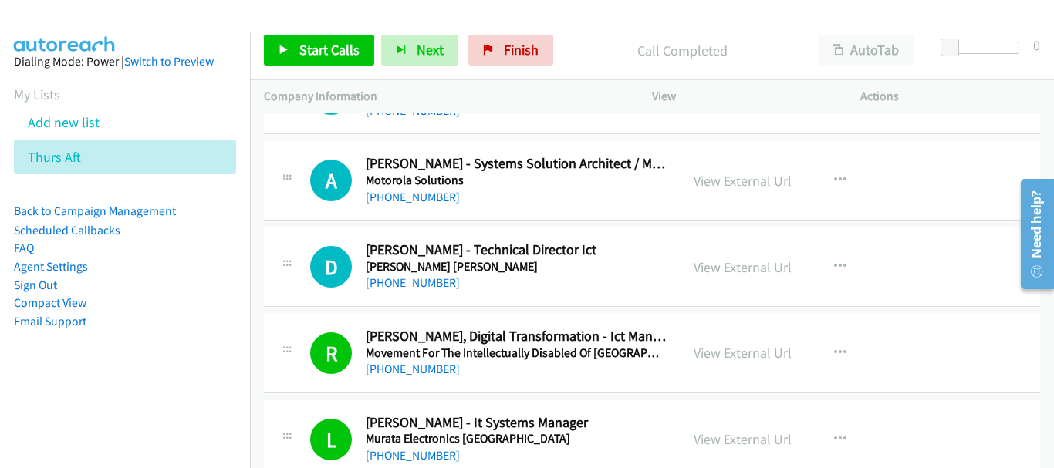
scroll to position [3175, 0]
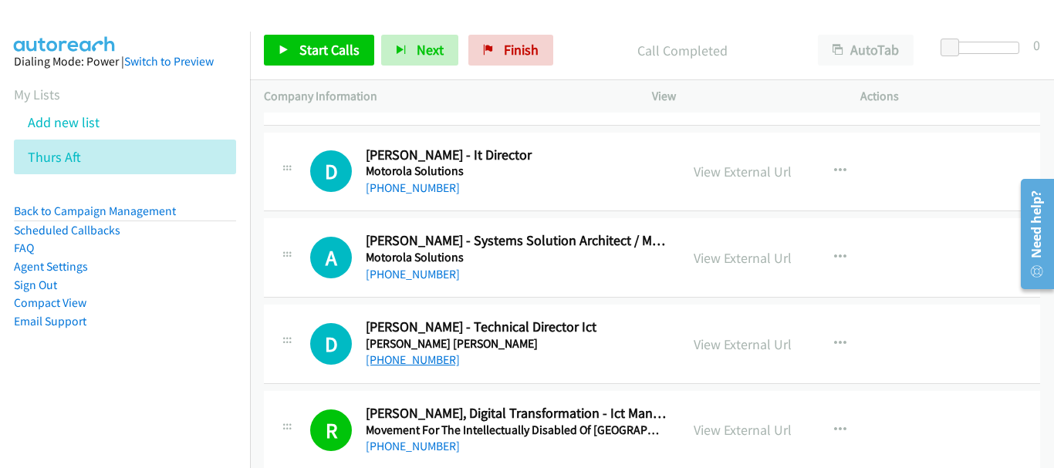
click at [410, 357] on link "+65 8133 9304" at bounding box center [413, 359] width 94 height 15
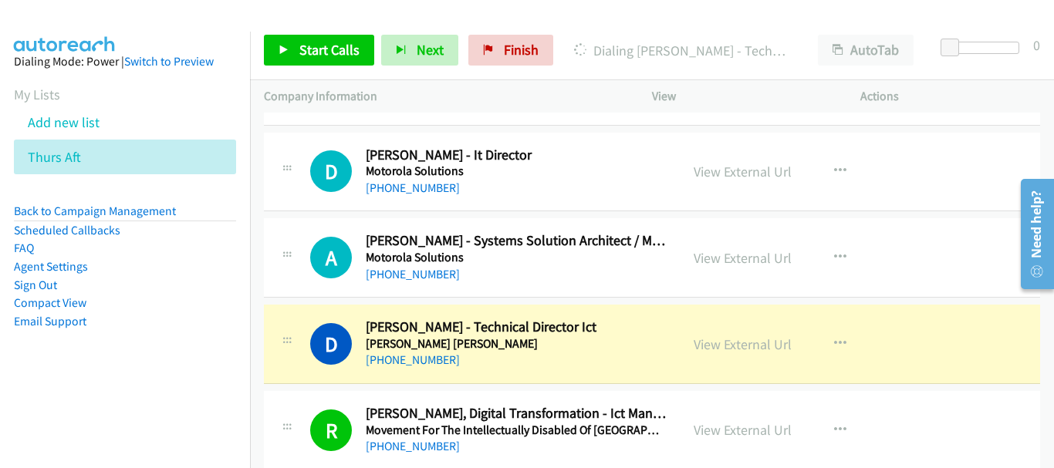
scroll to position [3098, 0]
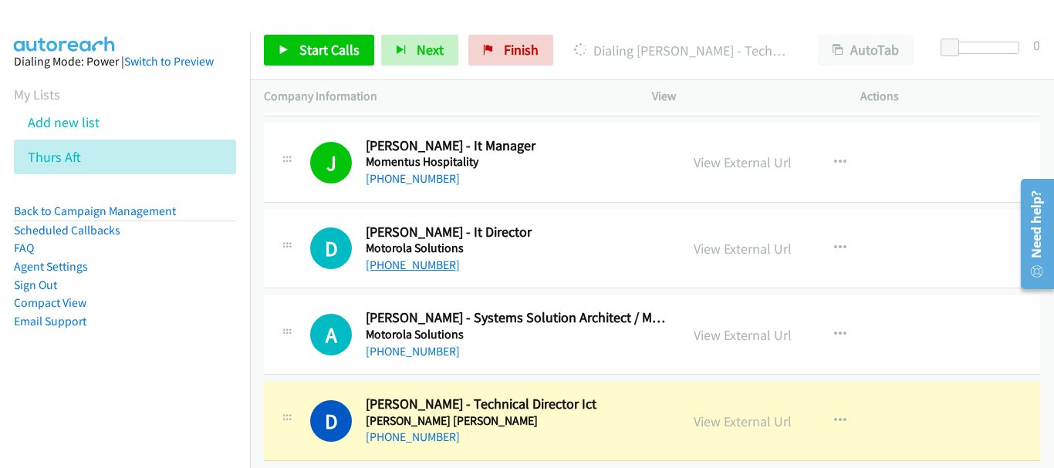
click at [412, 260] on link "+65 9618 4094" at bounding box center [413, 265] width 94 height 15
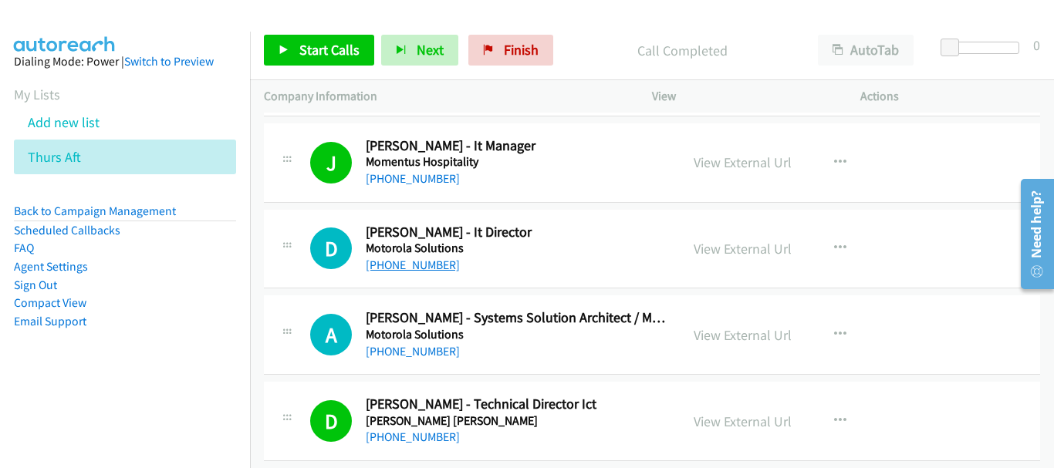
click at [426, 266] on link "+65 9618 4094" at bounding box center [413, 265] width 94 height 15
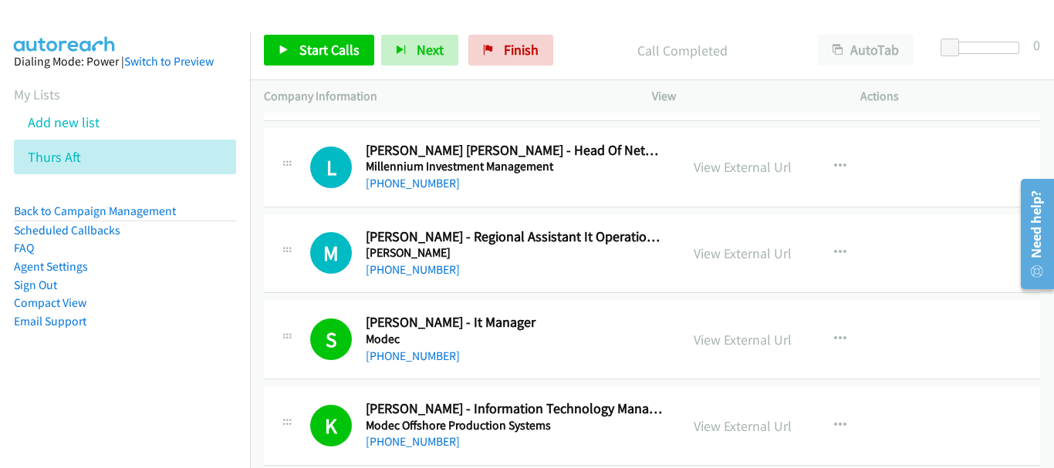
scroll to position [2635, 0]
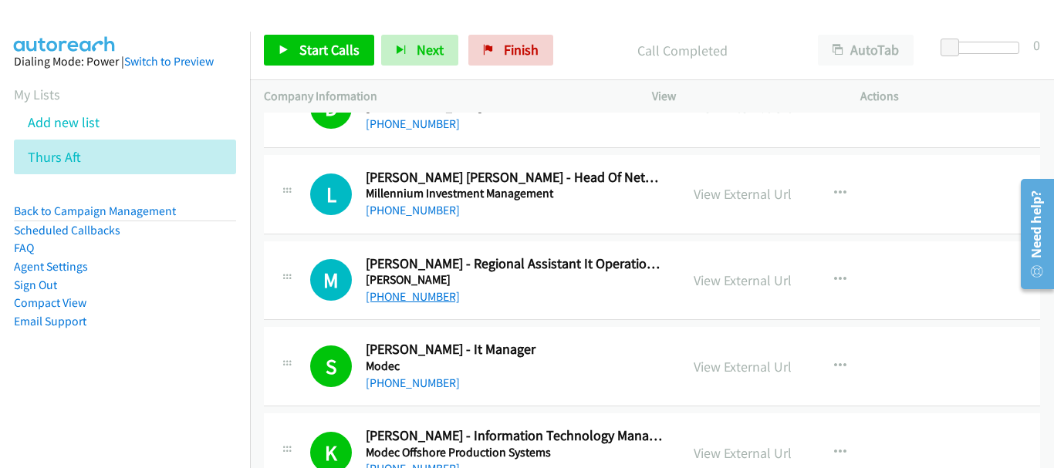
click at [410, 299] on link "+65 8112 9855" at bounding box center [413, 296] width 94 height 15
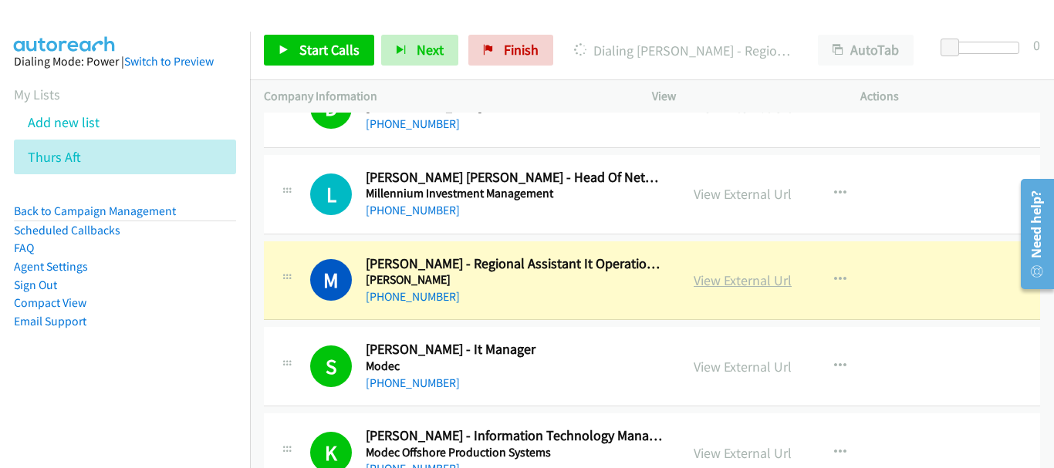
click at [740, 281] on link "View External Url" at bounding box center [742, 281] width 98 height 18
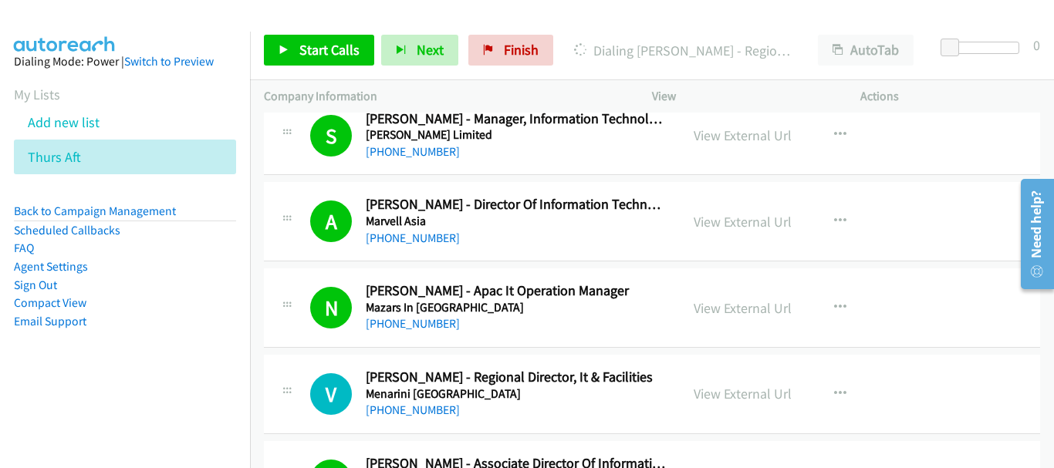
scroll to position [2249, 0]
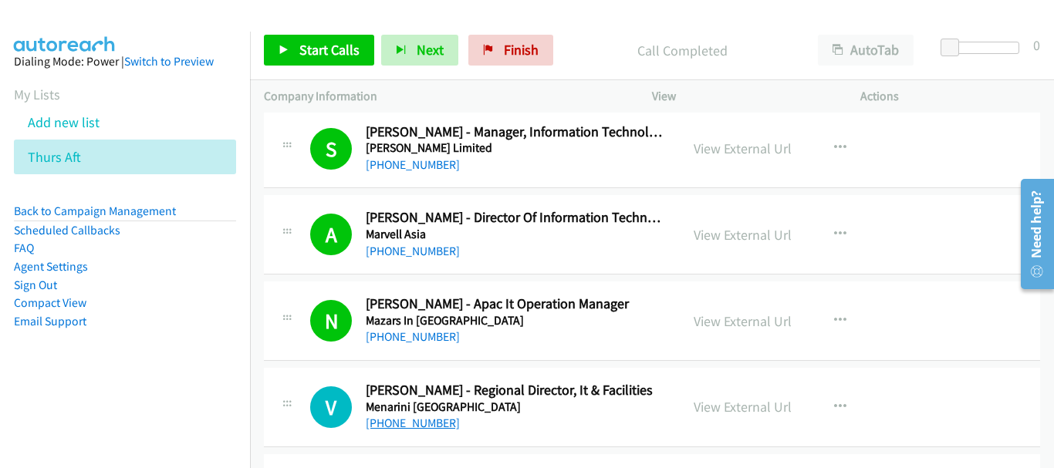
click at [408, 420] on link "+65 9006 1130" at bounding box center [413, 423] width 94 height 15
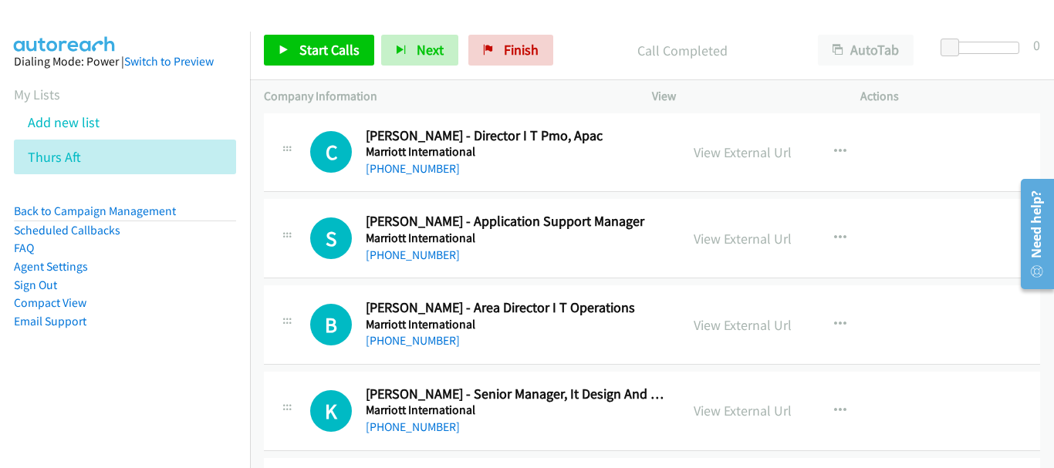
scroll to position [1401, 0]
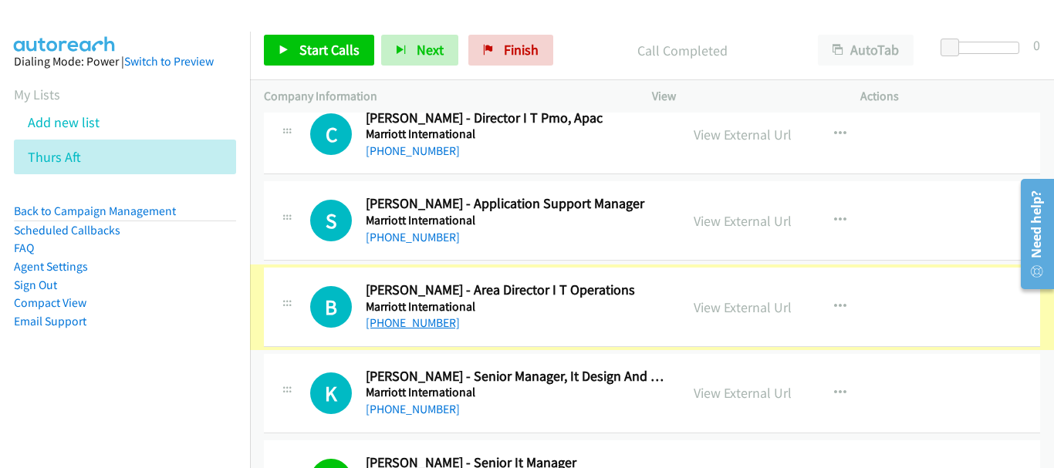
click at [425, 322] on link "+65 9009 0769" at bounding box center [413, 322] width 94 height 15
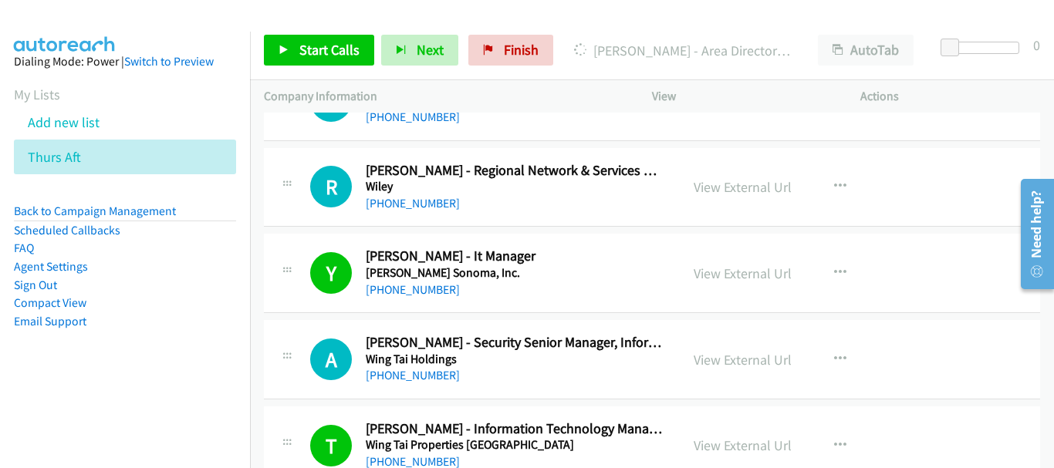
scroll to position [1406, 0]
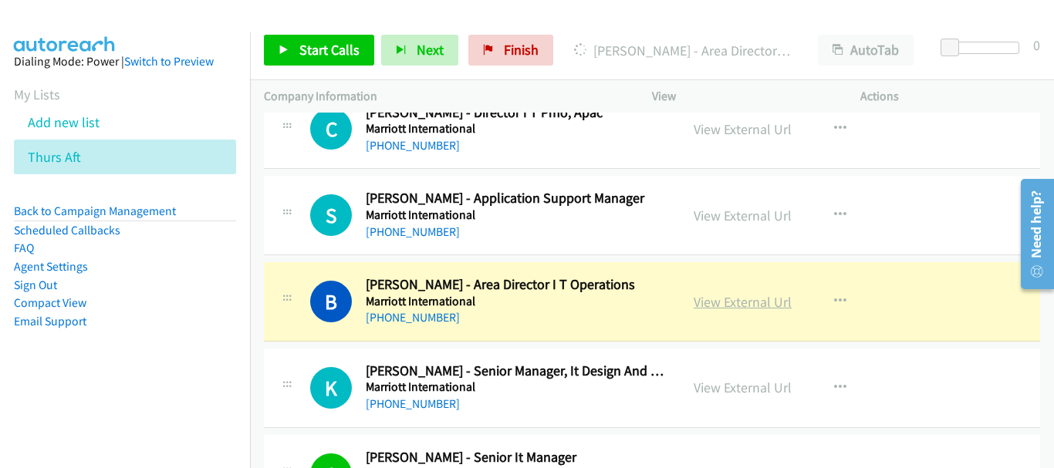
click at [737, 299] on link "View External Url" at bounding box center [742, 302] width 98 height 18
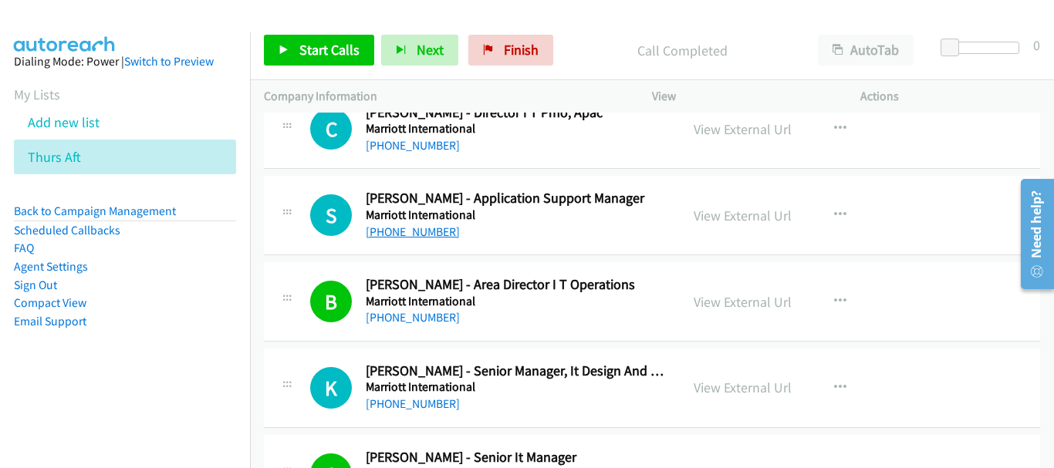
click at [410, 233] on link "+65 8588 8694" at bounding box center [413, 231] width 94 height 15
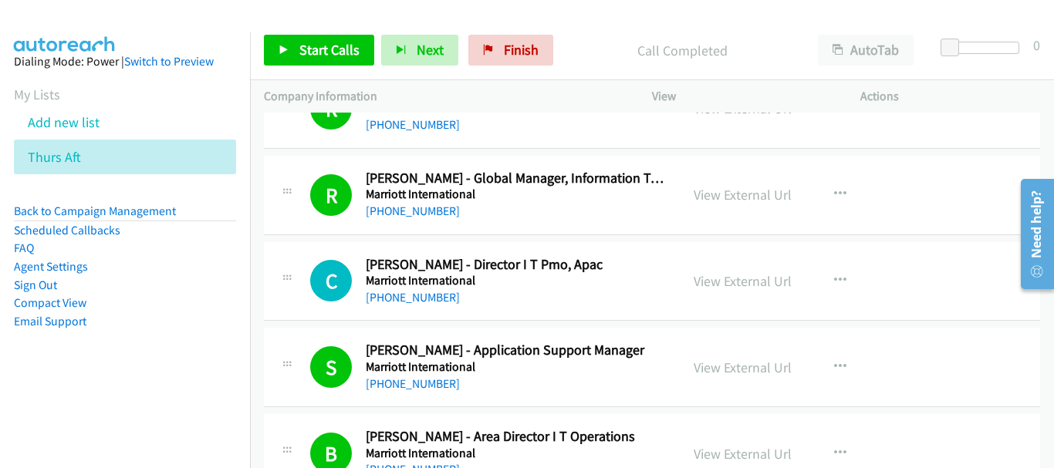
scroll to position [1252, 0]
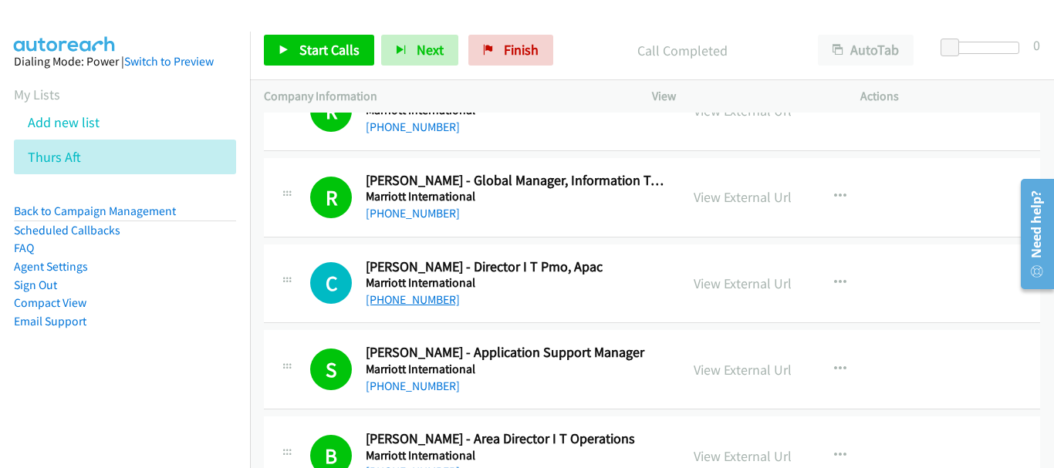
click at [407, 302] on link "+65 9858 9379" at bounding box center [413, 299] width 94 height 15
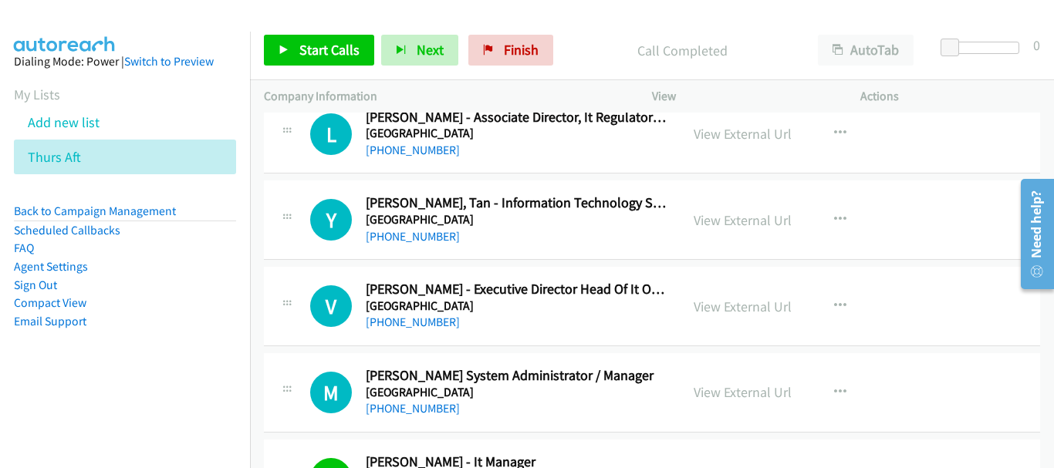
scroll to position [866, 0]
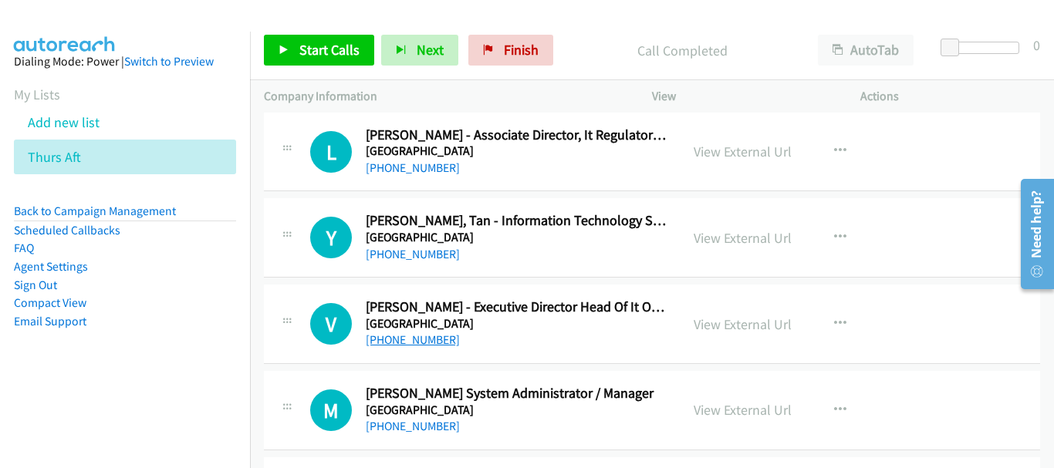
click at [383, 346] on link "+65 9456 8137" at bounding box center [413, 339] width 94 height 15
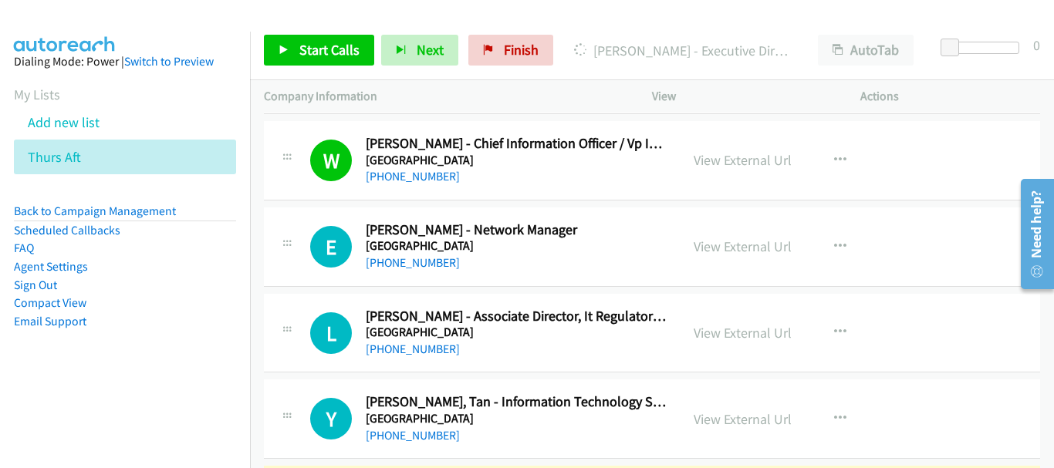
scroll to position [712, 0]
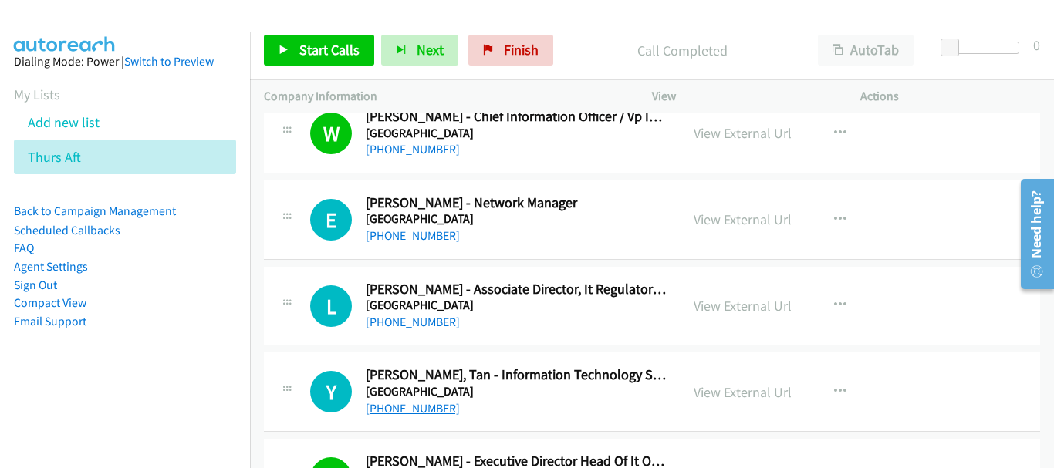
click at [394, 409] on link "+65 9139 8837" at bounding box center [413, 408] width 94 height 15
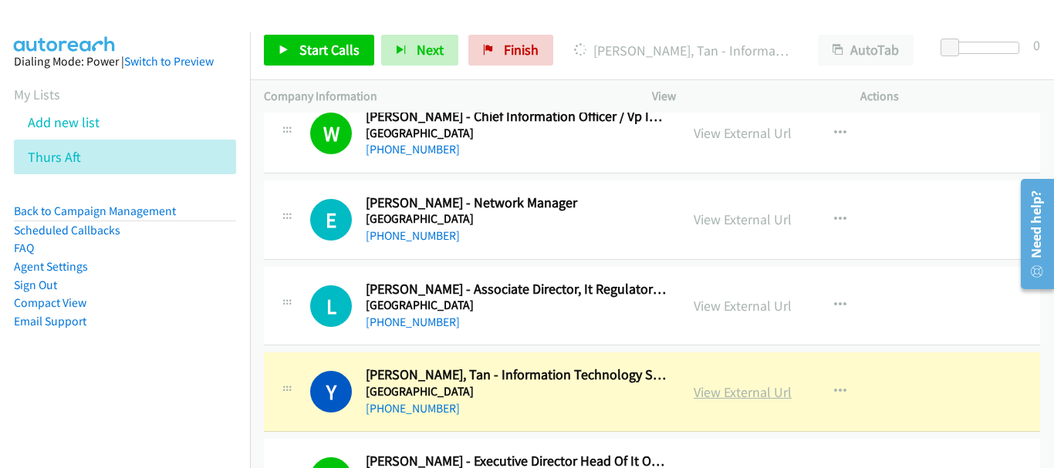
click at [719, 393] on link "View External Url" at bounding box center [742, 392] width 98 height 18
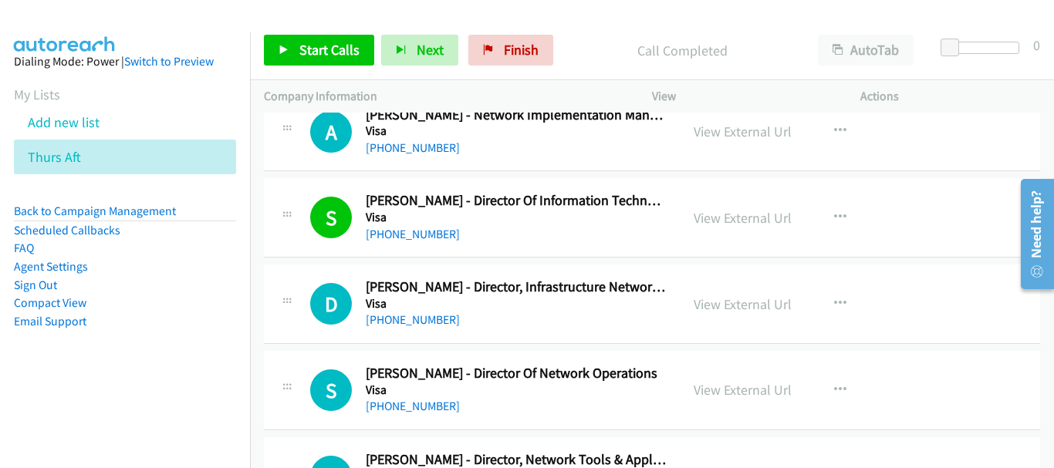
scroll to position [17444, 0]
click at [429, 410] on link "+65 9620 3178" at bounding box center [413, 407] width 94 height 15
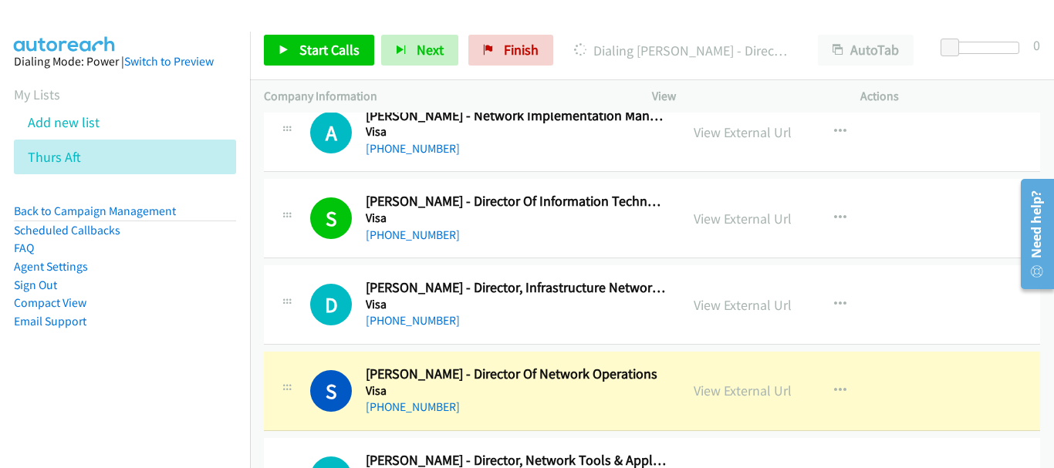
scroll to position [17521, 0]
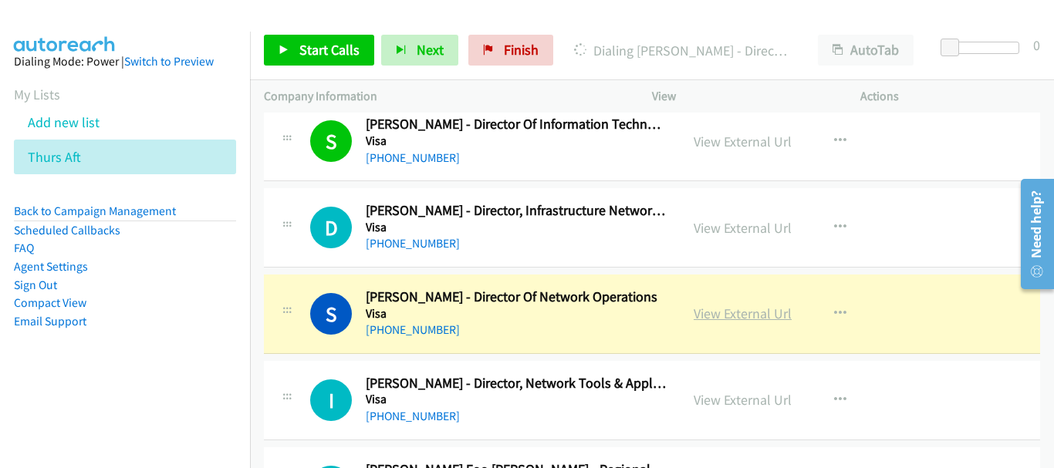
click at [750, 317] on link "View External Url" at bounding box center [742, 314] width 98 height 18
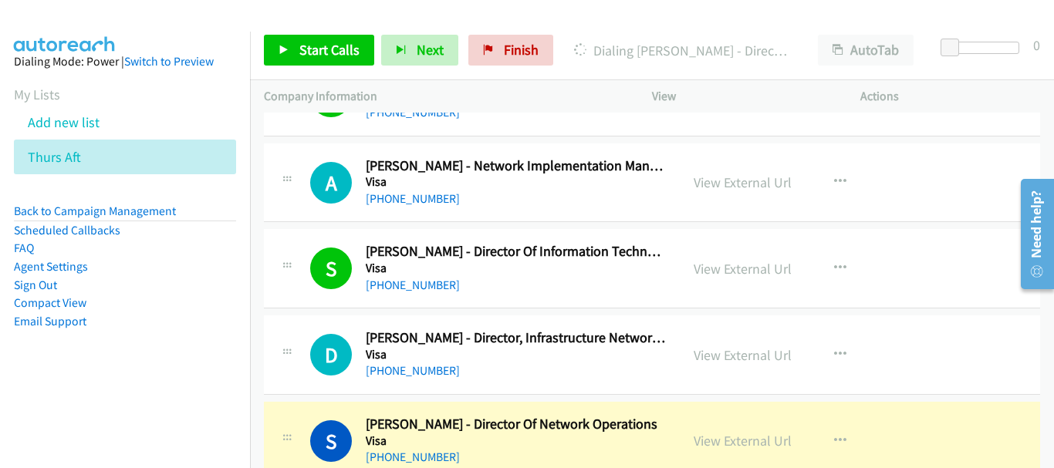
scroll to position [17367, 0]
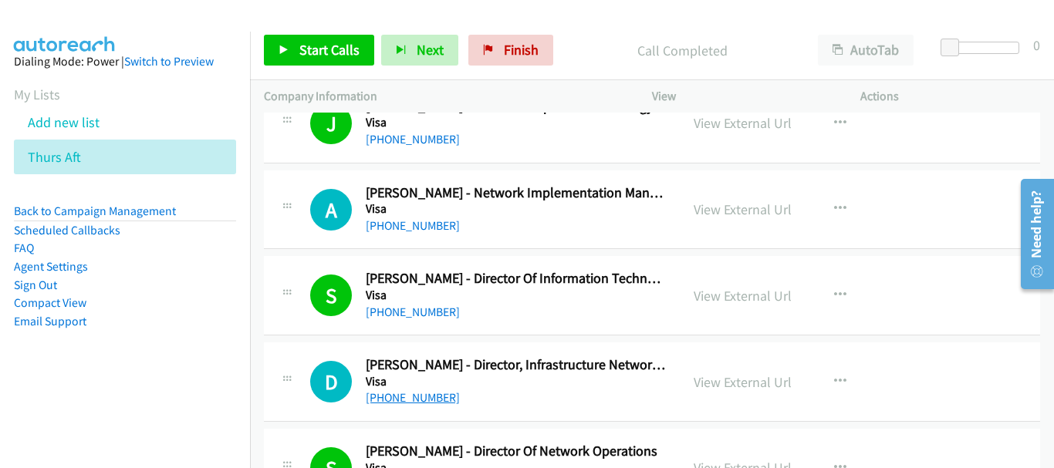
click at [390, 399] on link "+65 9060 6406" at bounding box center [413, 397] width 94 height 15
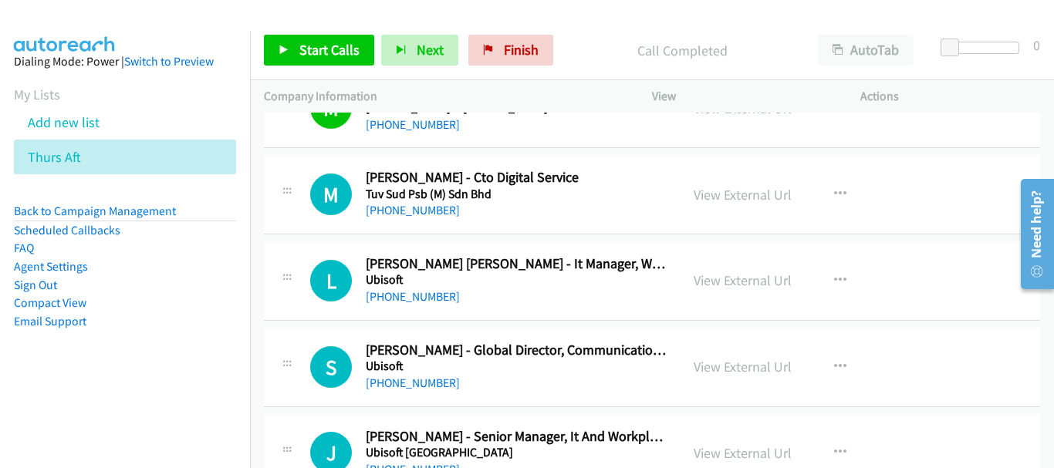
scroll to position [15285, 0]
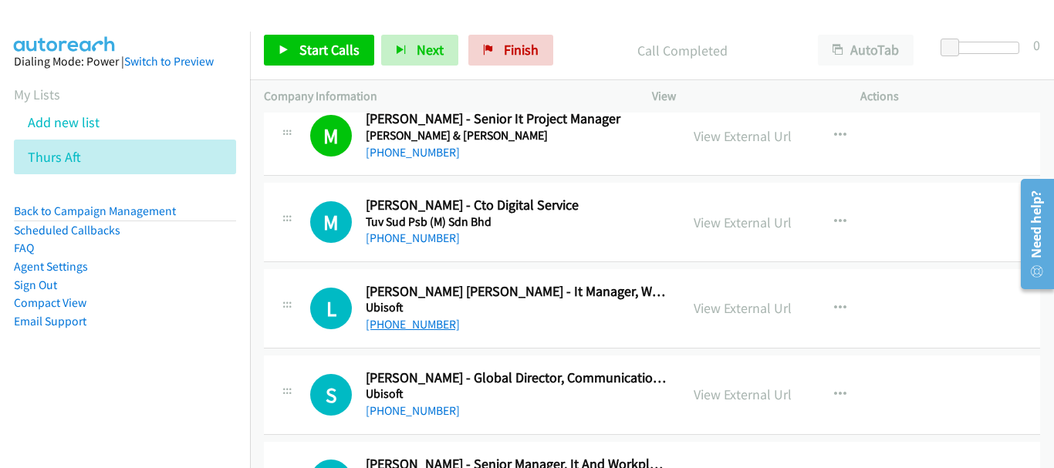
click at [430, 322] on link "+65 9296 2341" at bounding box center [413, 324] width 94 height 15
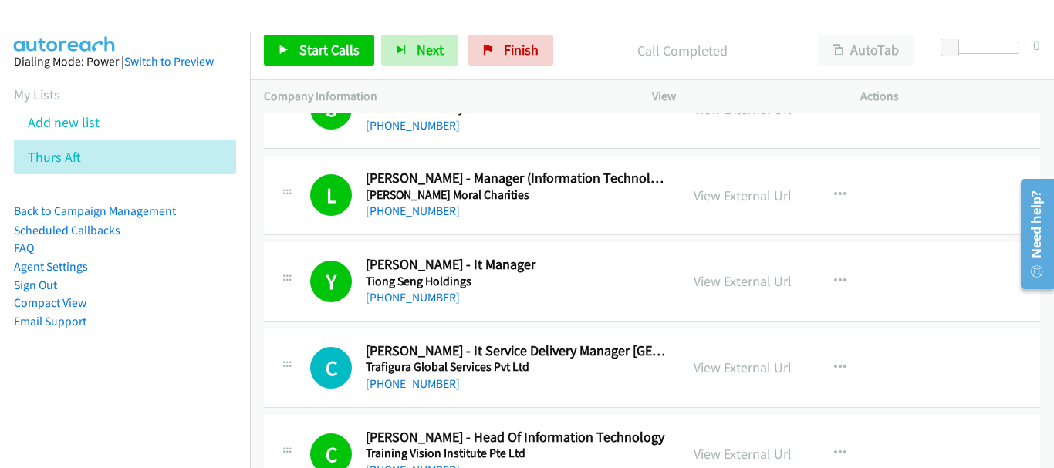
scroll to position [14822, 0]
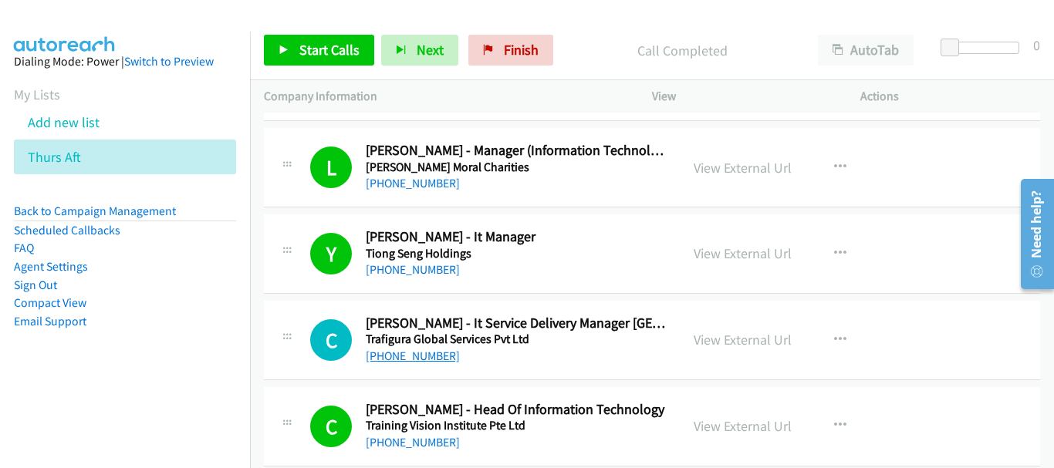
click at [389, 357] on link "+65 9177 5712" at bounding box center [413, 356] width 94 height 15
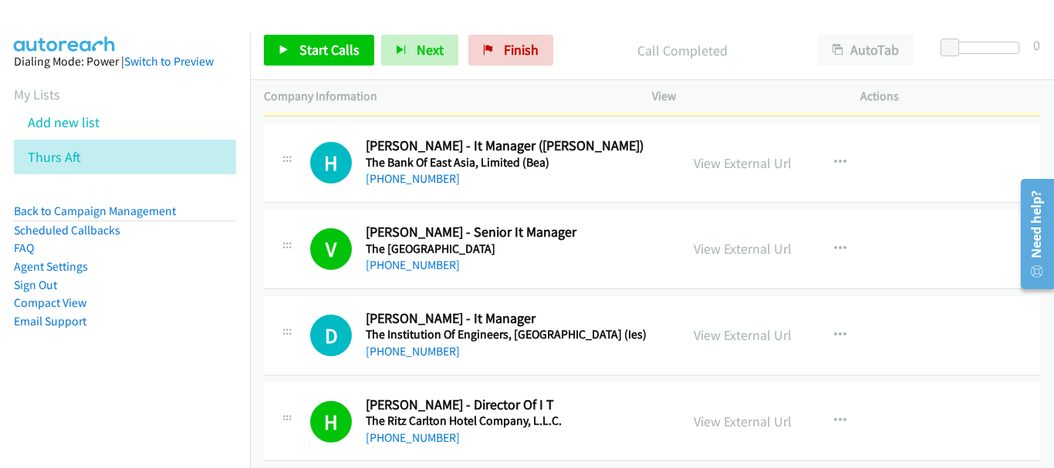
scroll to position [14359, 0]
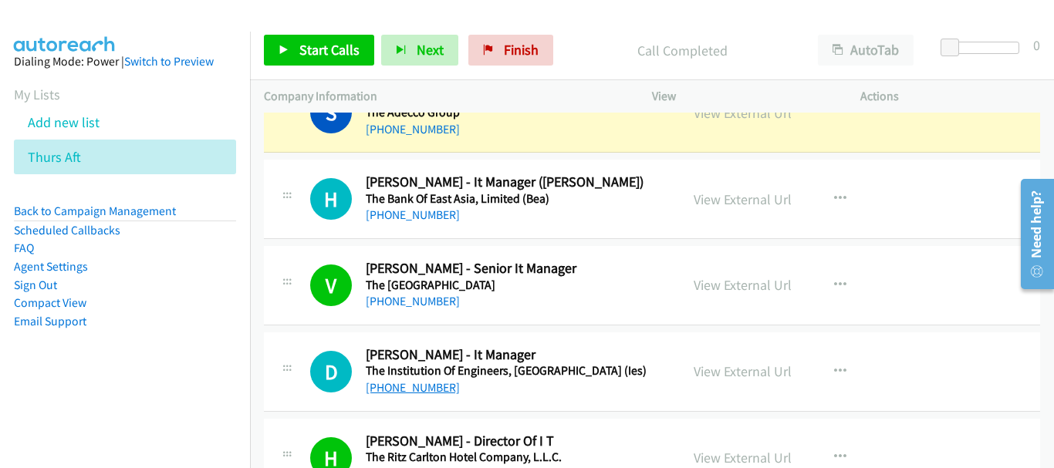
click at [403, 390] on link "+65 9746 2103" at bounding box center [413, 387] width 94 height 15
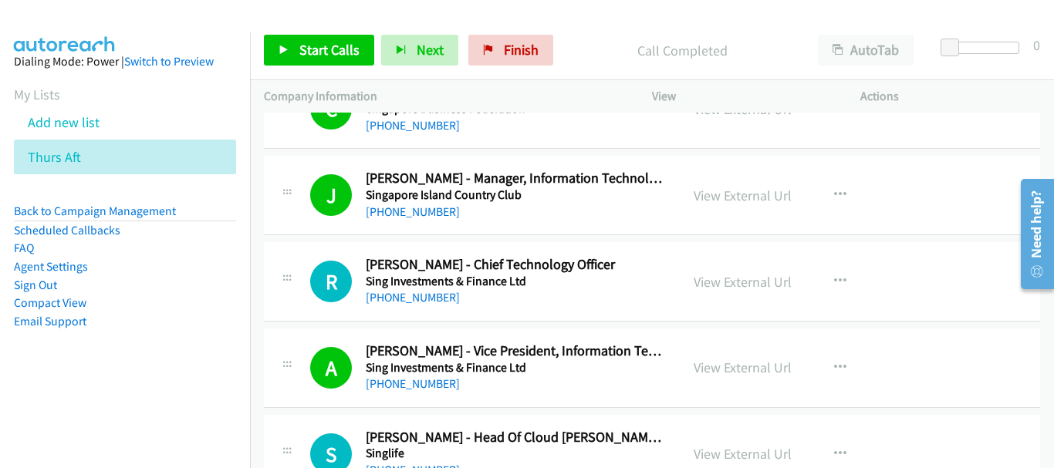
scroll to position [11505, 0]
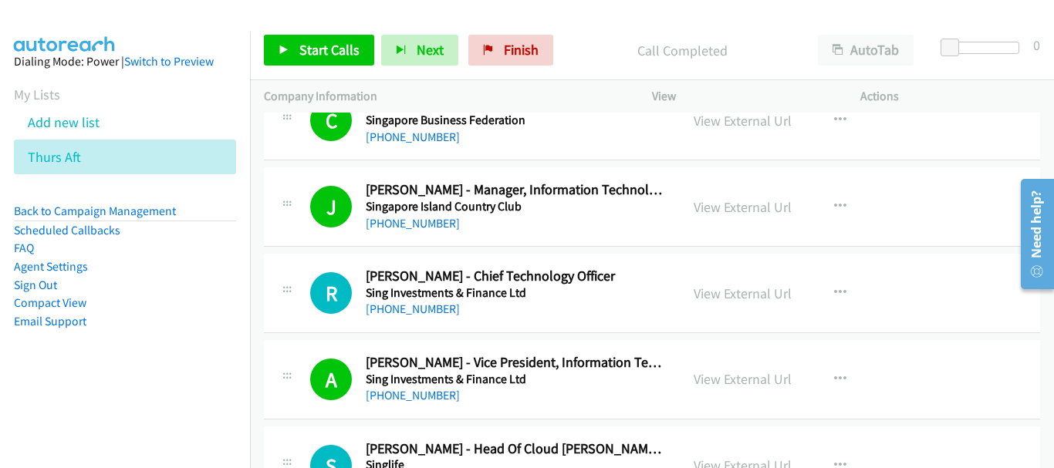
click at [403, 317] on div "+65 9859 2170" at bounding box center [516, 309] width 300 height 19
click at [403, 306] on link "+65 9859 2170" at bounding box center [413, 309] width 94 height 15
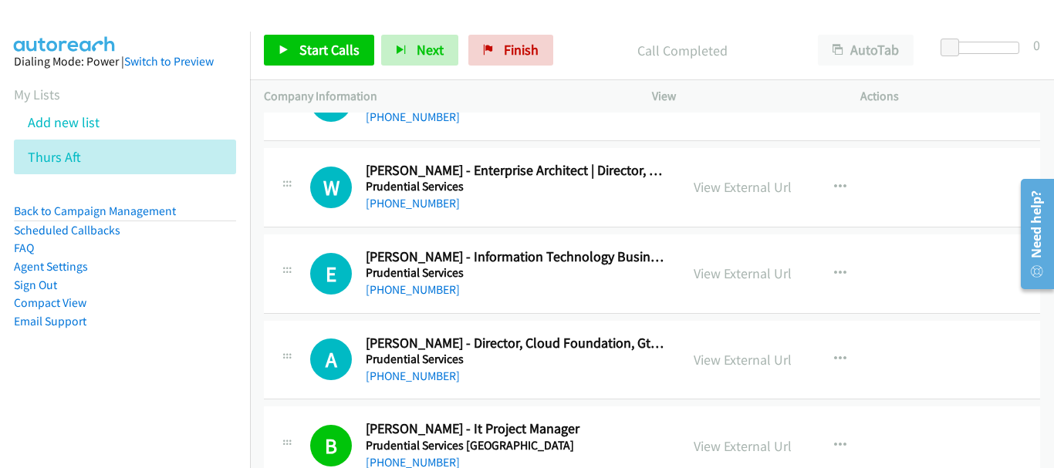
scroll to position [7109, 0]
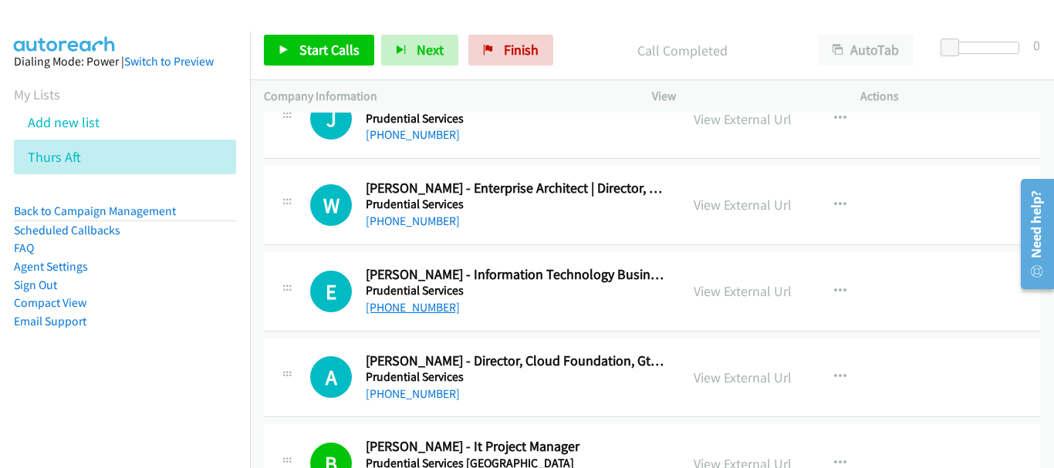
click at [424, 302] on link "+65 9457 0521" at bounding box center [413, 307] width 94 height 15
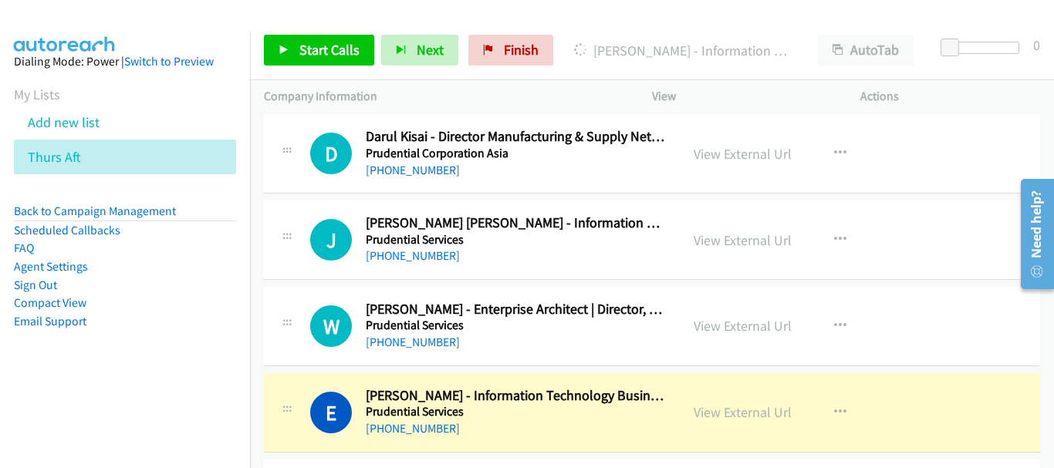
scroll to position [6954, 0]
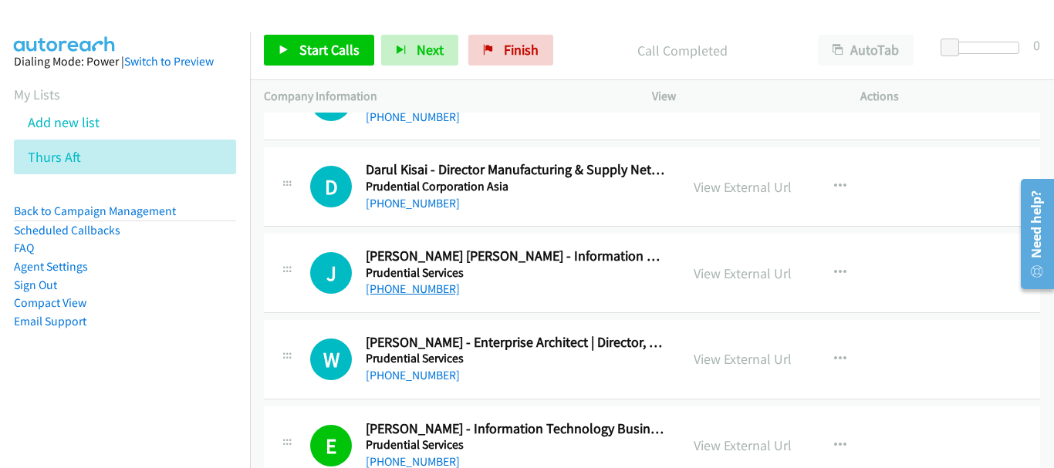
click at [414, 285] on link "+65 9829 6382" at bounding box center [413, 289] width 94 height 15
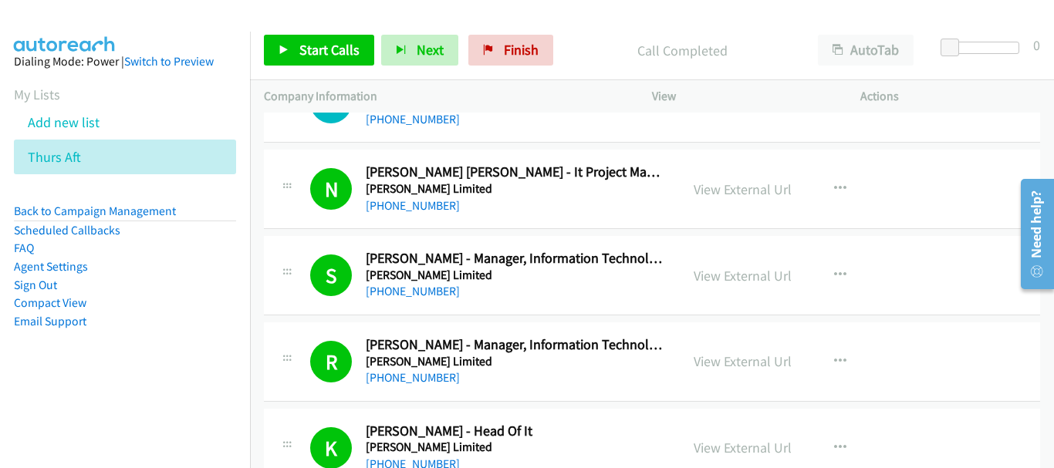
scroll to position [1709, 0]
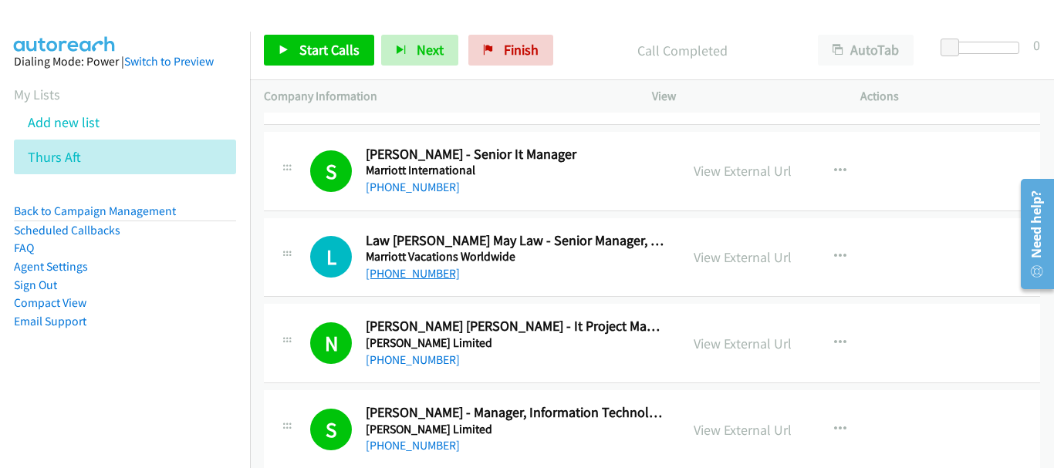
click at [433, 267] on link "+65 9369 9288" at bounding box center [413, 273] width 94 height 15
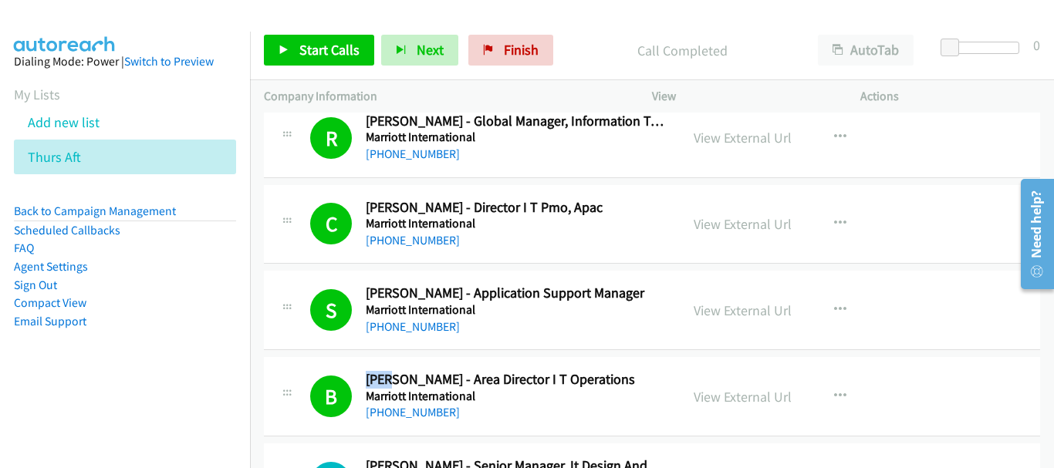
scroll to position [1388, 0]
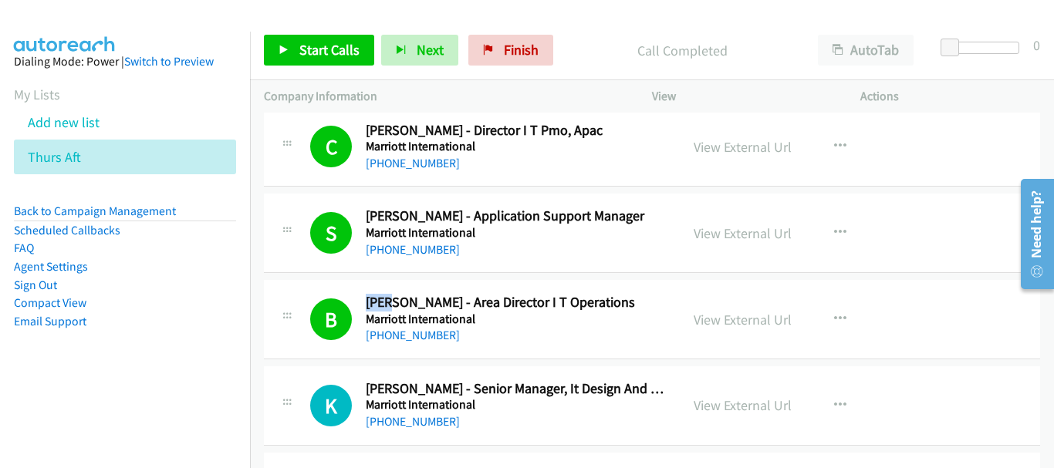
click at [528, 333] on div "+65 9009 0769" at bounding box center [516, 335] width 300 height 19
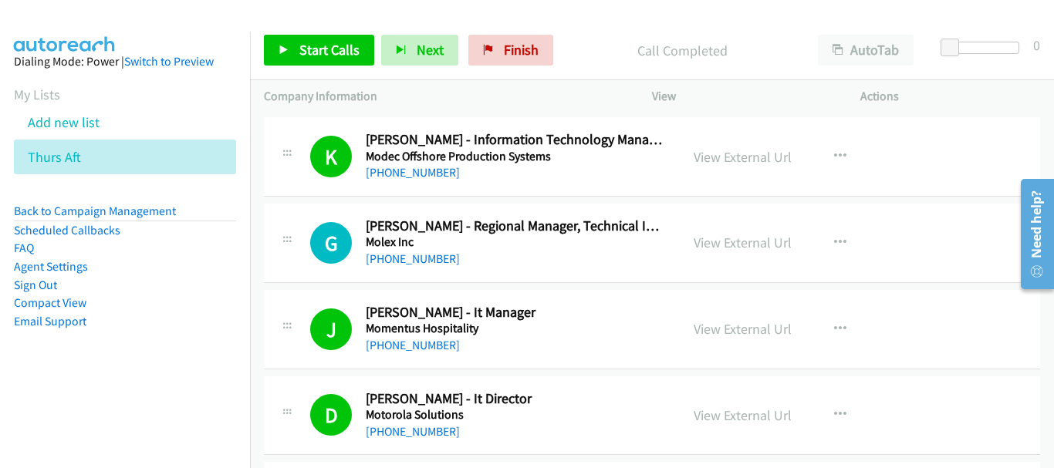
scroll to position [3085, 0]
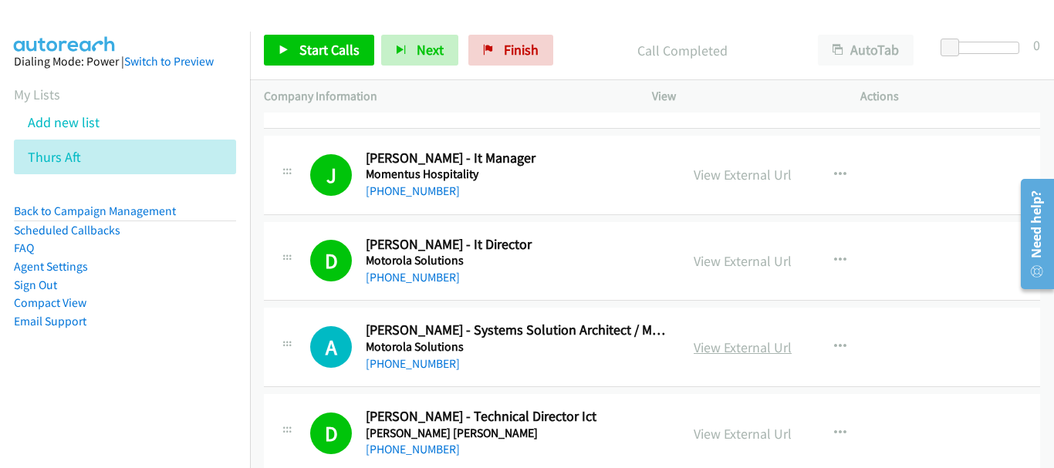
click at [706, 342] on link "View External Url" at bounding box center [742, 348] width 98 height 18
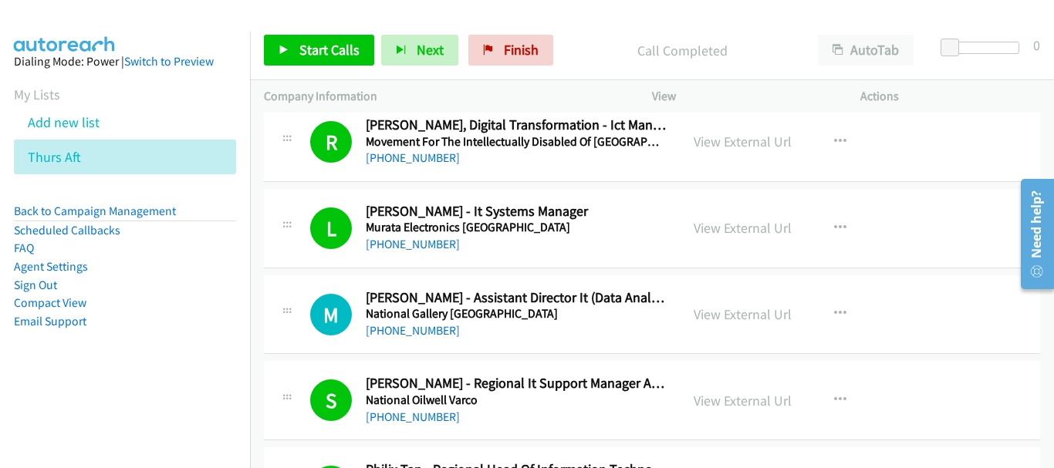
scroll to position [3471, 0]
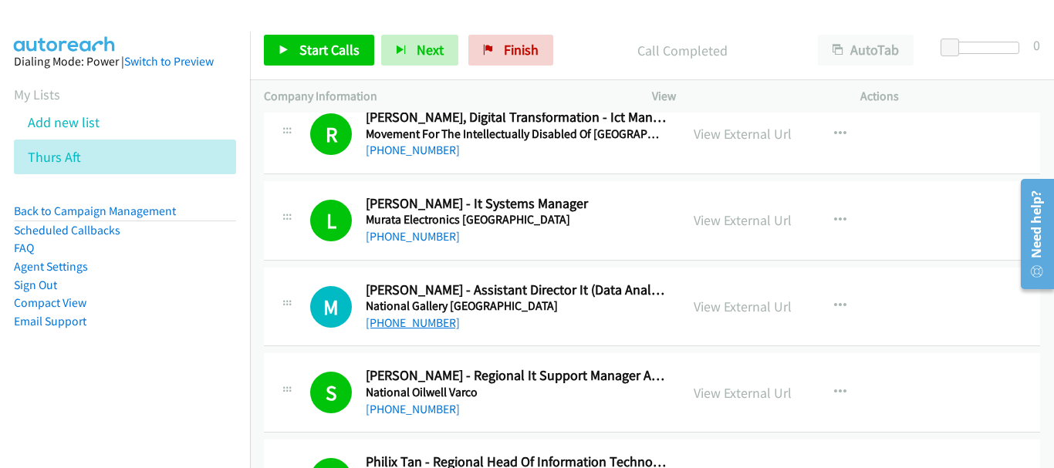
click at [410, 316] on link "+65 9687 7262" at bounding box center [413, 322] width 94 height 15
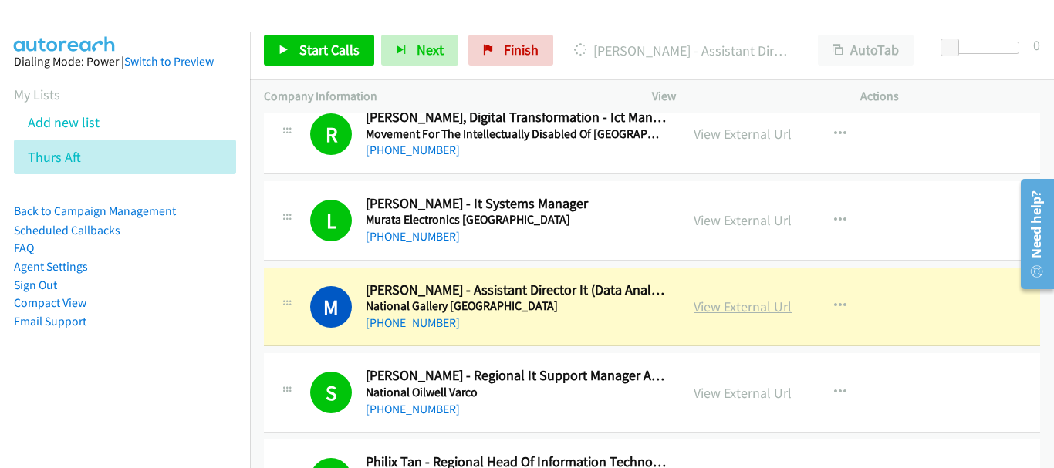
click at [727, 308] on link "View External Url" at bounding box center [742, 307] width 98 height 18
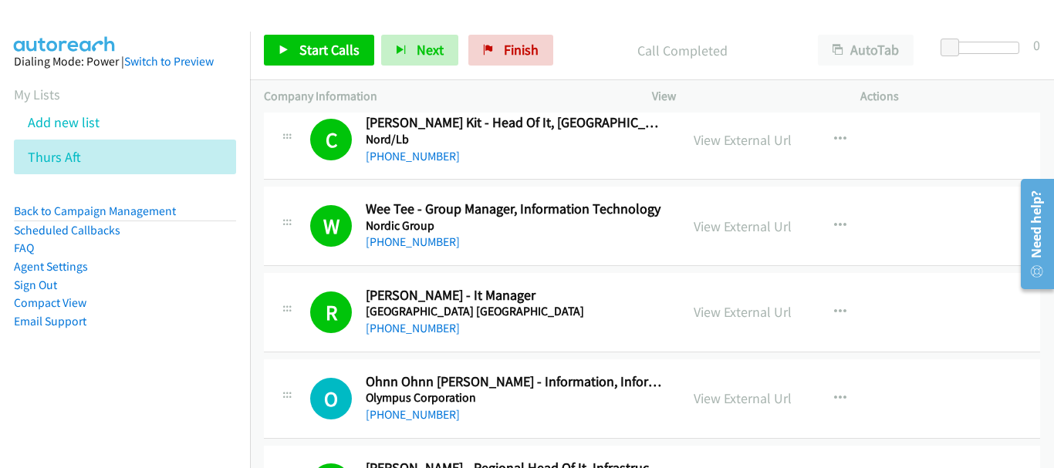
scroll to position [4242, 0]
click at [747, 400] on link "View External Url" at bounding box center [742, 398] width 98 height 18
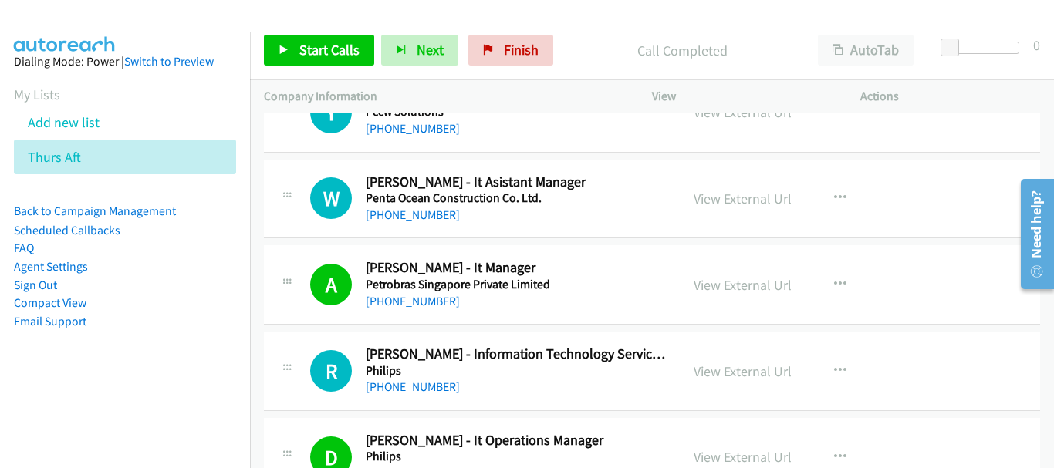
scroll to position [5554, 0]
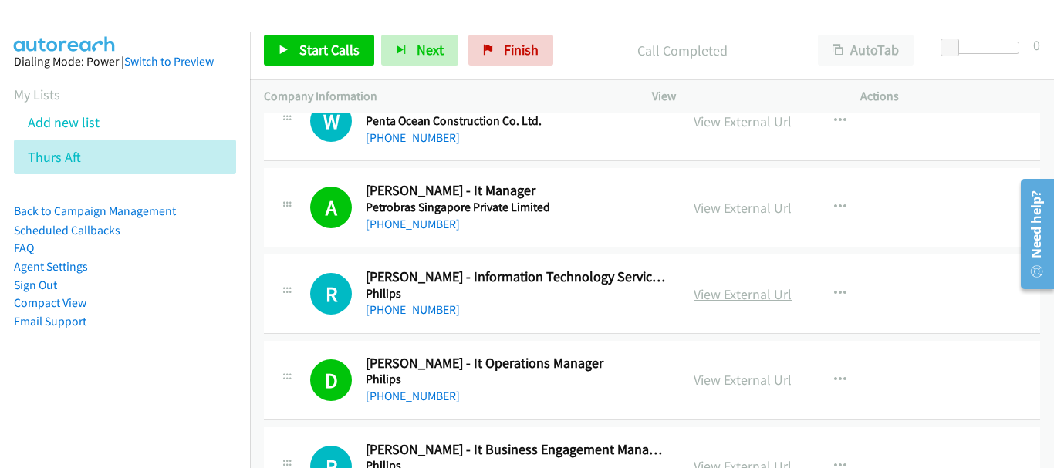
click at [736, 298] on link "View External Url" at bounding box center [742, 294] width 98 height 18
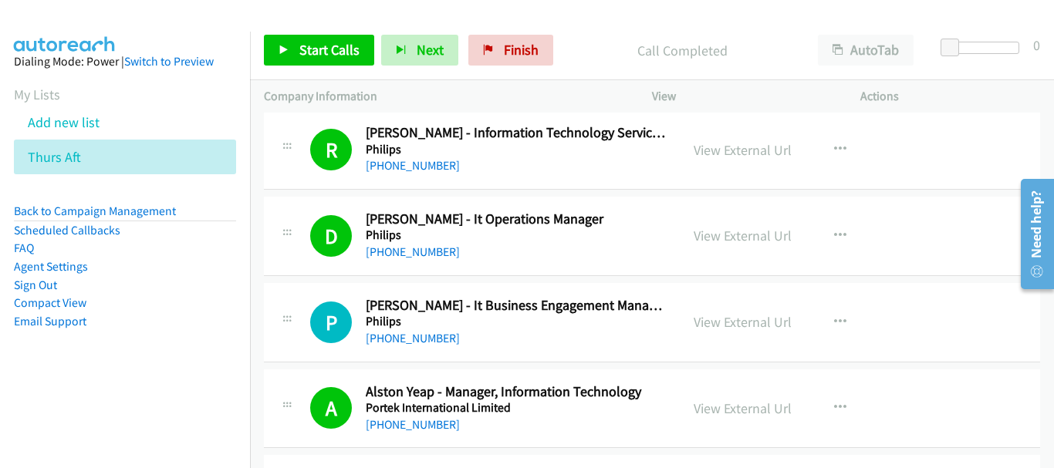
scroll to position [5708, 0]
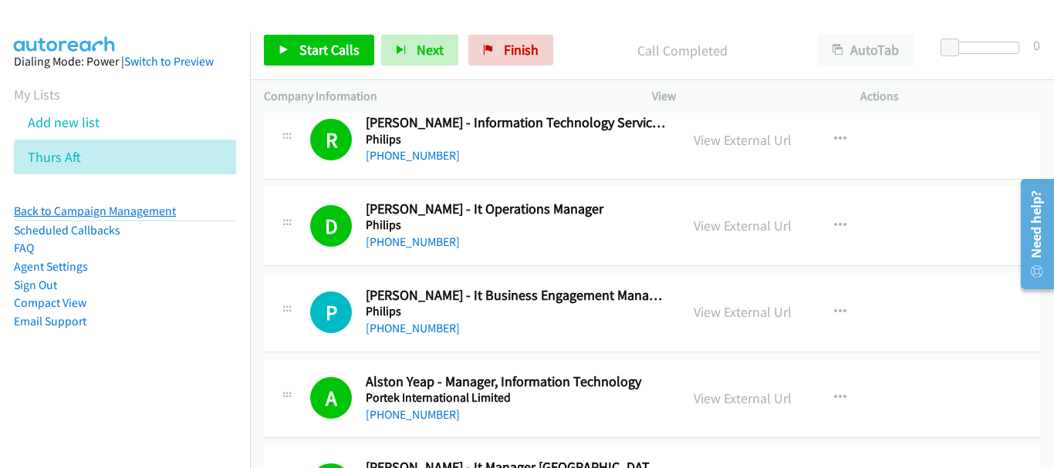
click at [100, 210] on link "Back to Campaign Management" at bounding box center [95, 211] width 162 height 15
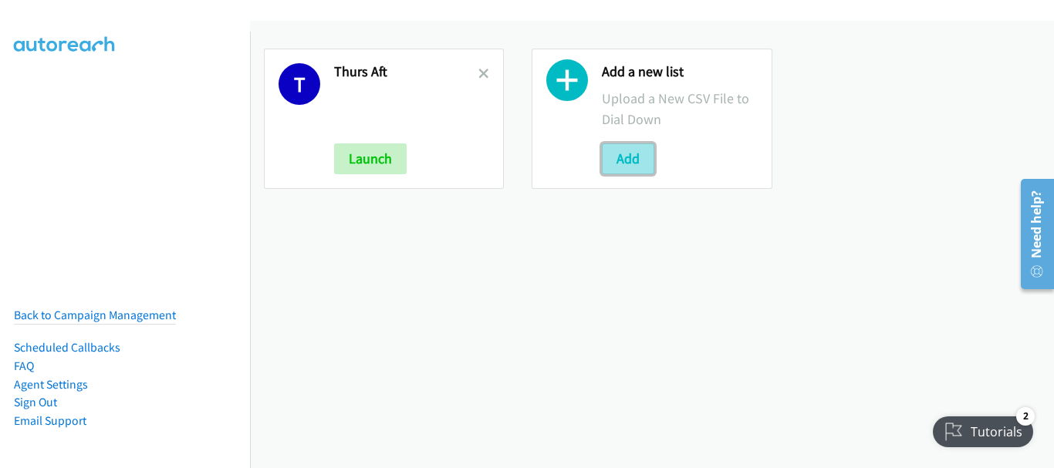
click at [618, 165] on button "Add" at bounding box center [628, 158] width 52 height 31
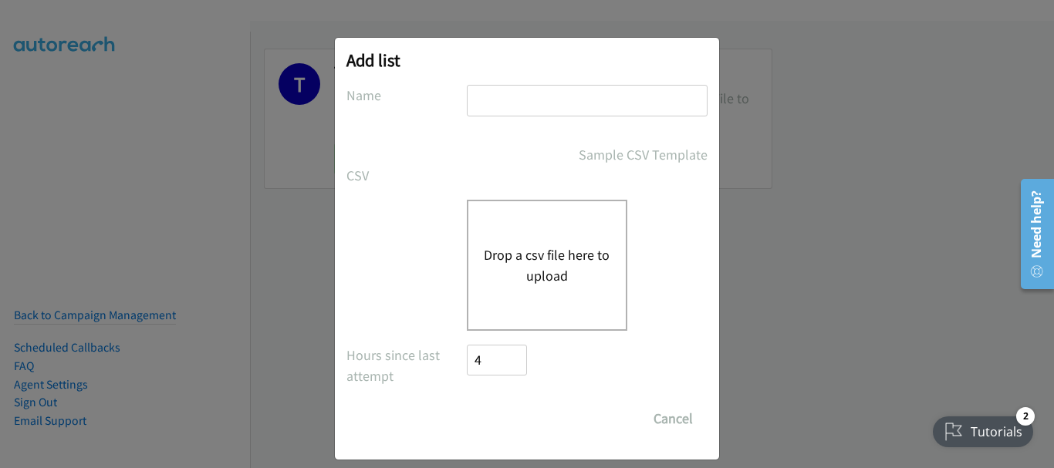
click at [623, 100] on input "text" at bounding box center [587, 101] width 241 height 32
type input "MY"
click at [572, 261] on button "Drop a csv file here to upload" at bounding box center [547, 266] width 126 height 42
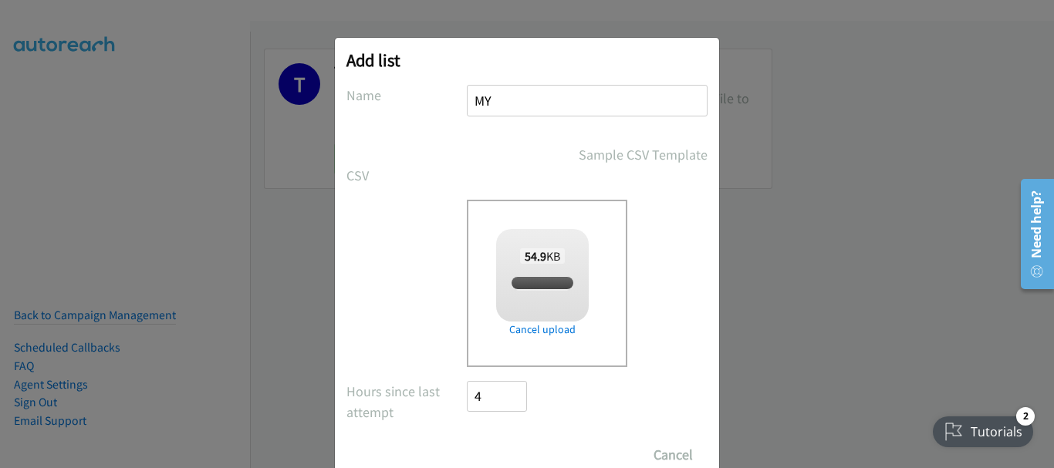
checkbox input "true"
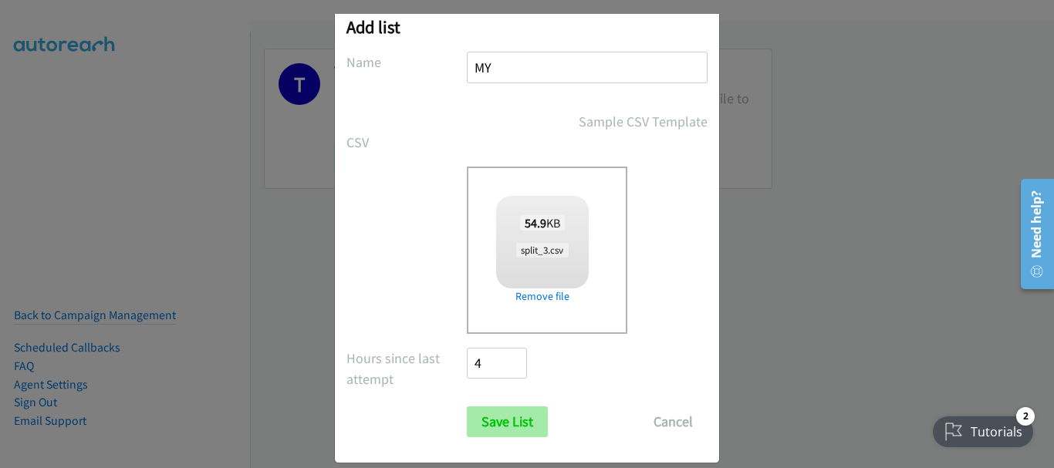
scroll to position [52, 0]
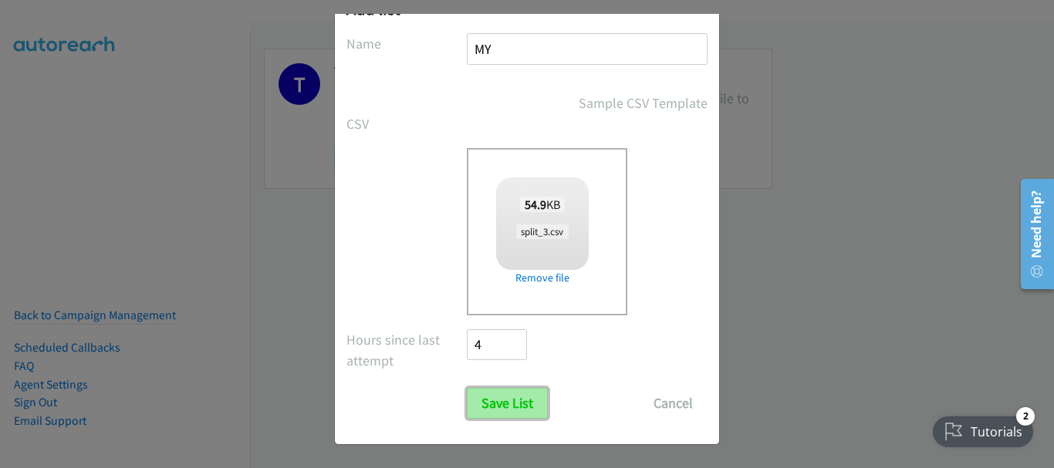
click at [507, 403] on input "Save List" at bounding box center [507, 403] width 81 height 31
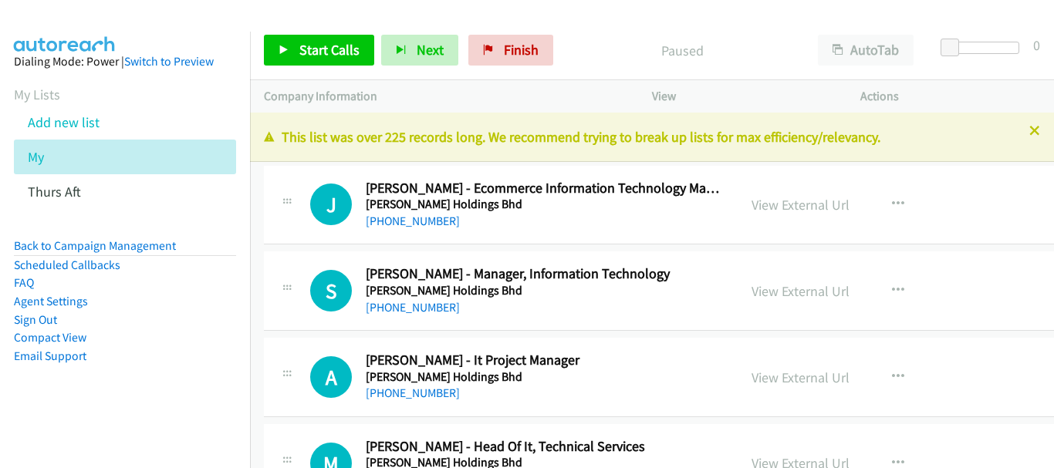
click at [512, 404] on div "A Callback Scheduled [PERSON_NAME] - It Project Manager [PERSON_NAME] Holdings …" at bounding box center [710, 377] width 892 height 79
click at [427, 306] on link "[PHONE_NUMBER]" at bounding box center [413, 307] width 94 height 15
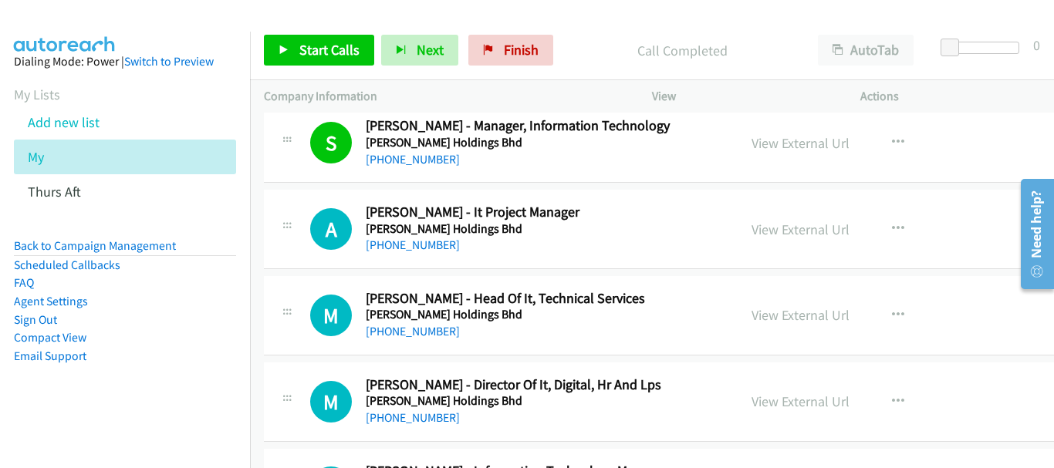
scroll to position [154, 0]
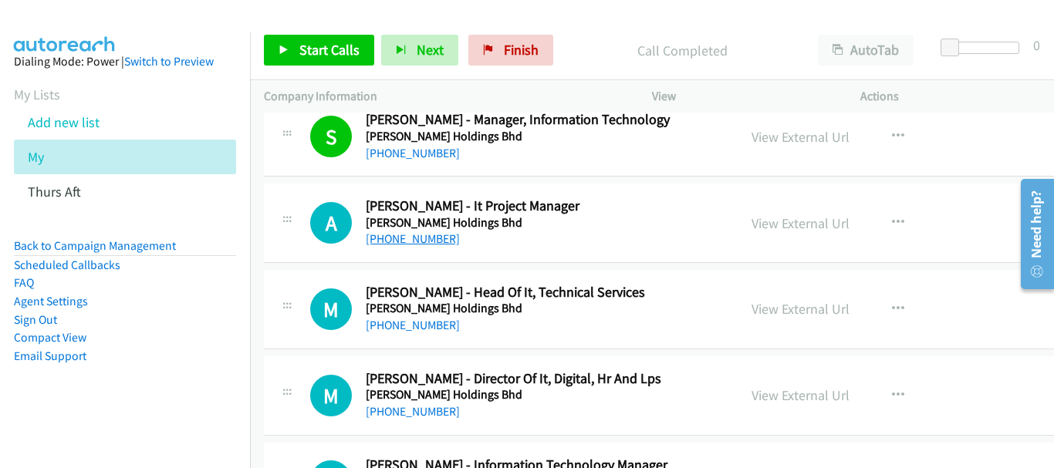
click at [392, 237] on link "[PHONE_NUMBER]" at bounding box center [413, 238] width 94 height 15
click at [417, 324] on link "[PHONE_NUMBER]" at bounding box center [413, 325] width 94 height 15
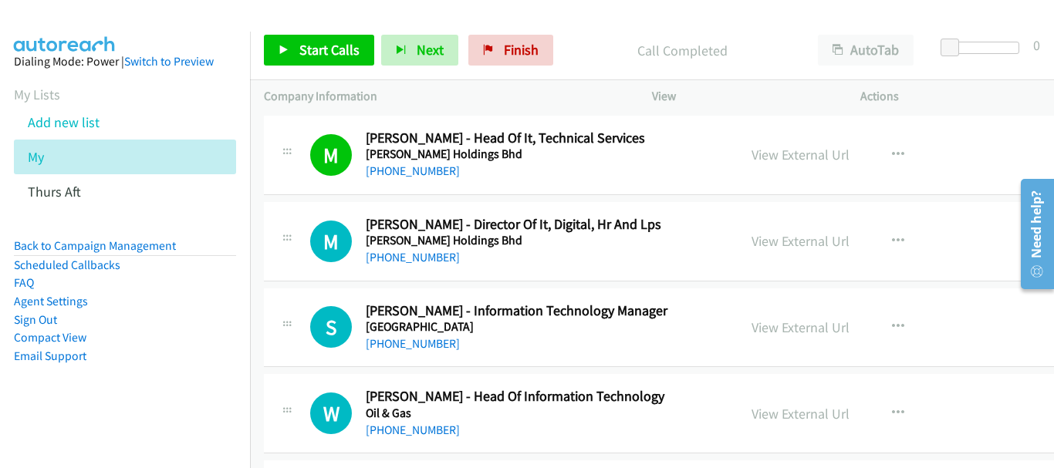
scroll to position [231, 0]
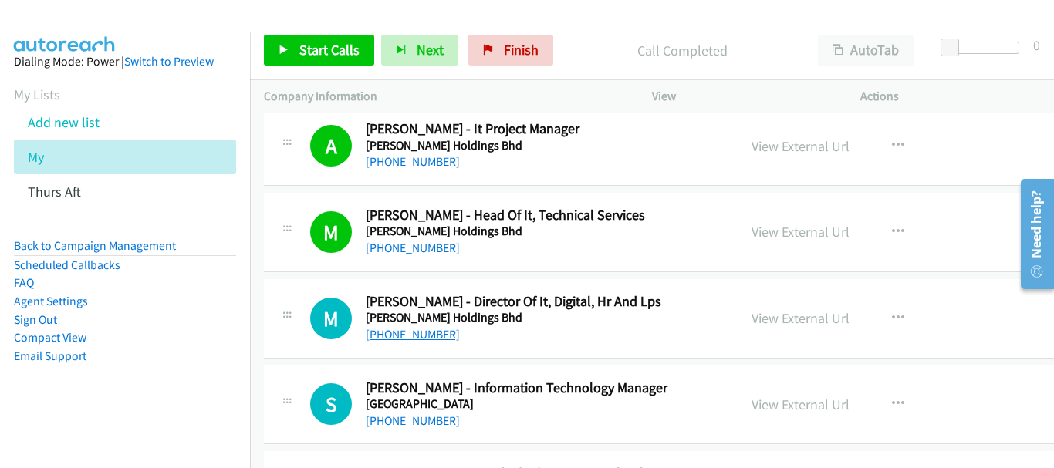
click at [406, 332] on link "[PHONE_NUMBER]" at bounding box center [413, 334] width 94 height 15
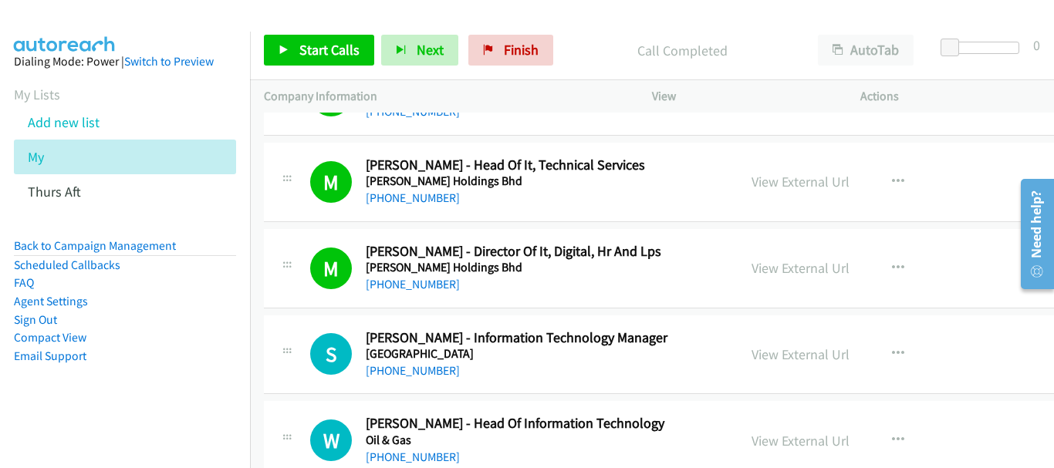
scroll to position [309, 0]
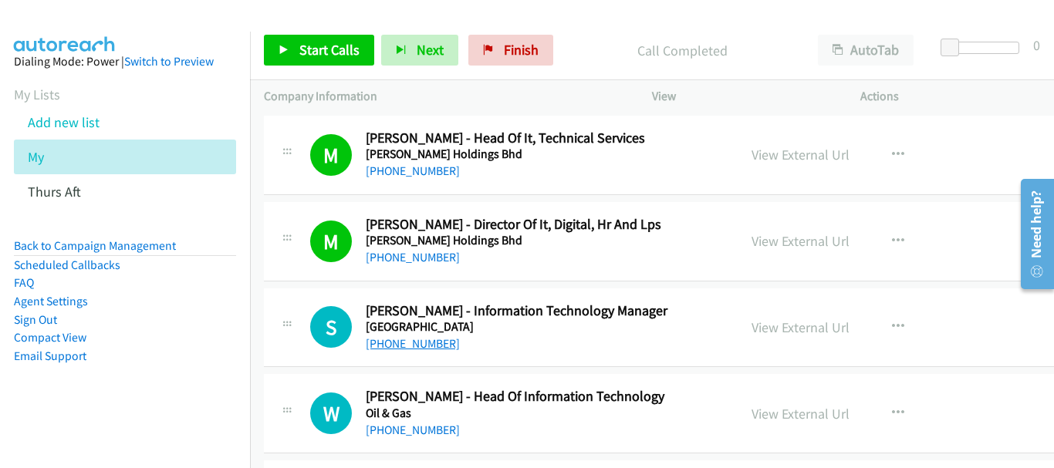
click at [425, 338] on link "[PHONE_NUMBER]" at bounding box center [413, 343] width 94 height 15
click at [413, 433] on link "[PHONE_NUMBER]" at bounding box center [413, 430] width 94 height 15
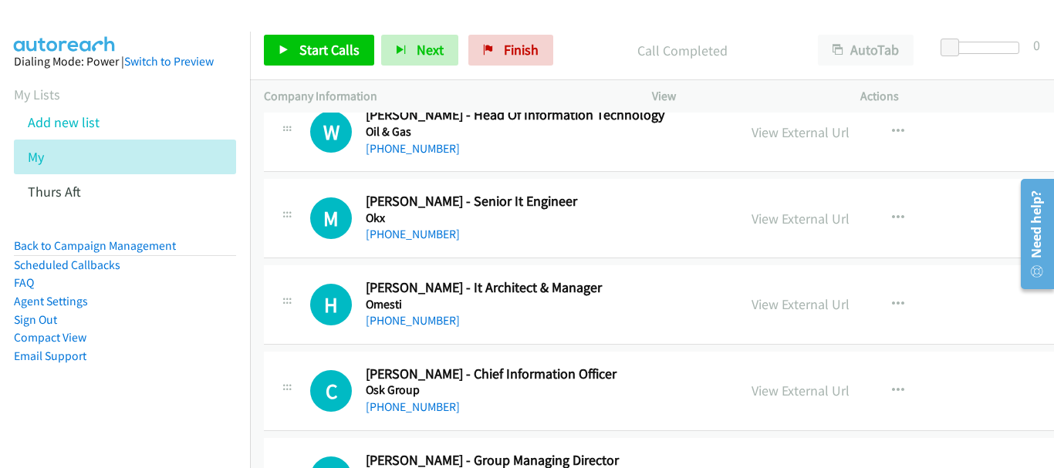
scroll to position [617, 0]
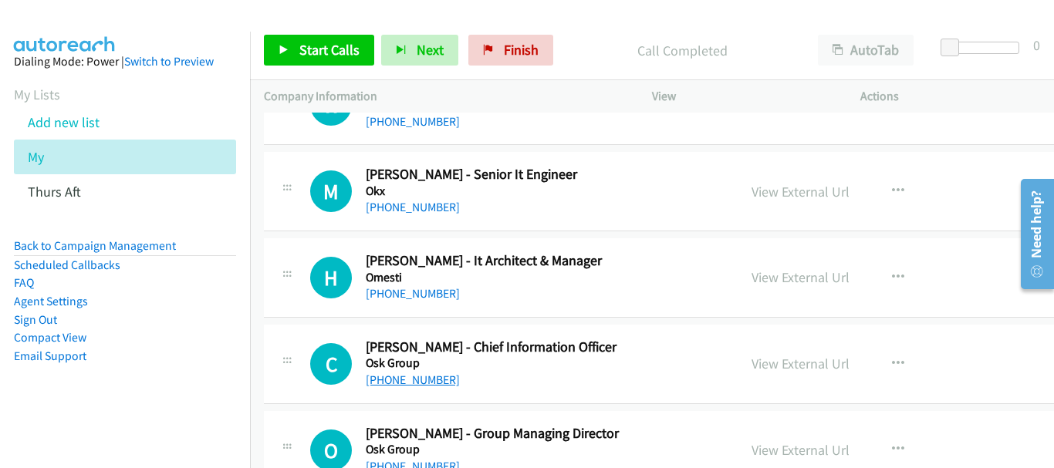
click at [421, 375] on link "[PHONE_NUMBER]" at bounding box center [413, 380] width 94 height 15
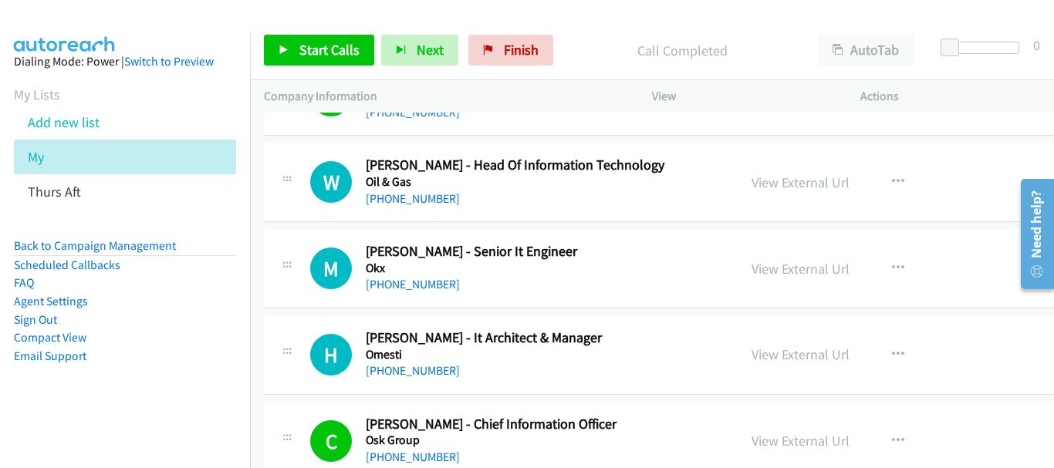
click at [382, 379] on div "[PHONE_NUMBER]" at bounding box center [545, 371] width 358 height 19
click at [403, 370] on link "[PHONE_NUMBER]" at bounding box center [413, 370] width 94 height 15
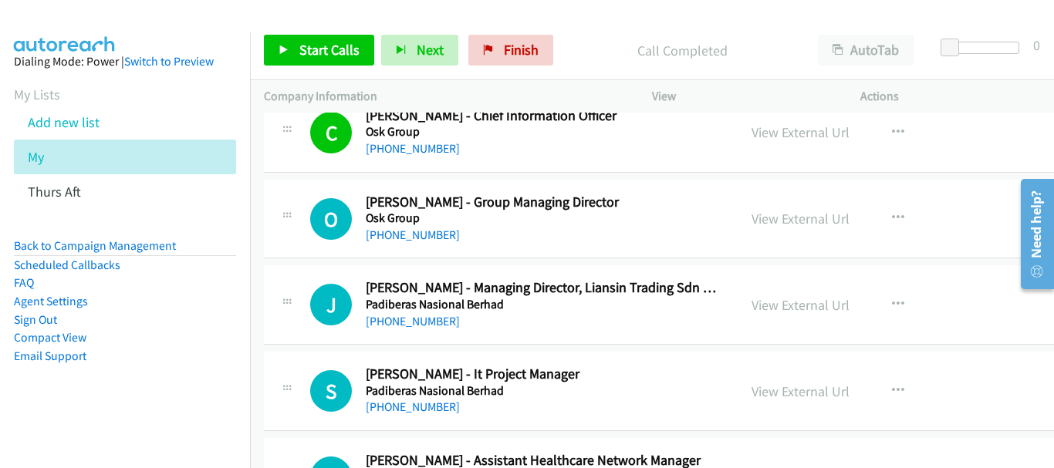
scroll to position [926, 0]
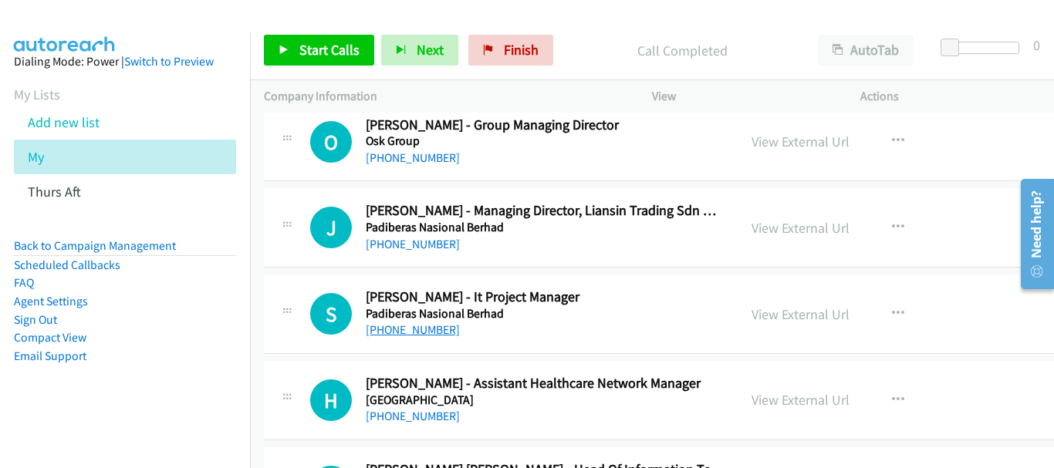
click at [420, 325] on link "[PHONE_NUMBER]" at bounding box center [413, 329] width 94 height 15
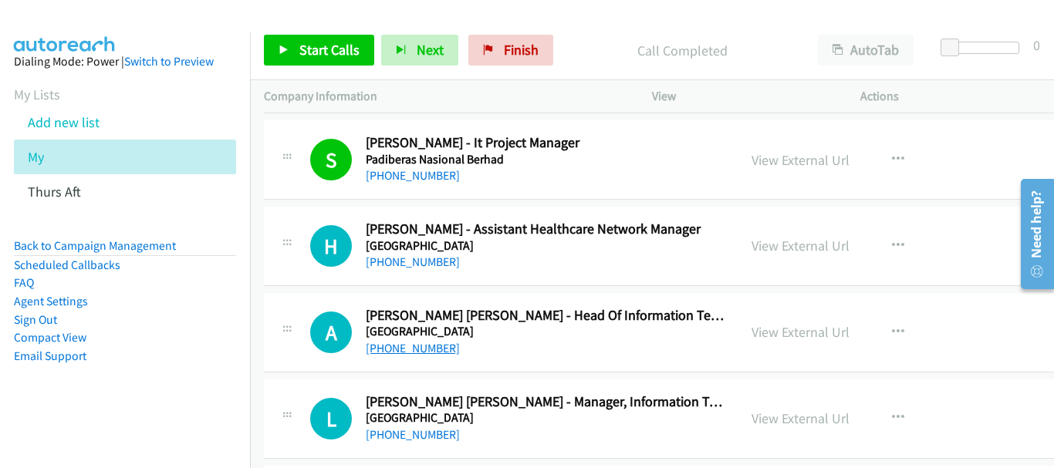
click at [434, 346] on link "[PHONE_NUMBER]" at bounding box center [413, 348] width 94 height 15
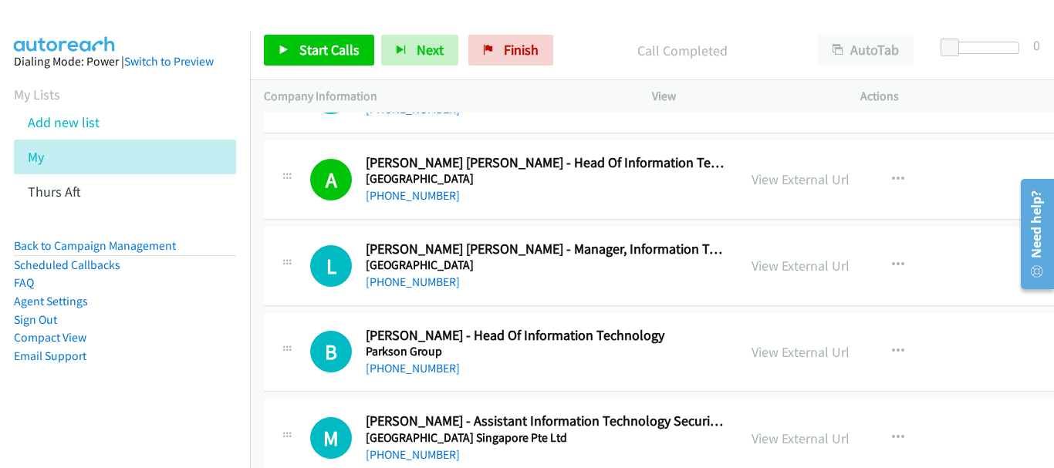
scroll to position [1234, 0]
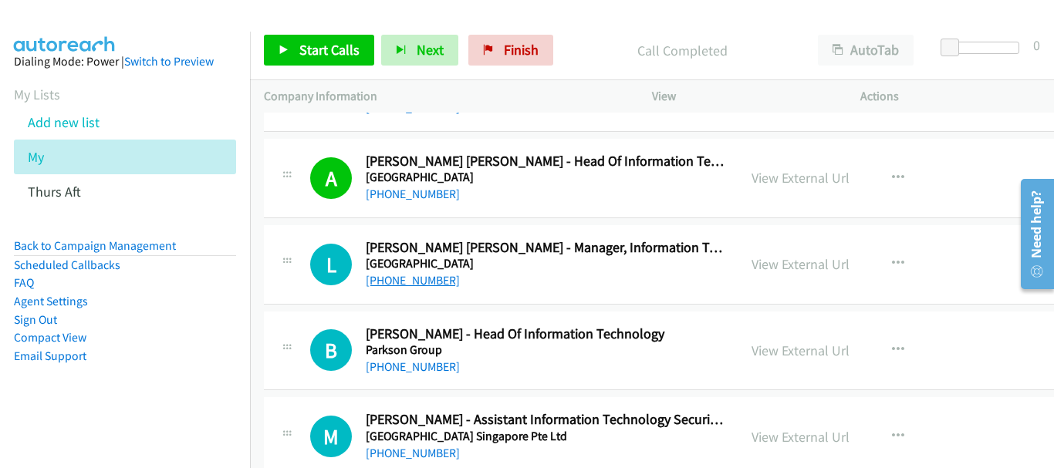
click at [430, 287] on link "[PHONE_NUMBER]" at bounding box center [413, 280] width 94 height 15
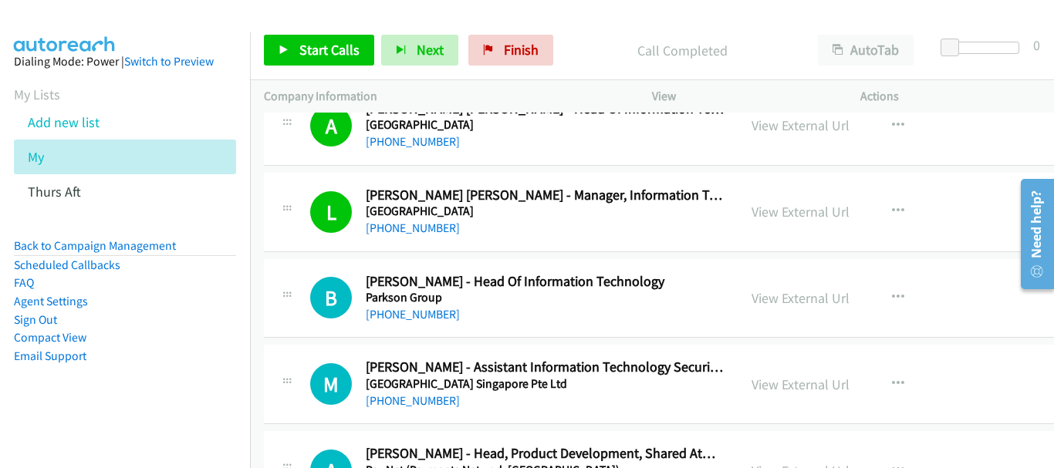
scroll to position [1311, 0]
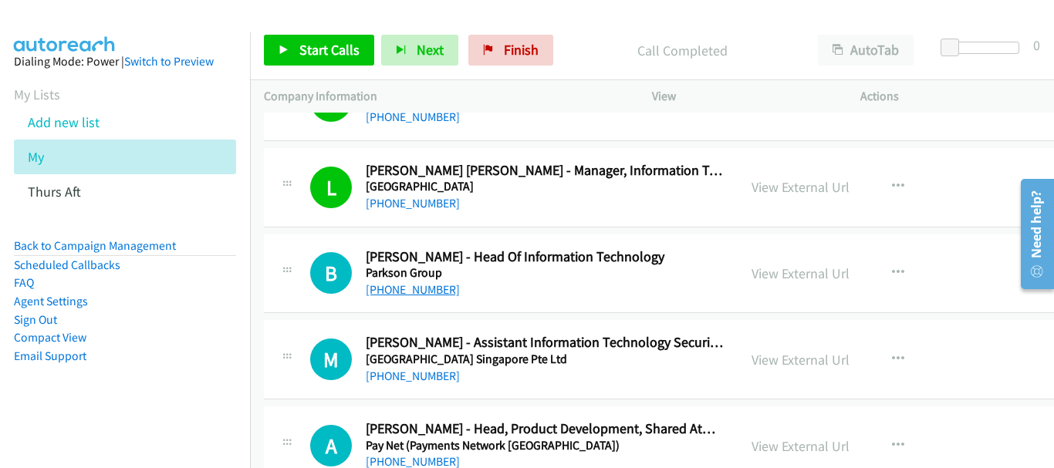
click at [400, 288] on link "[PHONE_NUMBER]" at bounding box center [413, 289] width 94 height 15
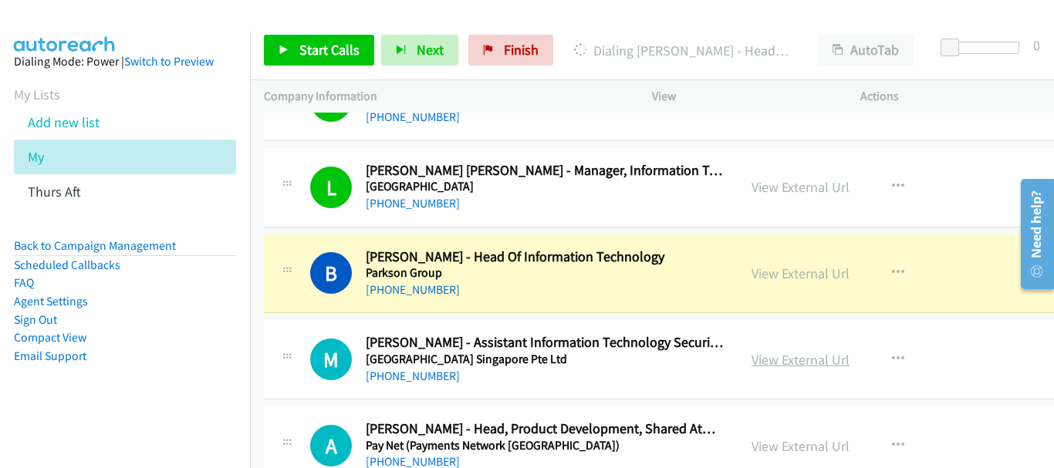
click at [751, 354] on link "View External Url" at bounding box center [800, 360] width 98 height 18
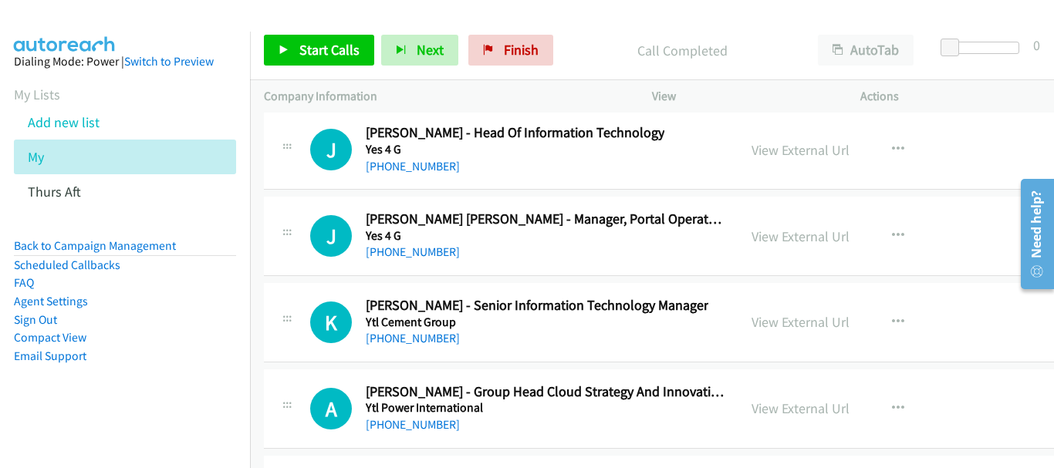
scroll to position [24011, 0]
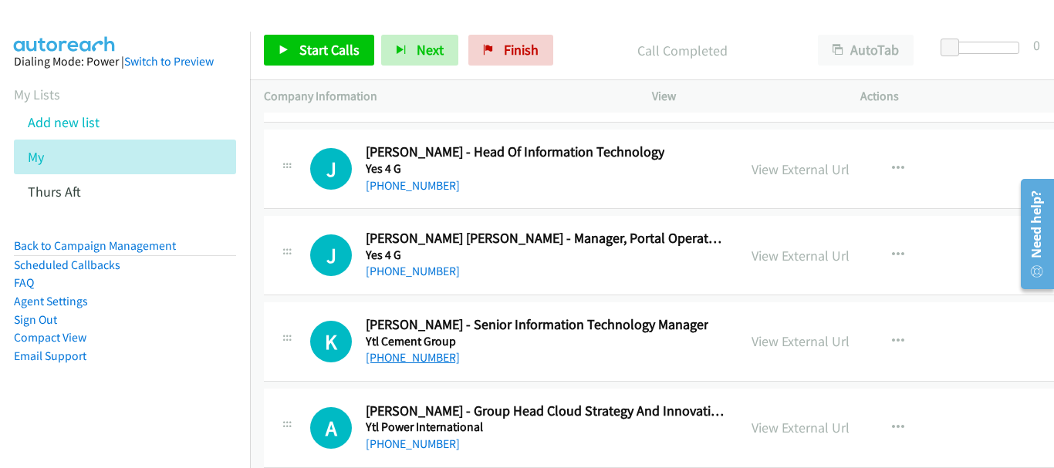
click at [429, 360] on link "[PHONE_NUMBER]" at bounding box center [413, 357] width 94 height 15
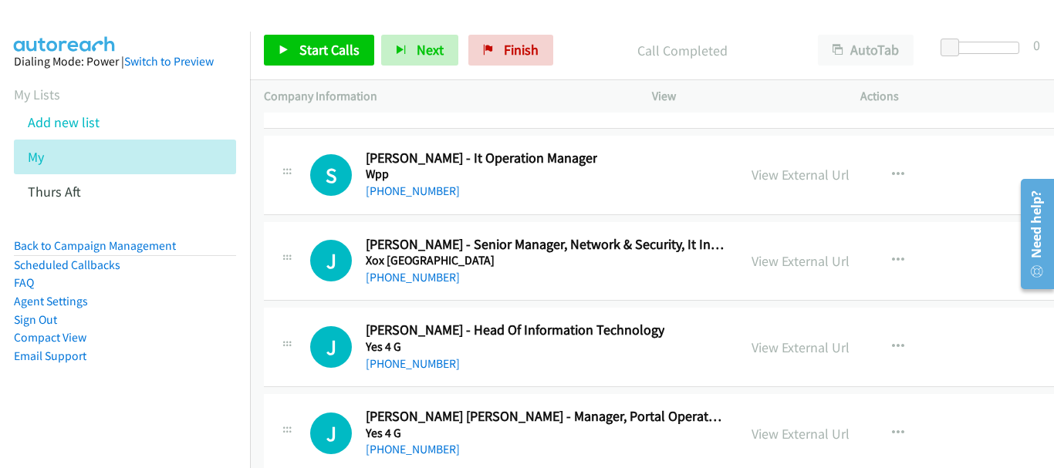
scroll to position [23857, 0]
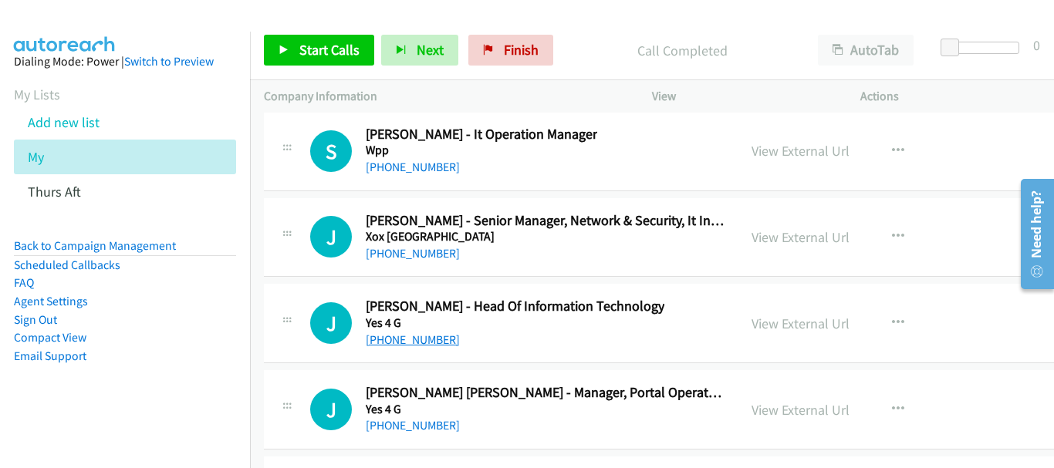
click at [426, 342] on link "[PHONE_NUMBER]" at bounding box center [413, 339] width 94 height 15
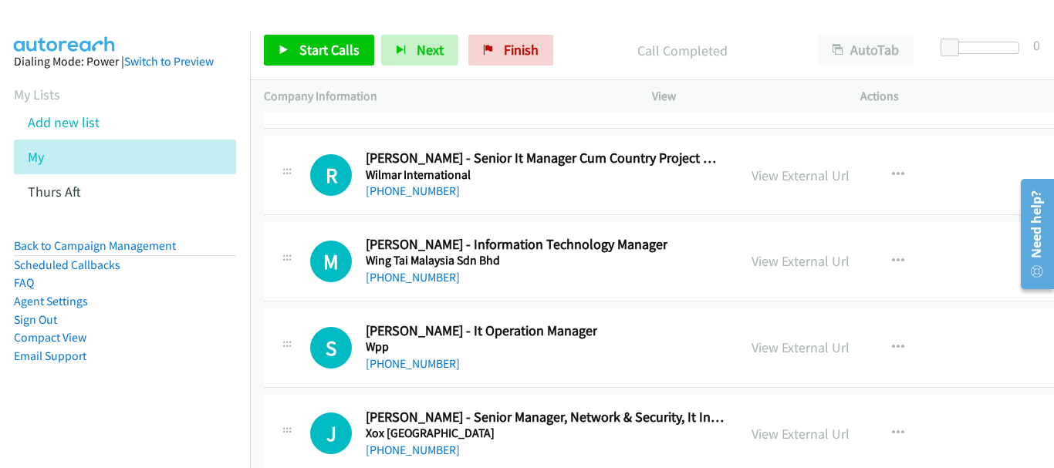
scroll to position [23626, 0]
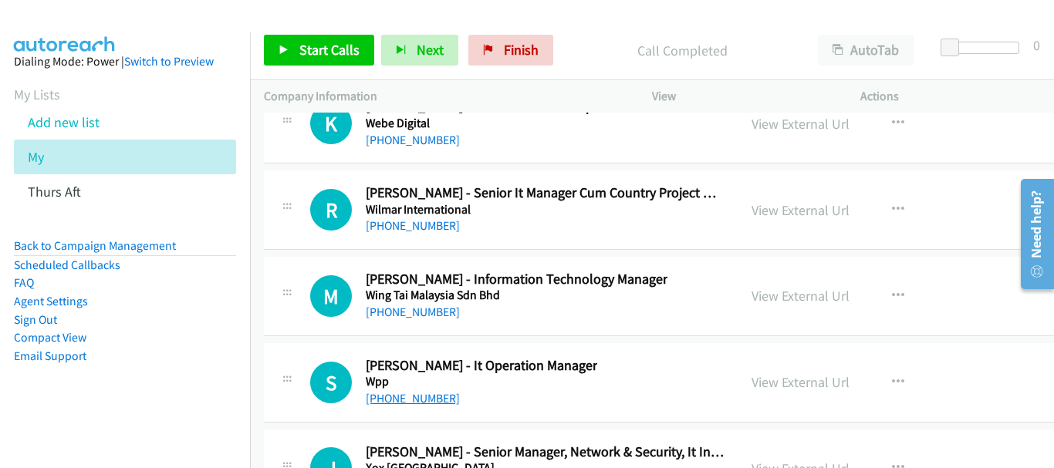
click at [427, 399] on link "[PHONE_NUMBER]" at bounding box center [413, 398] width 94 height 15
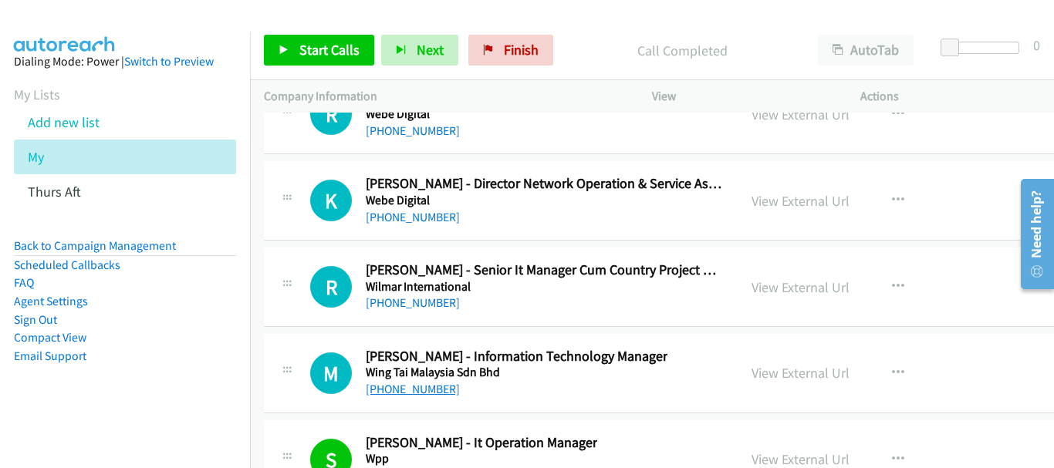
click at [438, 390] on link "[PHONE_NUMBER]" at bounding box center [413, 389] width 94 height 15
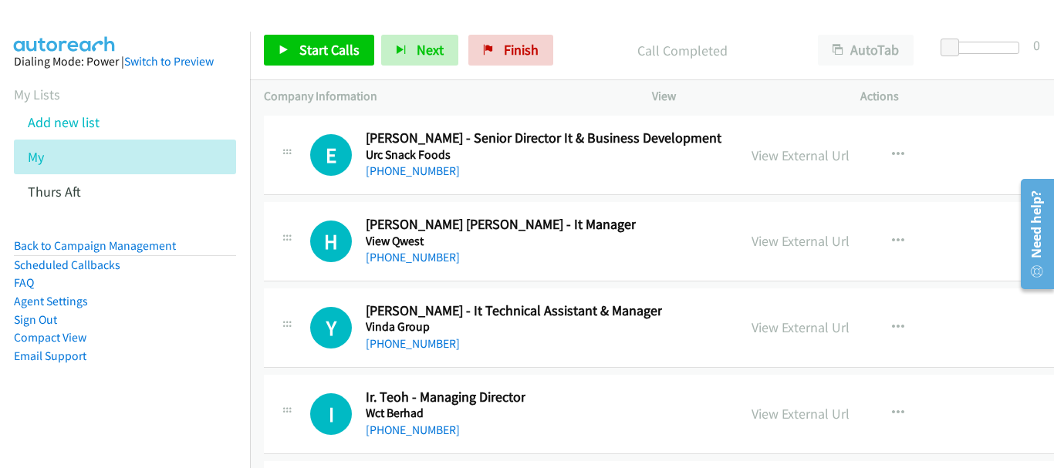
scroll to position [23086, 0]
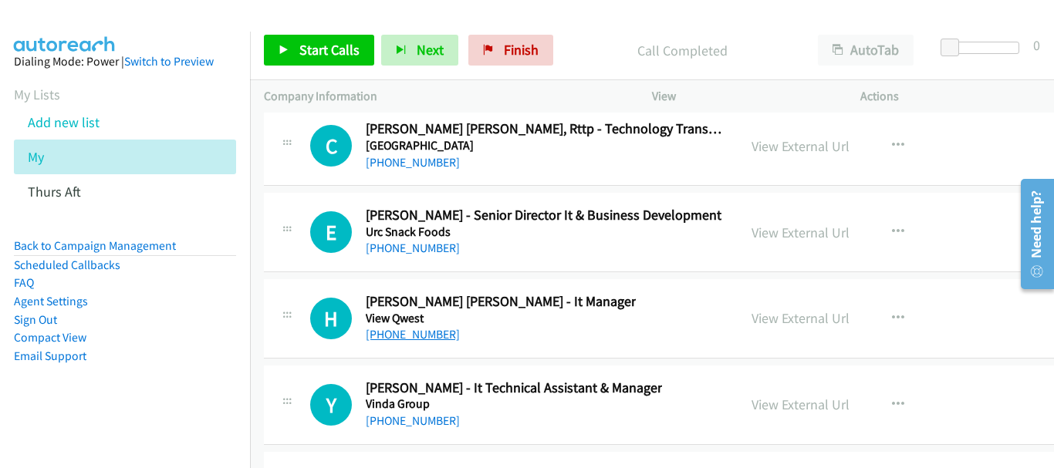
click at [440, 330] on link "[PHONE_NUMBER]" at bounding box center [413, 334] width 94 height 15
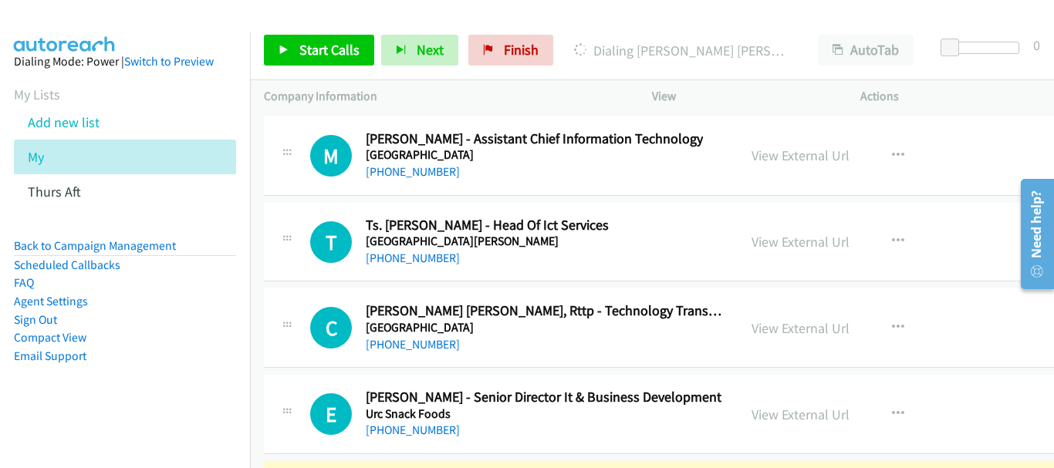
scroll to position [22931, 0]
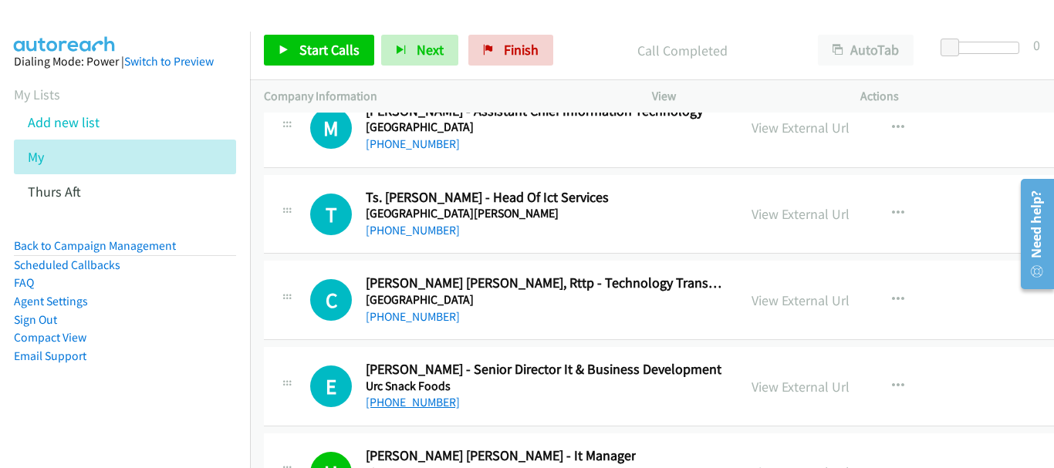
click at [423, 403] on link "[PHONE_NUMBER]" at bounding box center [413, 402] width 94 height 15
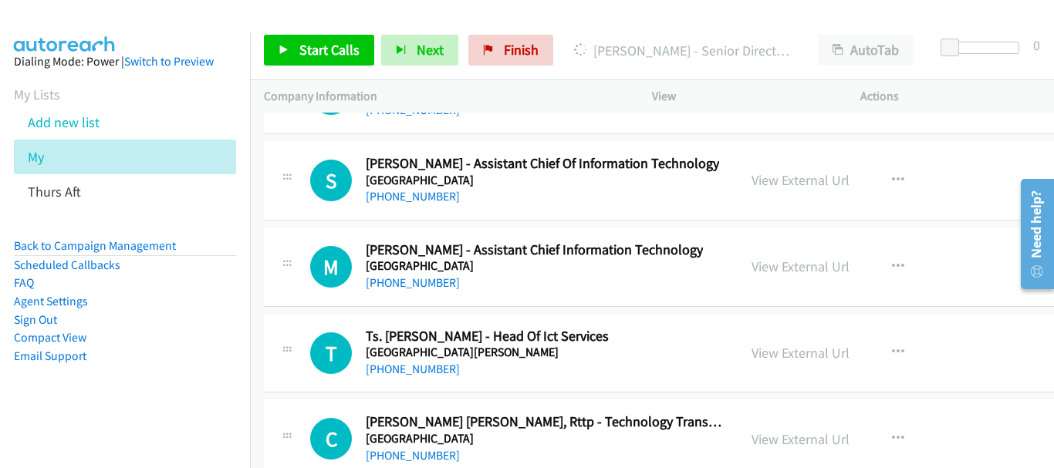
scroll to position [22777, 0]
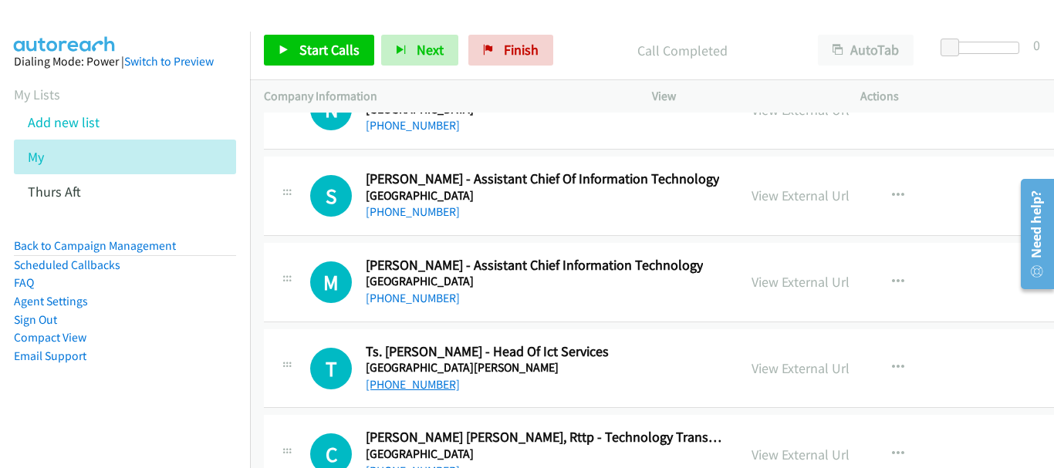
click at [437, 383] on link "[PHONE_NUMBER]" at bounding box center [413, 384] width 94 height 15
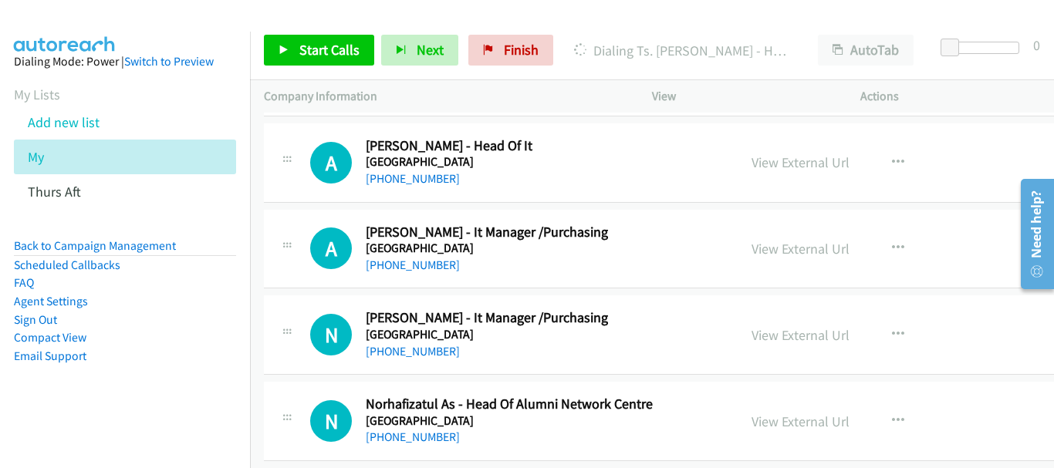
scroll to position [22391, 0]
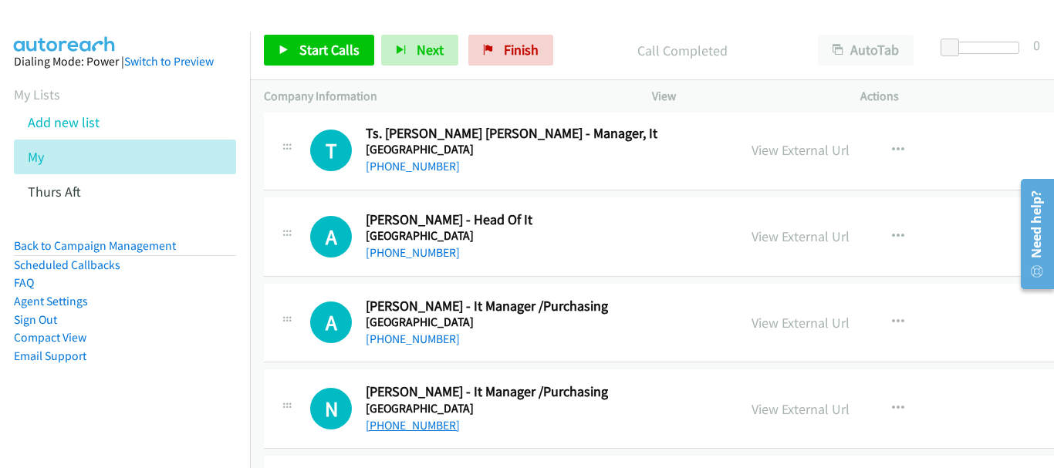
click at [429, 426] on link "[PHONE_NUMBER]" at bounding box center [413, 425] width 94 height 15
click at [391, 339] on link "[PHONE_NUMBER]" at bounding box center [413, 339] width 94 height 15
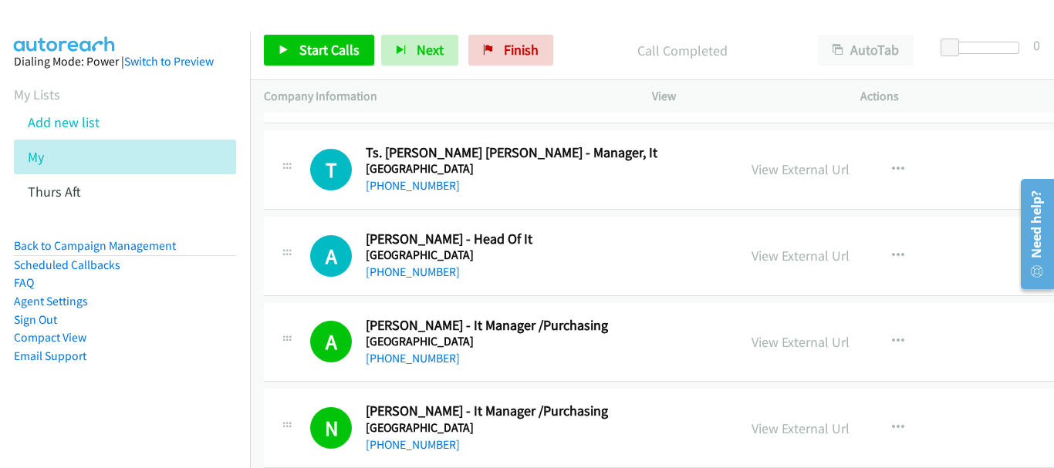
scroll to position [22314, 0]
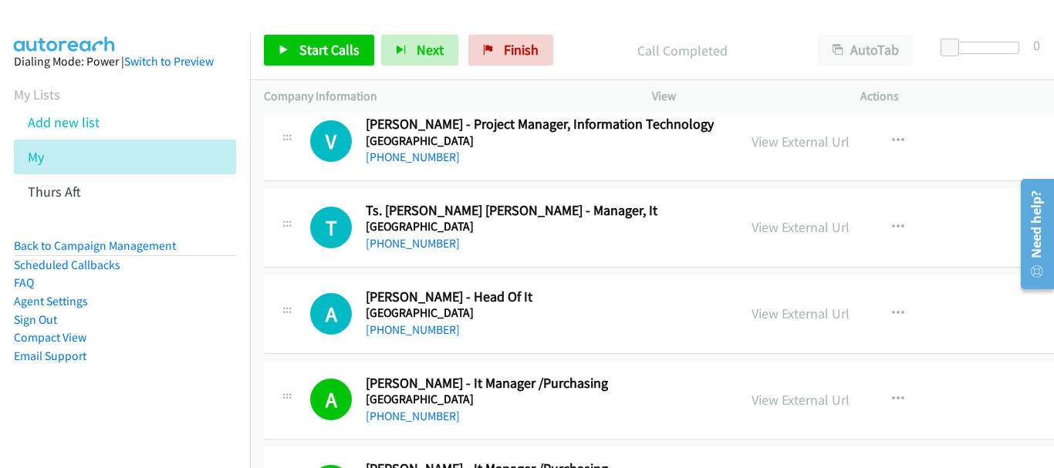
click at [413, 338] on div "[PHONE_NUMBER]" at bounding box center [449, 330] width 167 height 19
click at [412, 332] on link "[PHONE_NUMBER]" at bounding box center [413, 329] width 94 height 15
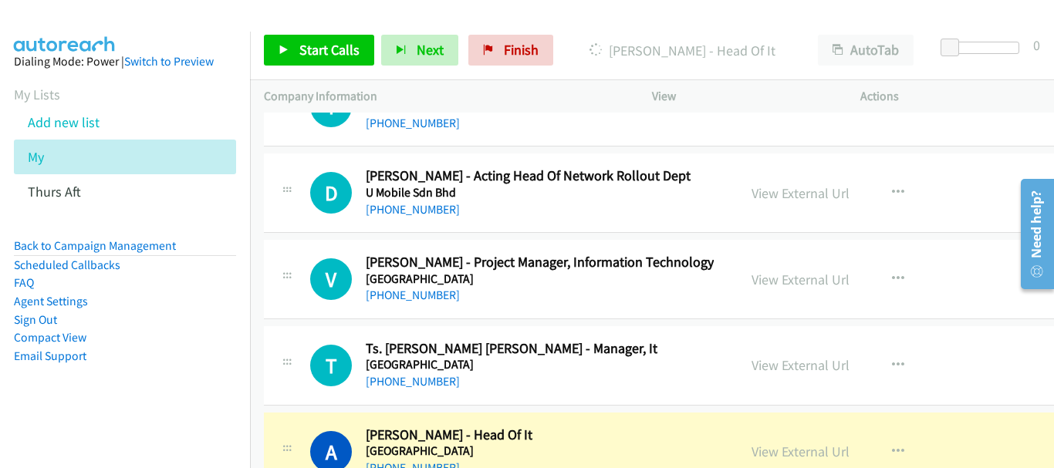
scroll to position [22160, 0]
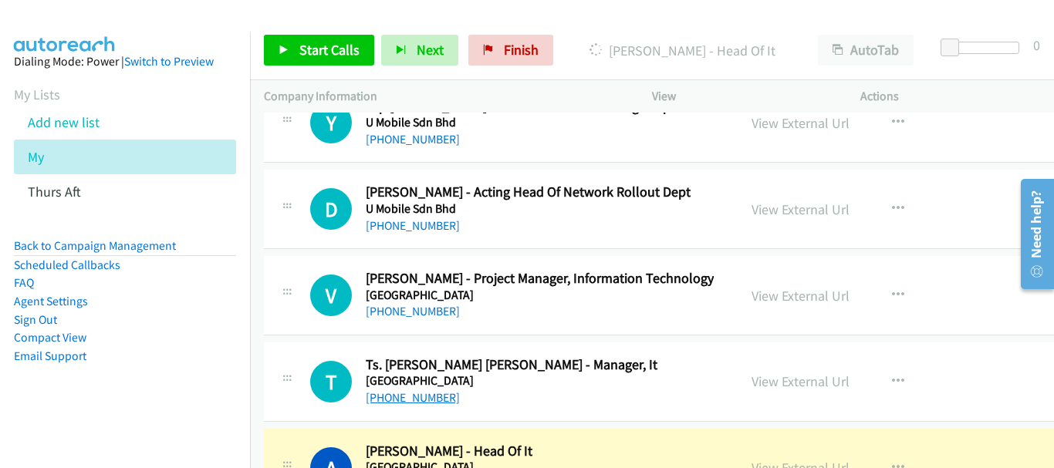
click at [440, 402] on link "[PHONE_NUMBER]" at bounding box center [413, 397] width 94 height 15
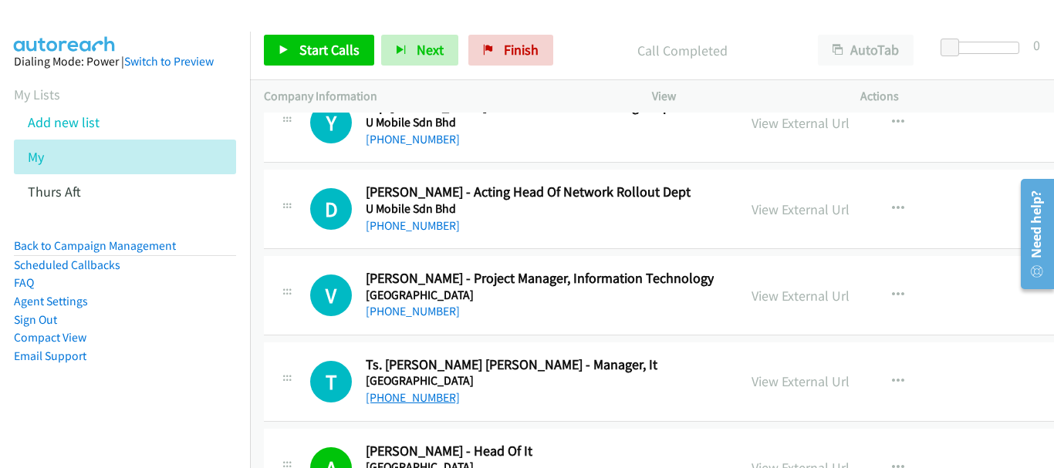
click at [400, 405] on link "[PHONE_NUMBER]" at bounding box center [413, 397] width 94 height 15
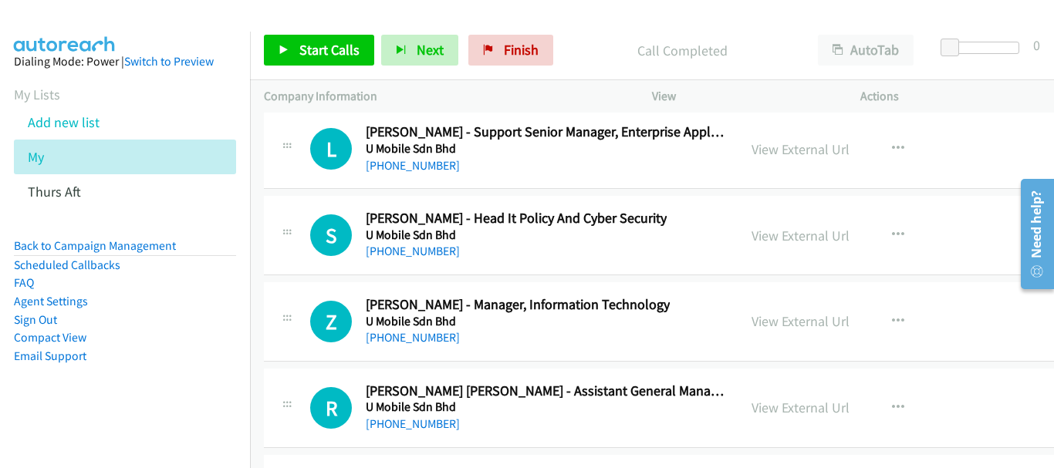
scroll to position [21697, 0]
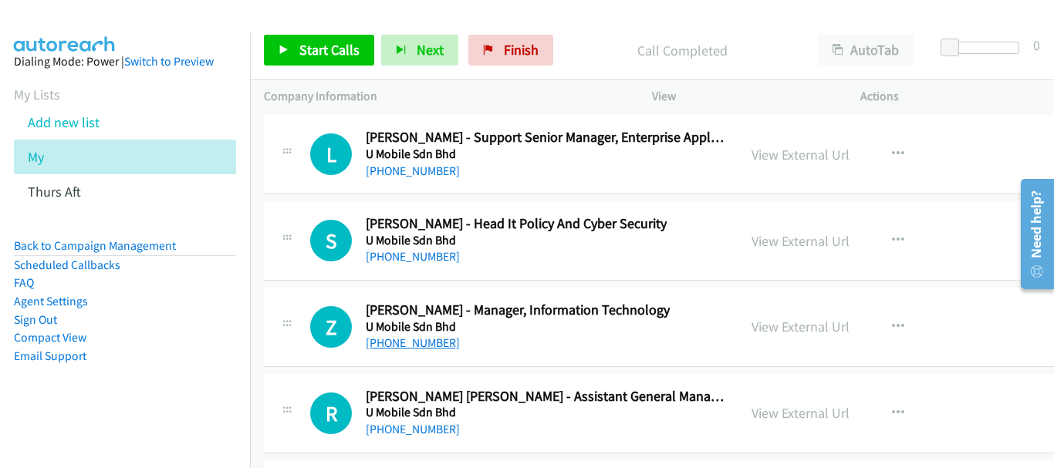
click at [399, 344] on link "[PHONE_NUMBER]" at bounding box center [413, 343] width 94 height 15
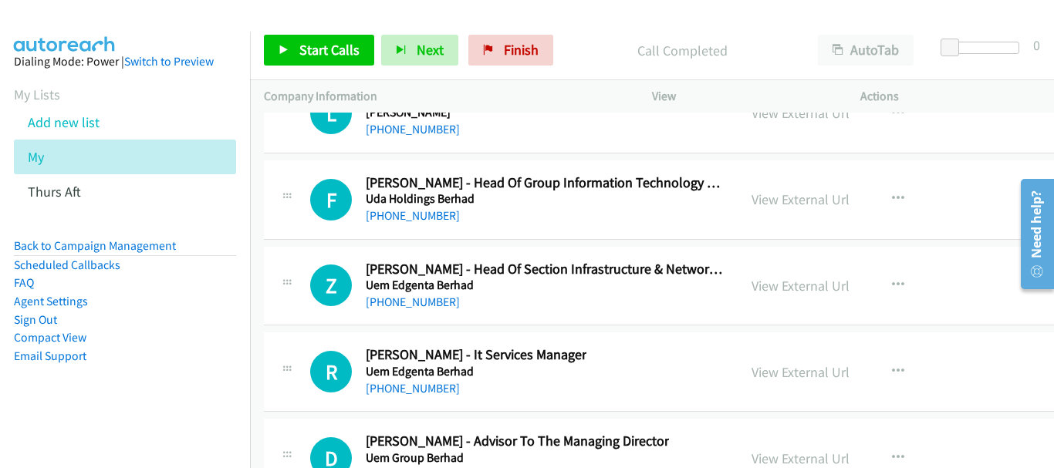
scroll to position [20463, 0]
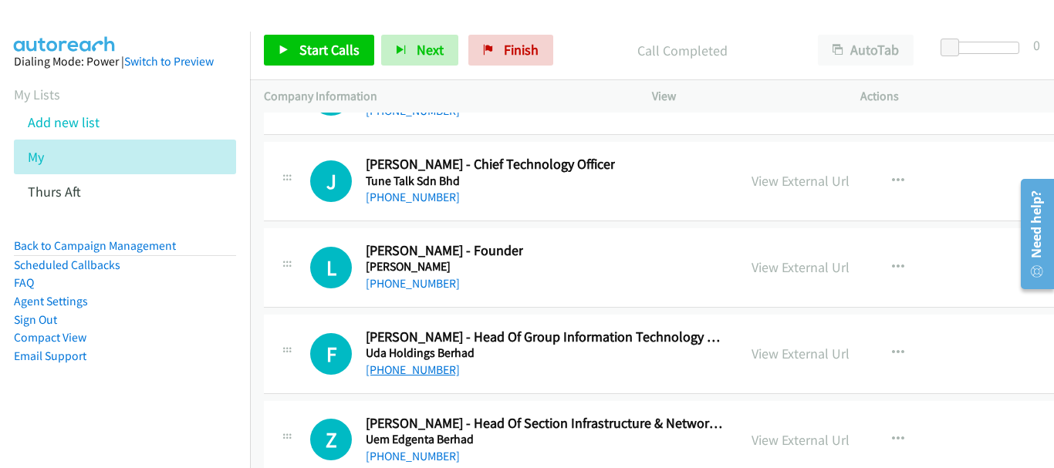
click at [410, 367] on link "[PHONE_NUMBER]" at bounding box center [413, 370] width 94 height 15
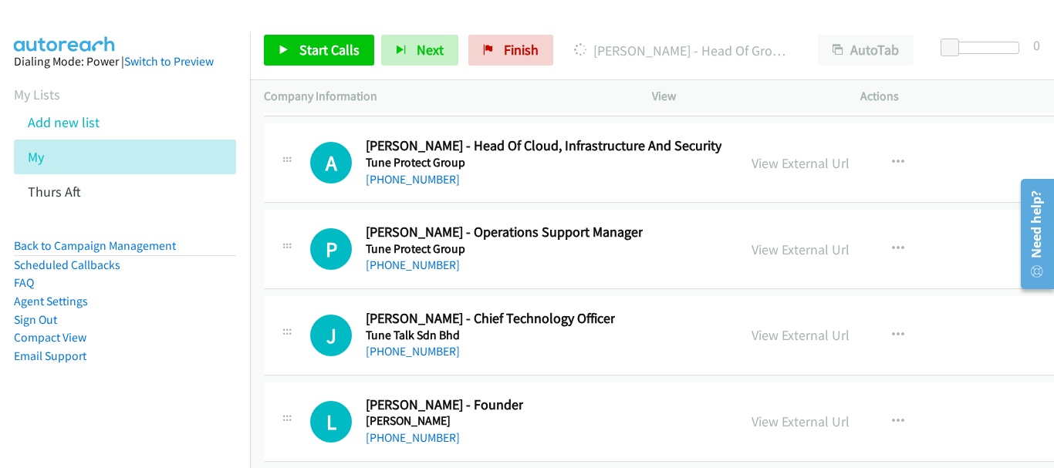
scroll to position [20232, 0]
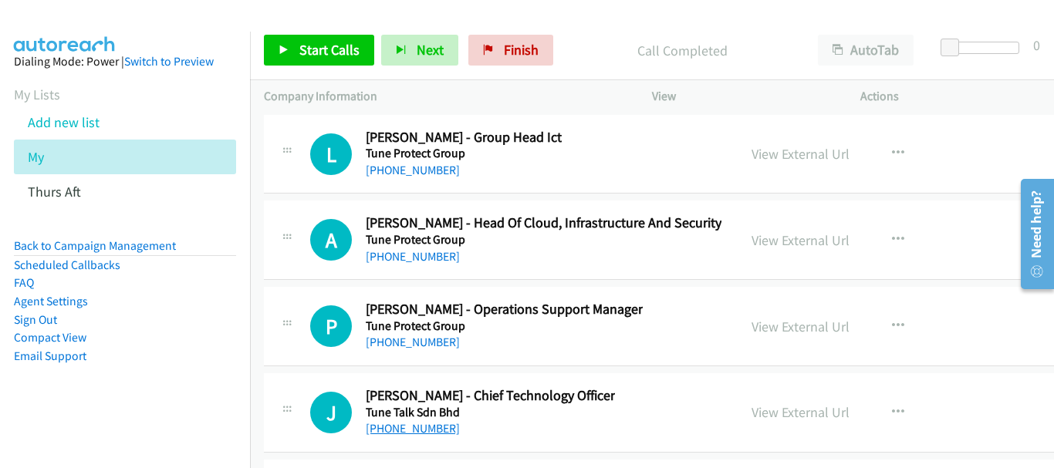
click at [422, 434] on link "[PHONE_NUMBER]" at bounding box center [413, 428] width 94 height 15
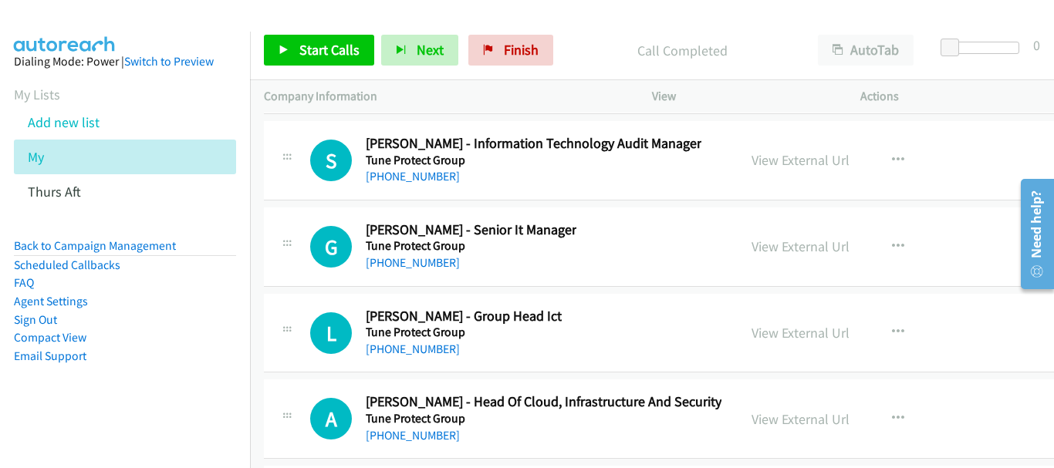
scroll to position [20078, 0]
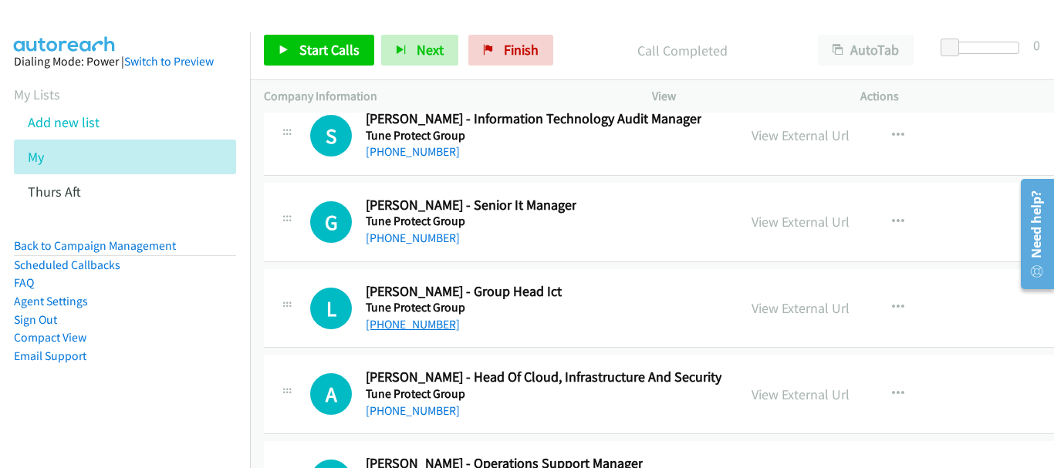
click at [437, 321] on link "[PHONE_NUMBER]" at bounding box center [413, 324] width 94 height 15
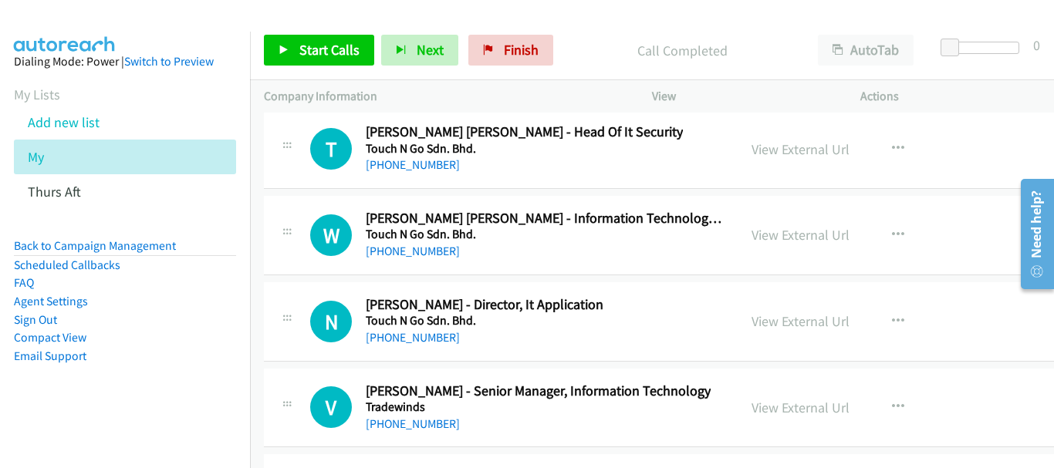
scroll to position [19538, 0]
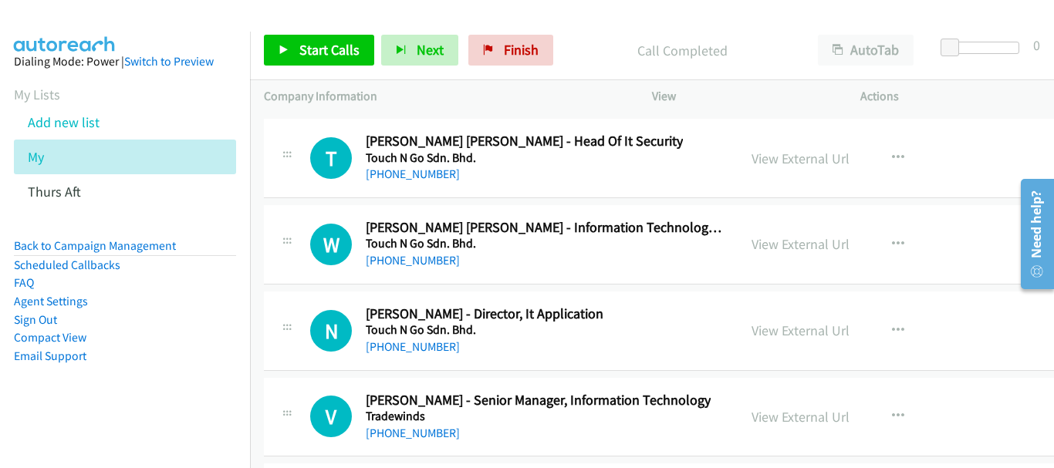
click at [437, 338] on div "[PHONE_NUMBER]" at bounding box center [485, 347] width 238 height 19
click at [433, 342] on link "[PHONE_NUMBER]" at bounding box center [413, 346] width 94 height 15
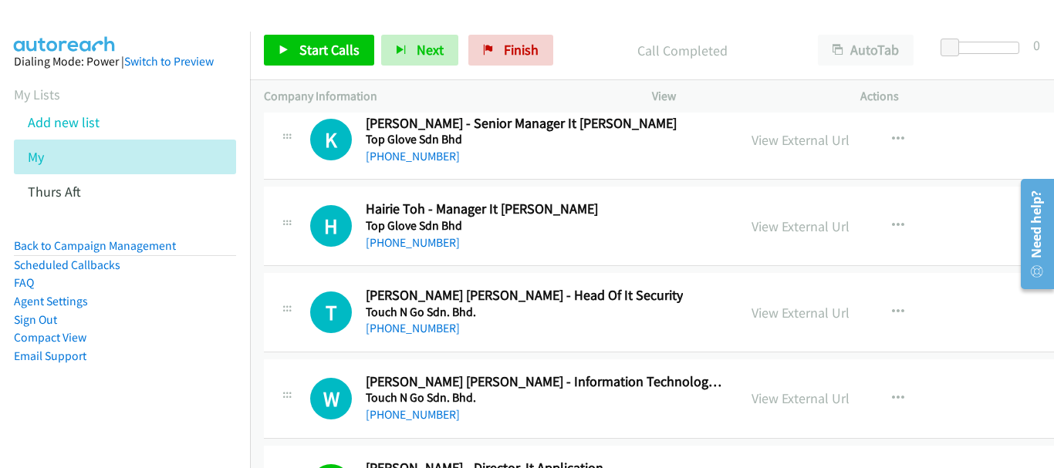
scroll to position [19460, 0]
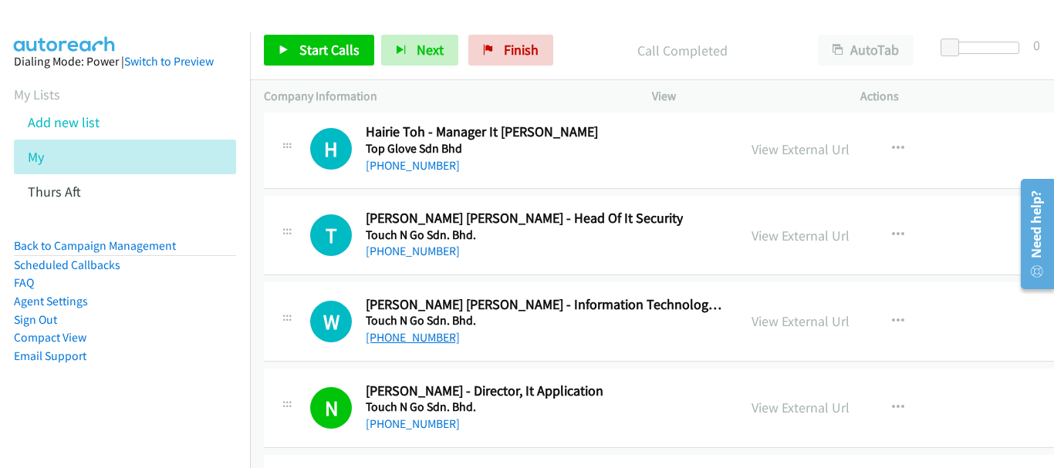
click at [412, 341] on link "[PHONE_NUMBER]" at bounding box center [413, 337] width 94 height 15
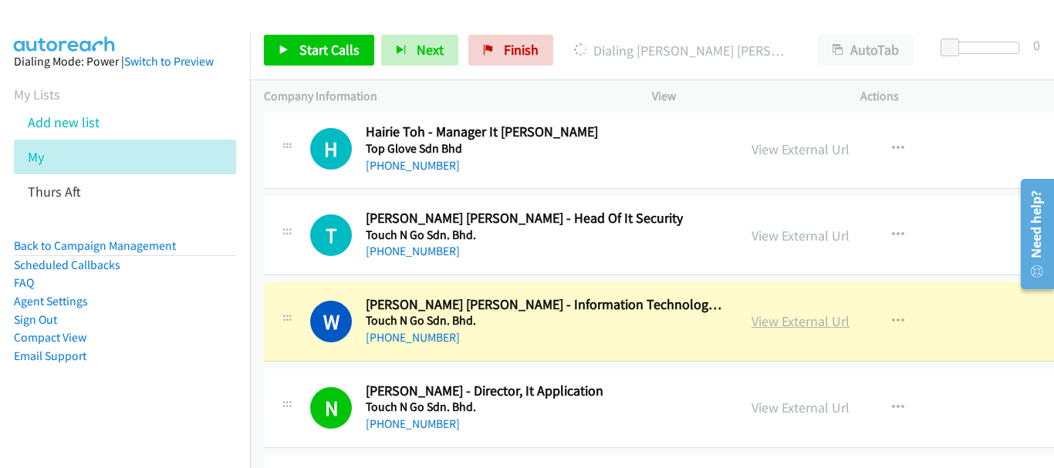
click at [751, 323] on link "View External Url" at bounding box center [800, 321] width 98 height 18
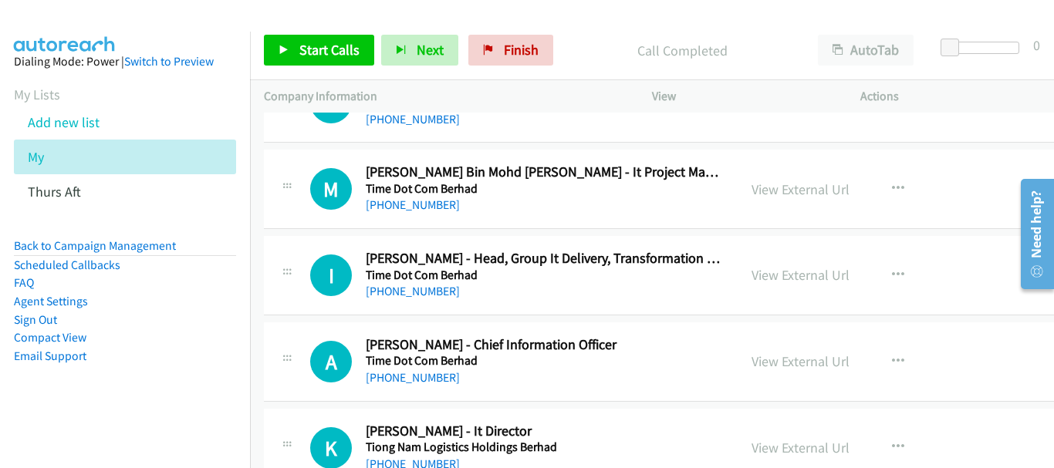
scroll to position [17686, 0]
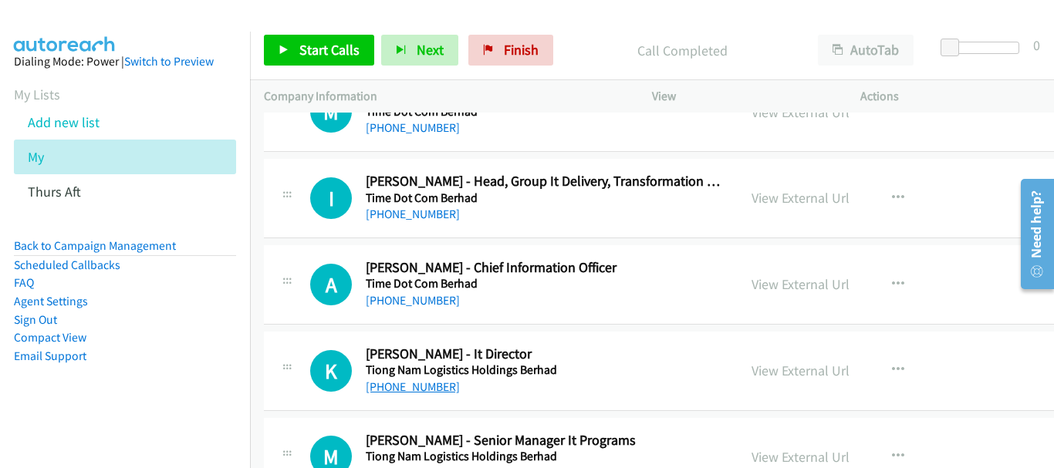
click at [429, 391] on link "[PHONE_NUMBER]" at bounding box center [413, 386] width 94 height 15
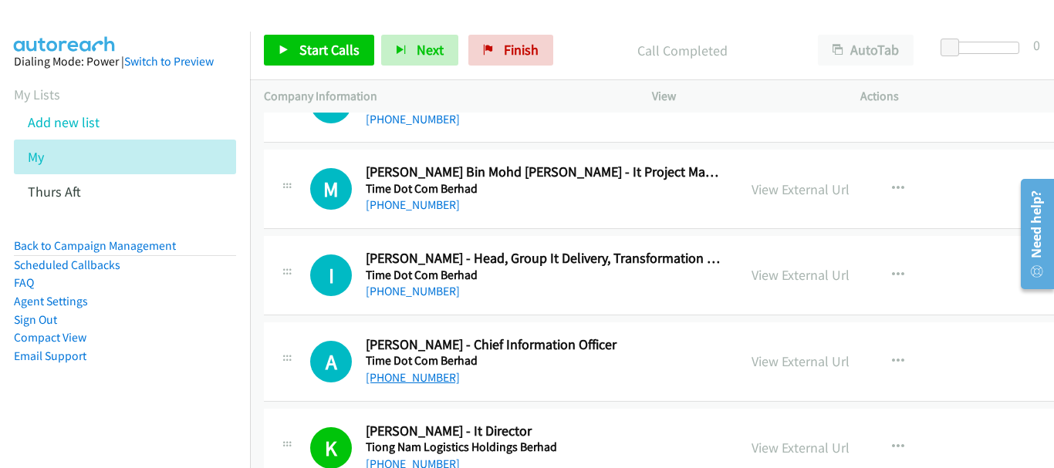
click at [430, 381] on link "[PHONE_NUMBER]" at bounding box center [413, 377] width 94 height 15
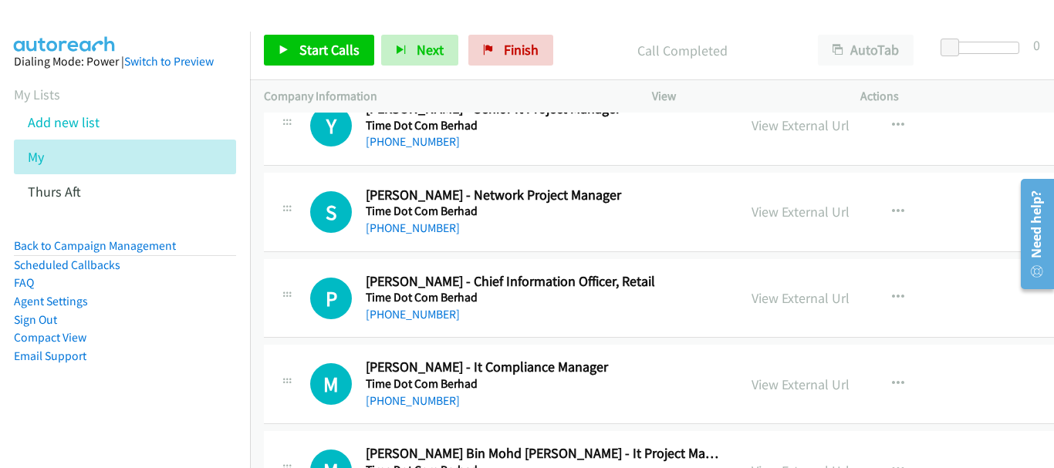
scroll to position [17301, 0]
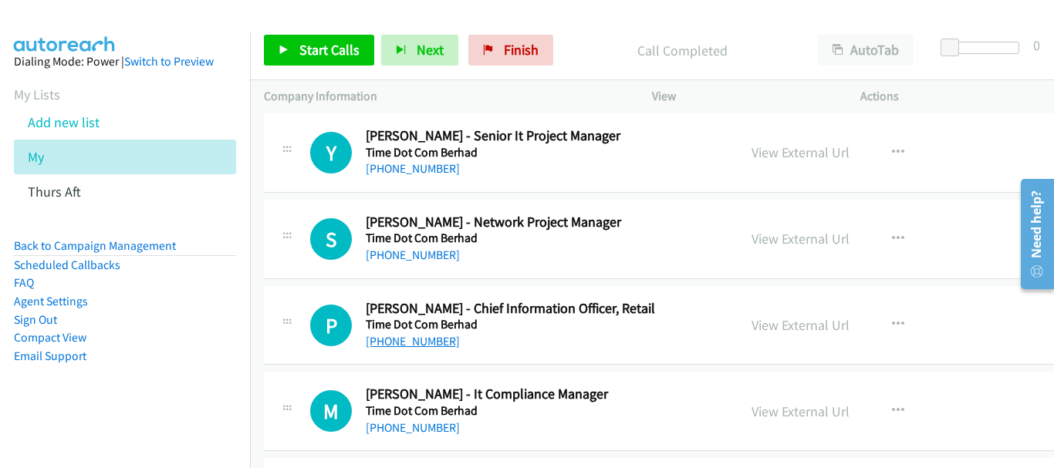
click at [429, 342] on link "[PHONE_NUMBER]" at bounding box center [413, 341] width 94 height 15
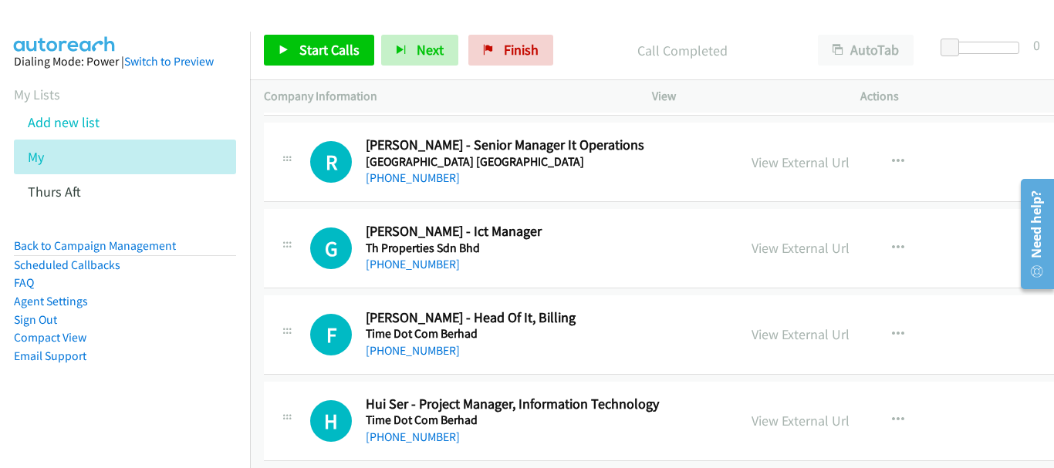
scroll to position [16221, 0]
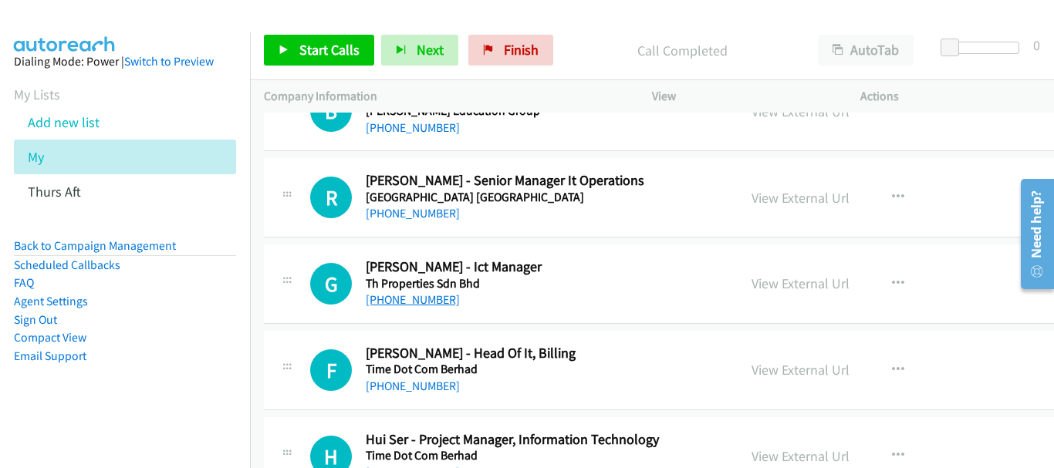
click at [417, 292] on link "[PHONE_NUMBER]" at bounding box center [413, 299] width 94 height 15
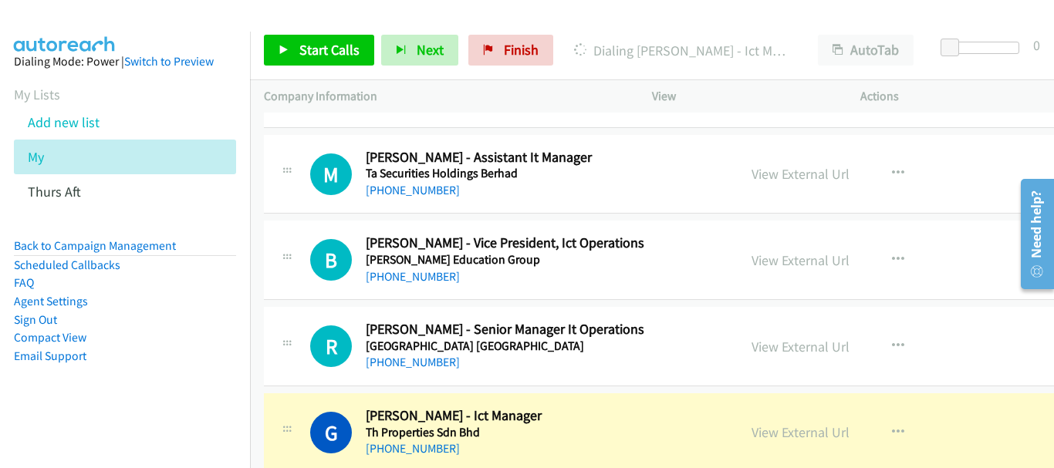
scroll to position [16067, 0]
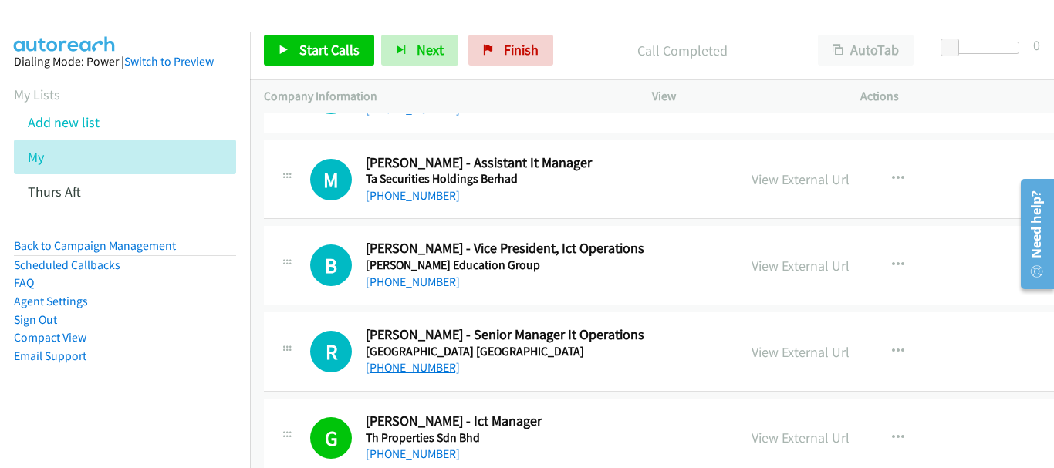
click at [367, 373] on link "[PHONE_NUMBER]" at bounding box center [413, 367] width 94 height 15
click at [425, 282] on link "[PHONE_NUMBER]" at bounding box center [413, 282] width 94 height 15
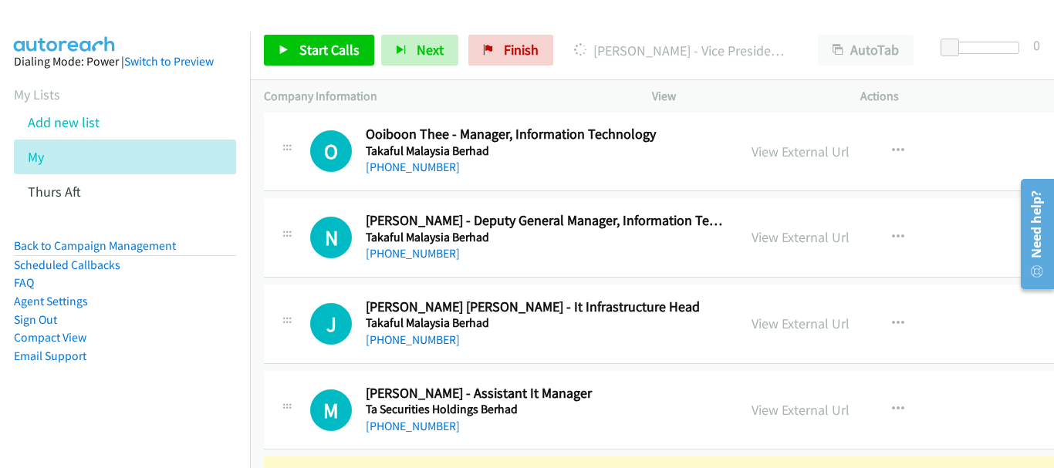
scroll to position [15835, 0]
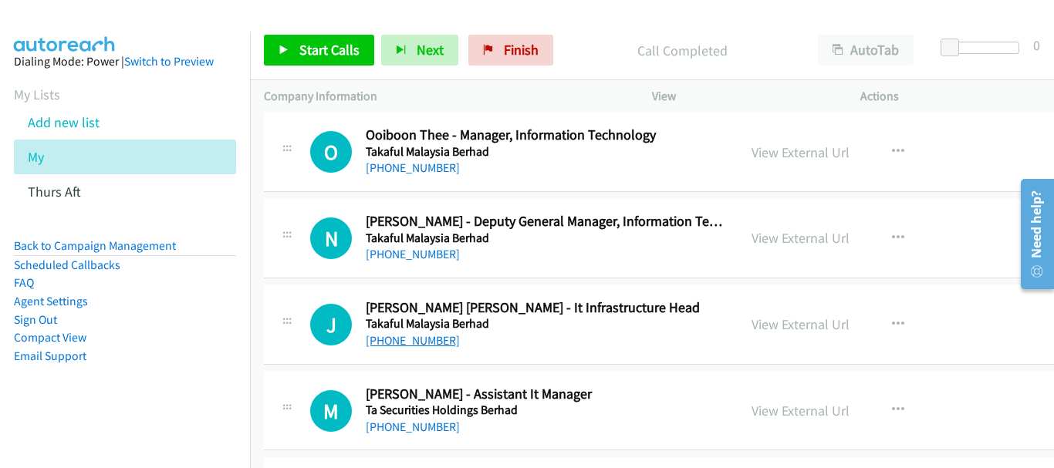
click at [427, 339] on link "[PHONE_NUMBER]" at bounding box center [413, 340] width 94 height 15
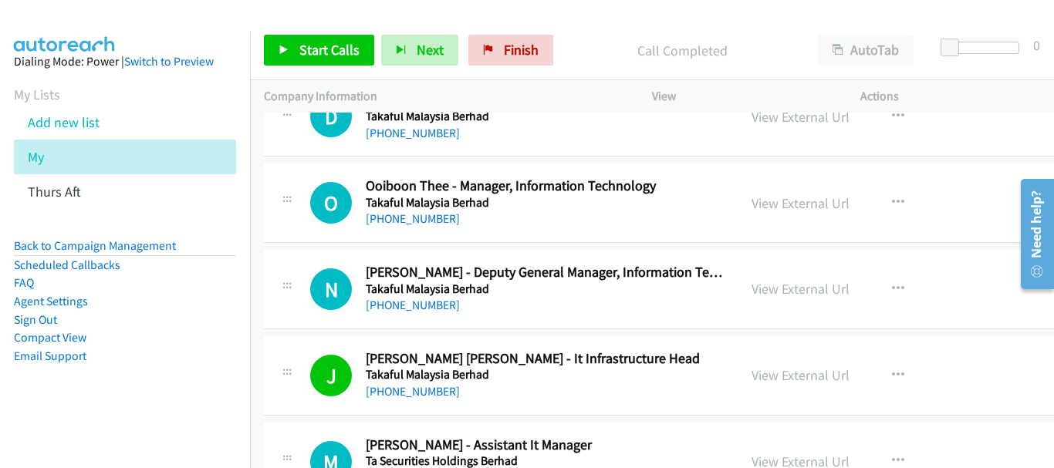
scroll to position [15758, 0]
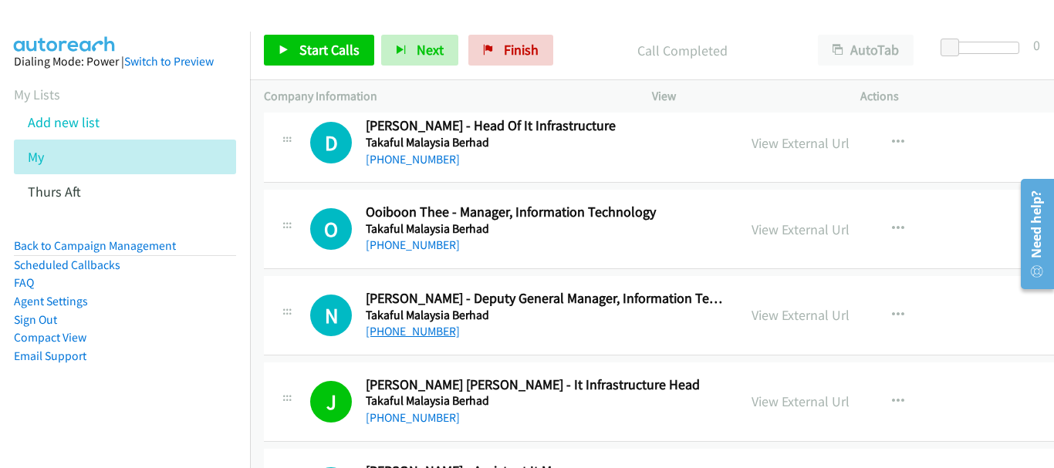
click at [415, 325] on link "[PHONE_NUMBER]" at bounding box center [413, 331] width 94 height 15
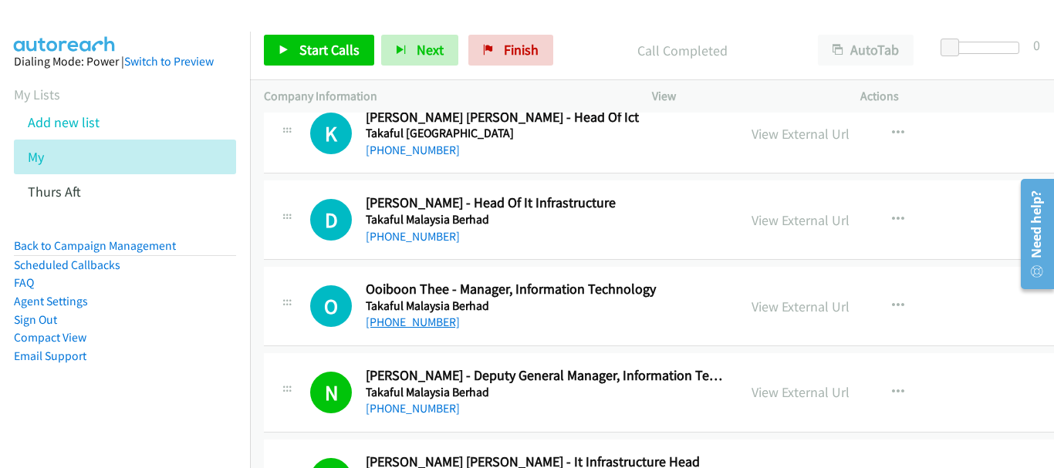
click at [437, 325] on link "[PHONE_NUMBER]" at bounding box center [413, 322] width 94 height 15
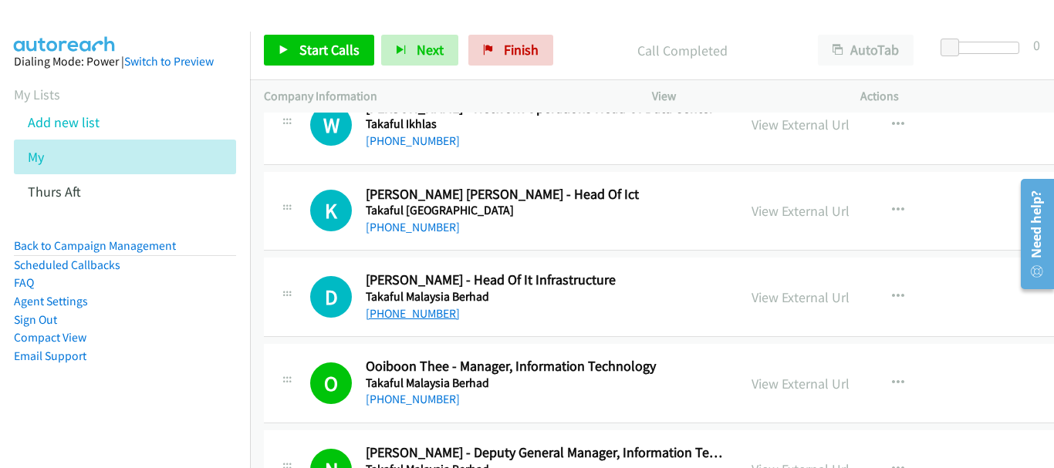
click at [416, 312] on link "[PHONE_NUMBER]" at bounding box center [413, 313] width 94 height 15
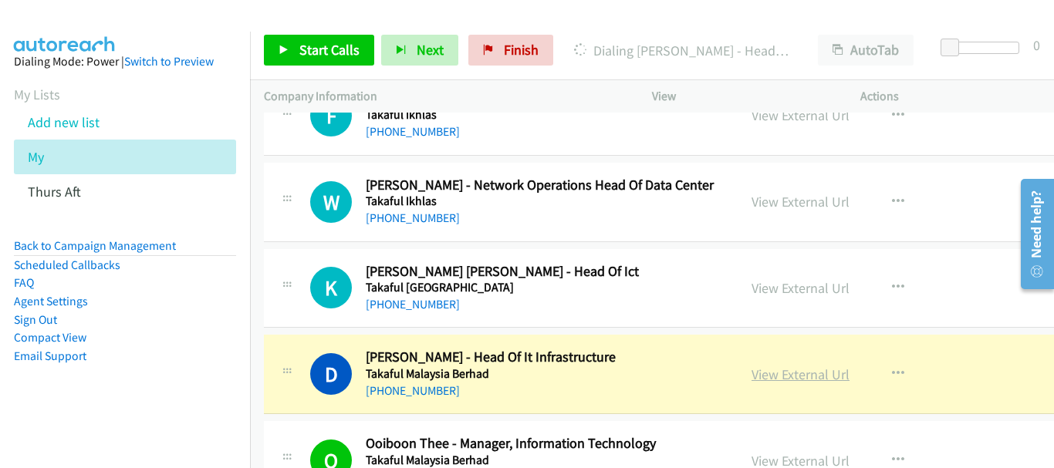
click at [751, 376] on link "View External Url" at bounding box center [800, 375] width 98 height 18
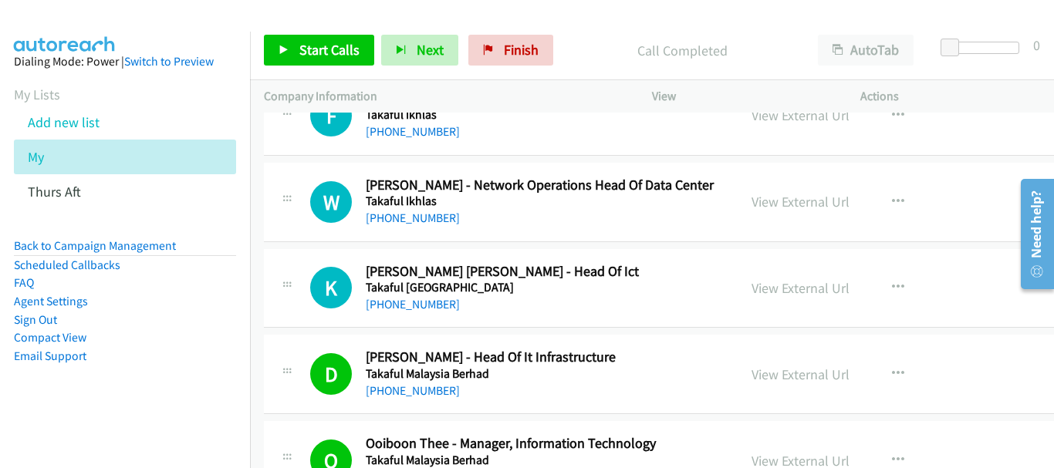
scroll to position [15450, 0]
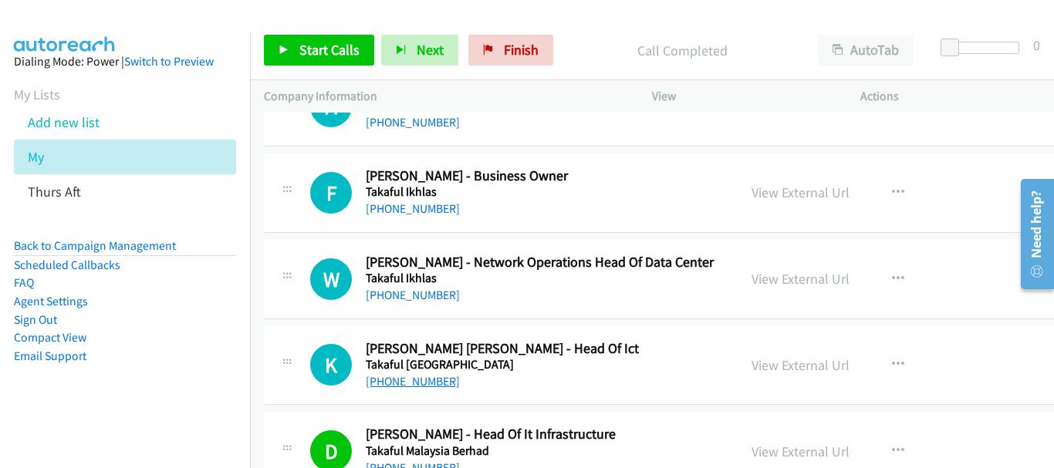
click at [427, 369] on h5 "Takaful [GEOGRAPHIC_DATA]" at bounding box center [545, 364] width 358 height 15
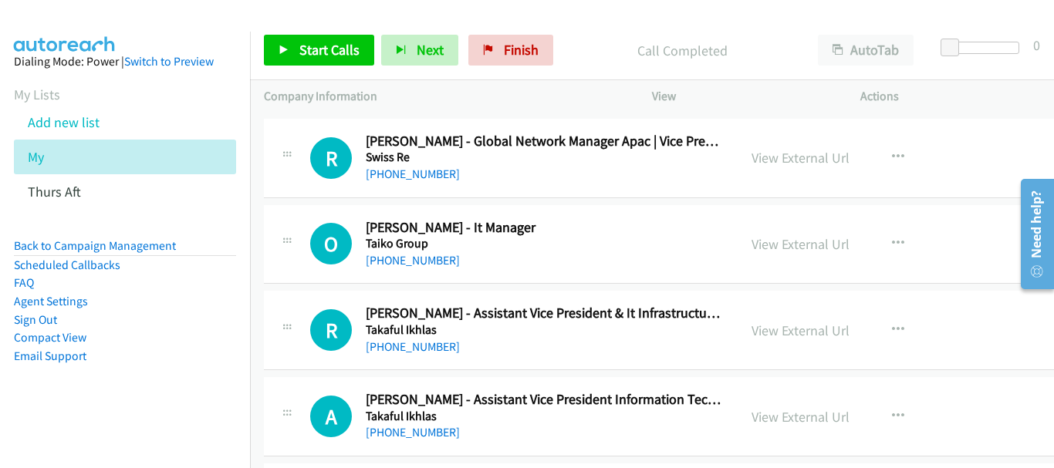
scroll to position [15064, 0]
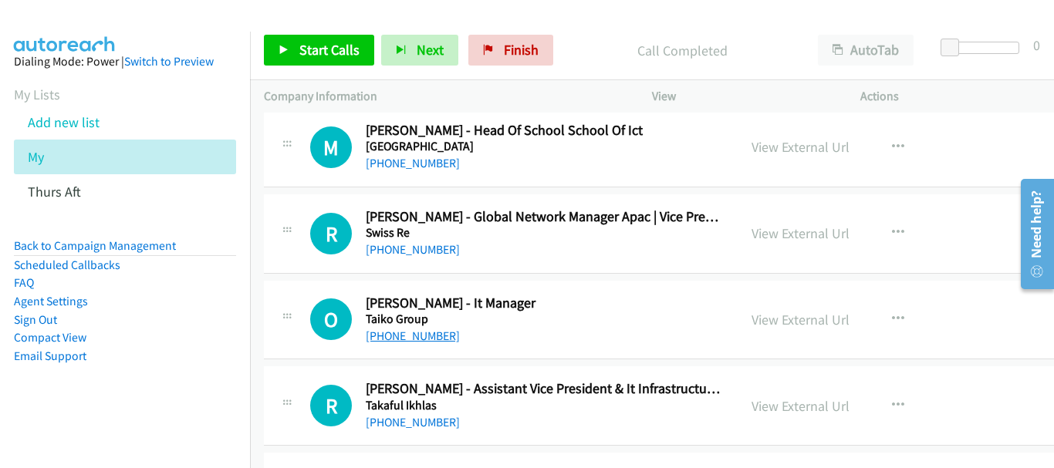
click at [424, 338] on link "[PHONE_NUMBER]" at bounding box center [413, 336] width 94 height 15
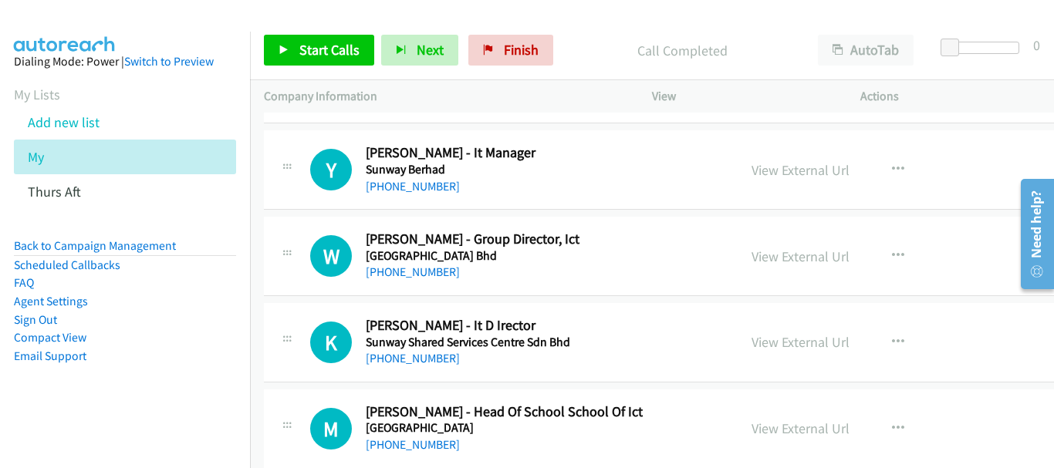
scroll to position [14755, 0]
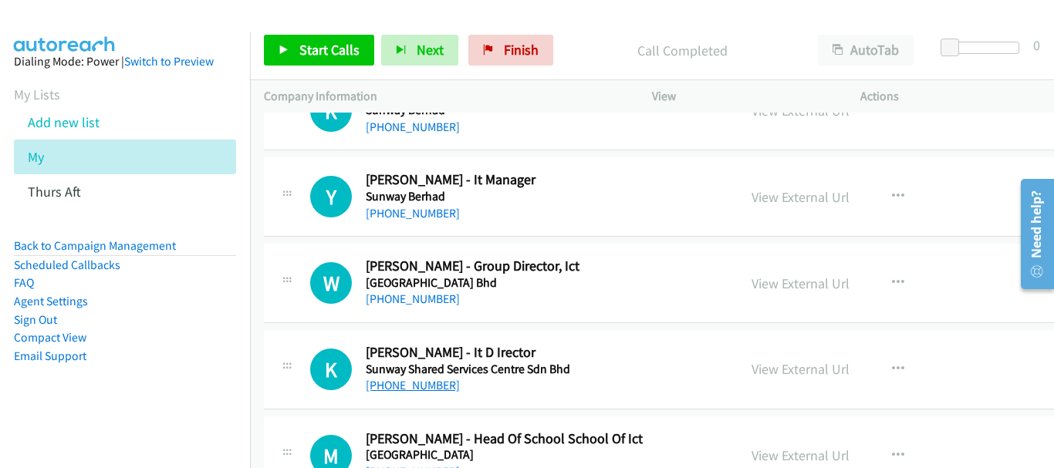
click at [423, 386] on link "[PHONE_NUMBER]" at bounding box center [413, 385] width 94 height 15
click at [447, 298] on div "[PHONE_NUMBER]" at bounding box center [545, 299] width 358 height 19
click at [426, 297] on link "[PHONE_NUMBER]" at bounding box center [413, 299] width 94 height 15
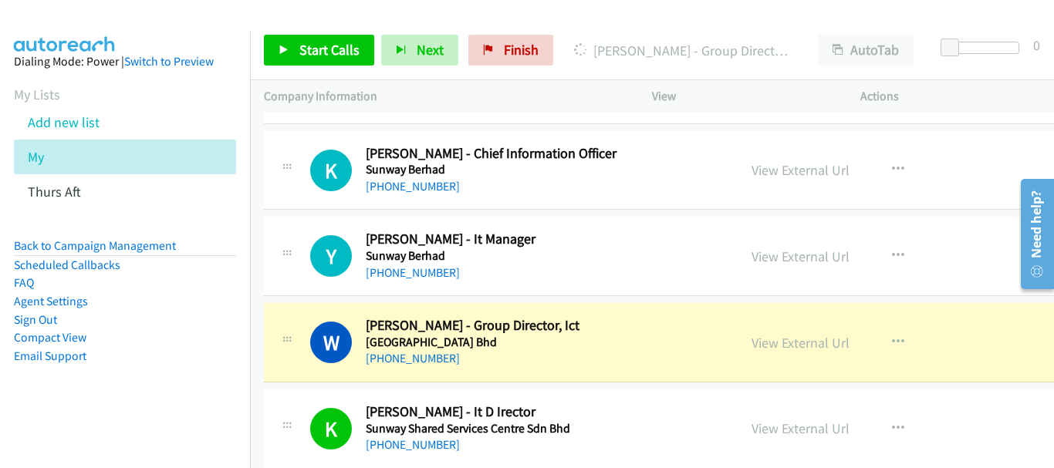
scroll to position [14678, 0]
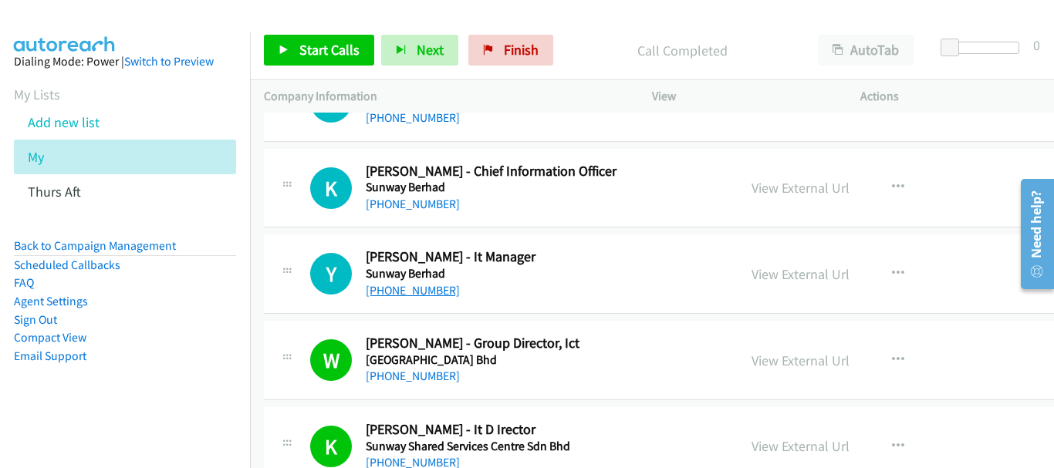
click at [413, 288] on link "[PHONE_NUMBER]" at bounding box center [413, 290] width 94 height 15
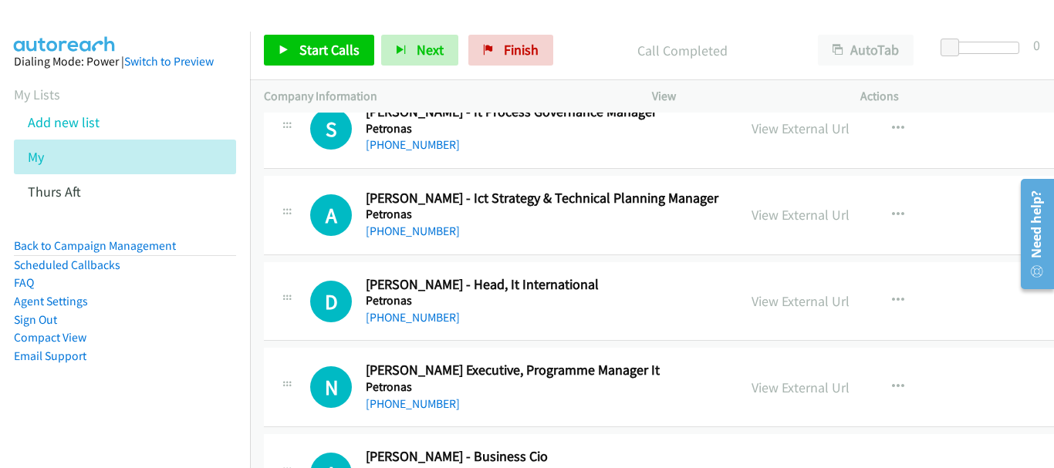
scroll to position [15600, 0]
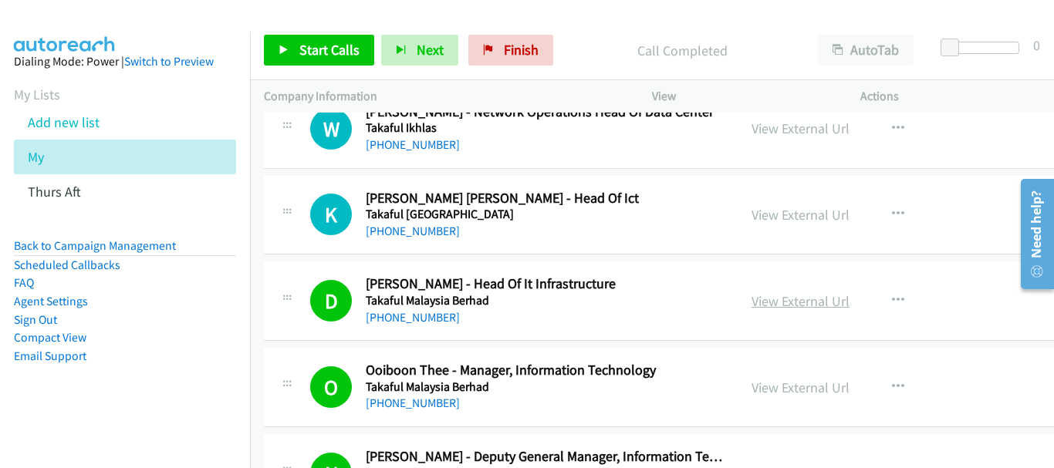
click at [751, 305] on link "View External Url" at bounding box center [800, 301] width 98 height 18
